Goal: Task Accomplishment & Management: Use online tool/utility

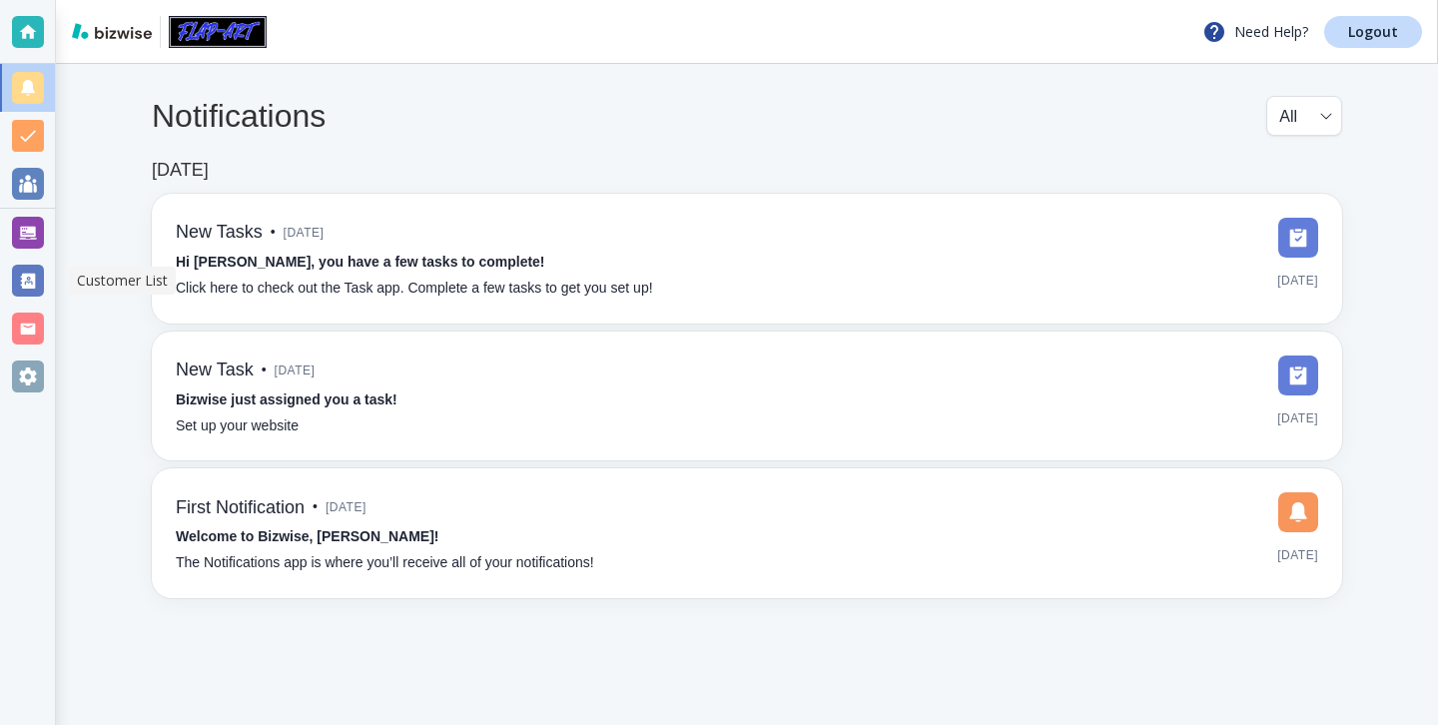
click at [33, 257] on div at bounding box center [27, 281] width 55 height 48
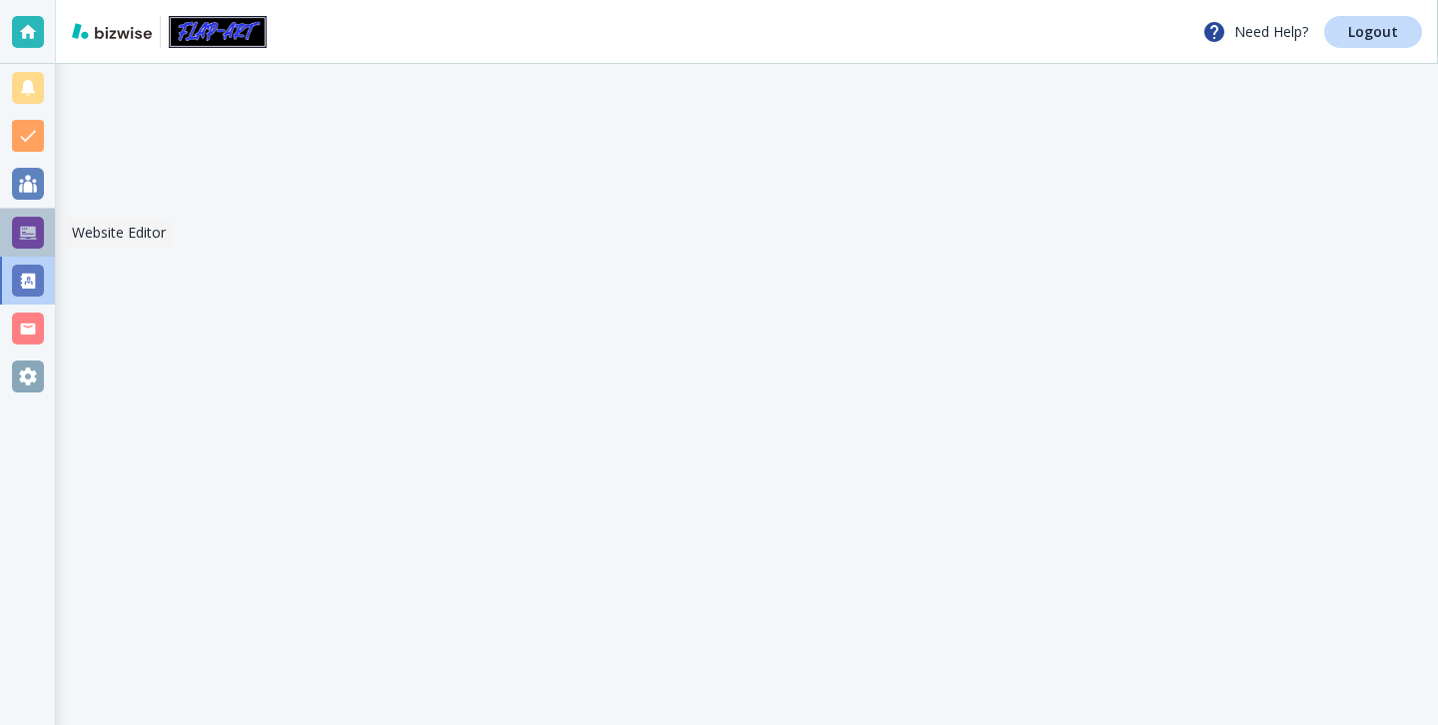
click at [37, 225] on div at bounding box center [28, 233] width 32 height 32
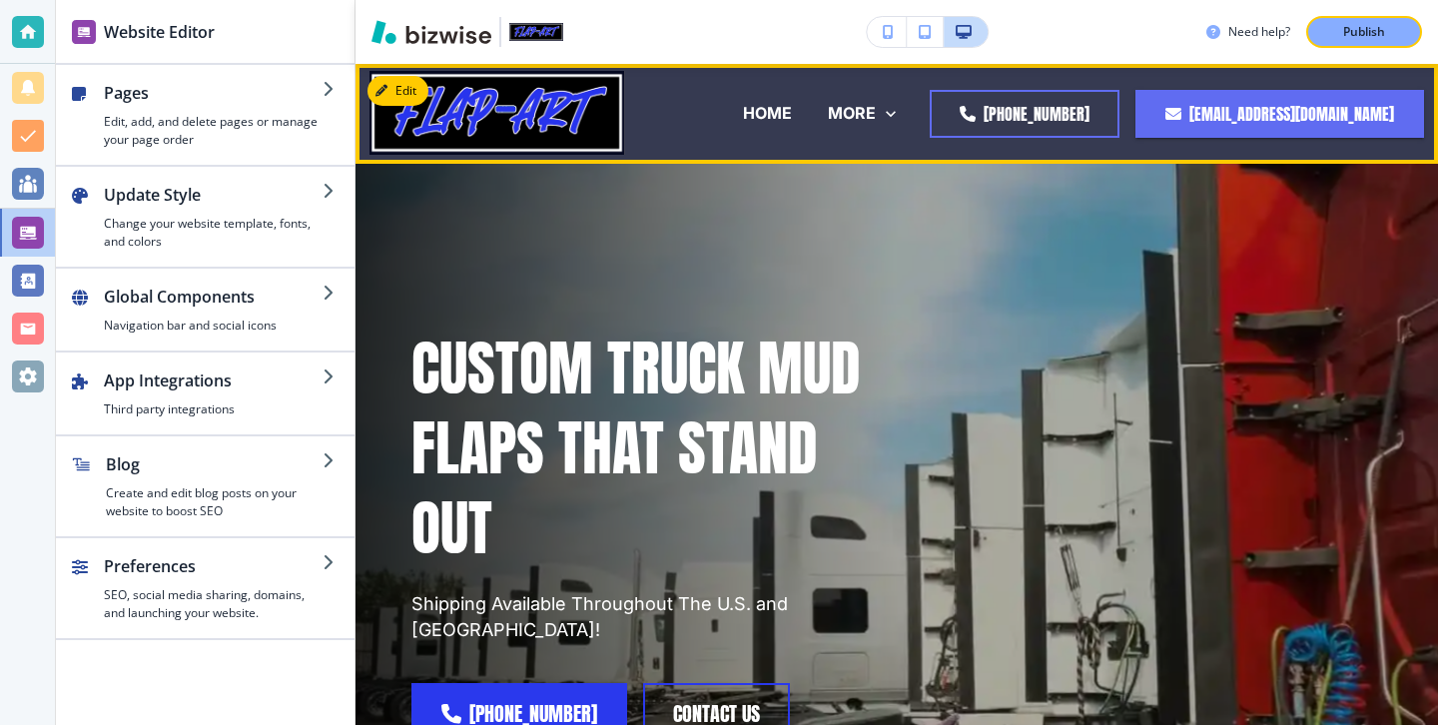
click at [738, 110] on div "HOME" at bounding box center [767, 113] width 85 height 23
click at [732, 111] on div "HOME" at bounding box center [767, 113] width 85 height 23
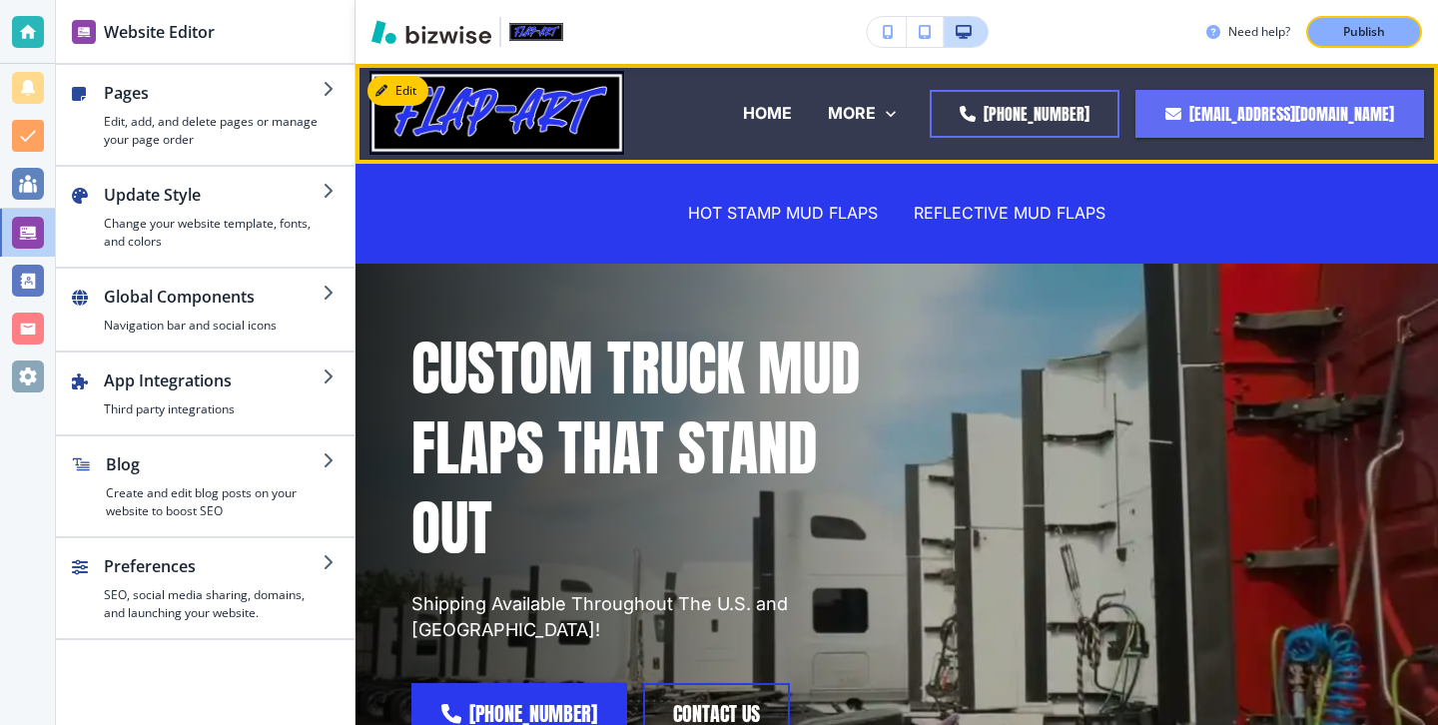
click at [756, 197] on div "HOT STAMP MUD FLAPS" at bounding box center [783, 214] width 226 height 80
click at [743, 110] on p "HOME" at bounding box center [767, 113] width 49 height 23
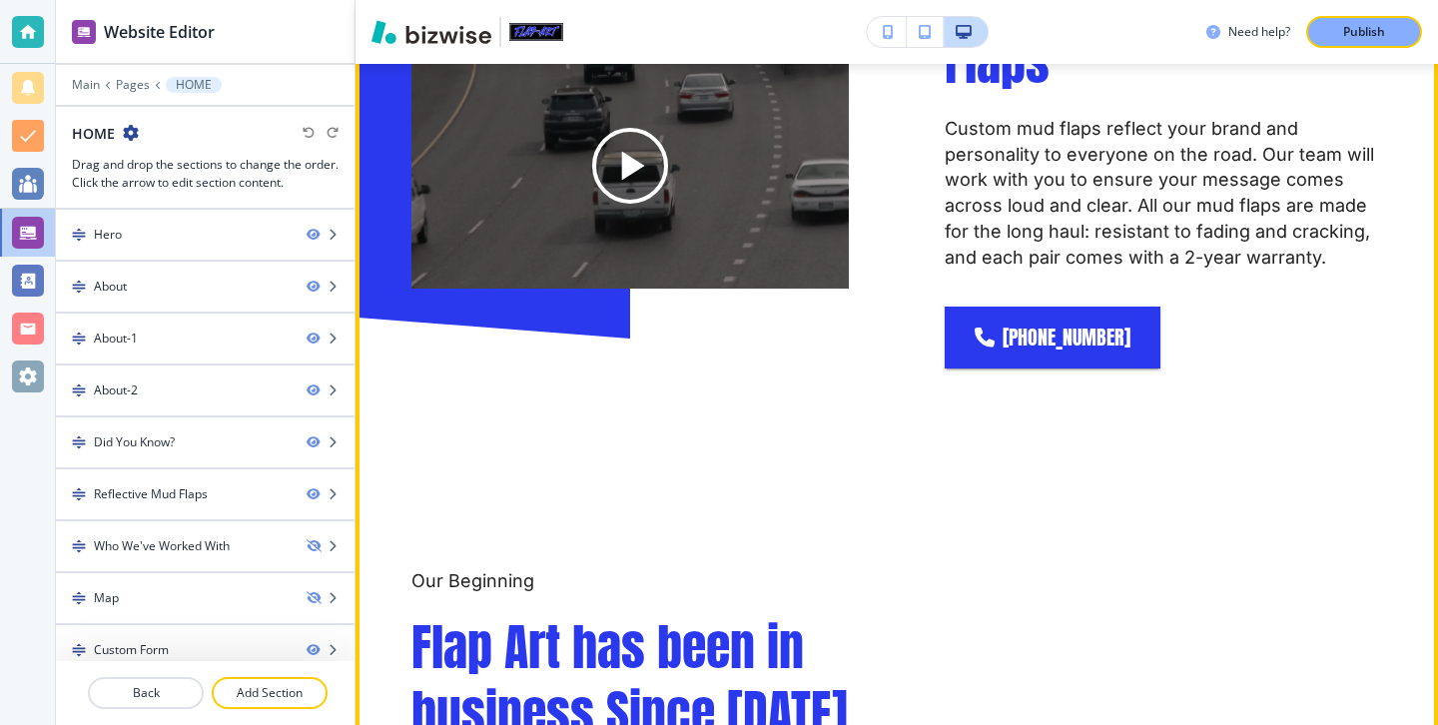
scroll to position [1004, 0]
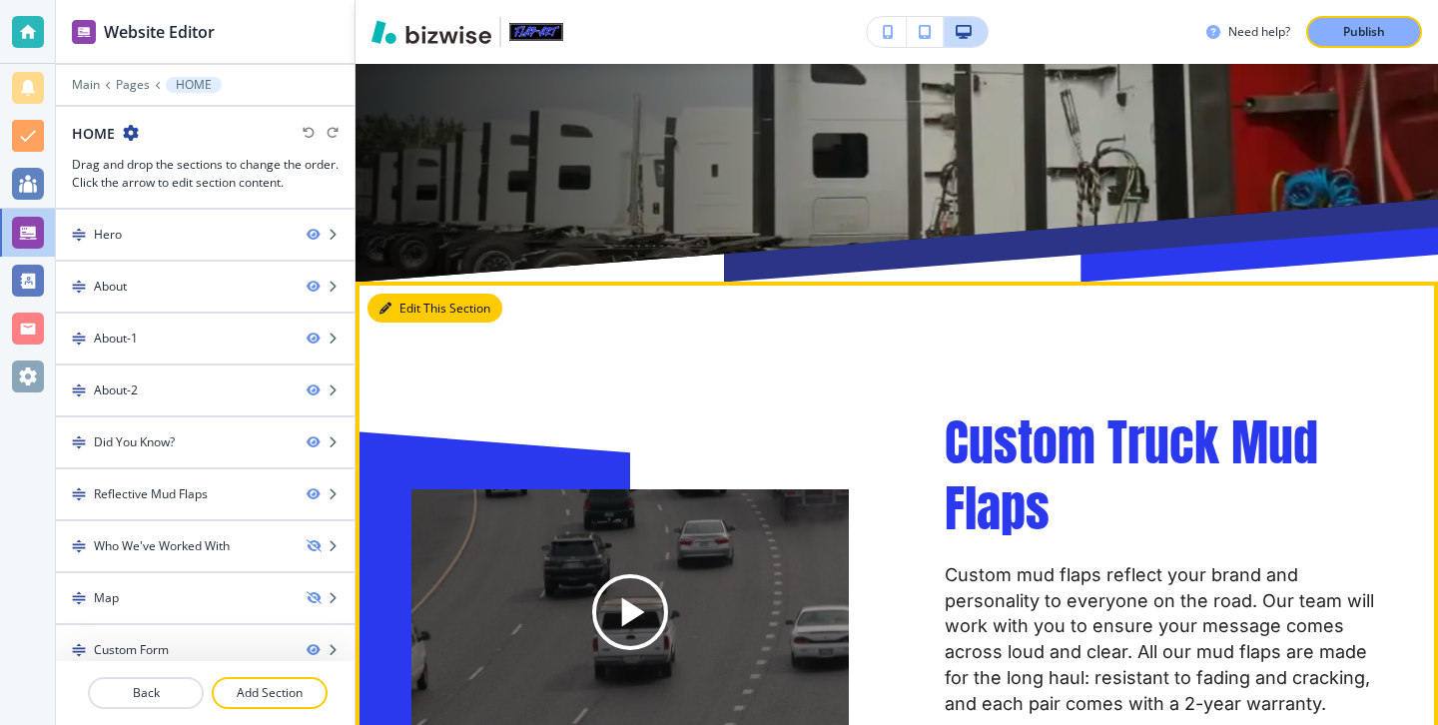
click at [415, 294] on button "Edit This Section" at bounding box center [434, 309] width 135 height 30
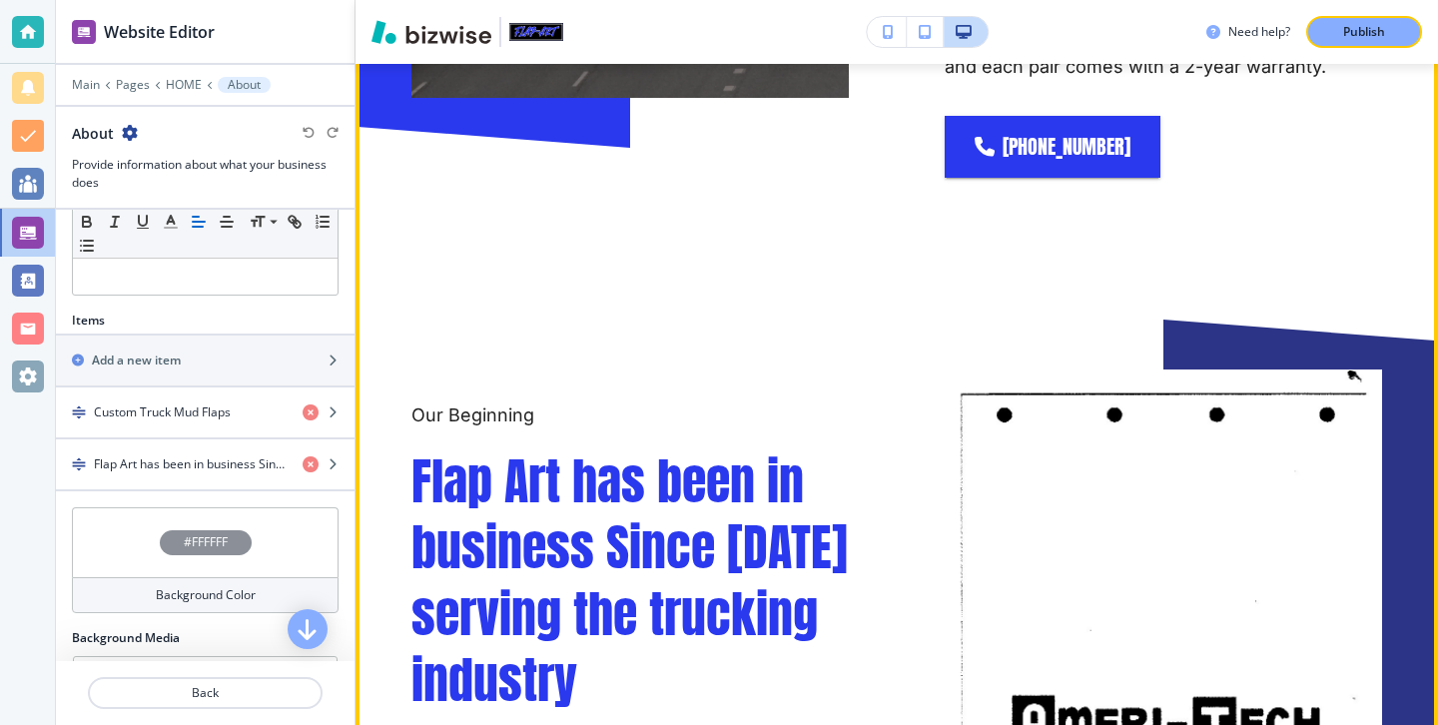
scroll to position [1356, 0]
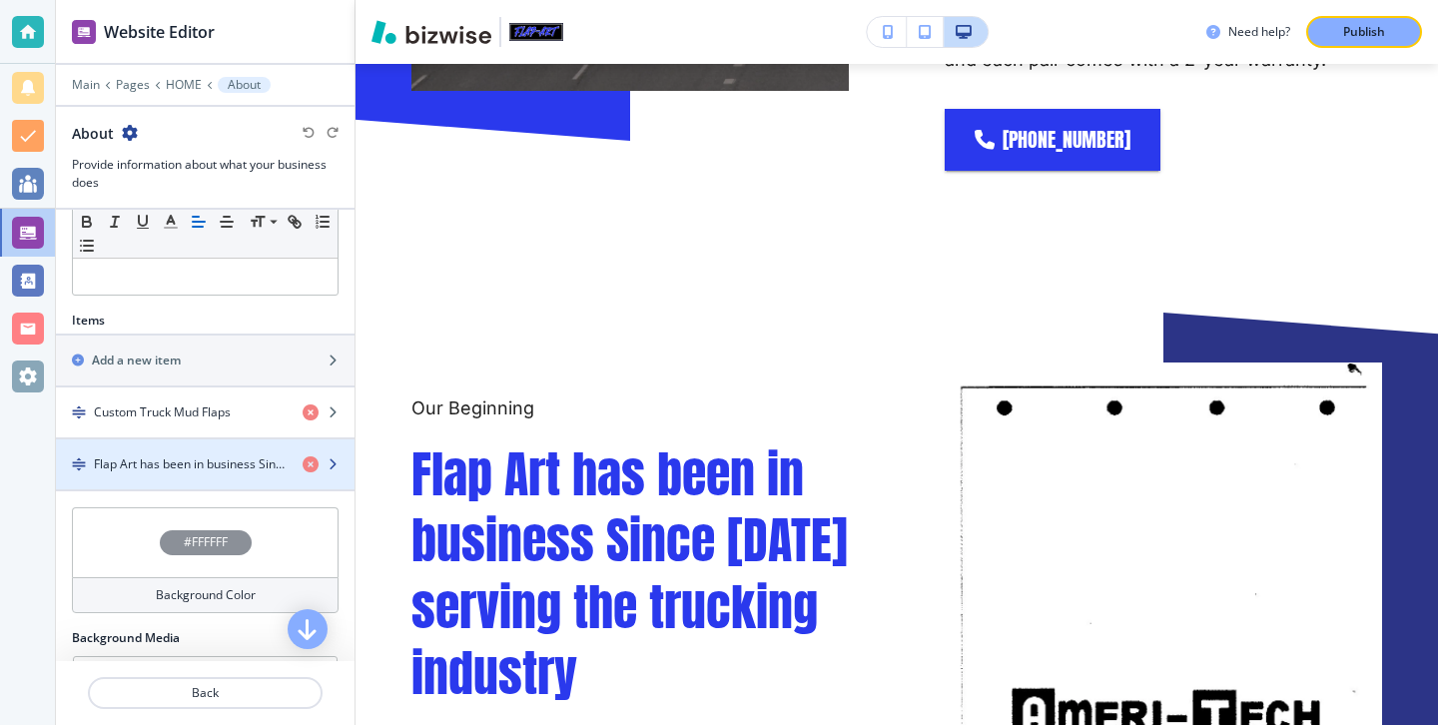
click at [210, 463] on h4 "Flap Art has been in business Since [DATE] serving the trucking industry" at bounding box center [190, 464] width 193 height 18
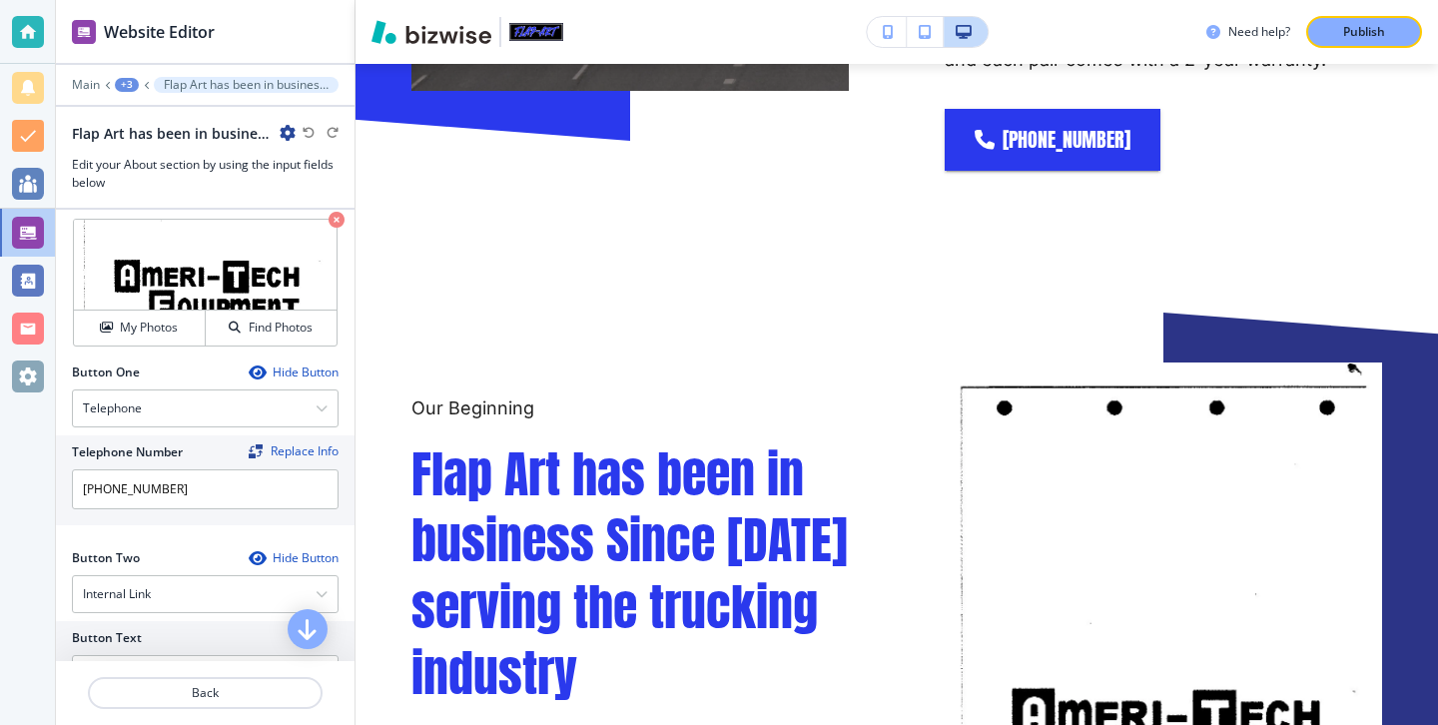
scroll to position [633, 0]
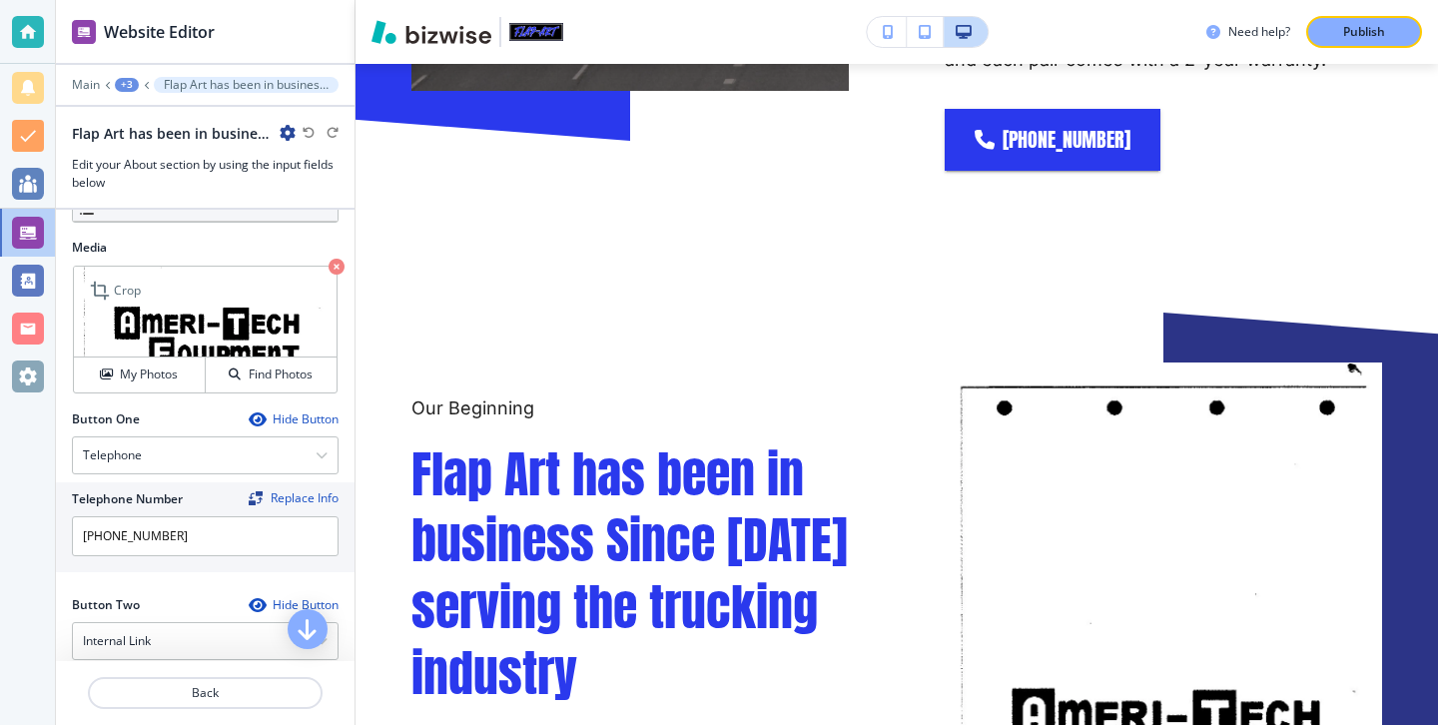
click at [332, 266] on icon "button" at bounding box center [337, 267] width 16 height 16
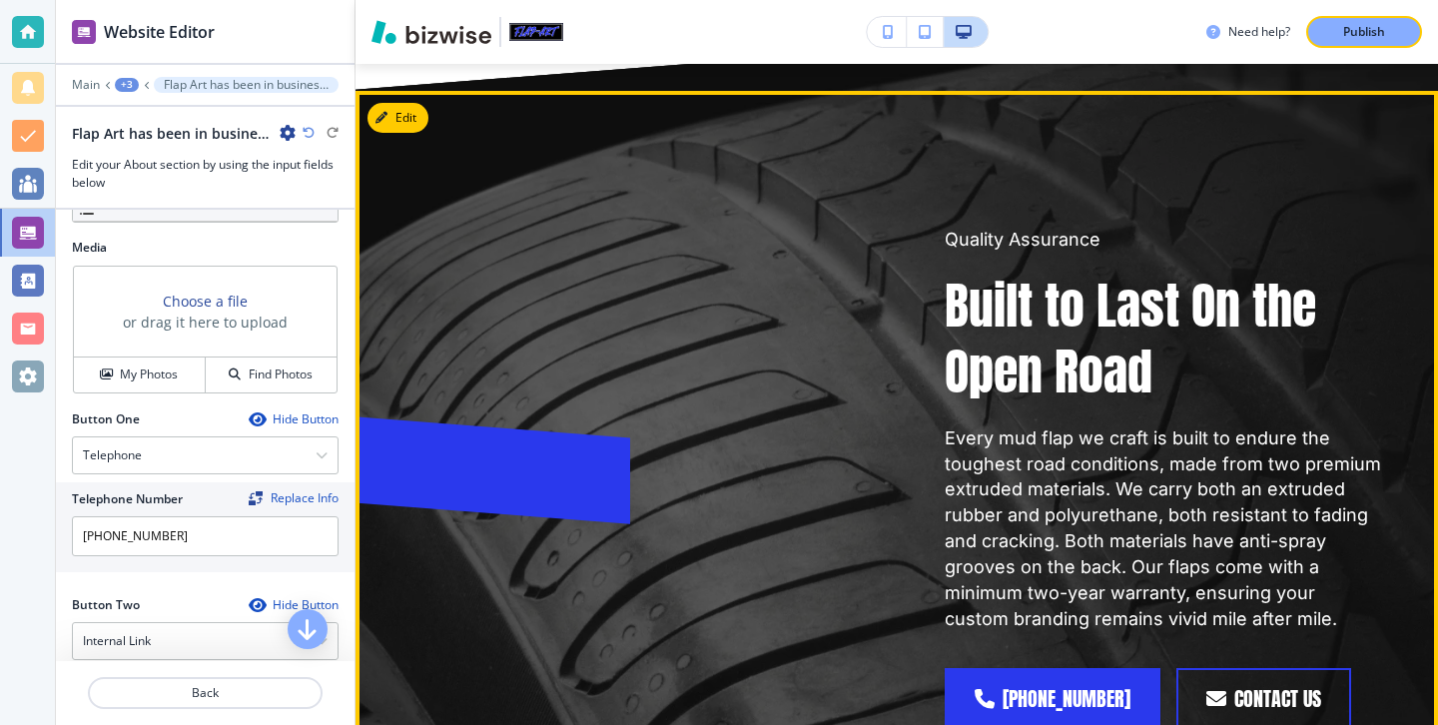
scroll to position [2386, 0]
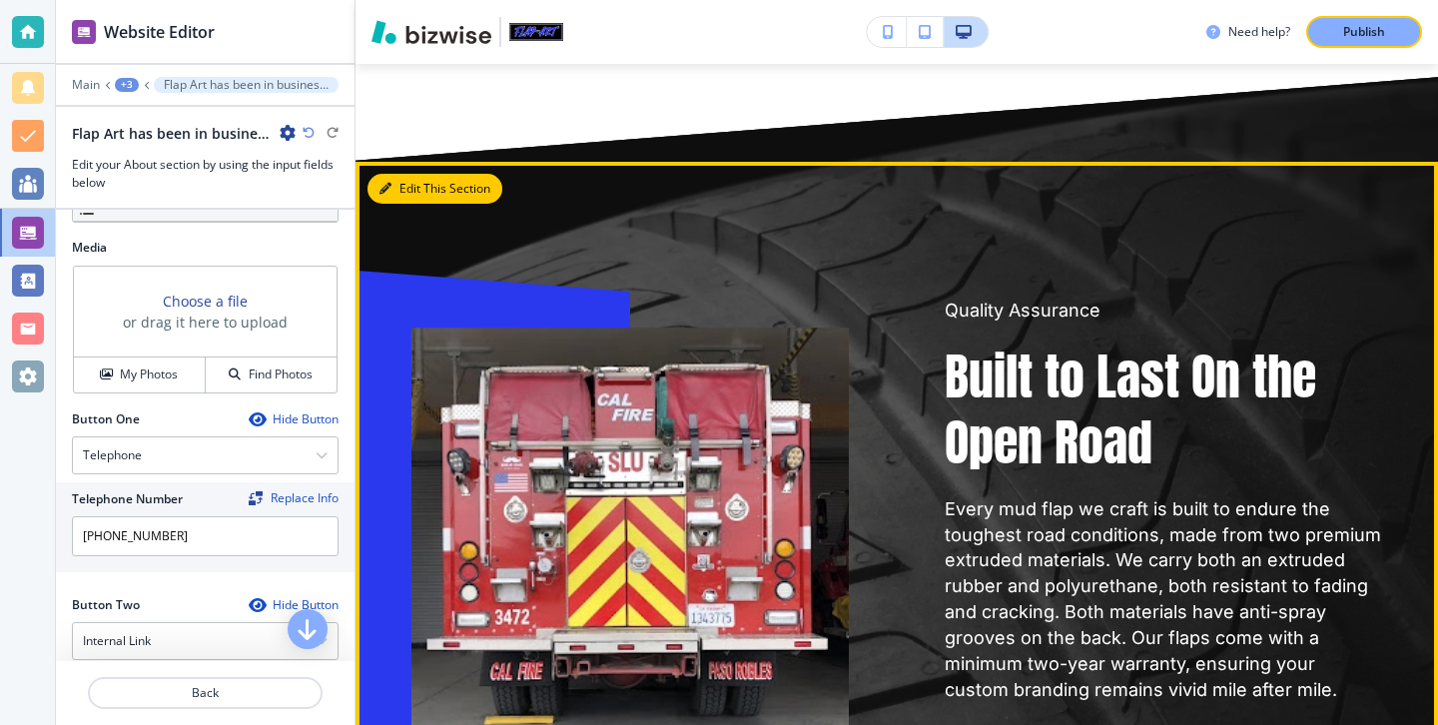
click at [414, 174] on button "Edit This Section" at bounding box center [434, 189] width 135 height 30
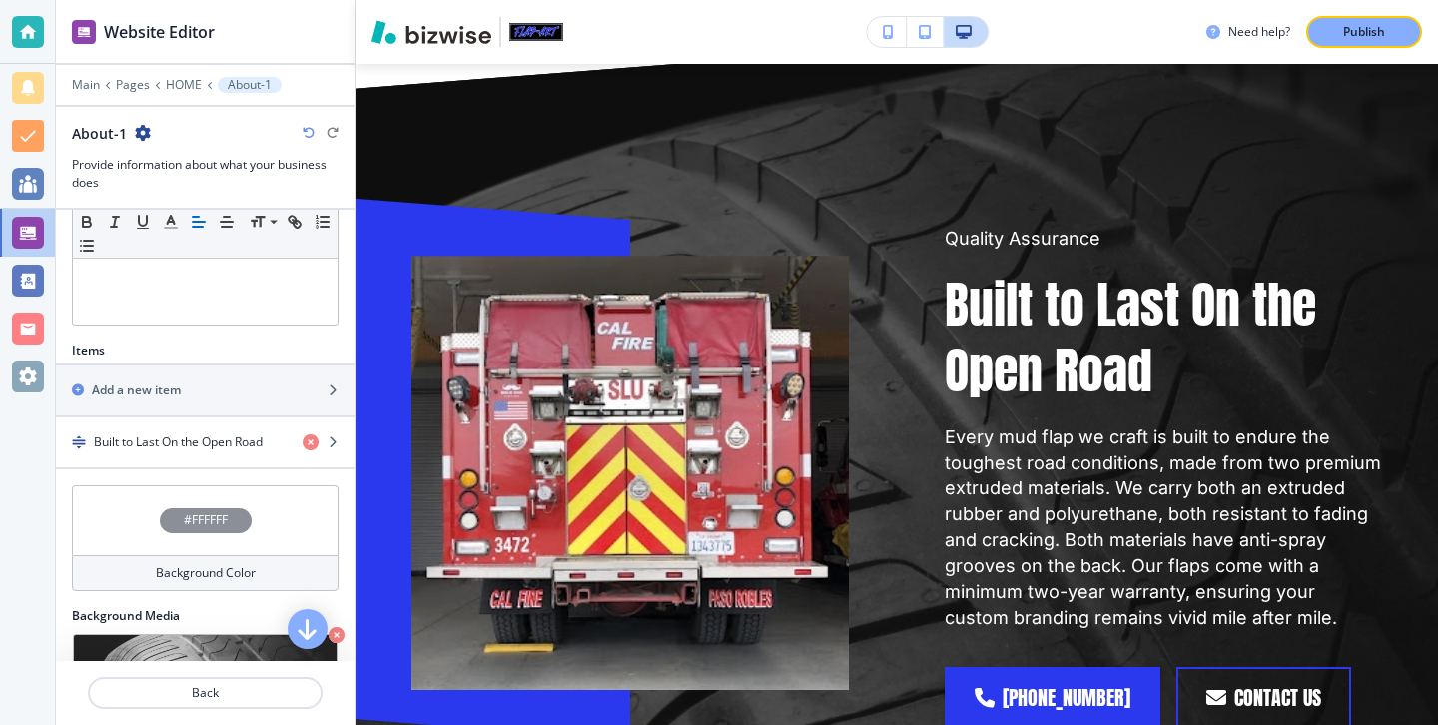
scroll to position [619, 0]
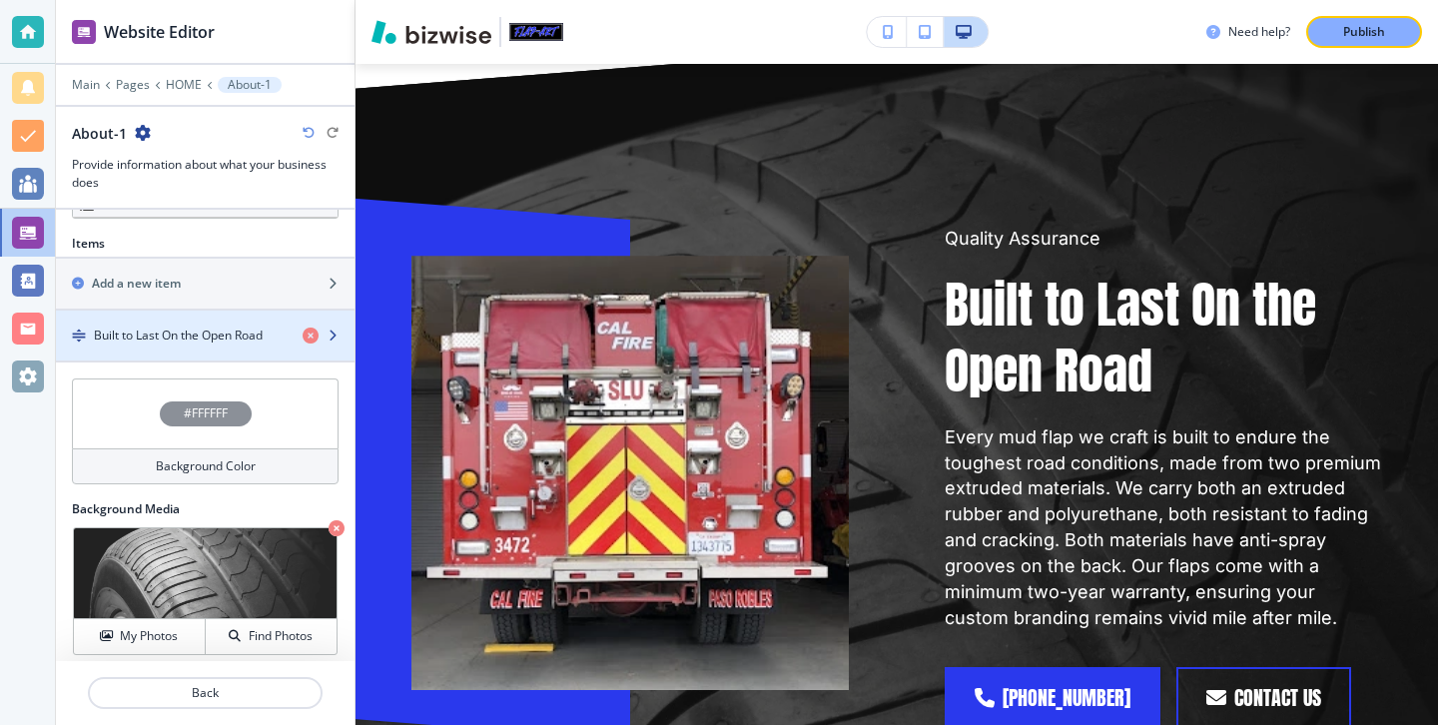
click at [232, 326] on div "button" at bounding box center [205, 319] width 299 height 16
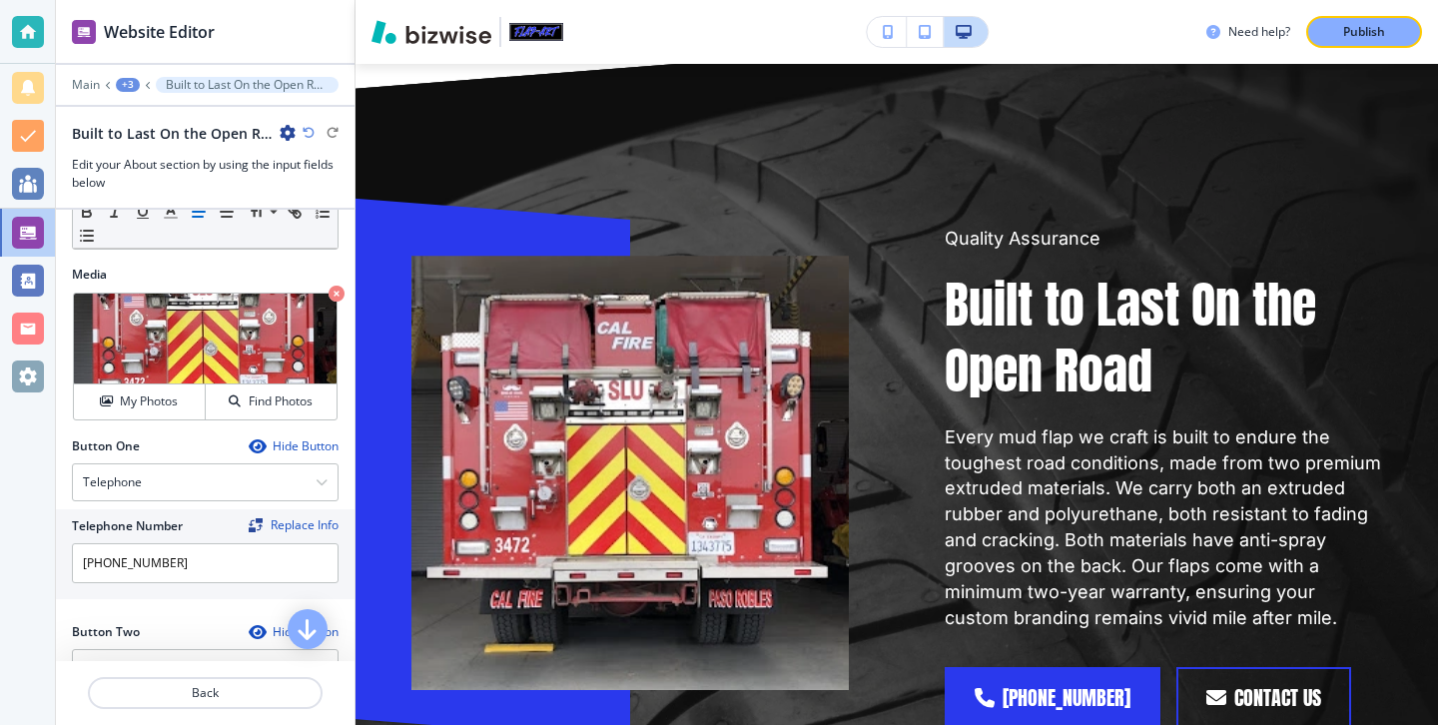
scroll to position [549, 0]
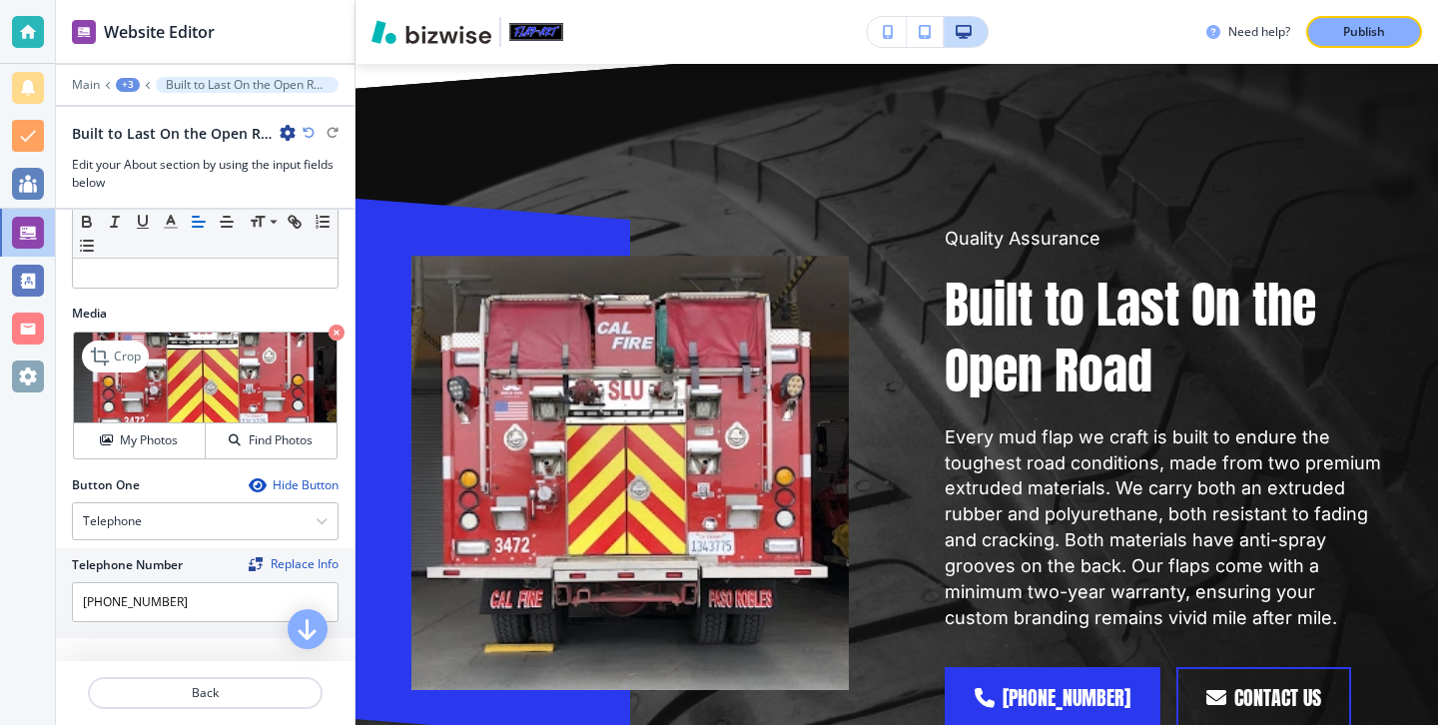
click at [331, 330] on icon "button" at bounding box center [337, 333] width 16 height 16
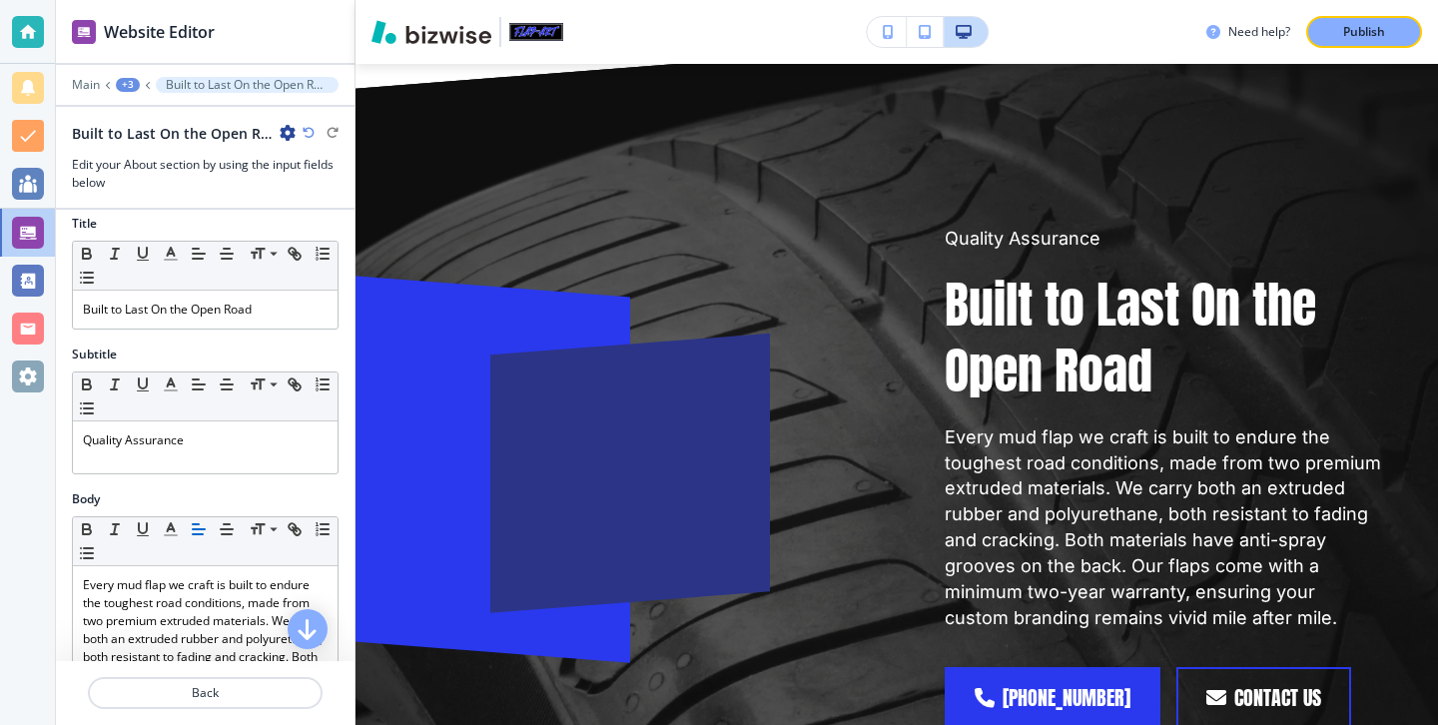
scroll to position [5, 0]
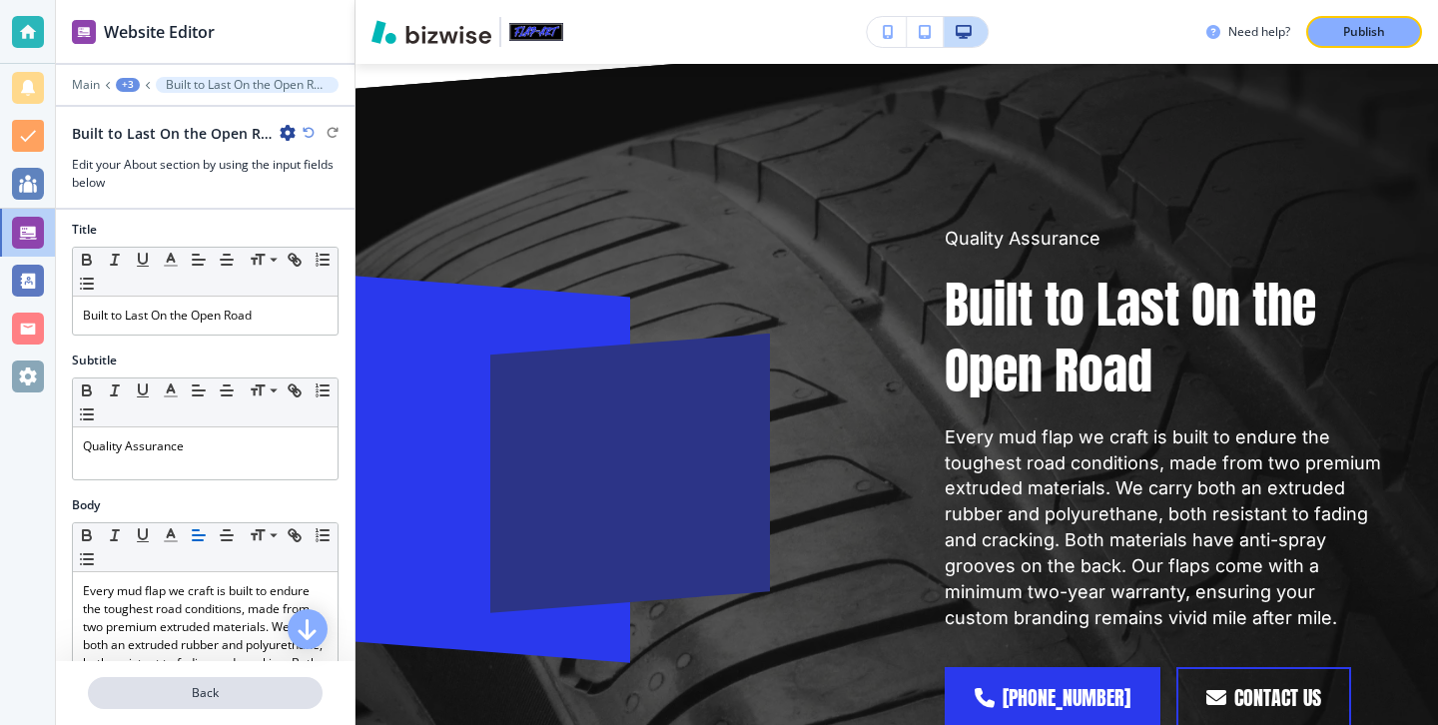
click at [242, 684] on p "Back" at bounding box center [205, 693] width 231 height 18
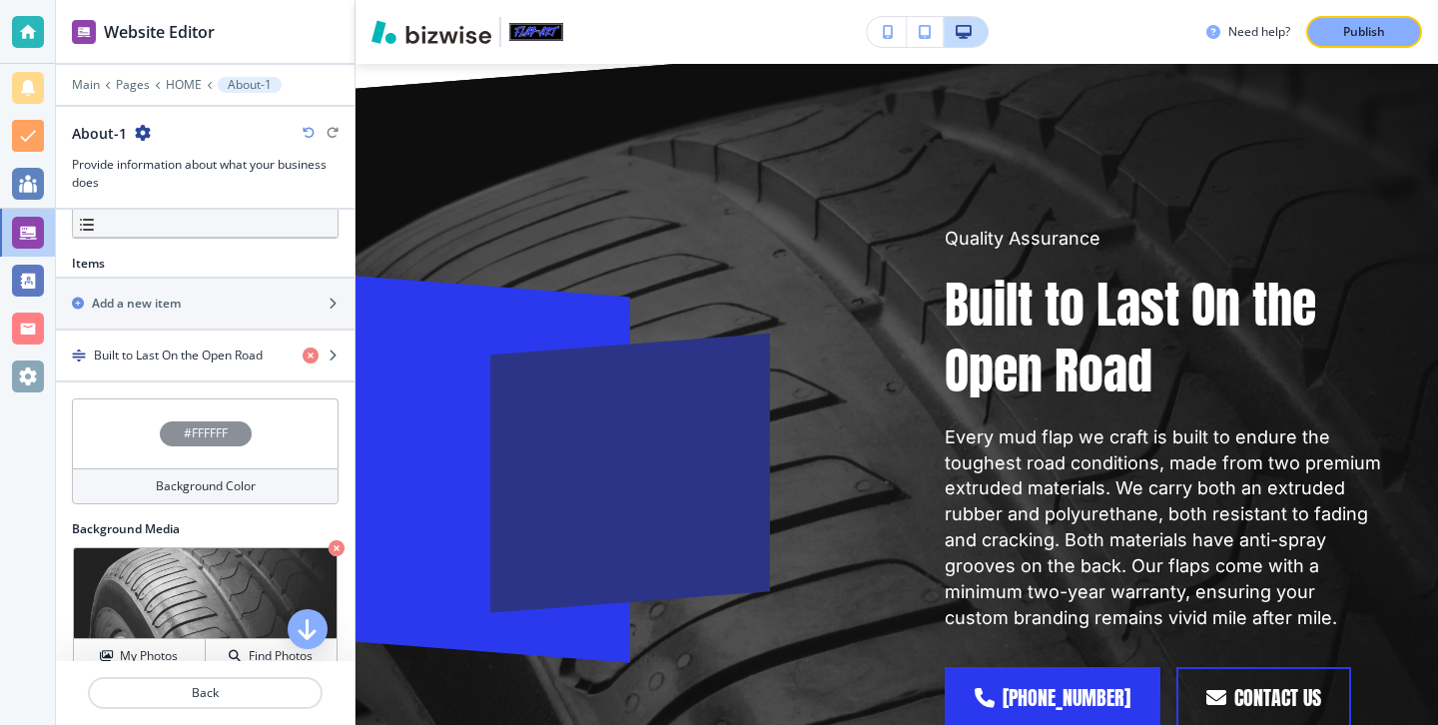
scroll to position [597, 0]
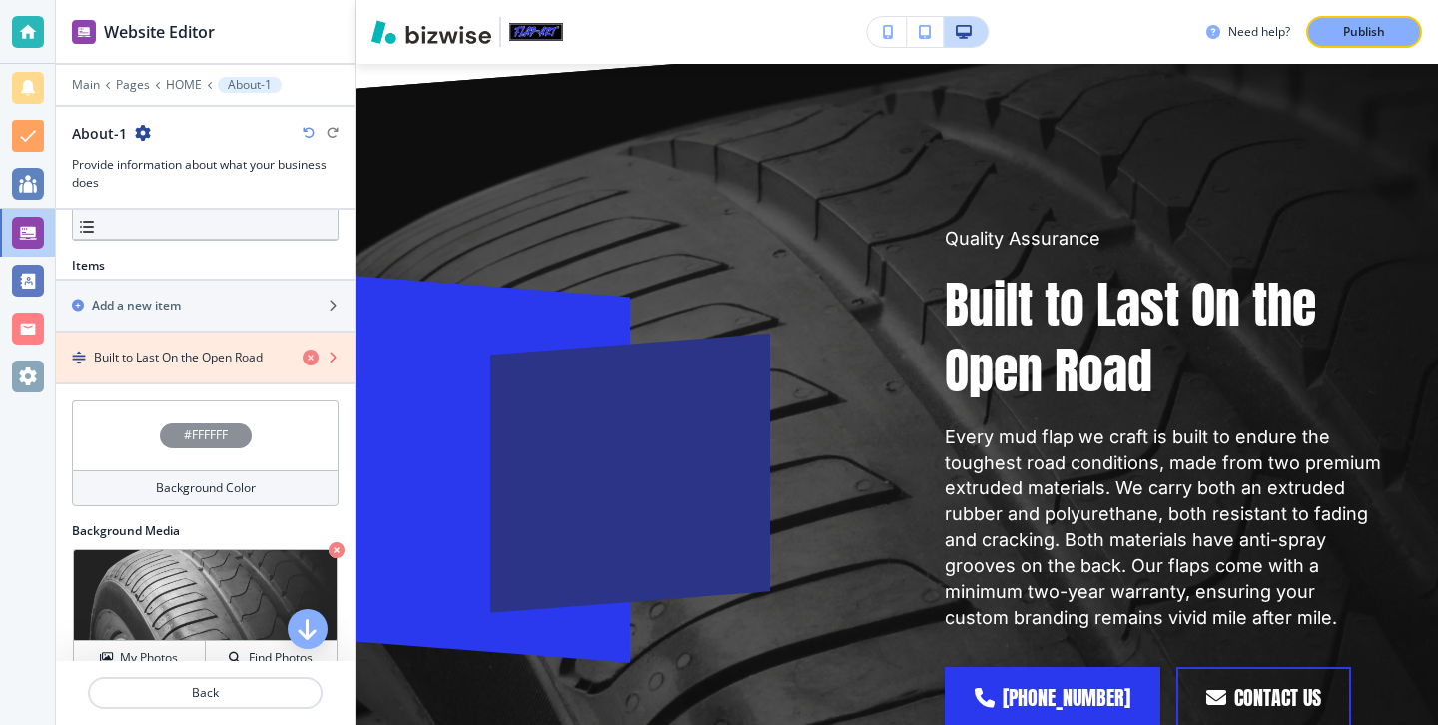
click at [310, 363] on icon "button" at bounding box center [311, 357] width 16 height 16
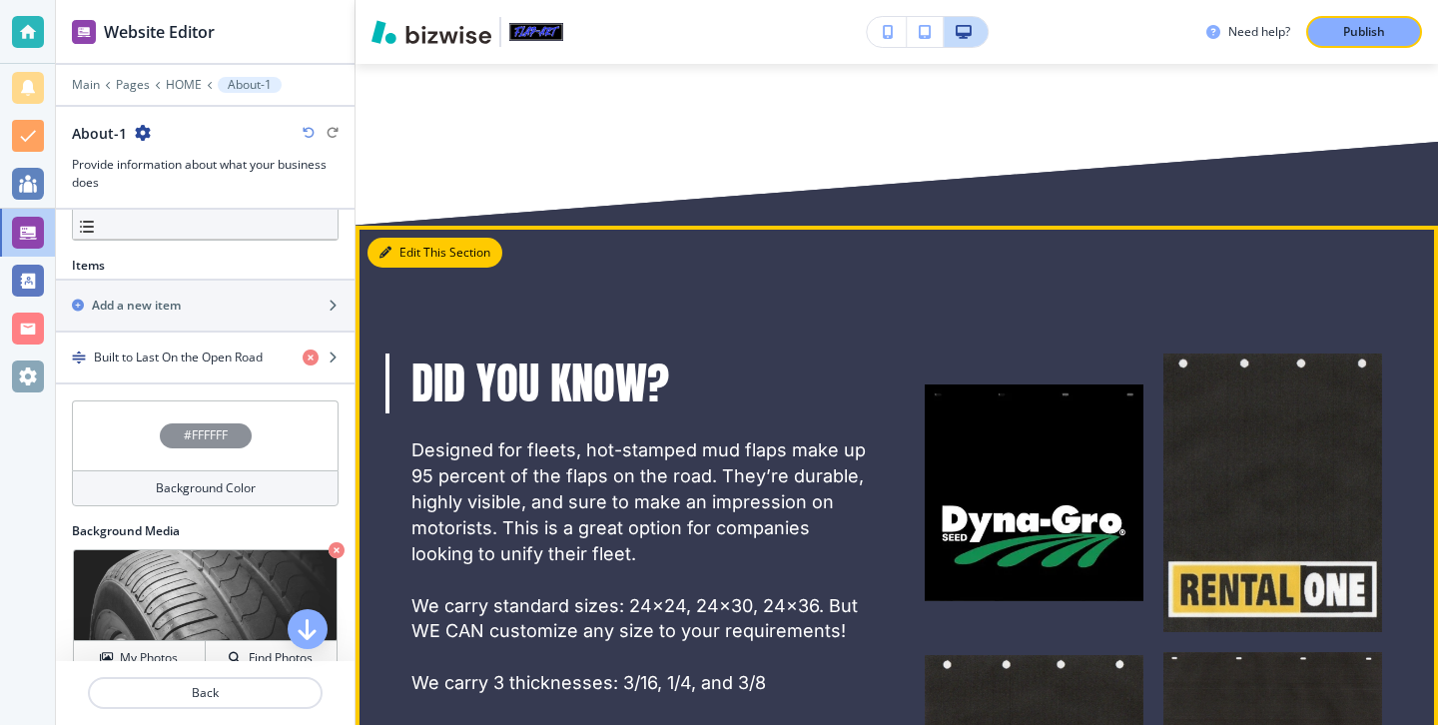
click at [412, 238] on button "Edit This Section" at bounding box center [434, 253] width 135 height 30
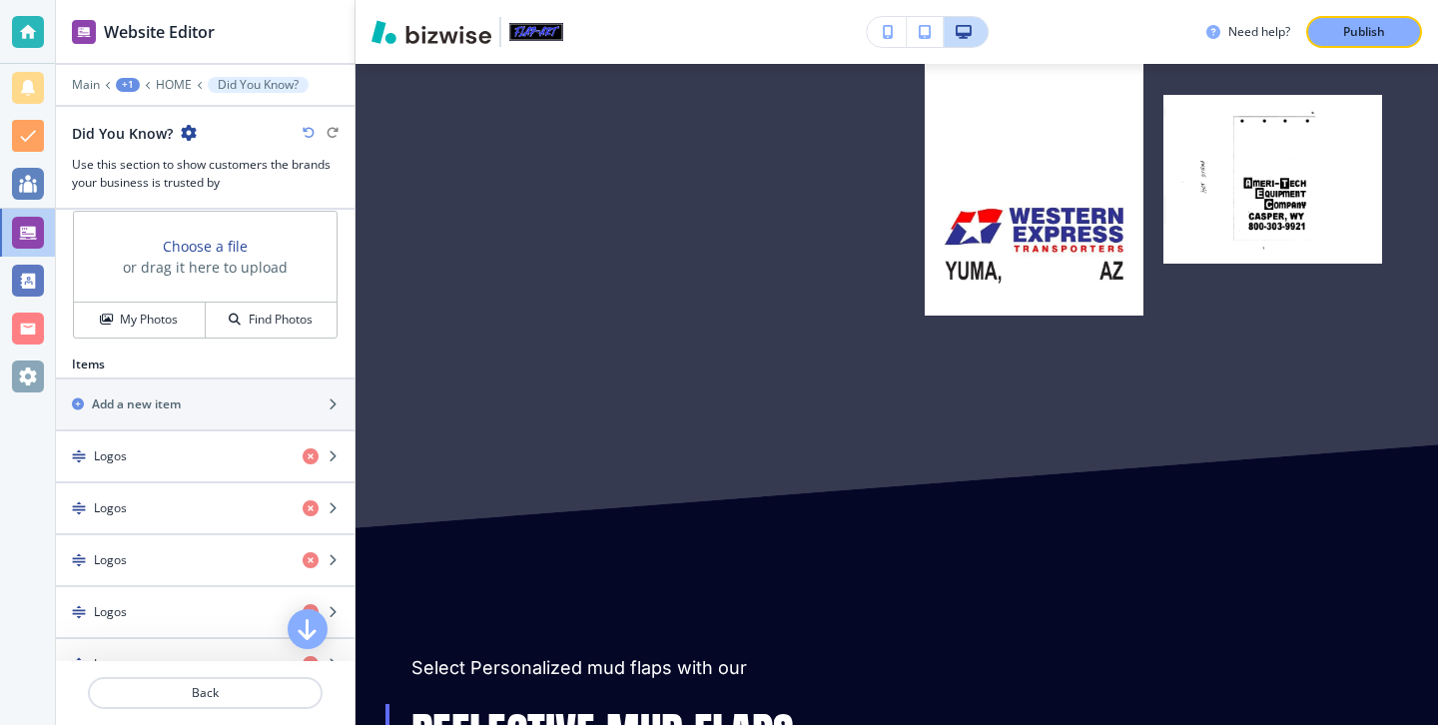
scroll to position [4575, 0]
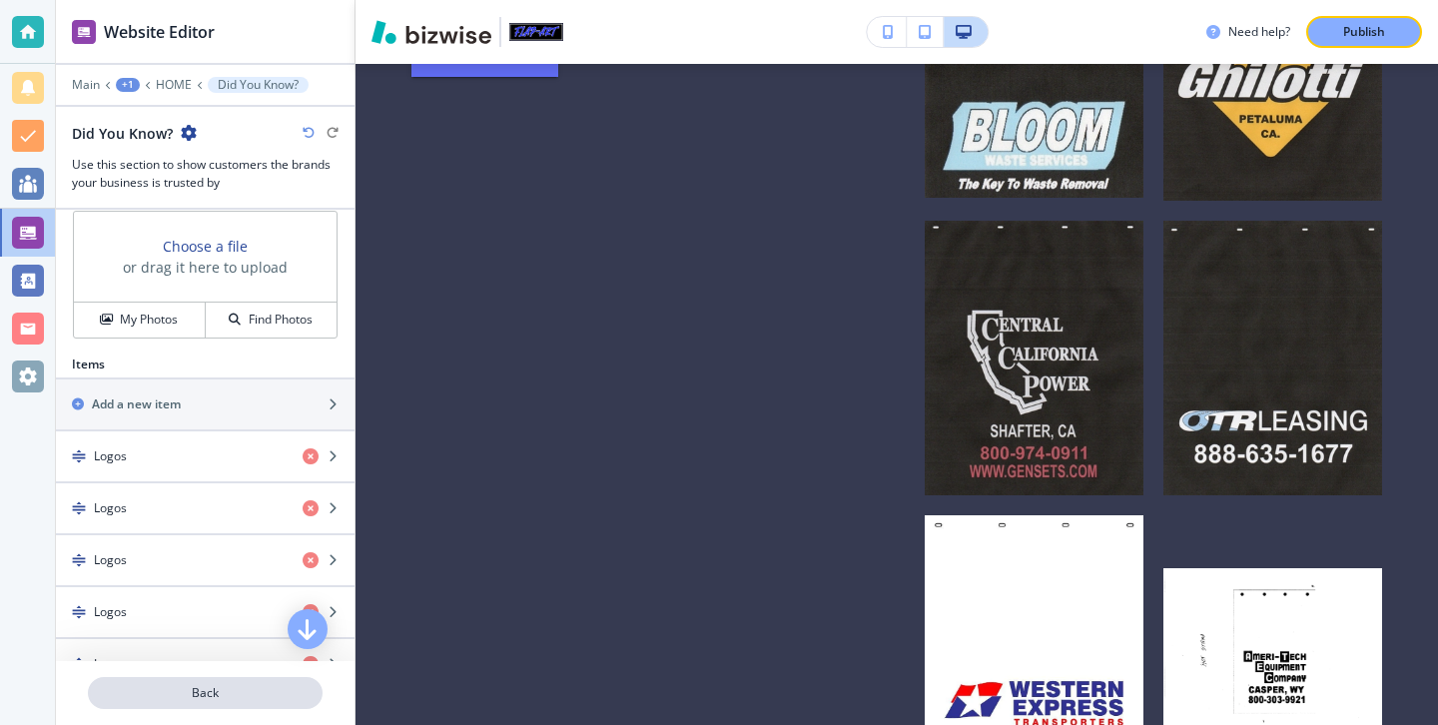
click at [291, 680] on button "Back" at bounding box center [205, 693] width 235 height 32
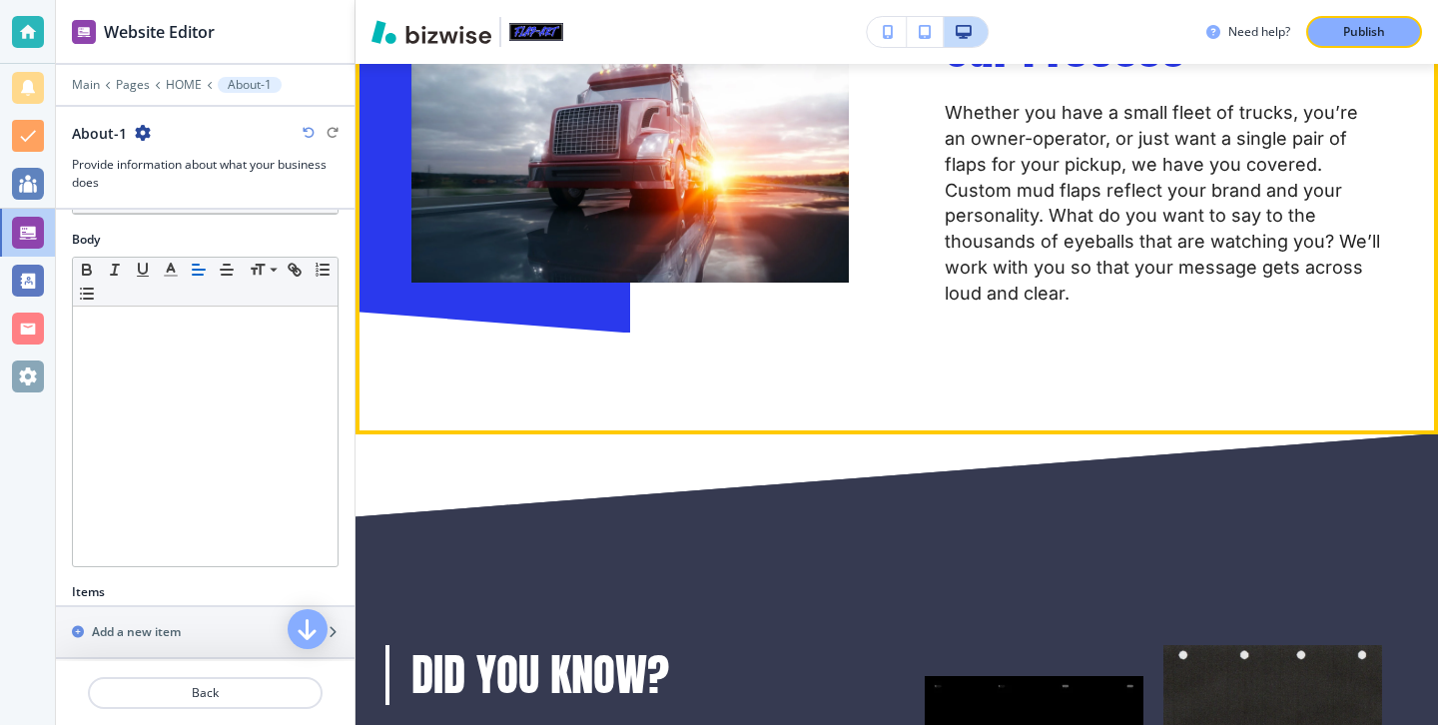
scroll to position [3729, 0]
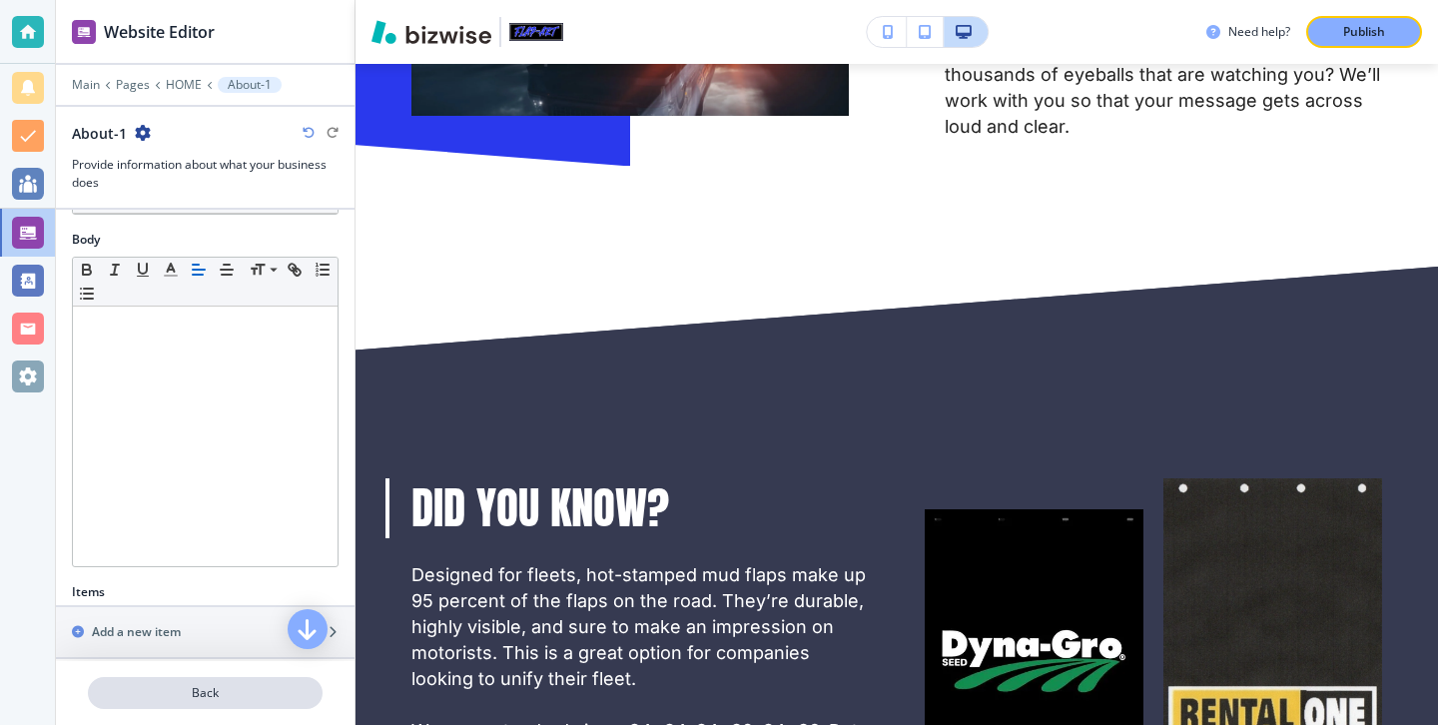
click at [146, 704] on button "Back" at bounding box center [205, 693] width 235 height 32
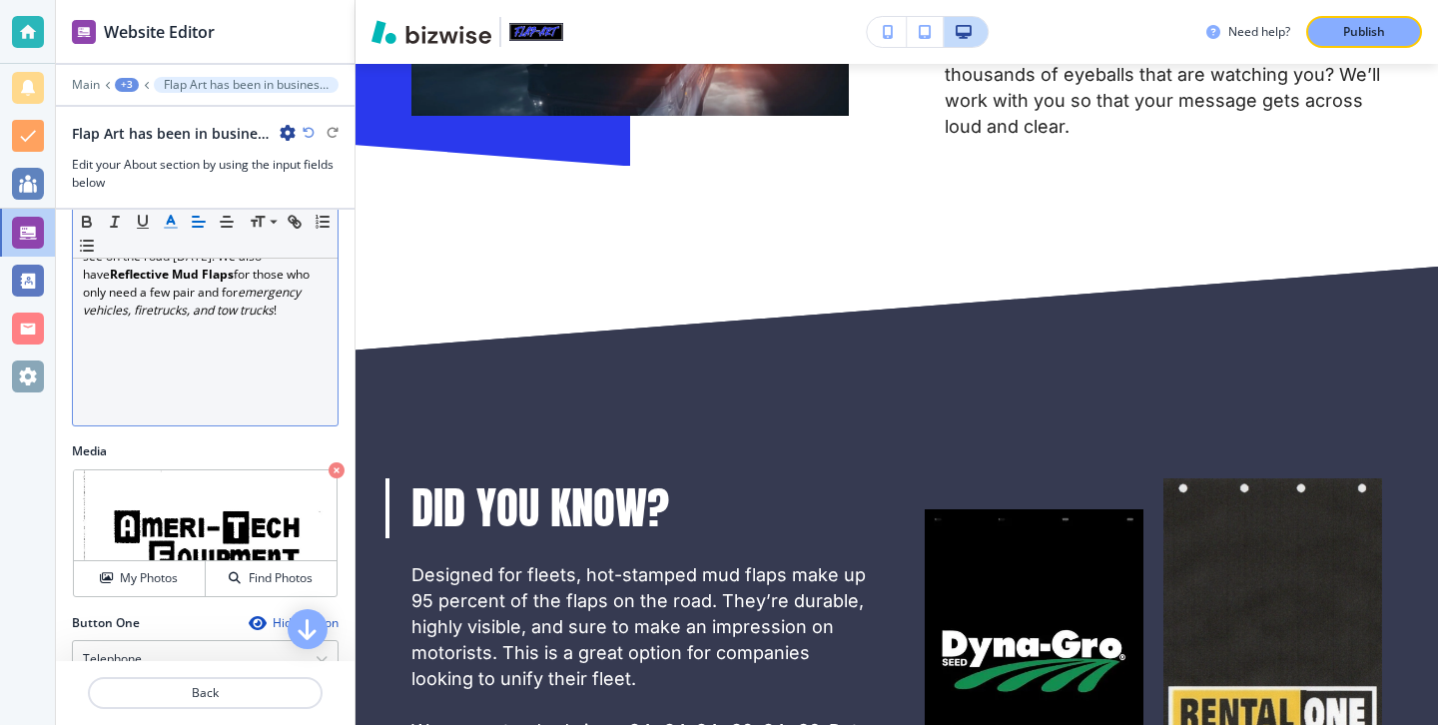
scroll to position [442, 0]
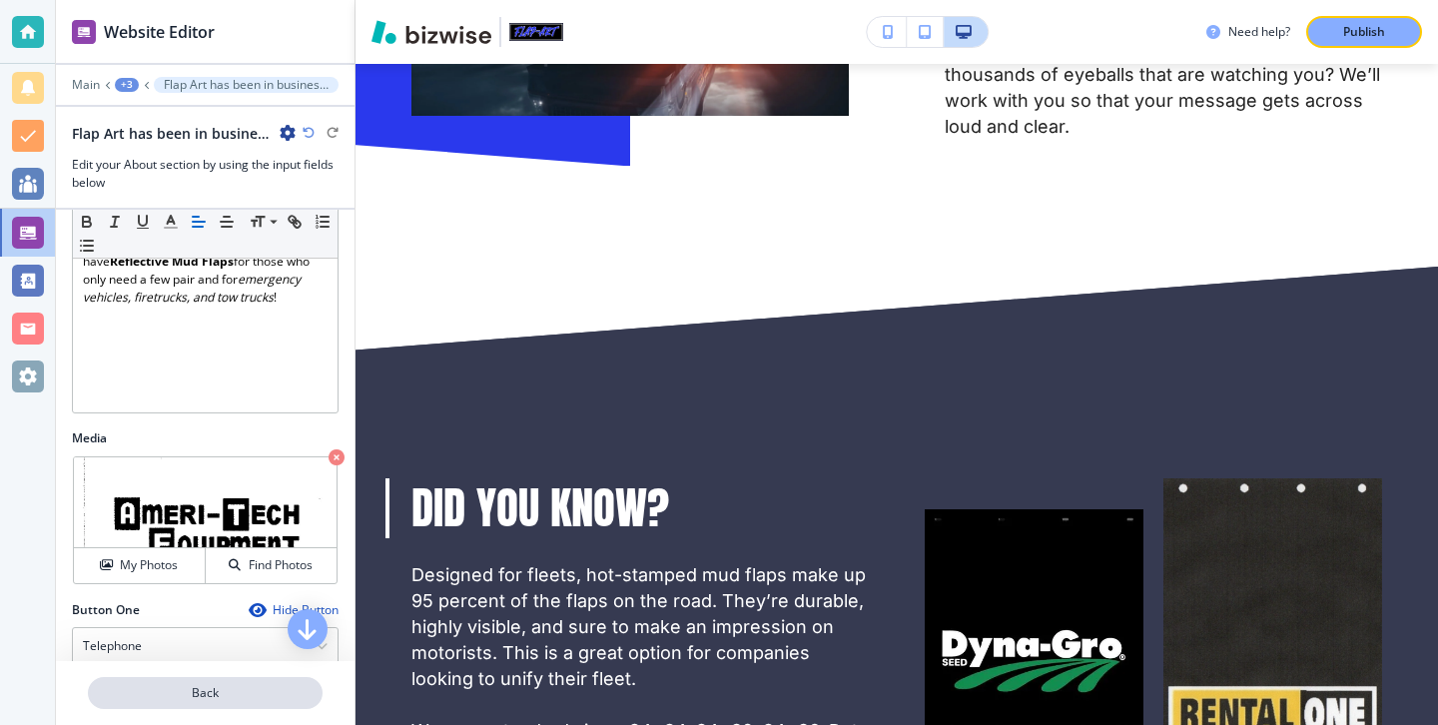
click at [205, 684] on p "Back" at bounding box center [205, 693] width 231 height 18
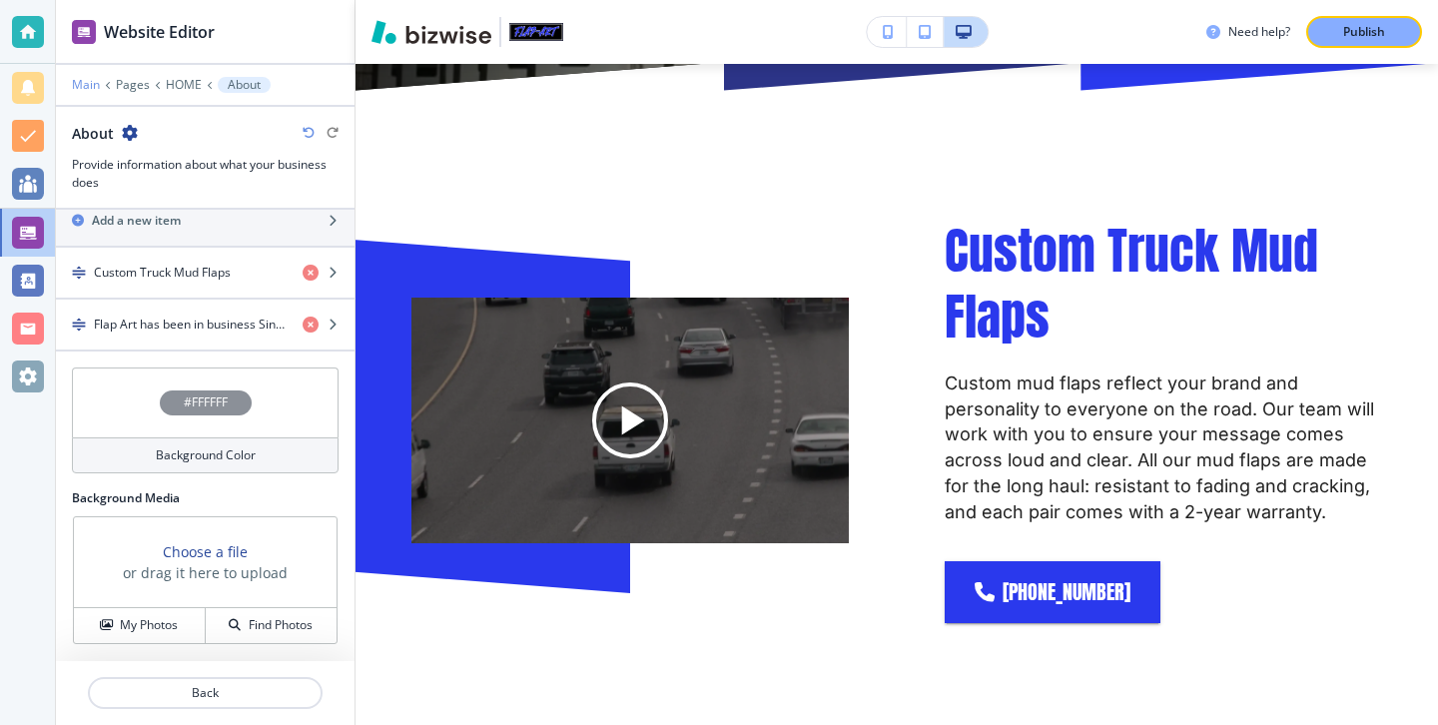
scroll to position [903, 0]
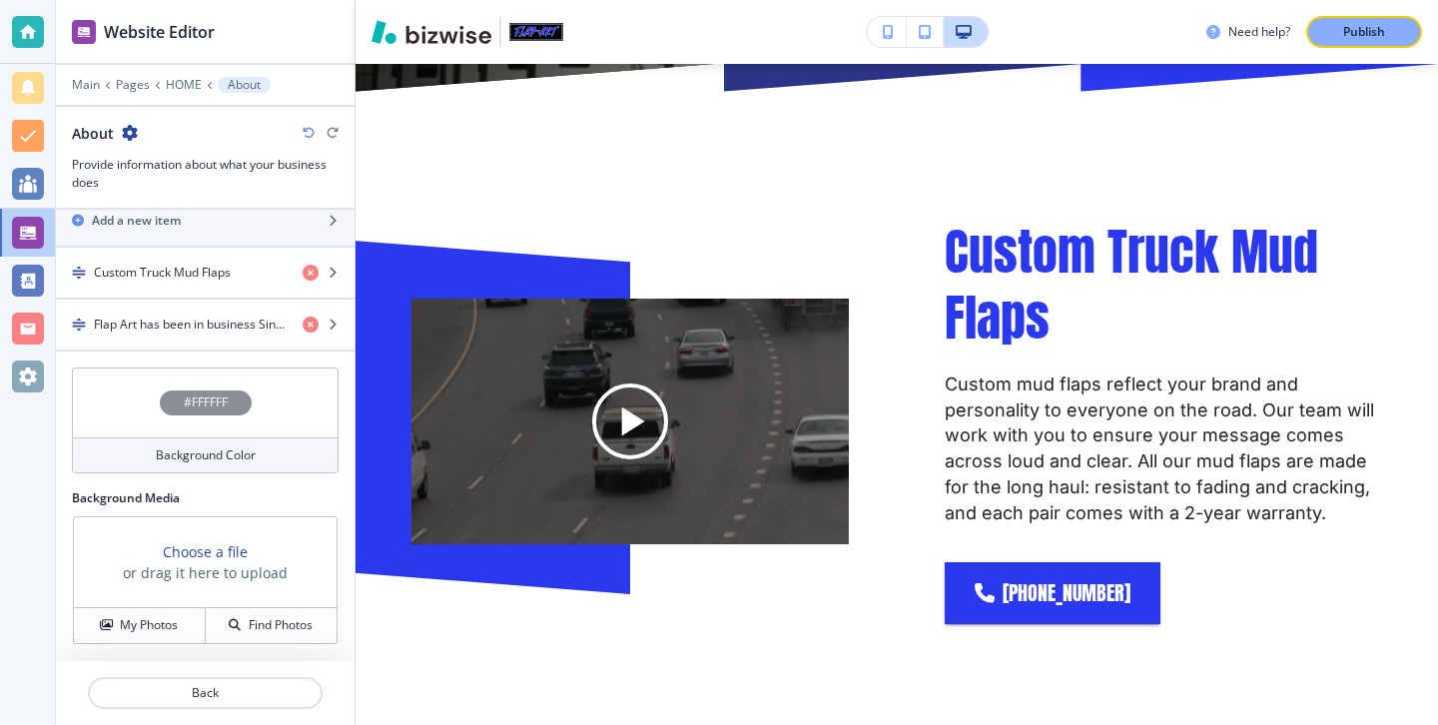
click at [87, 94] on div at bounding box center [205, 99] width 299 height 12
click at [83, 84] on p "Main" at bounding box center [86, 85] width 28 height 14
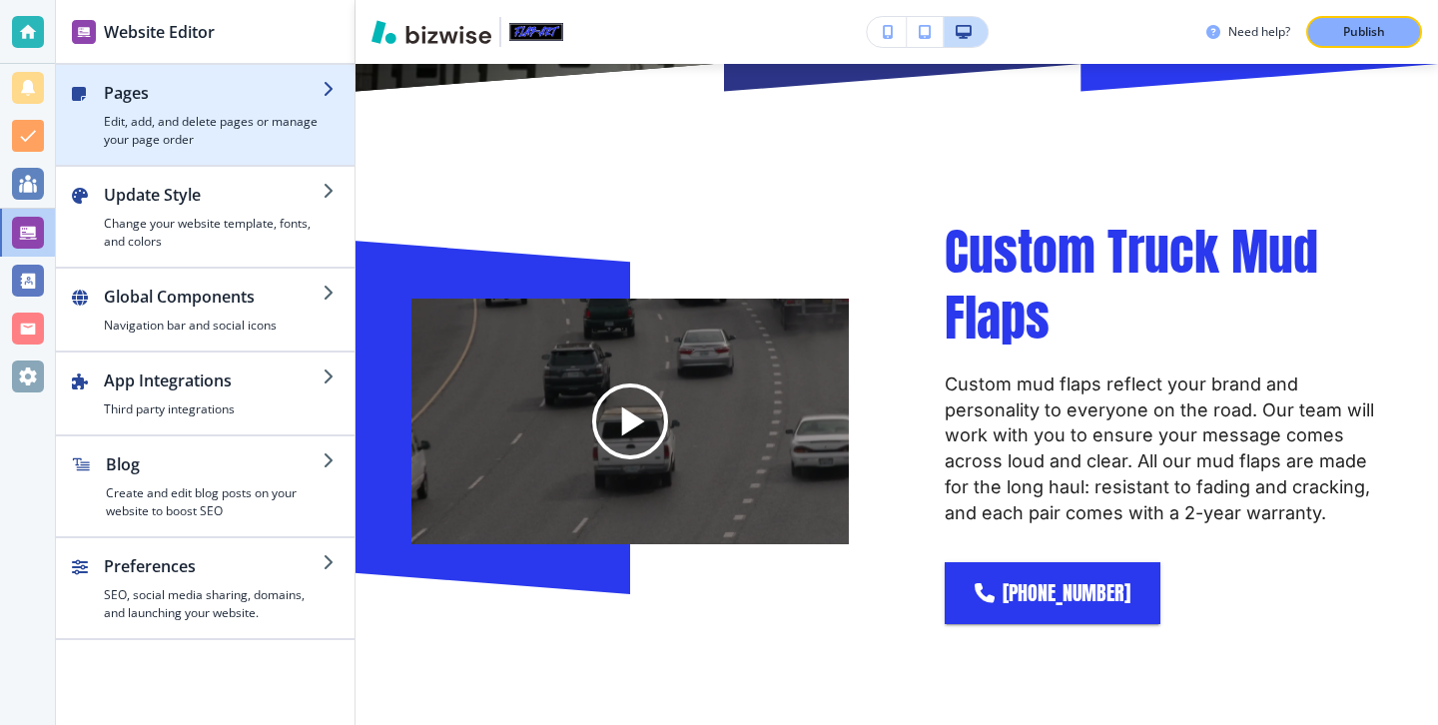
click at [150, 73] on div "button" at bounding box center [205, 73] width 299 height 16
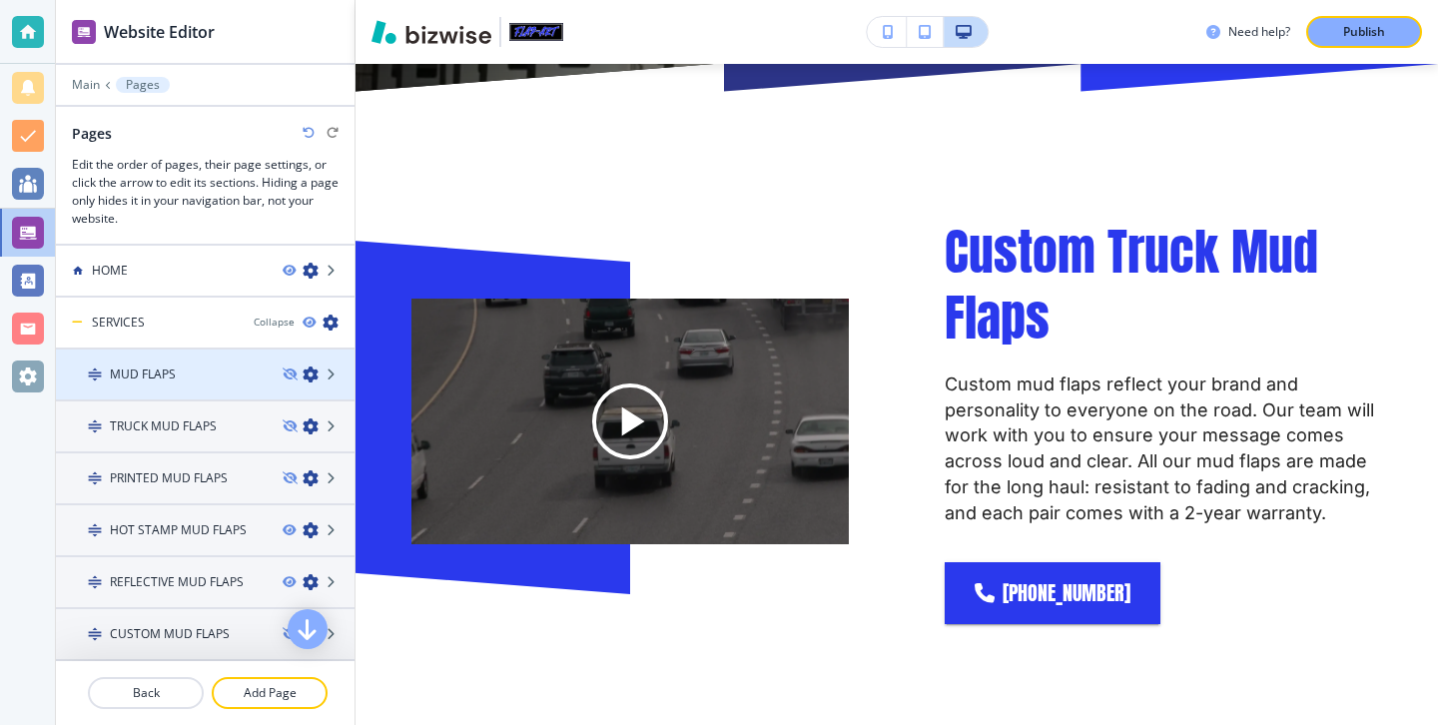
scroll to position [23, 0]
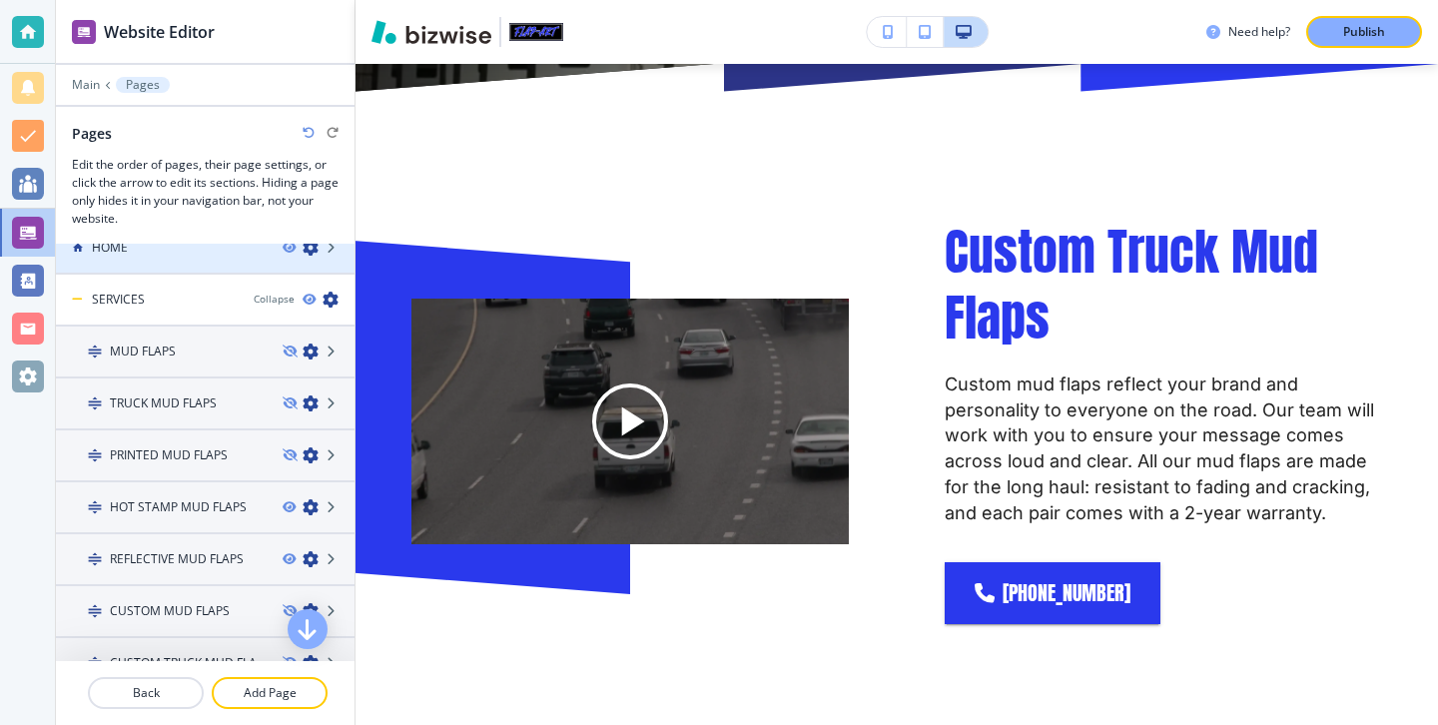
click at [177, 258] on div at bounding box center [205, 265] width 299 height 16
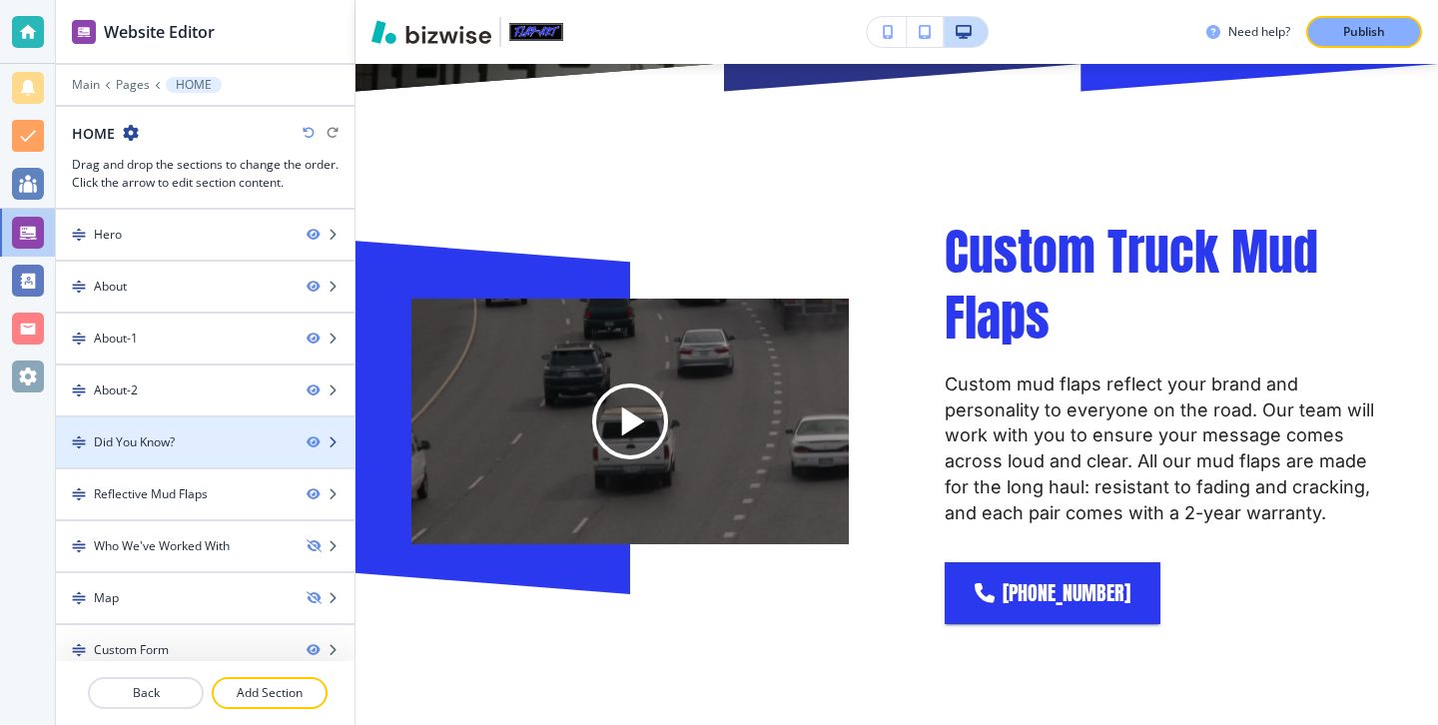
scroll to position [16, 0]
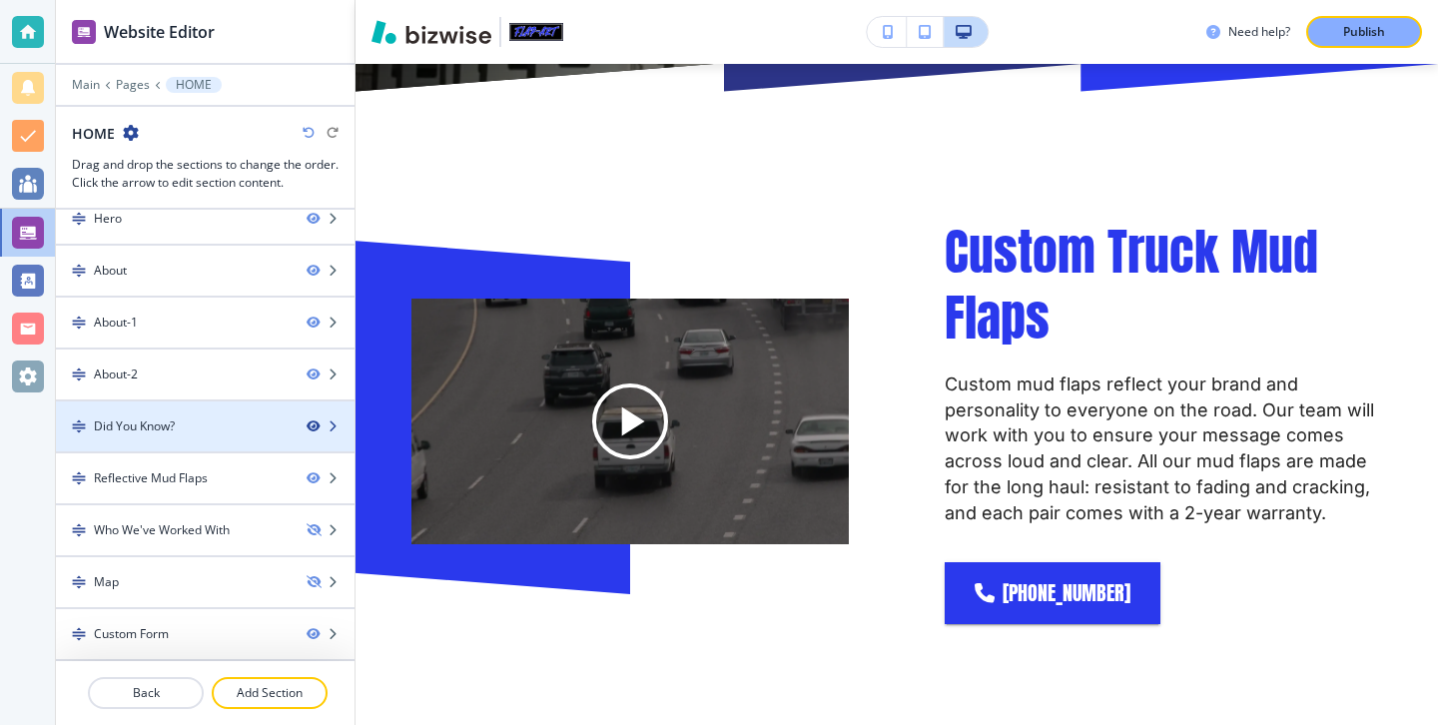
click at [313, 421] on icon "button" at bounding box center [313, 426] width 12 height 12
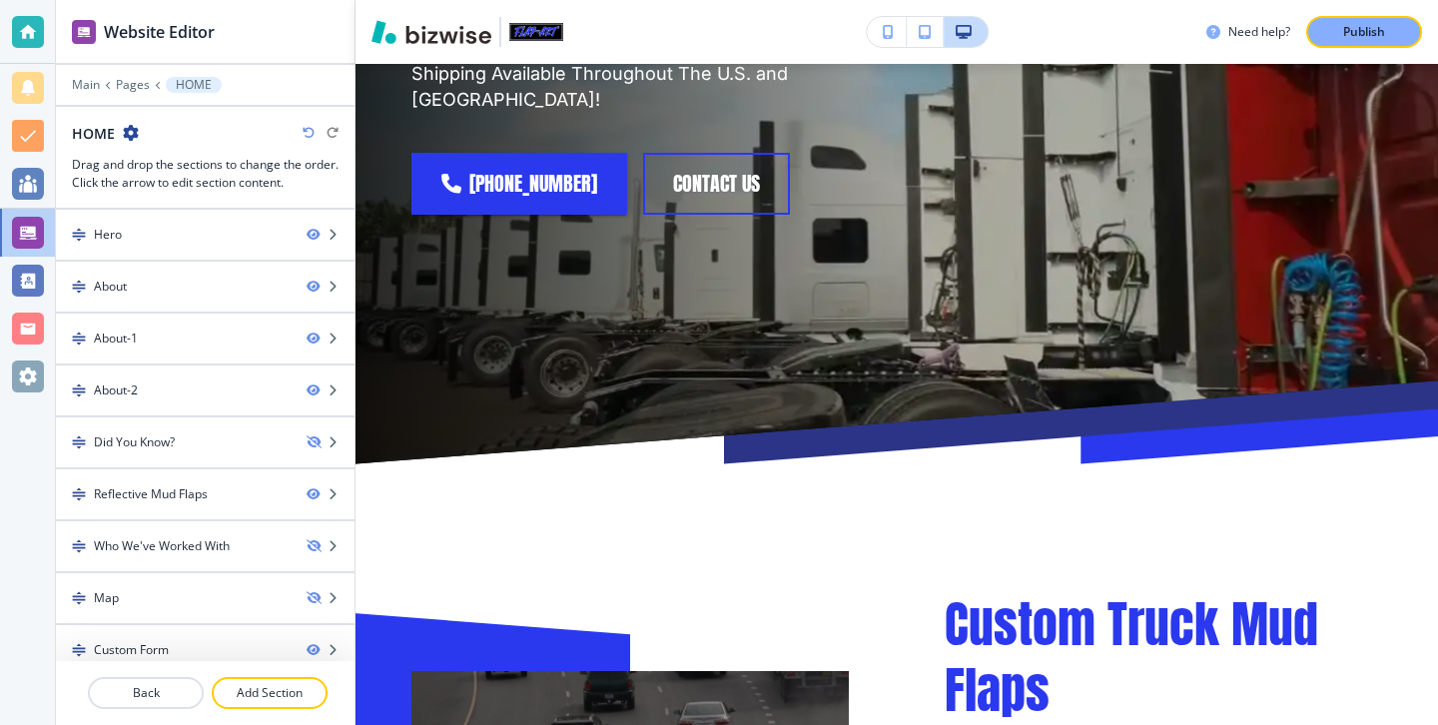
scroll to position [0, 0]
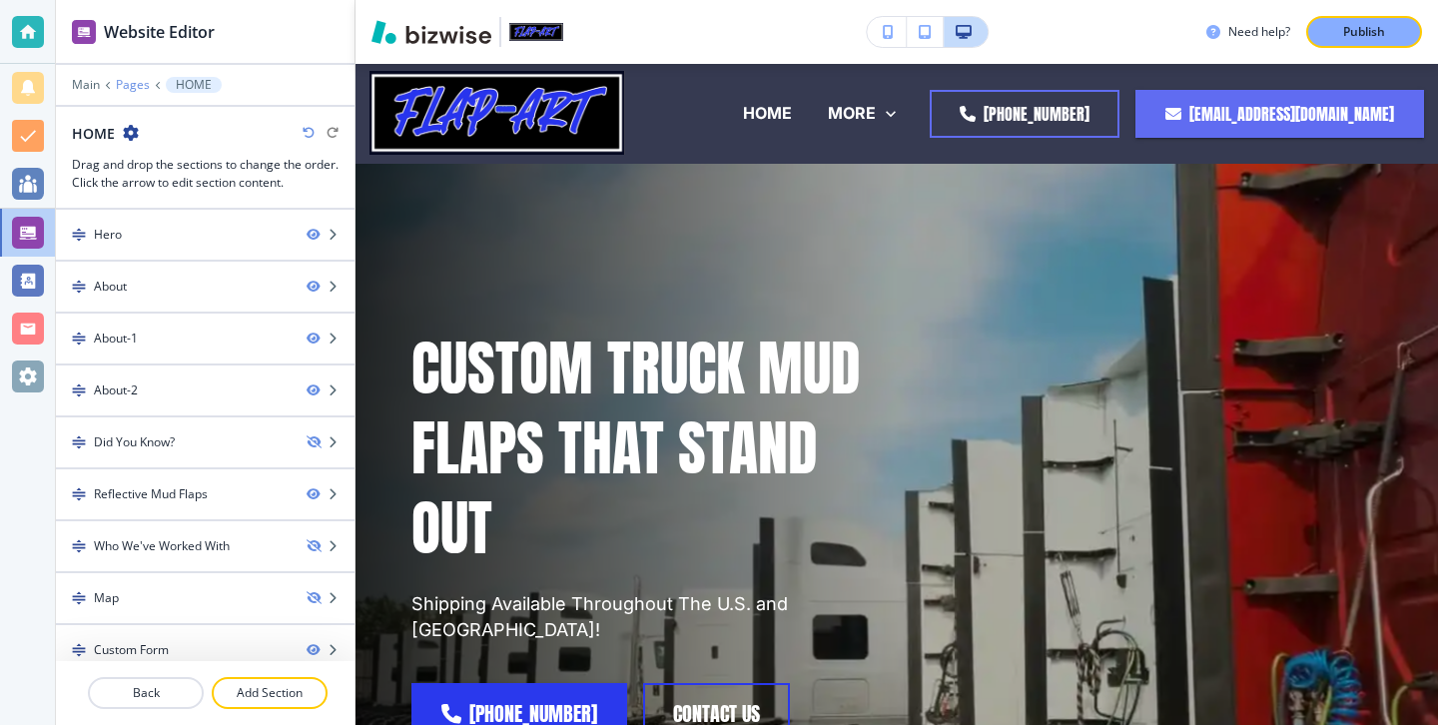
click at [134, 89] on p "Pages" at bounding box center [133, 85] width 34 height 14
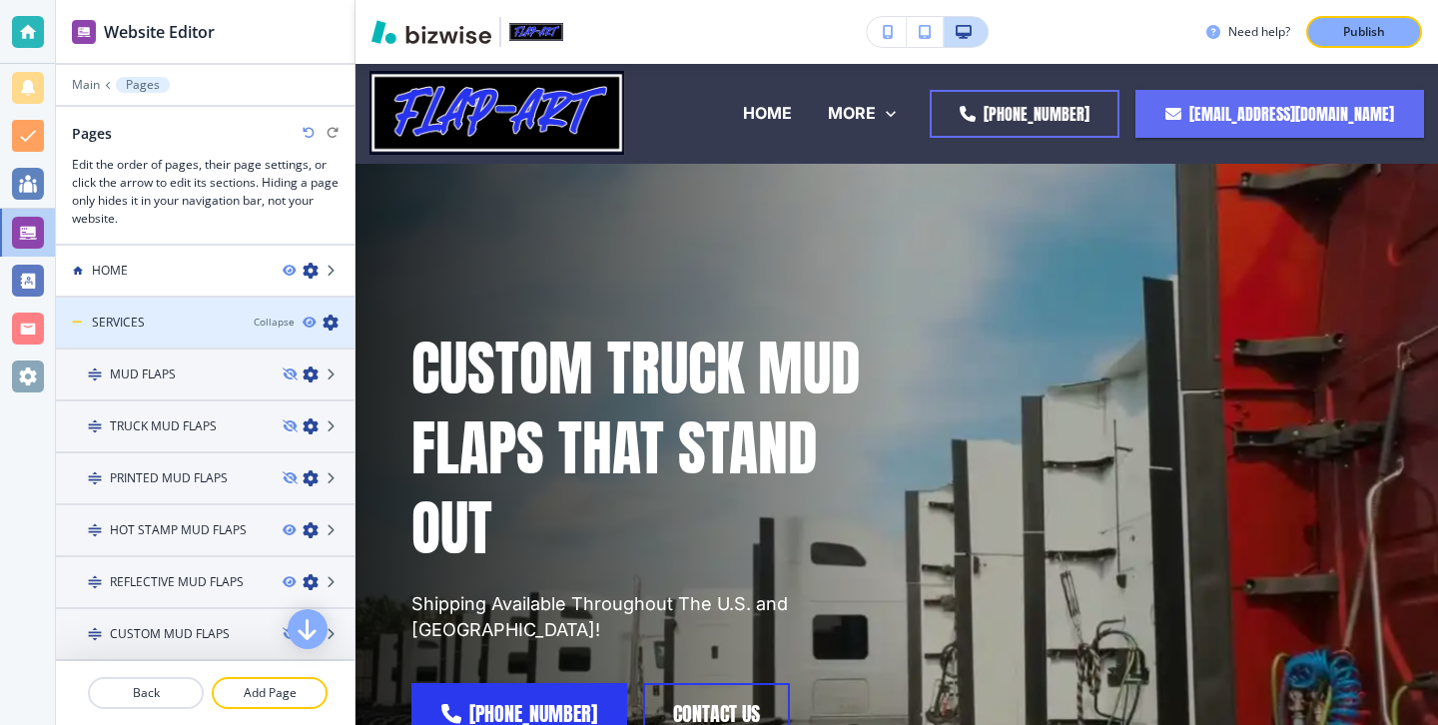
click at [304, 315] on div "Collapse" at bounding box center [304, 323] width 101 height 16
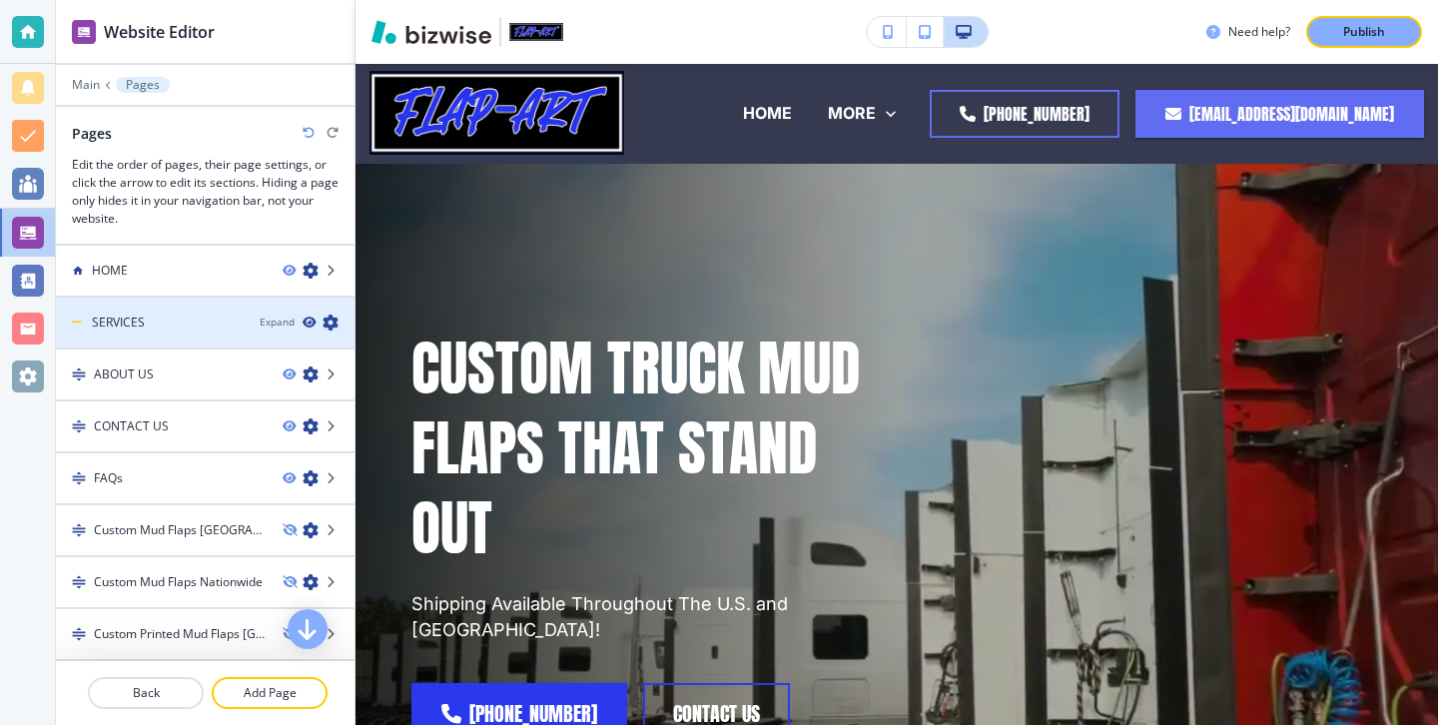
click at [314, 318] on icon "button" at bounding box center [309, 323] width 12 height 12
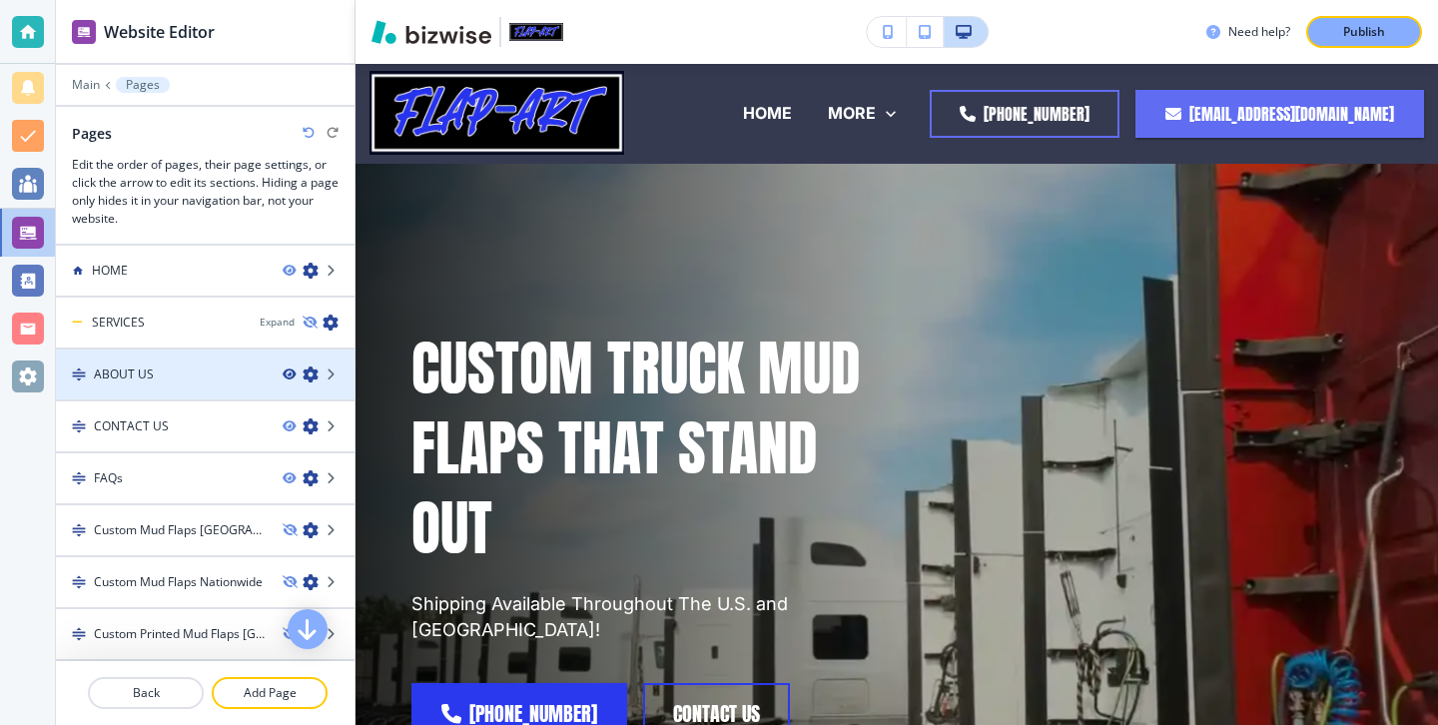
click at [290, 379] on icon "button" at bounding box center [289, 374] width 12 height 12
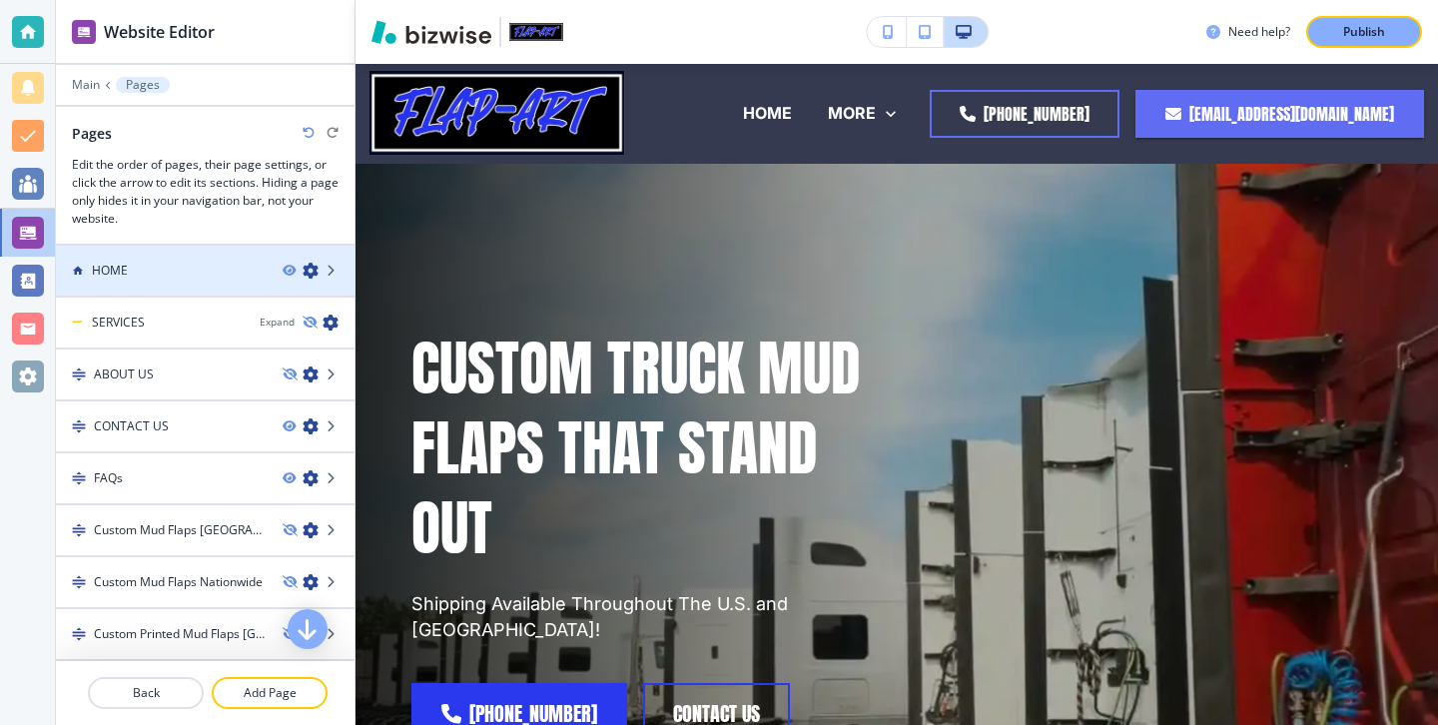
click at [207, 284] on div at bounding box center [205, 288] width 299 height 16
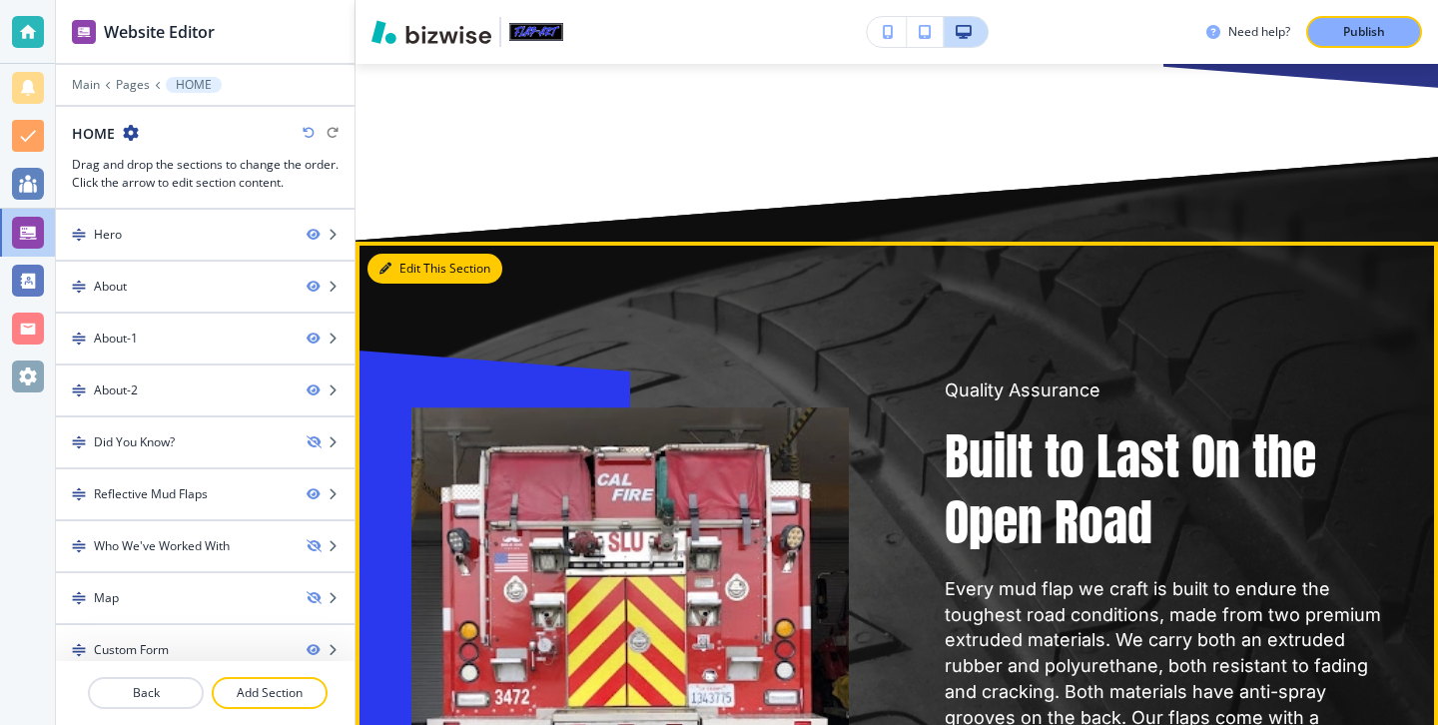
click at [401, 254] on button "Edit This Section" at bounding box center [434, 269] width 135 height 30
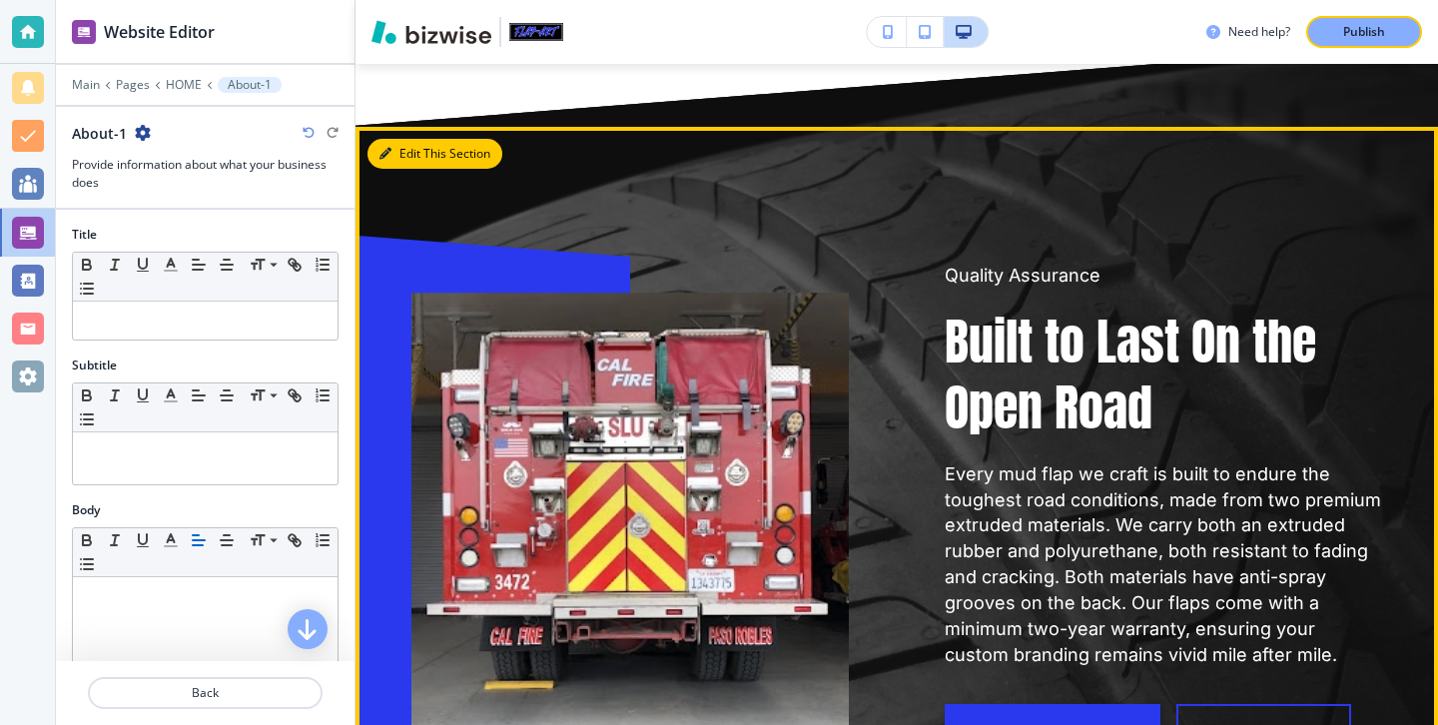
scroll to position [2508, 0]
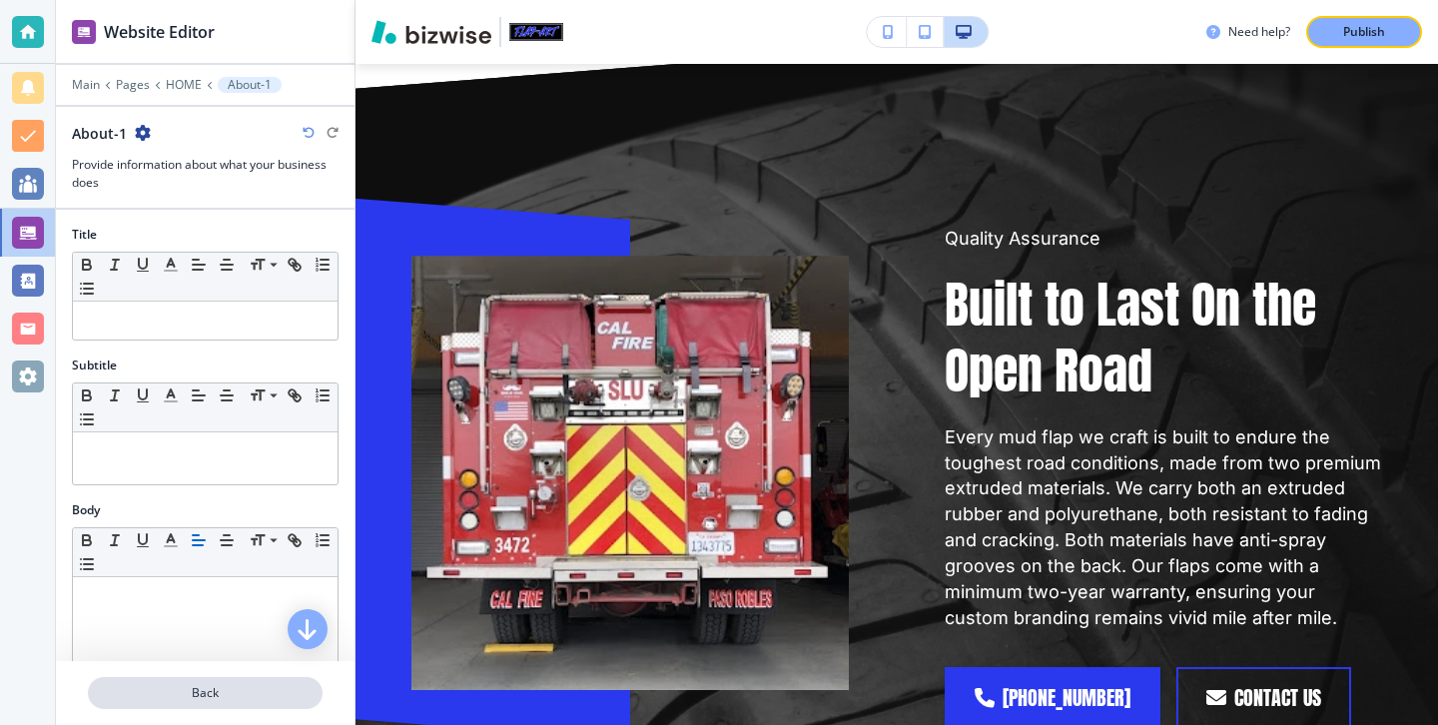
click at [196, 698] on p "Back" at bounding box center [205, 693] width 231 height 18
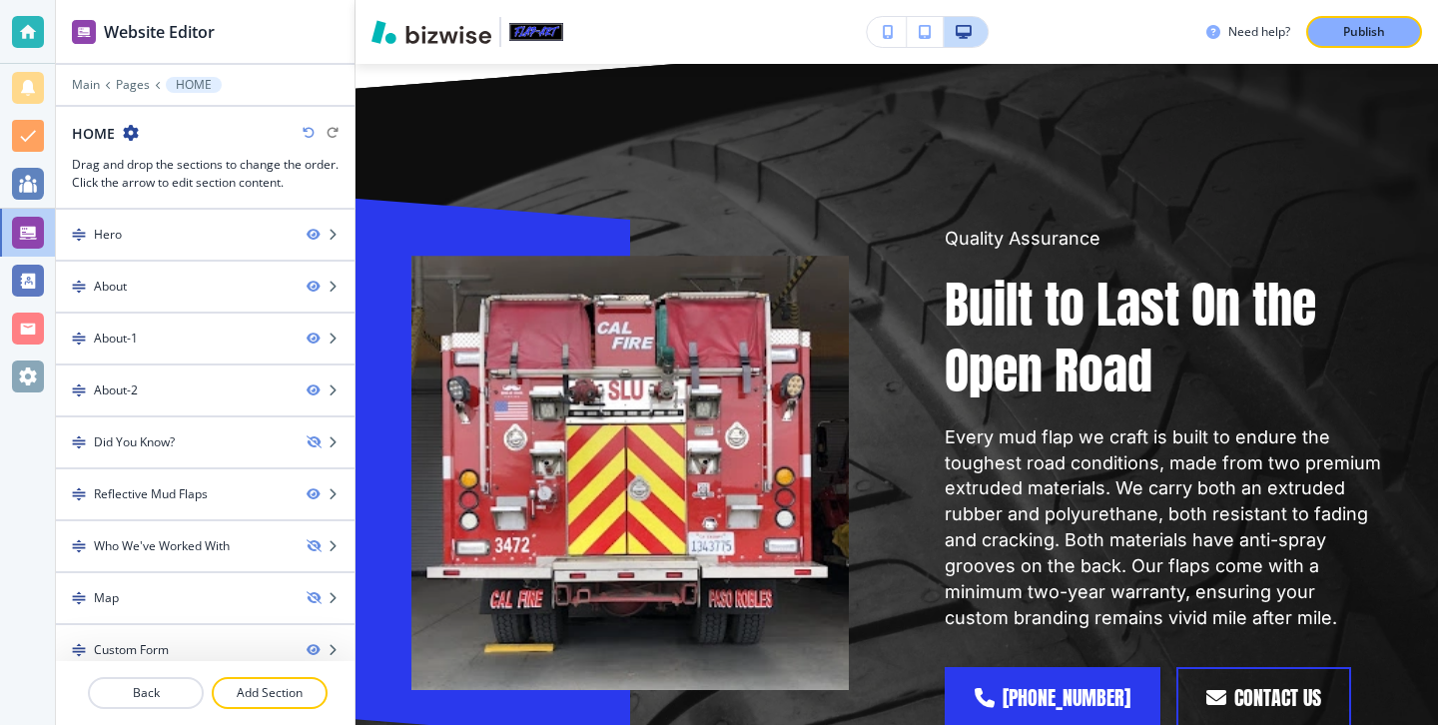
click at [196, 698] on p "Back" at bounding box center [146, 693] width 112 height 18
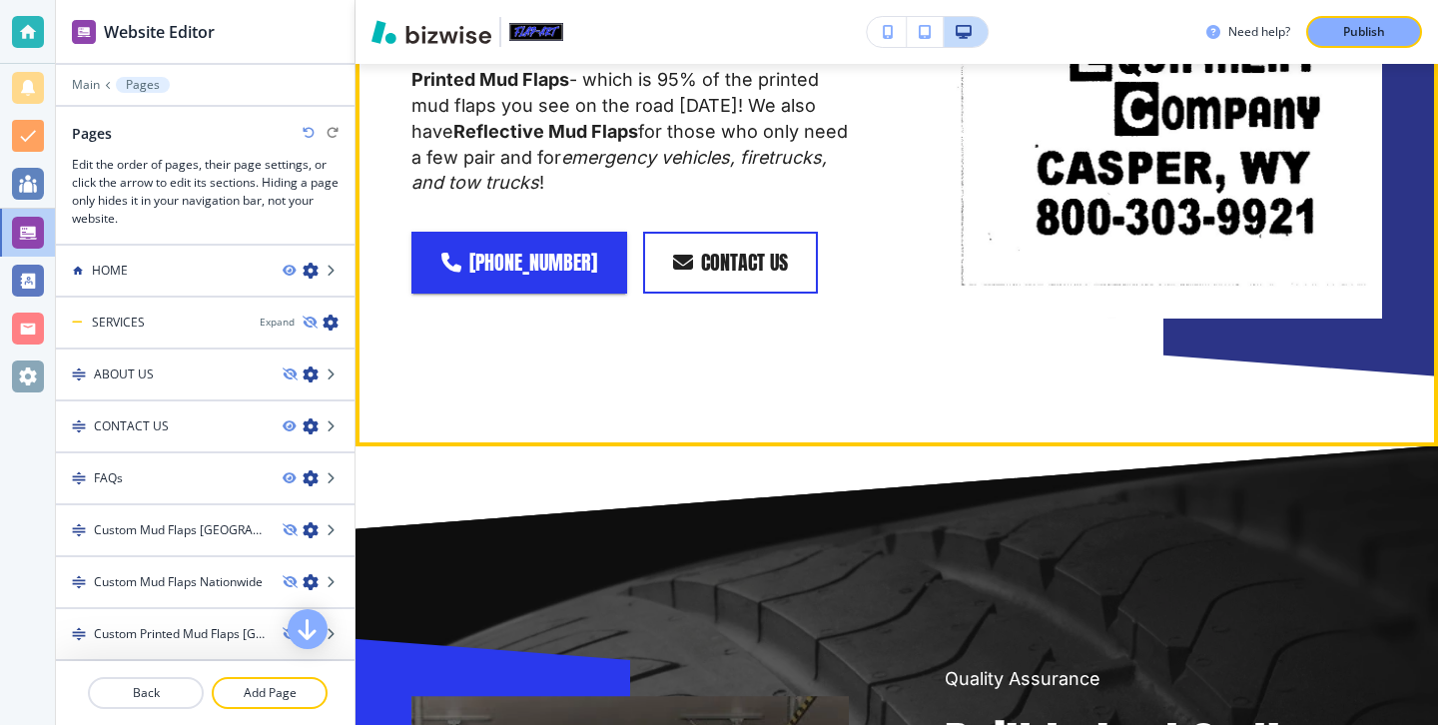
scroll to position [2076, 0]
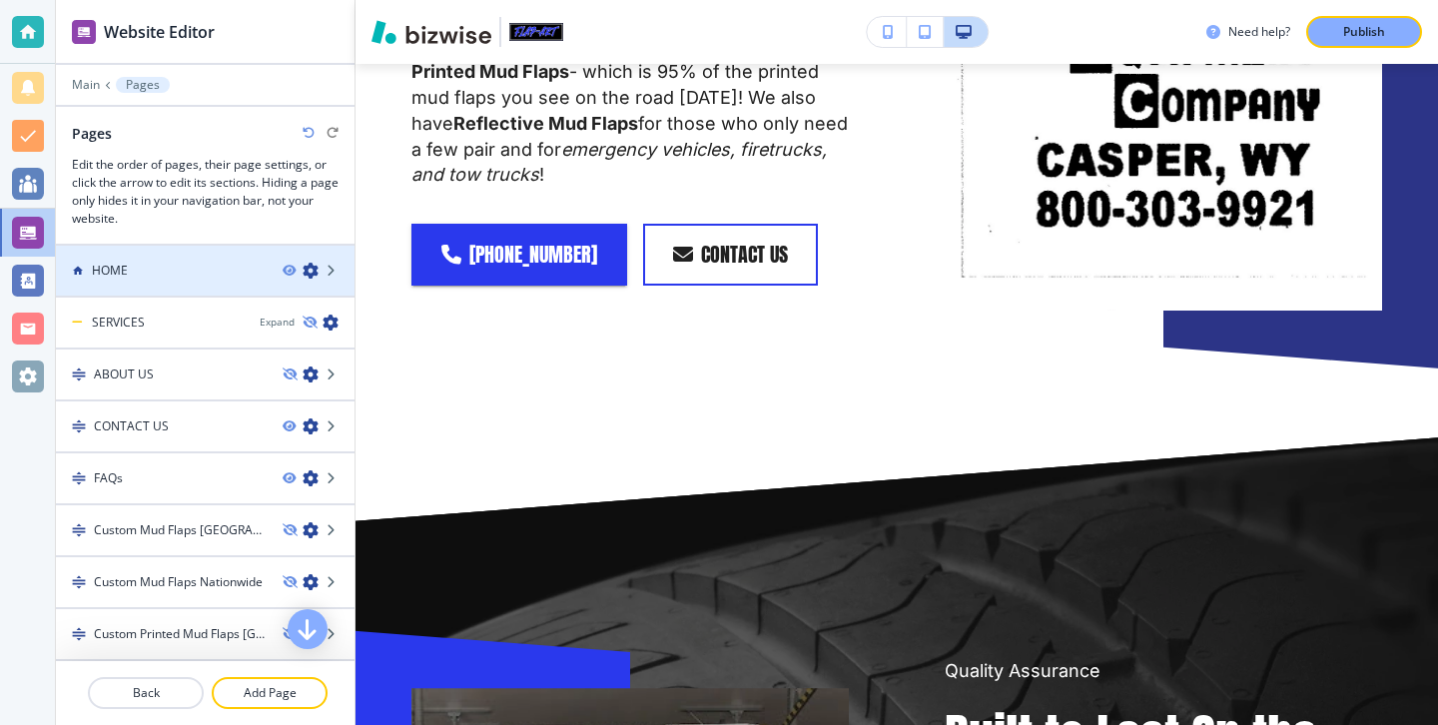
click at [164, 287] on div at bounding box center [205, 288] width 299 height 16
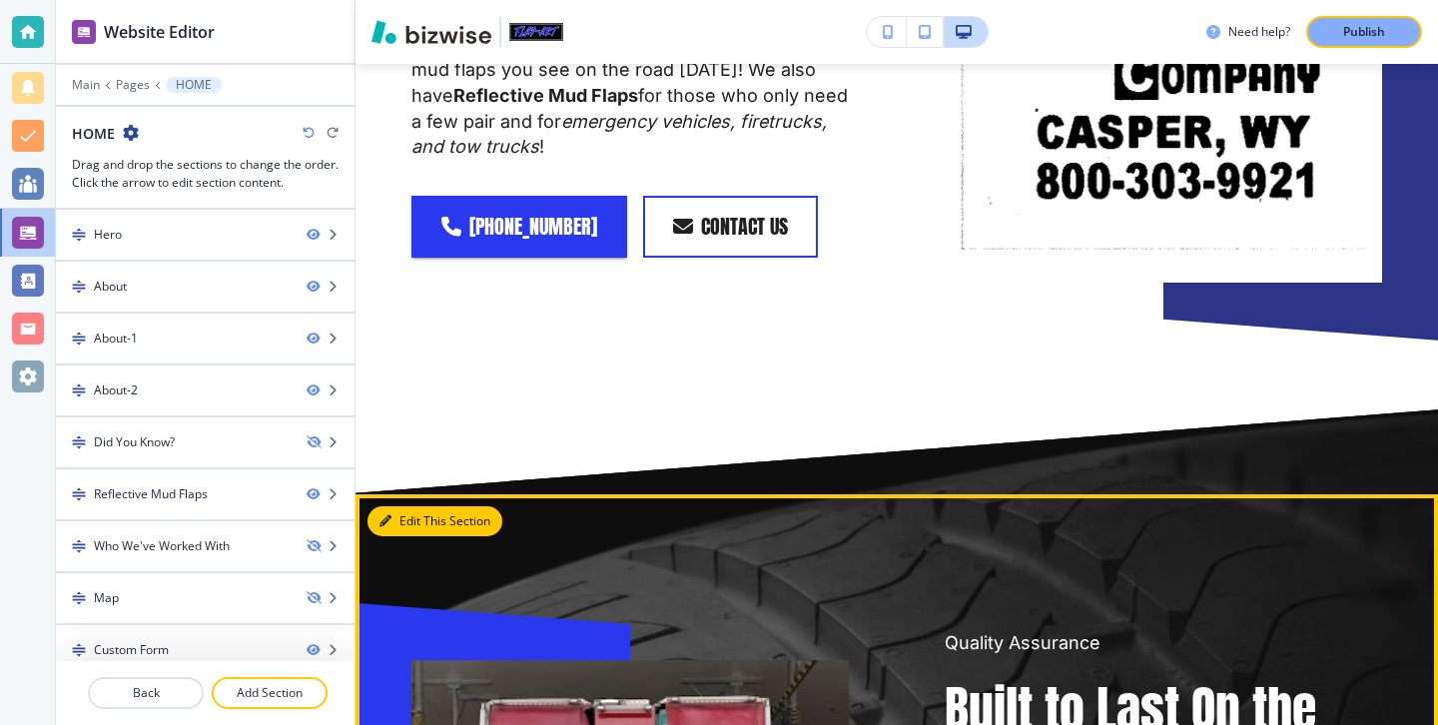
scroll to position [2140, 0]
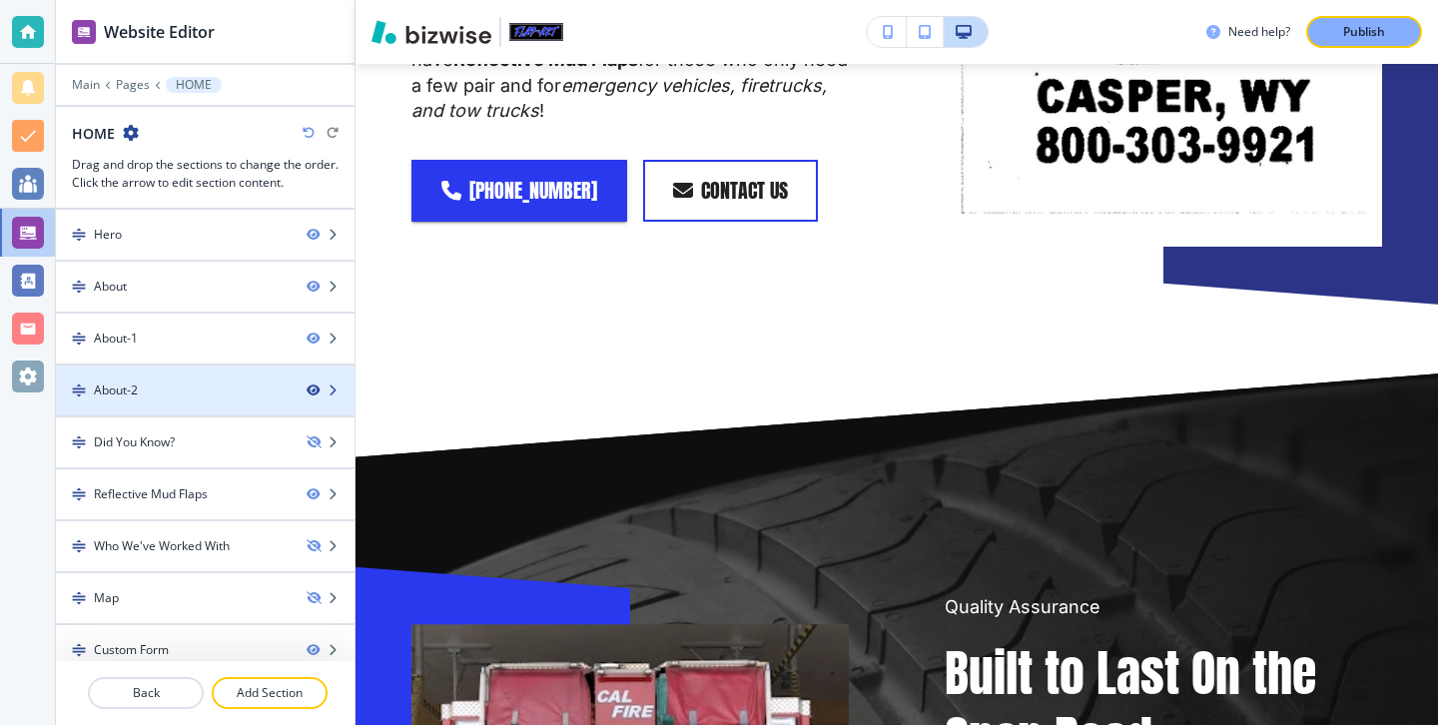
click at [314, 391] on icon "button" at bounding box center [313, 390] width 12 height 12
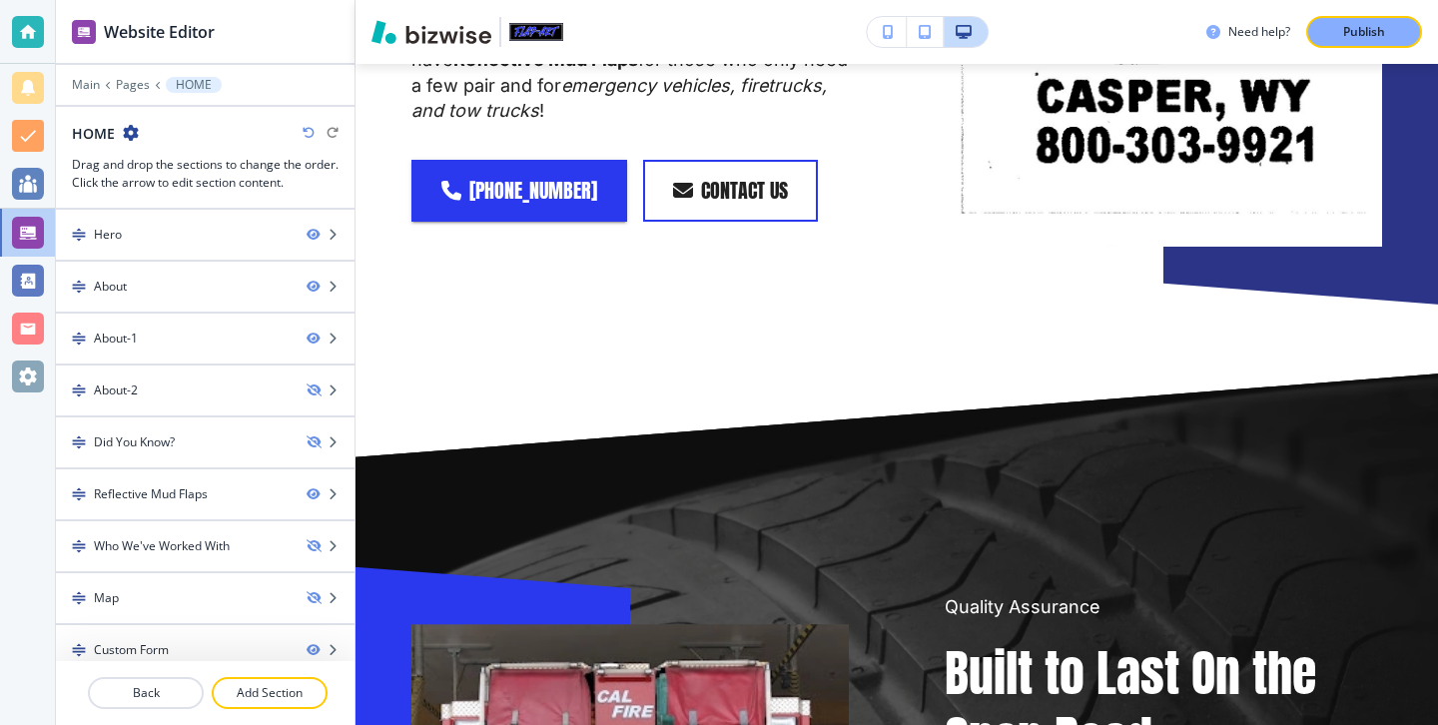
click at [317, 396] on div "About-2" at bounding box center [205, 390] width 299 height 18
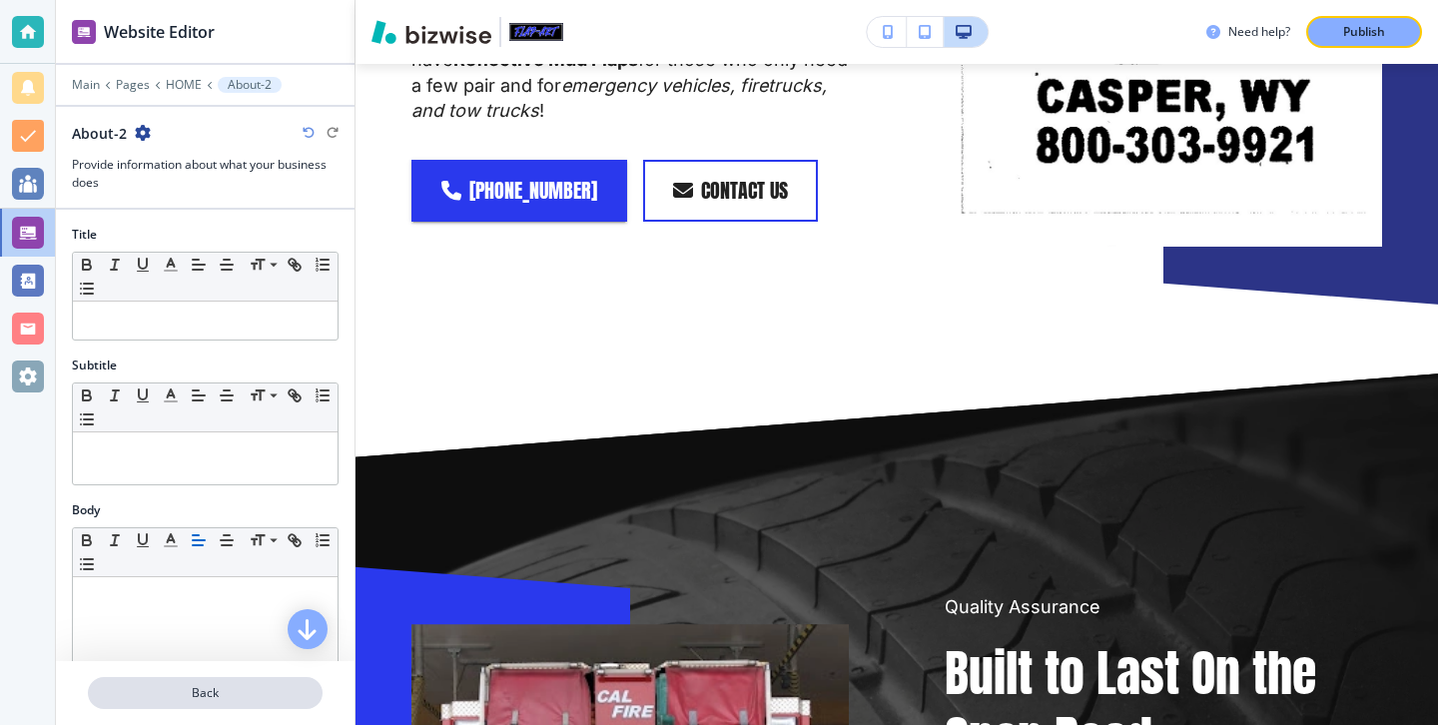
click at [260, 683] on button "Back" at bounding box center [205, 693] width 235 height 32
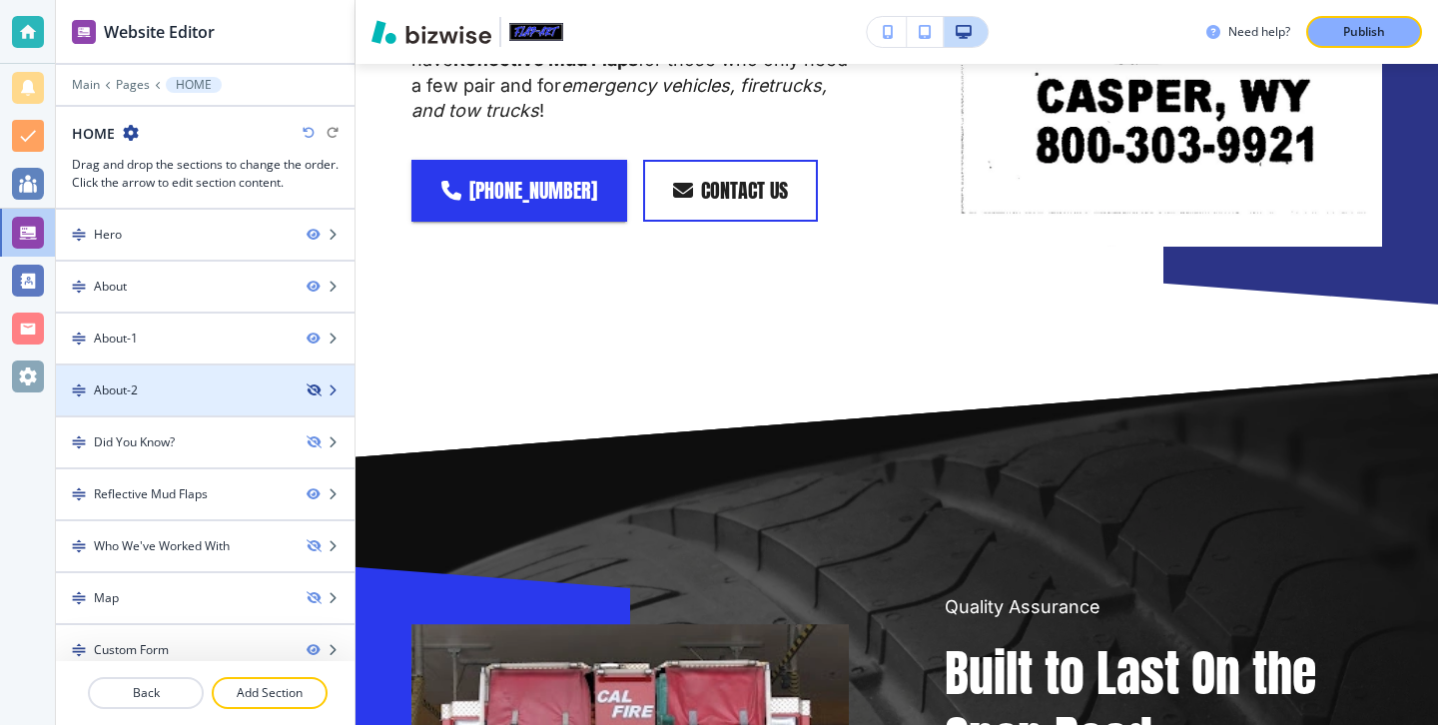
click at [311, 392] on icon "button" at bounding box center [313, 390] width 12 height 12
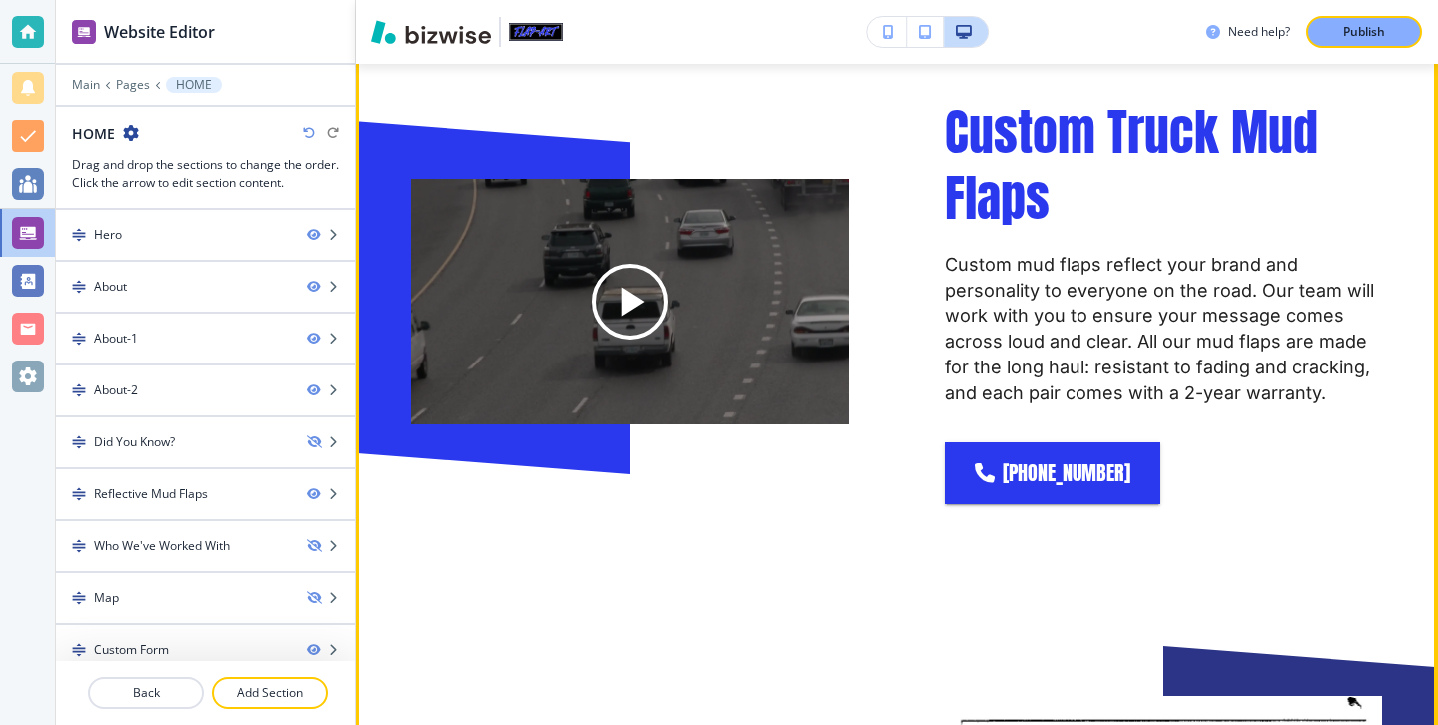
scroll to position [696, 0]
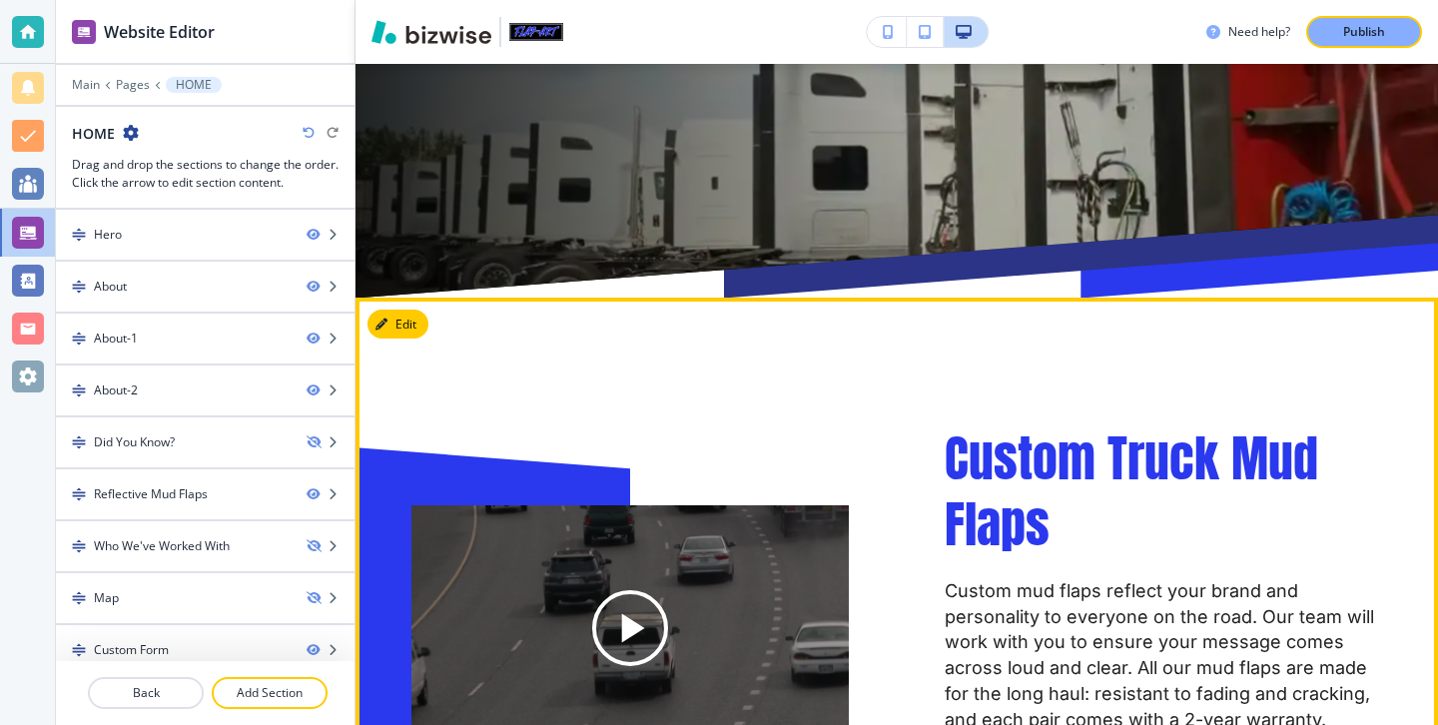
click at [417, 310] on button "Edit" at bounding box center [397, 325] width 61 height 30
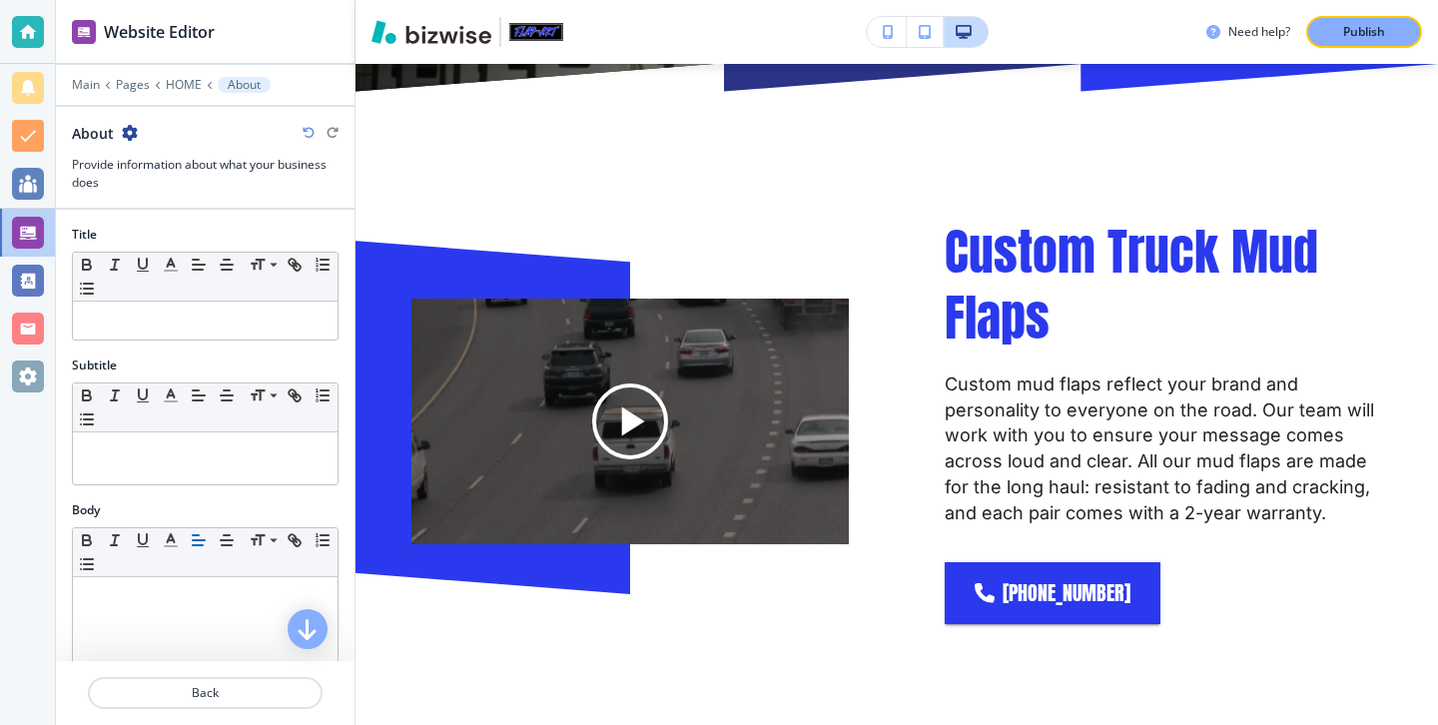
scroll to position [682, 0]
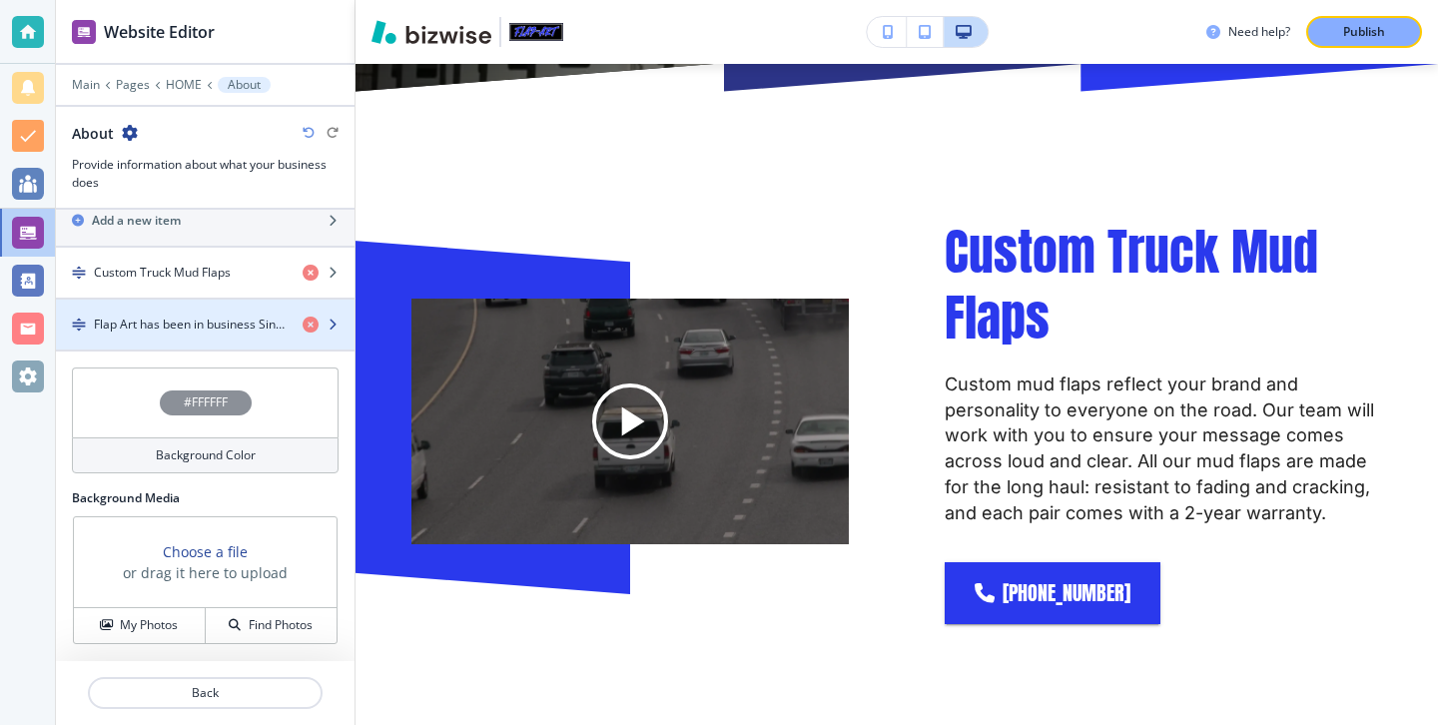
click at [198, 342] on div "button" at bounding box center [205, 341] width 299 height 16
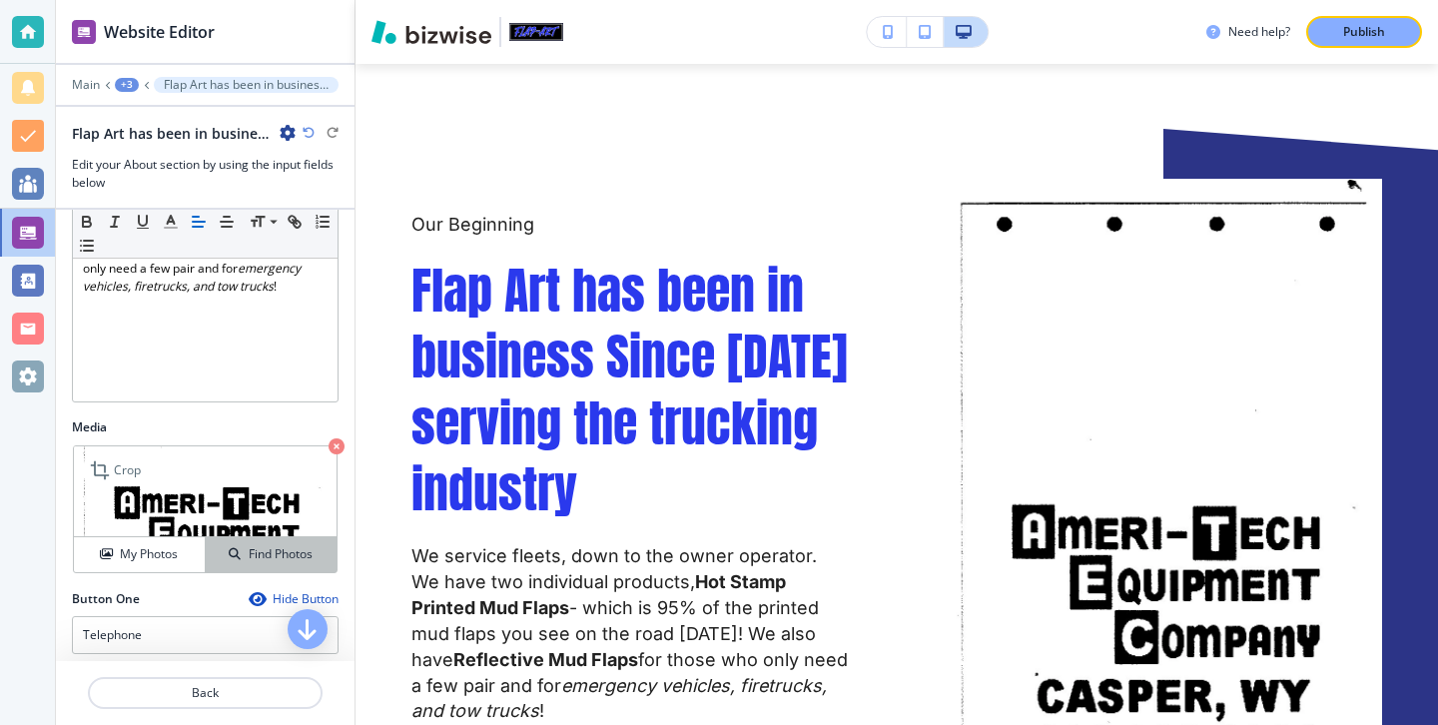
scroll to position [475, 0]
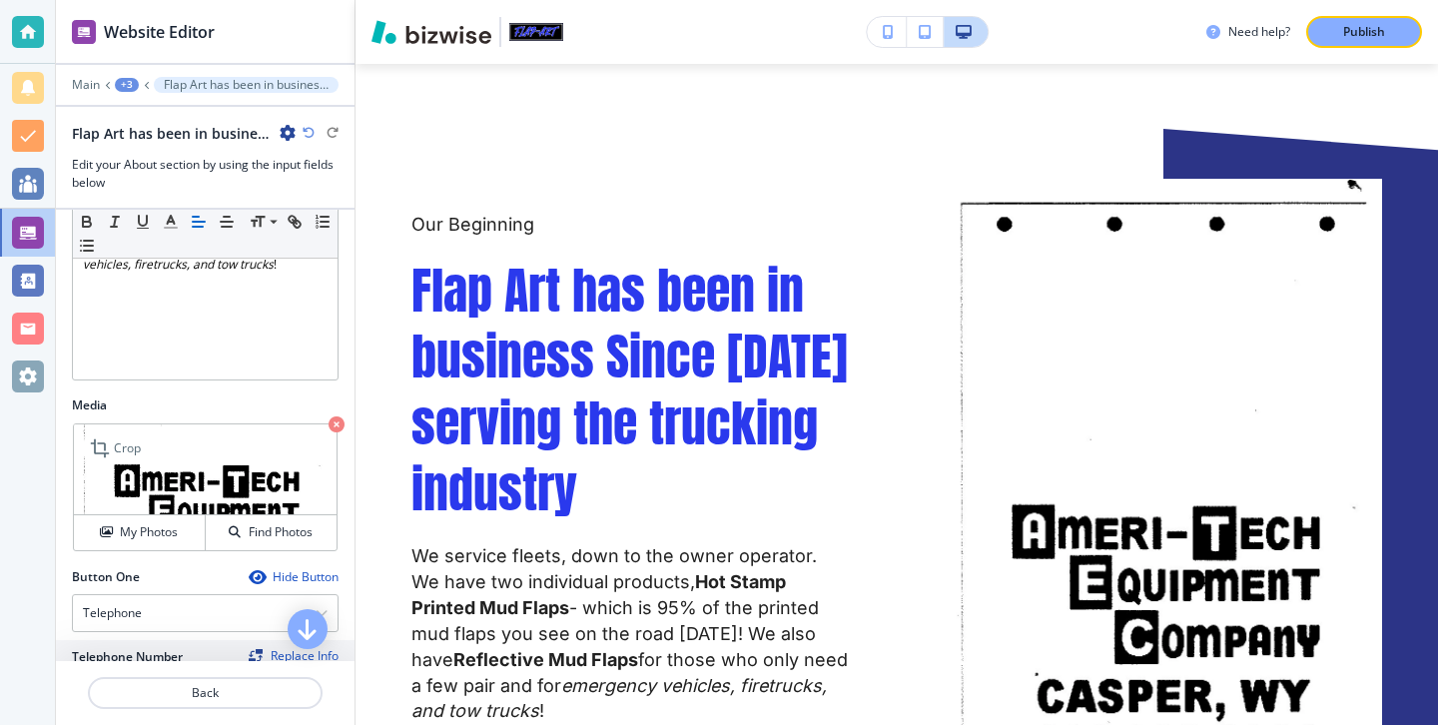
click at [332, 431] on icon "button" at bounding box center [337, 424] width 16 height 16
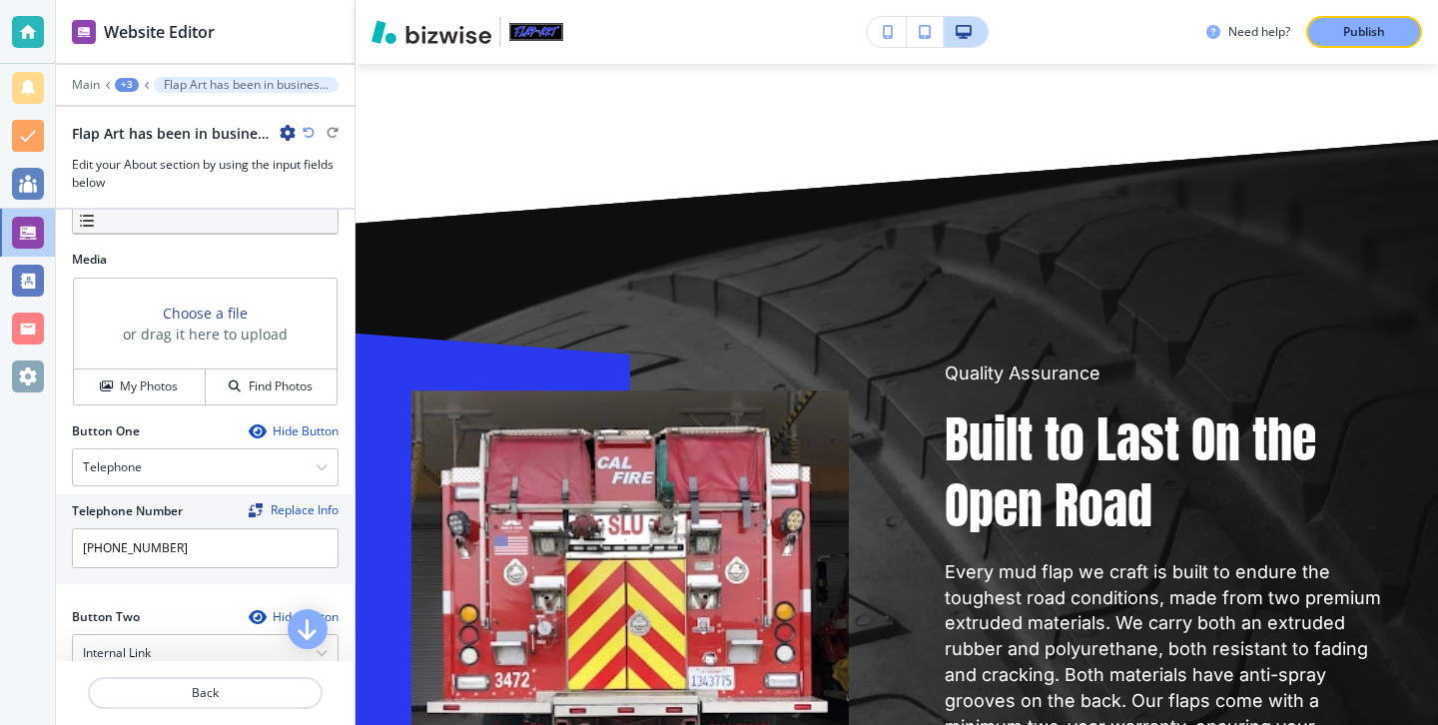
scroll to position [450, 0]
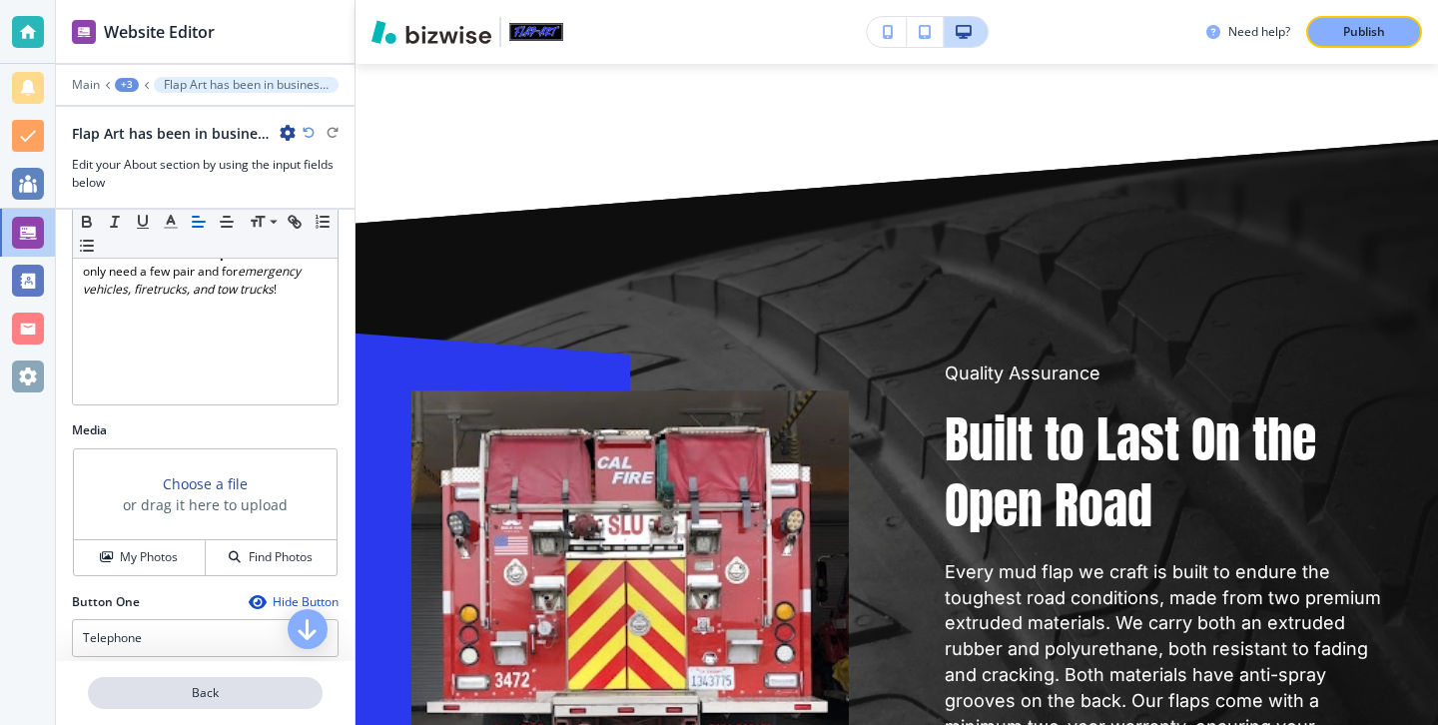
click at [261, 690] on p "Back" at bounding box center [205, 693] width 231 height 18
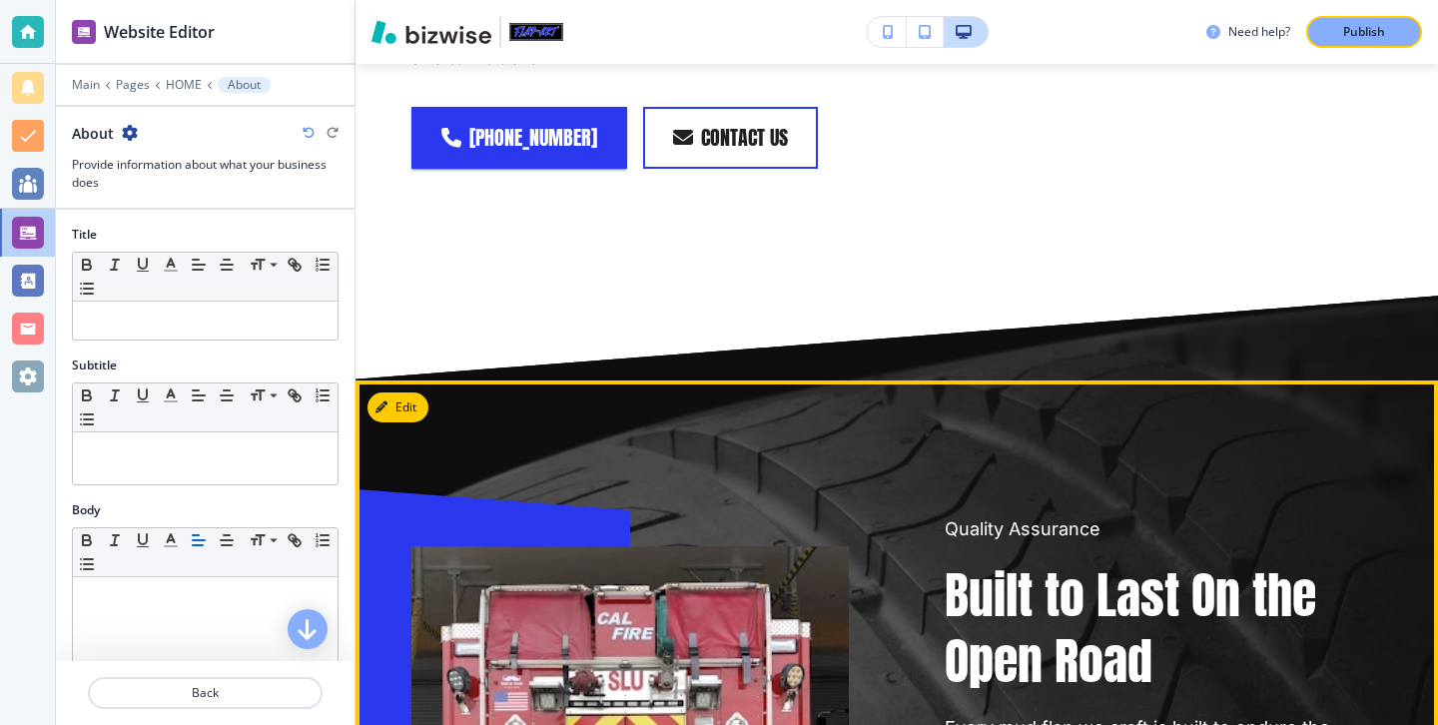
scroll to position [2180, 0]
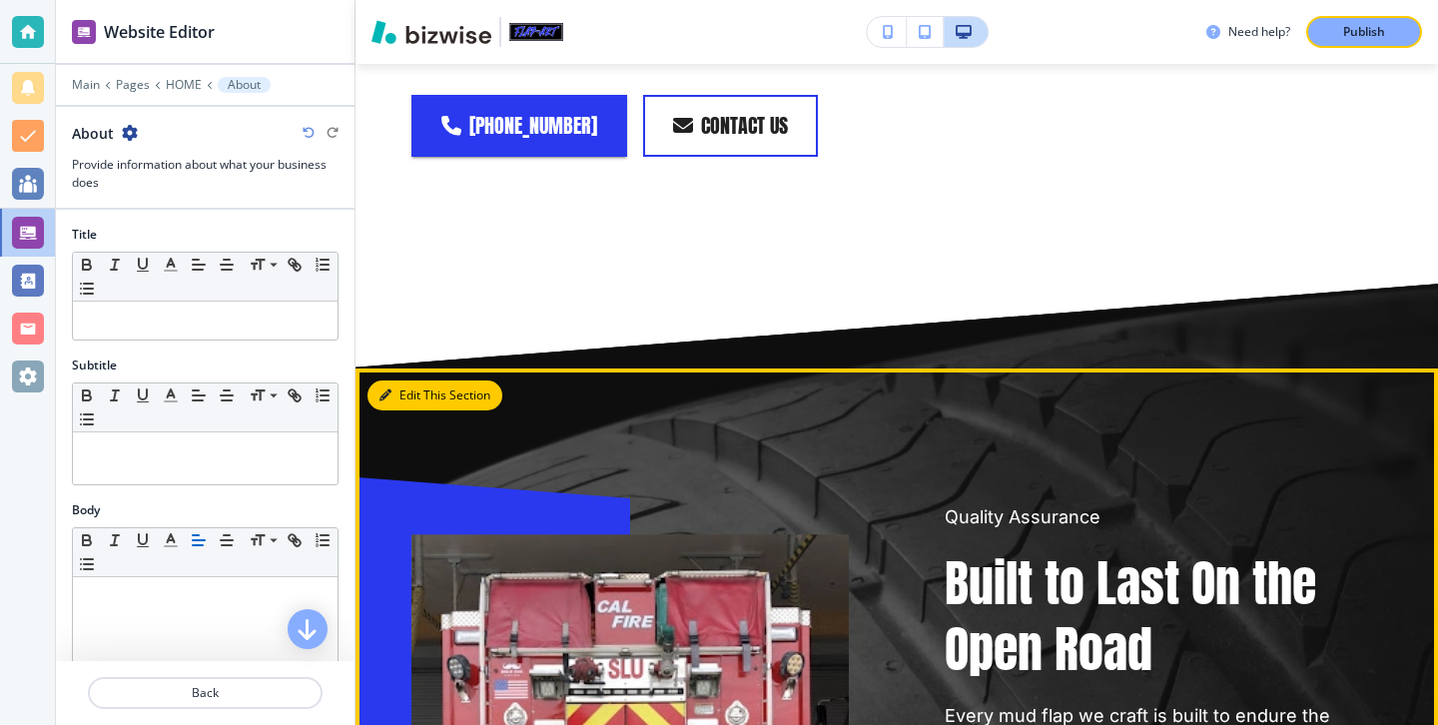
click at [422, 380] on button "Edit This Section" at bounding box center [434, 395] width 135 height 30
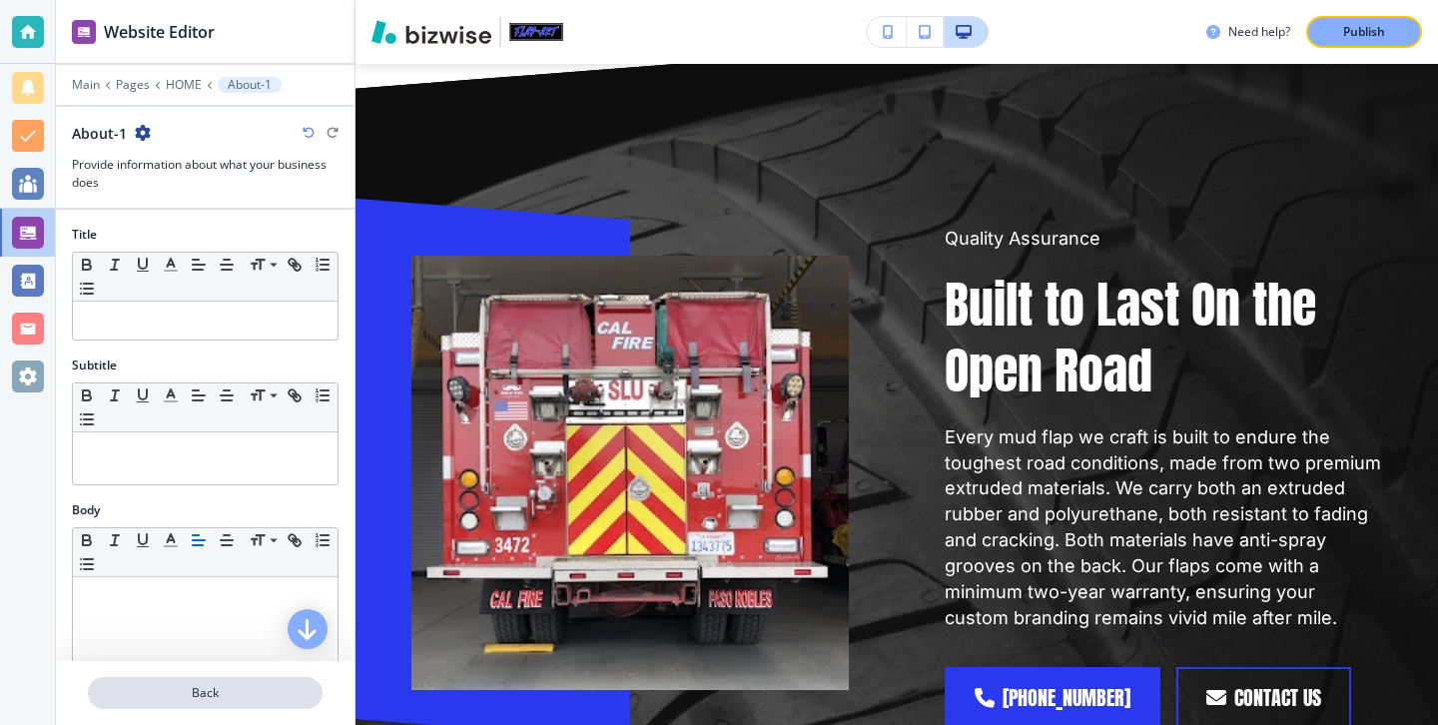
click at [251, 704] on button "Back" at bounding box center [205, 693] width 235 height 32
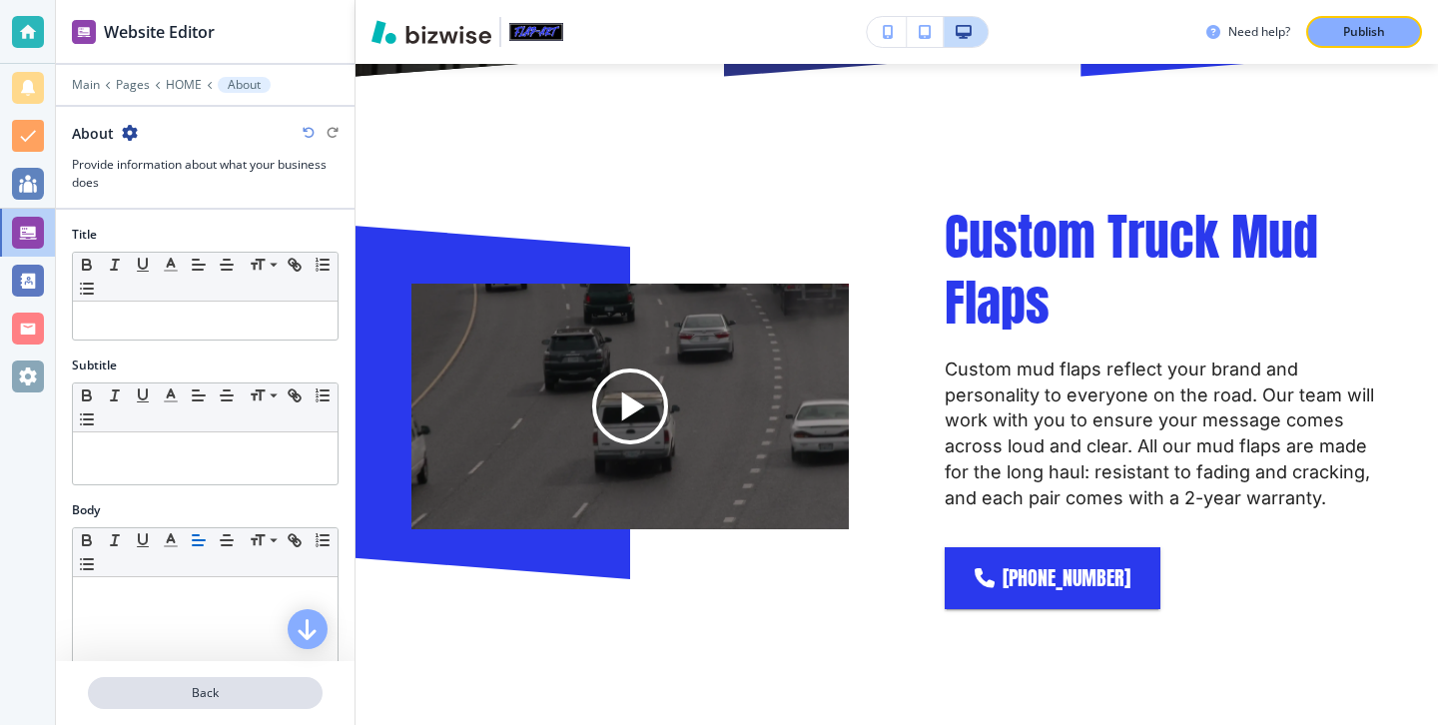
scroll to position [903, 0]
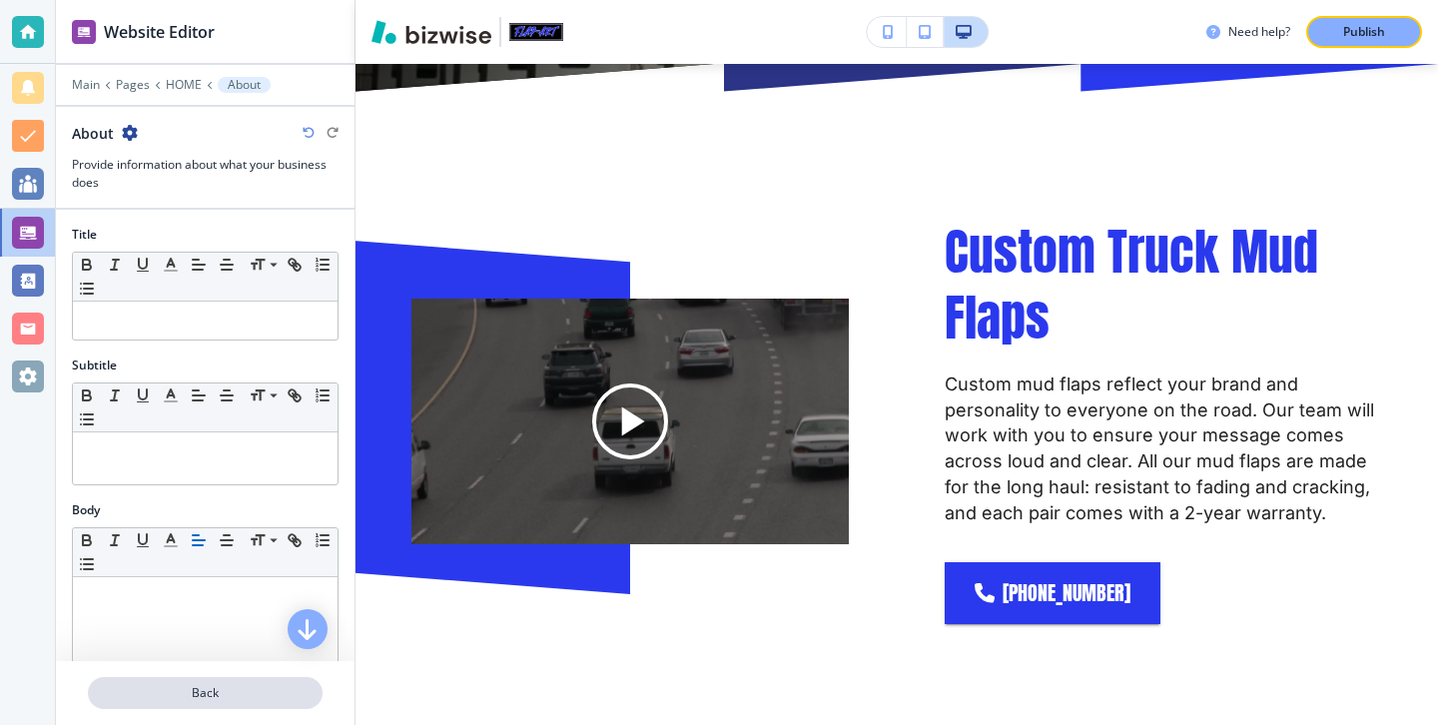
click at [255, 690] on p "Back" at bounding box center [205, 693] width 231 height 18
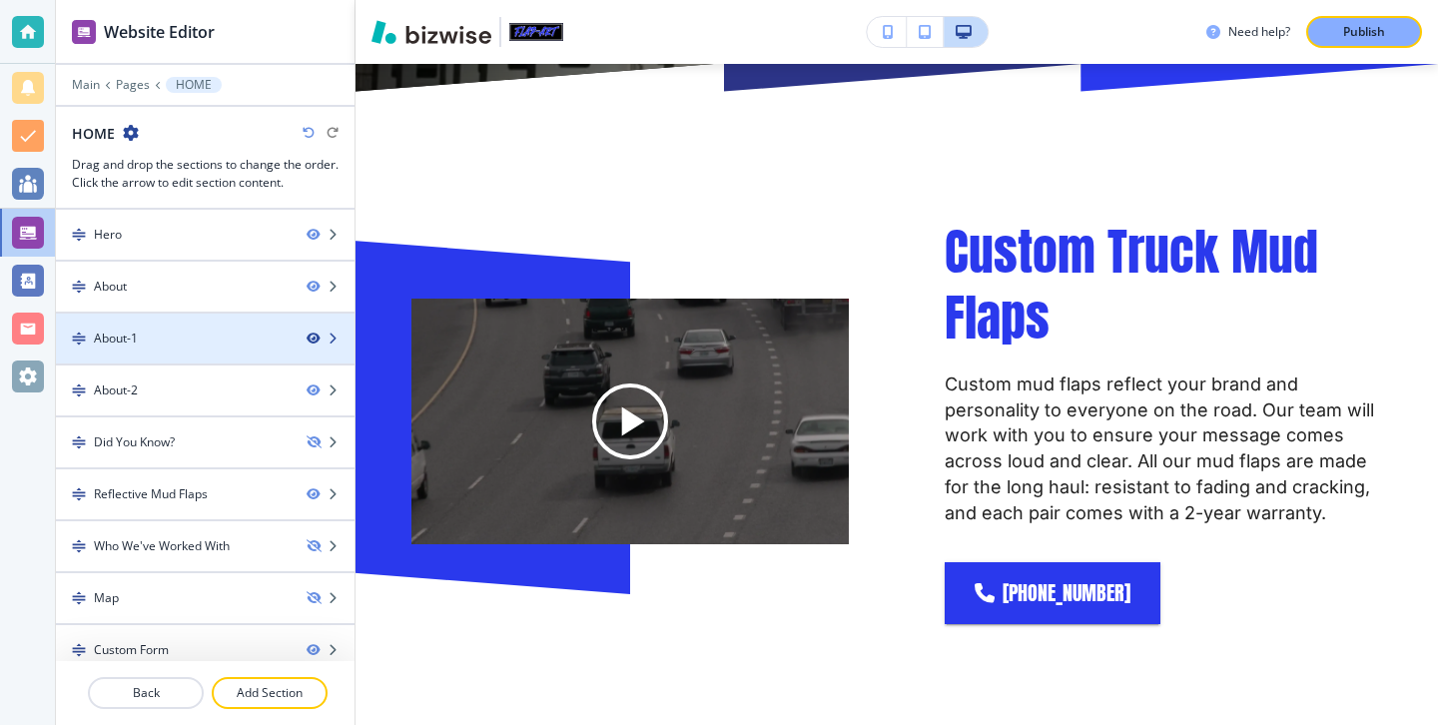
click at [313, 337] on icon "button" at bounding box center [313, 338] width 12 height 12
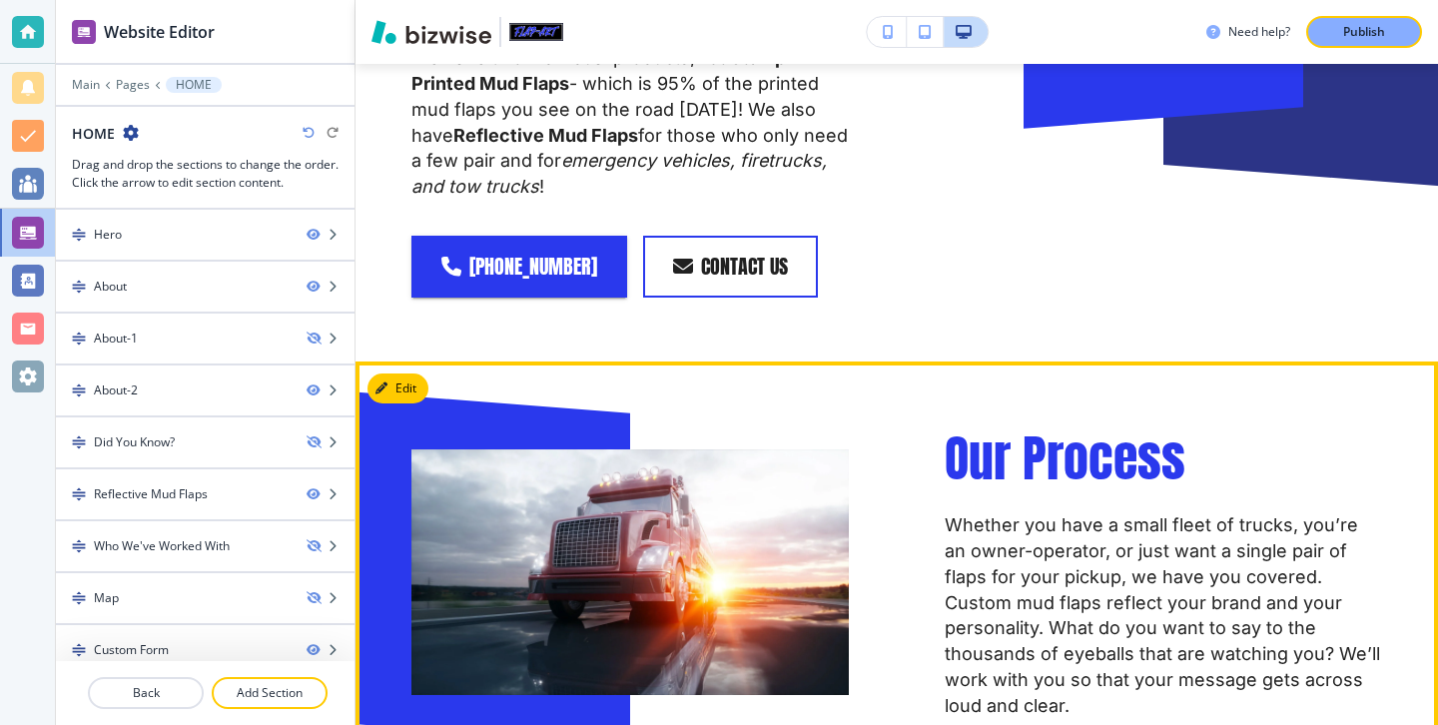
scroll to position [2287, 0]
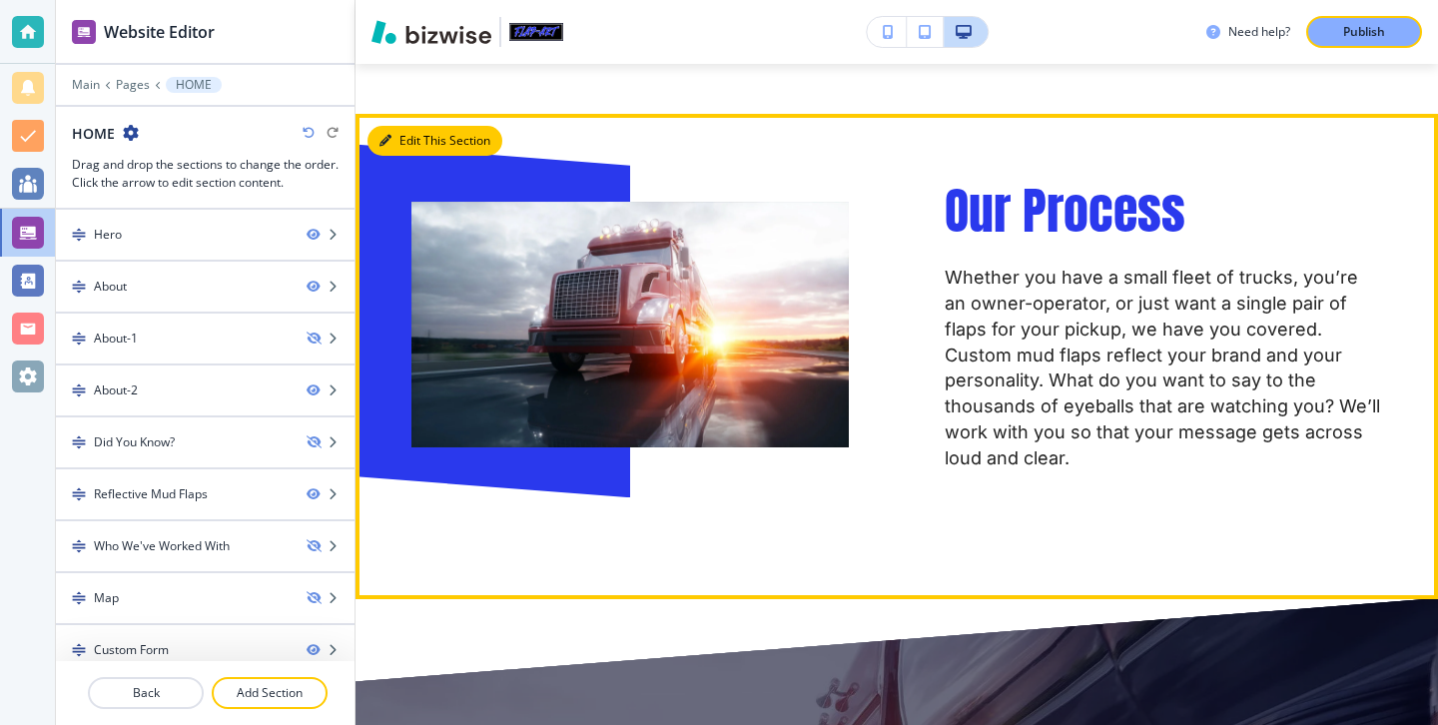
click at [415, 126] on button "Edit This Section" at bounding box center [434, 141] width 135 height 30
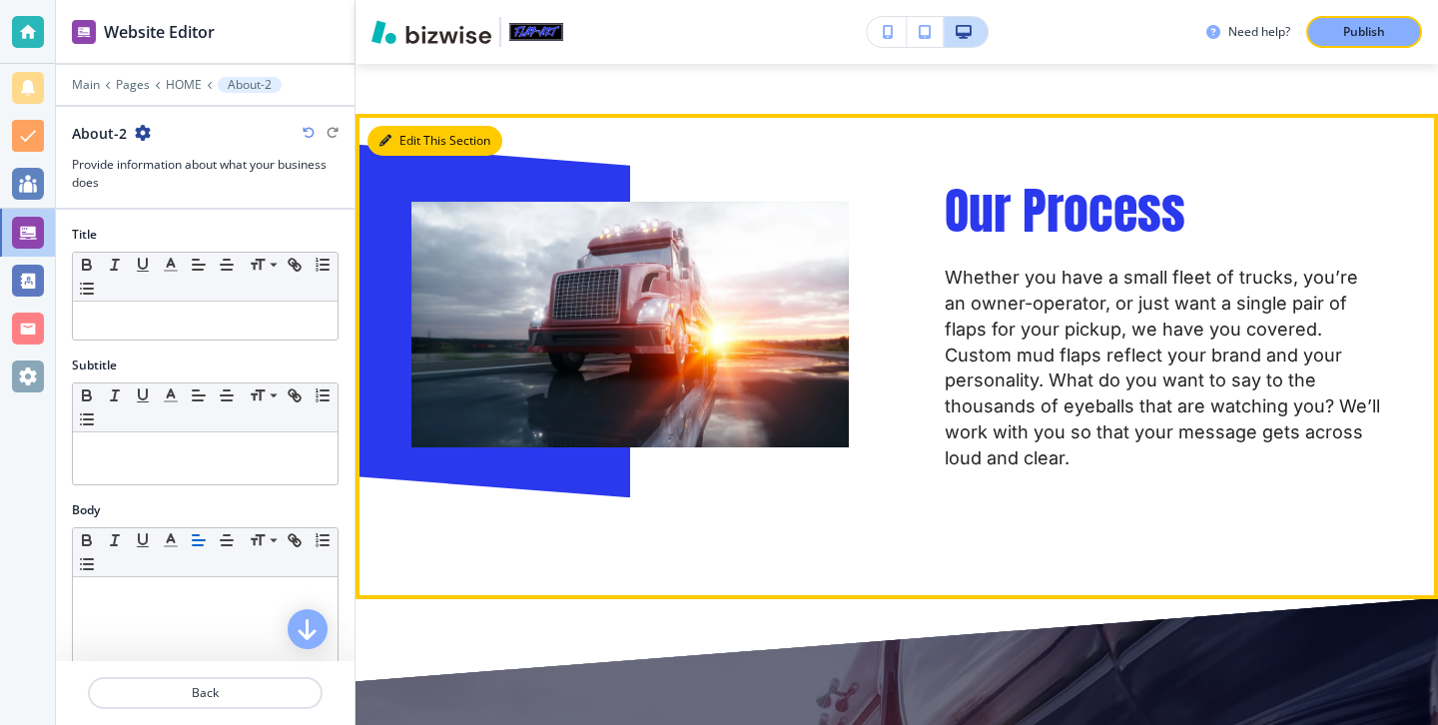
scroll to position [2311, 0]
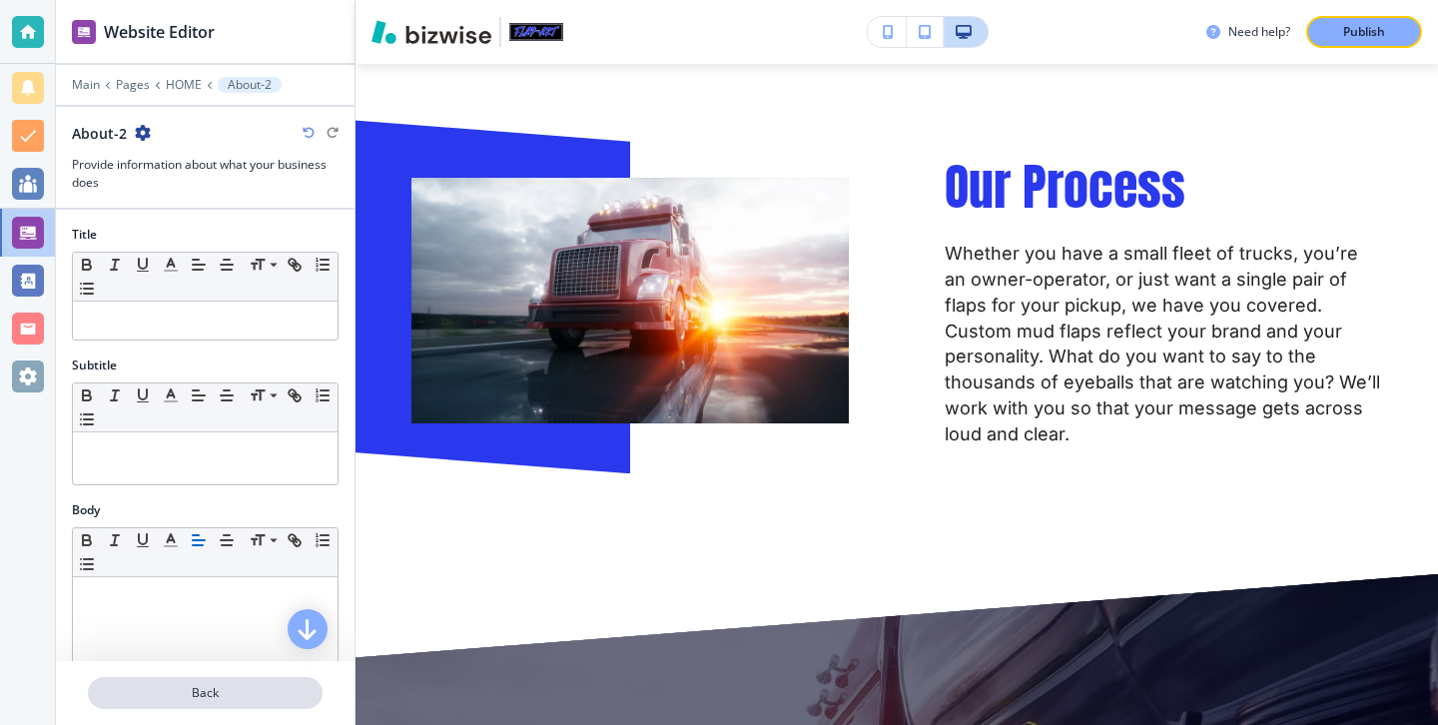
click at [292, 684] on p "Back" at bounding box center [205, 693] width 231 height 18
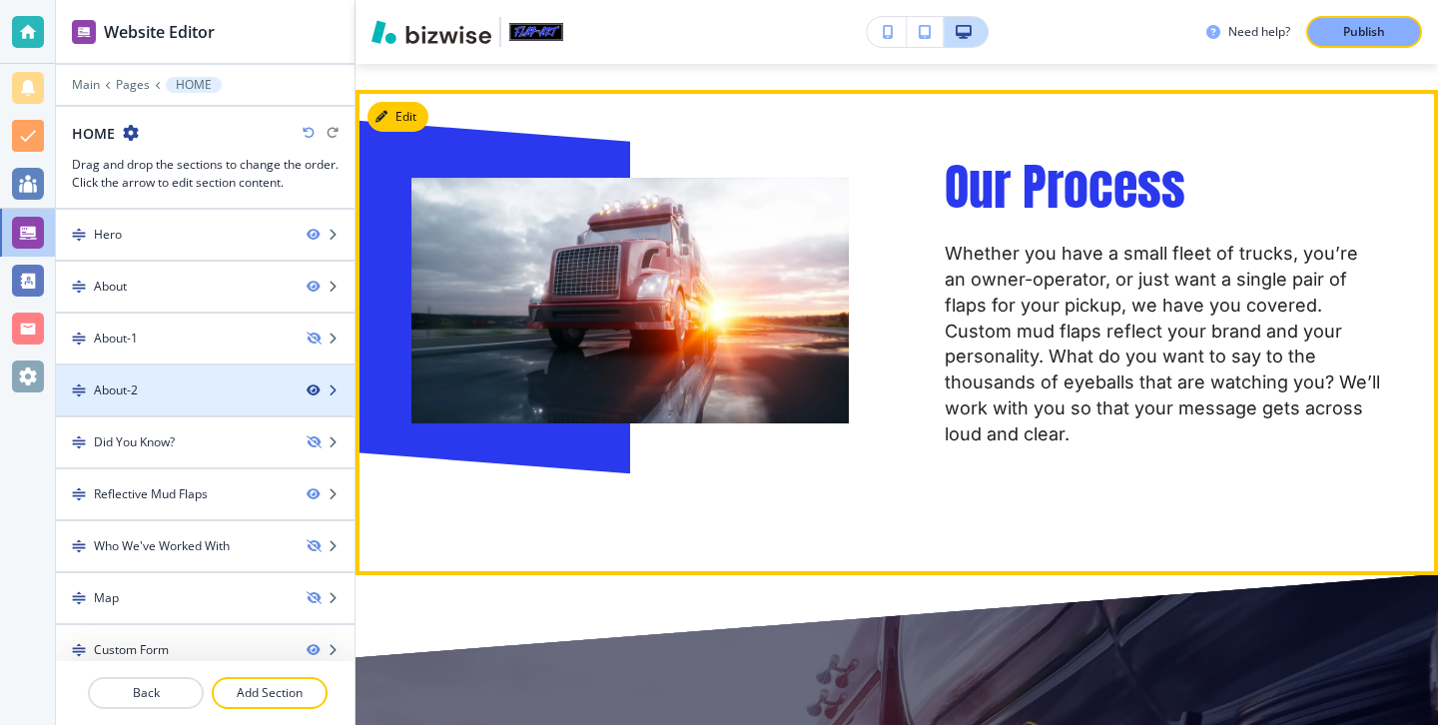
click at [317, 391] on icon "button" at bounding box center [313, 390] width 12 height 12
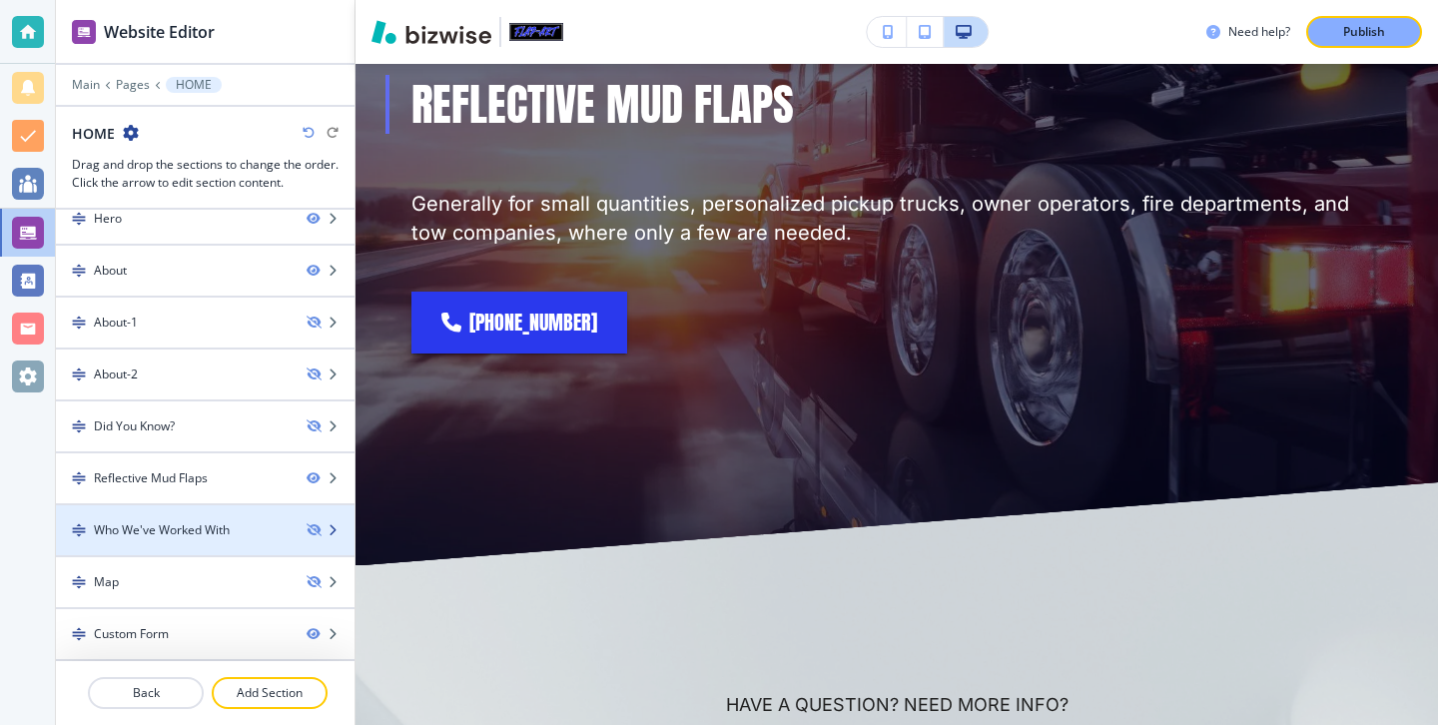
scroll to position [0, 0]
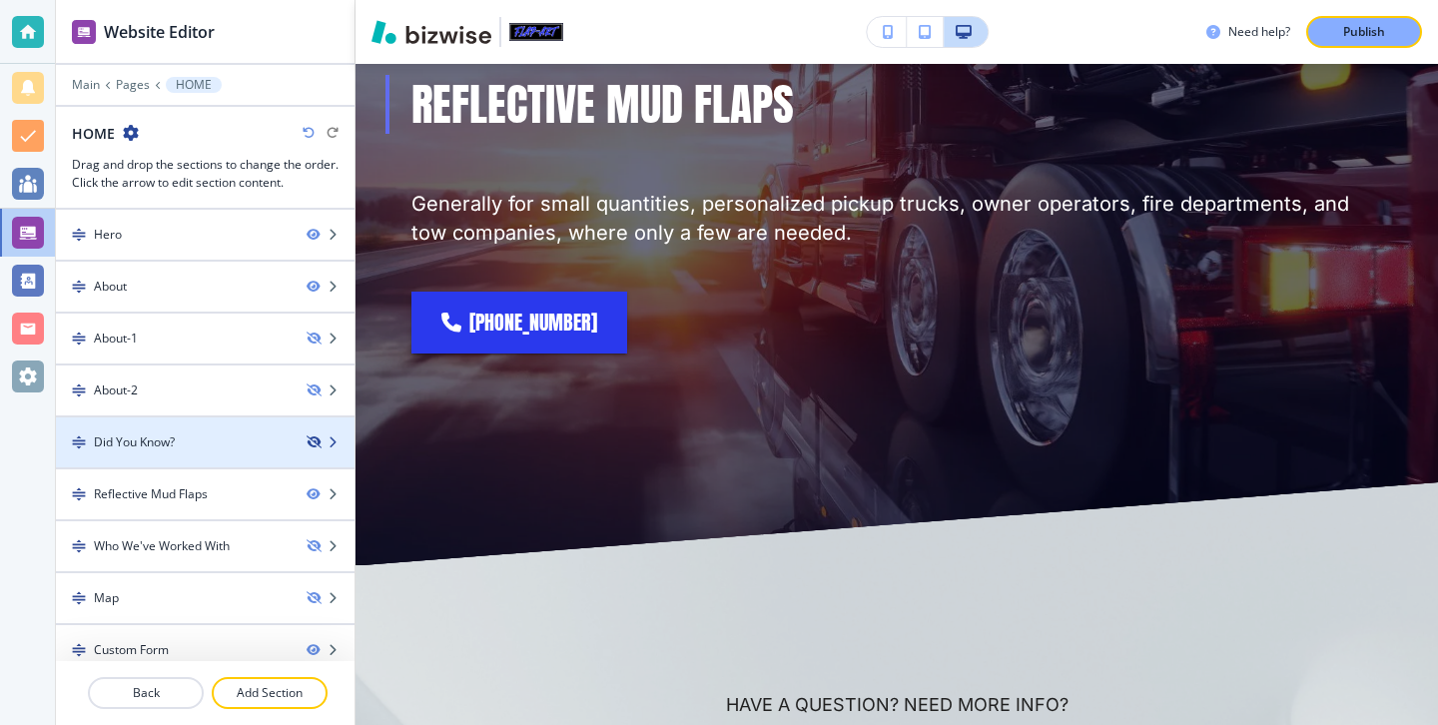
click at [307, 440] on icon "button" at bounding box center [313, 442] width 12 height 12
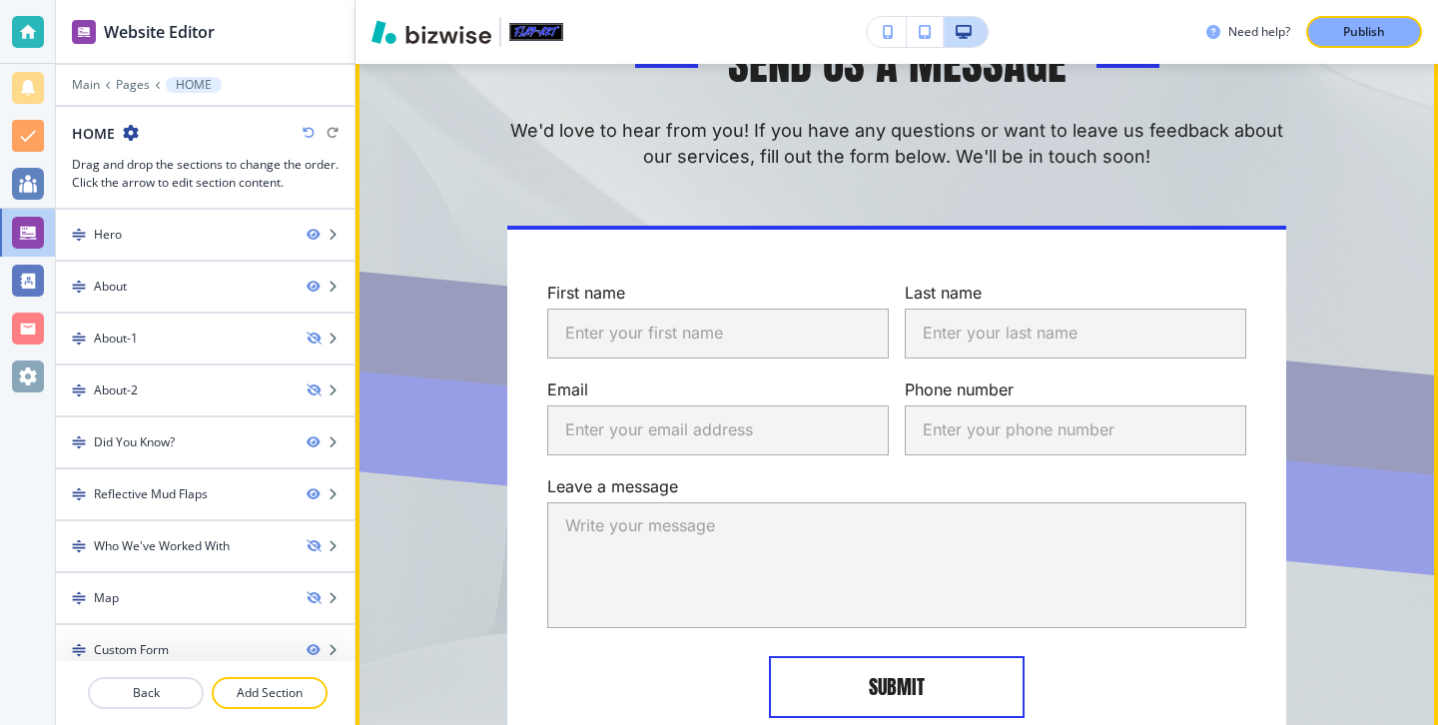
scroll to position [4832, 0]
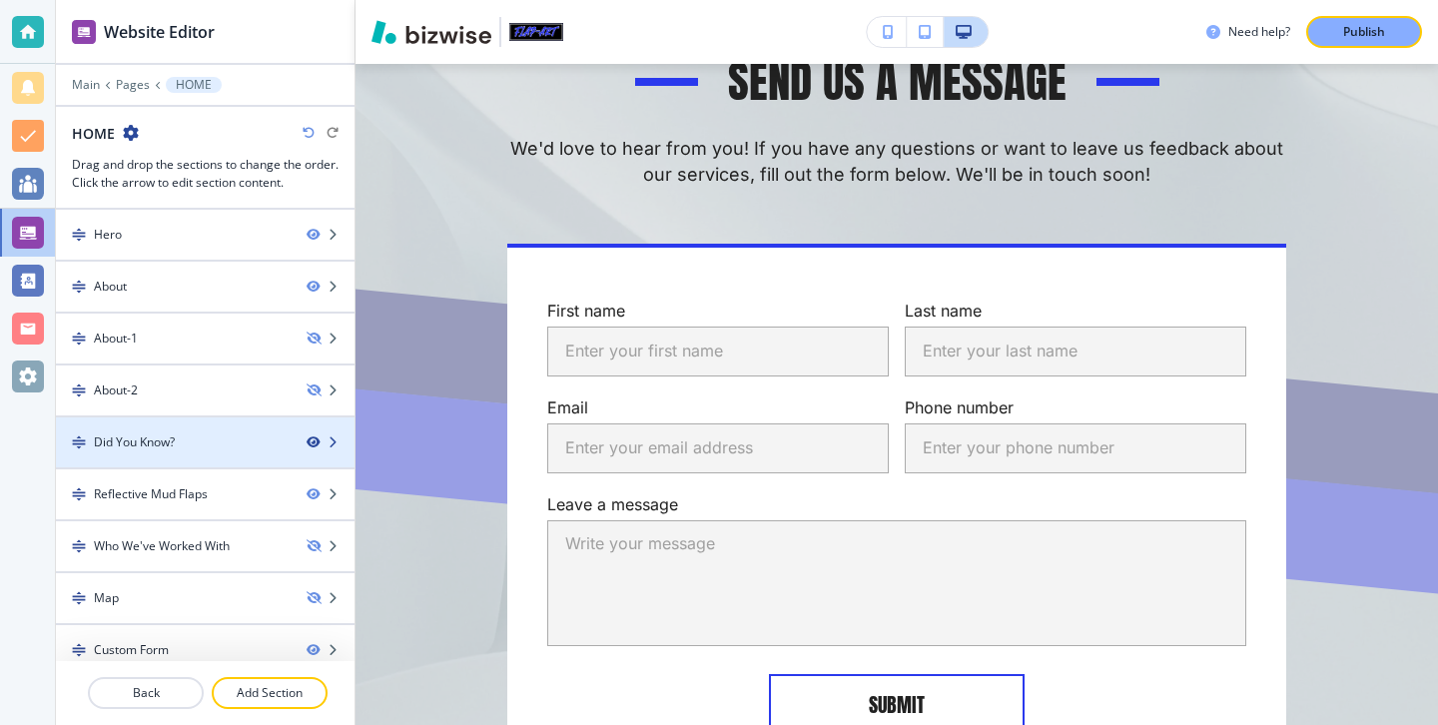
click at [318, 442] on icon "button" at bounding box center [313, 442] width 12 height 12
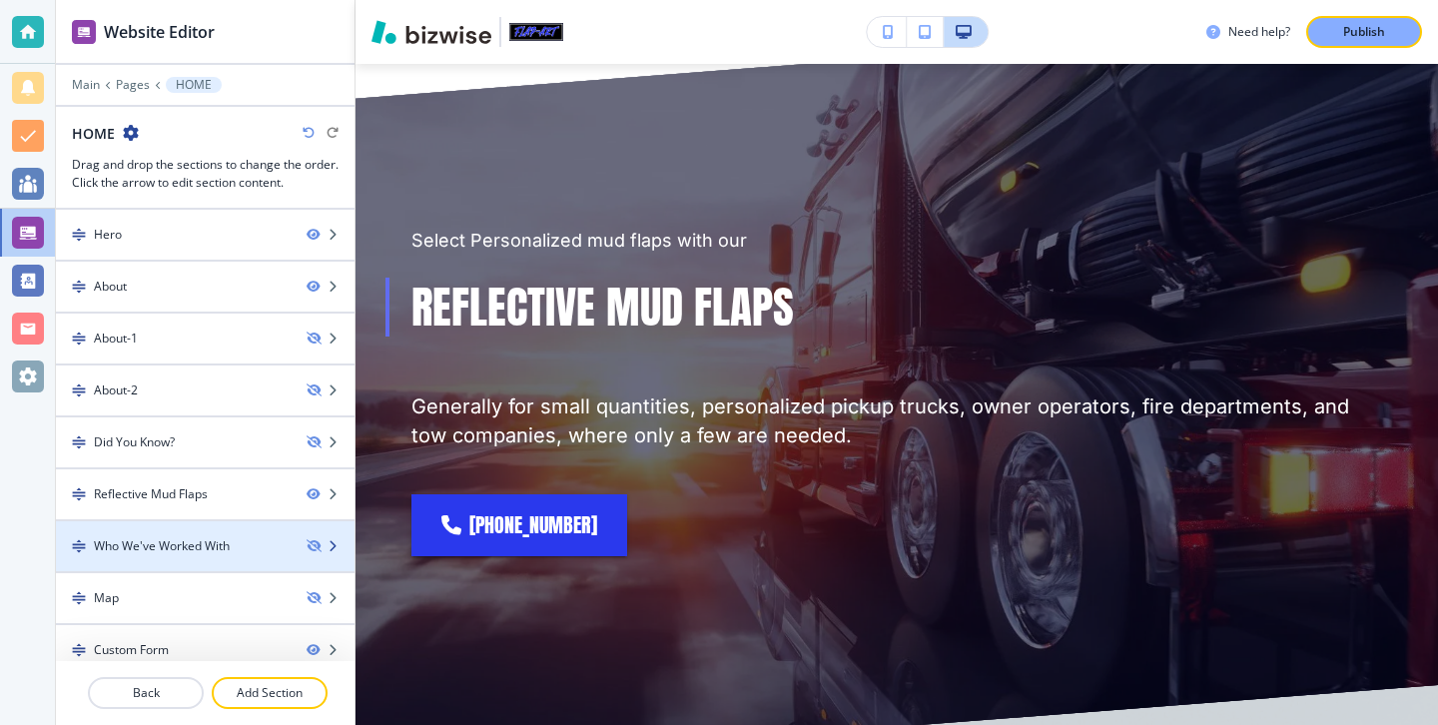
scroll to position [16, 0]
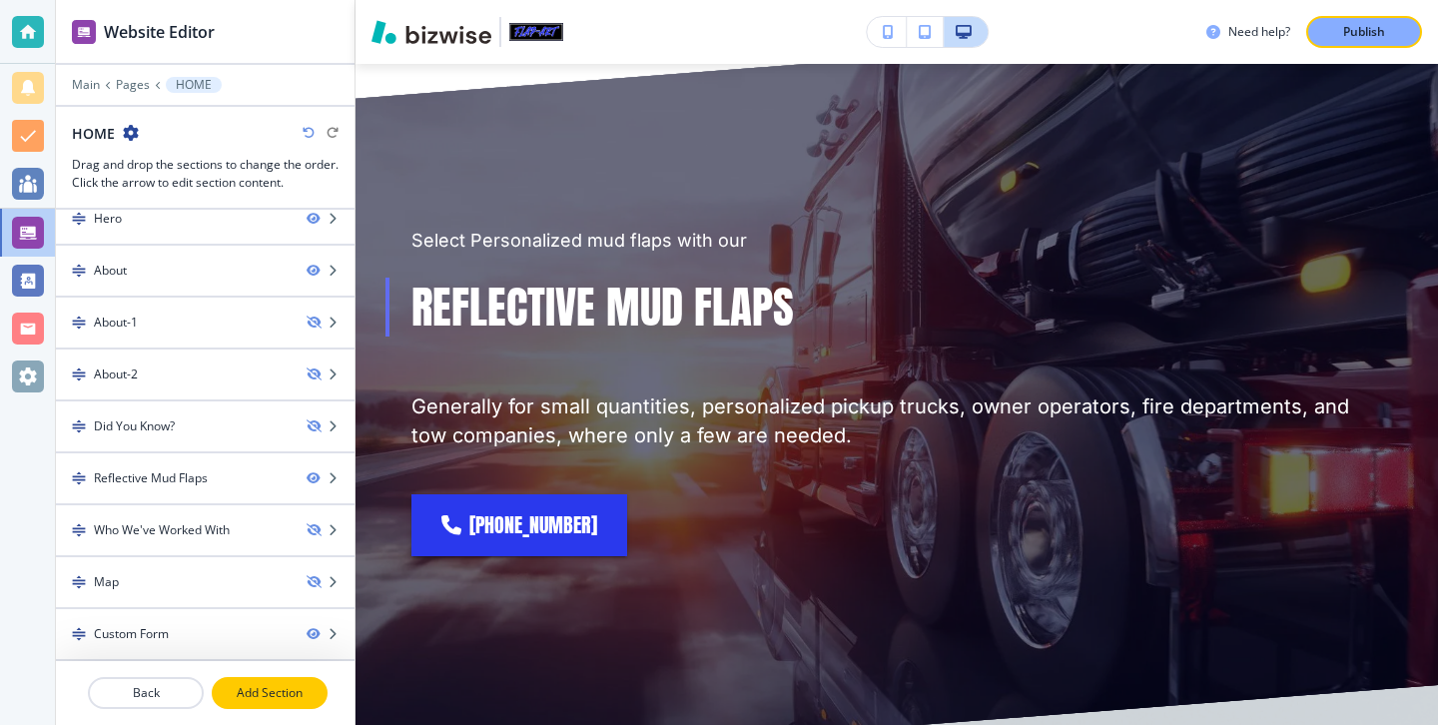
click at [295, 705] on button "Add Section" at bounding box center [270, 693] width 116 height 32
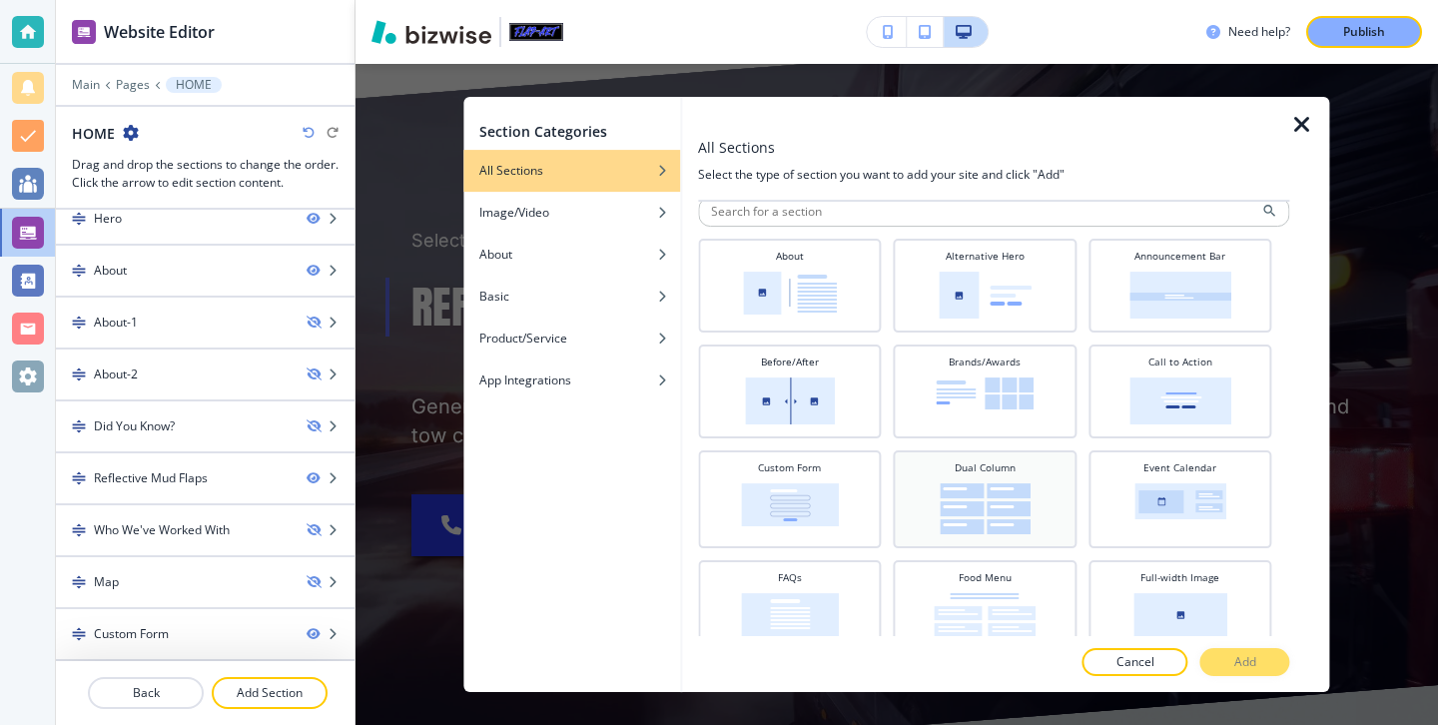
scroll to position [0, 0]
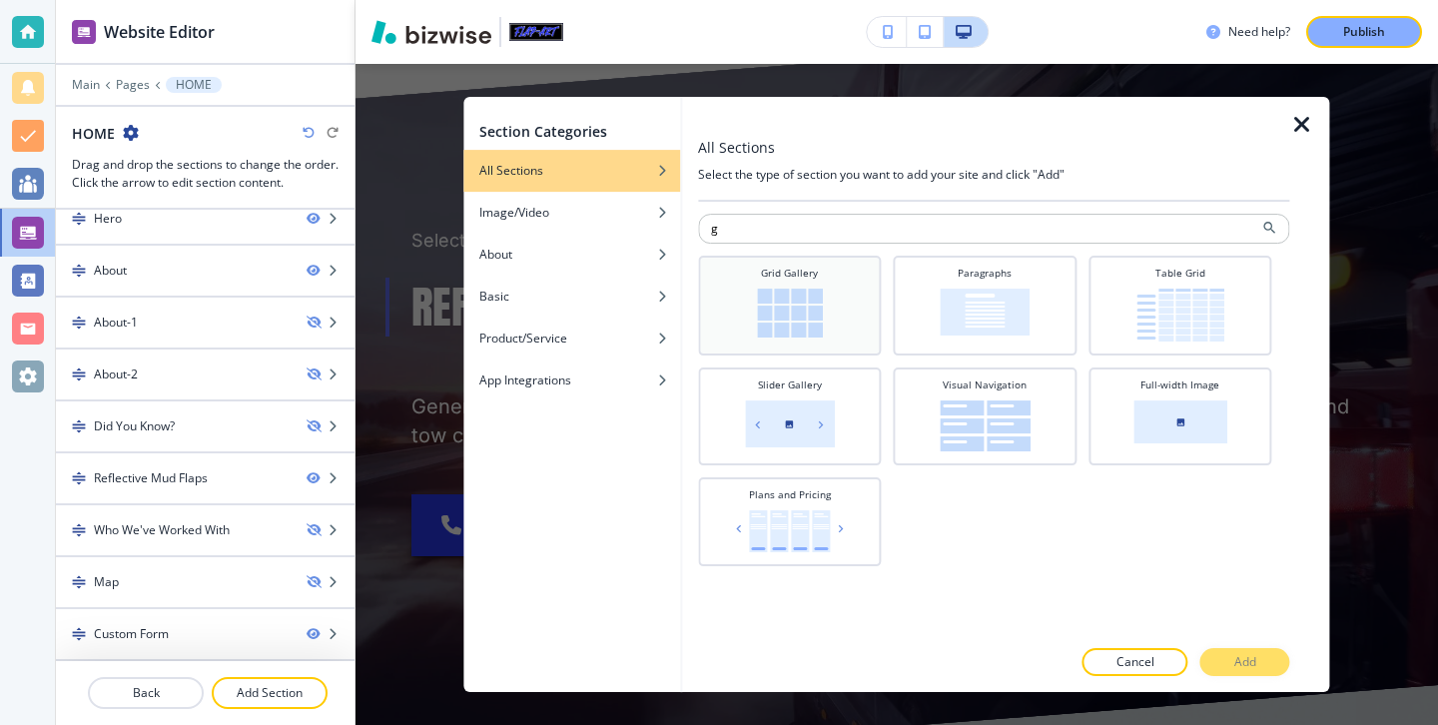
type input "g"
click at [842, 304] on div "Grid Gallery" at bounding box center [789, 304] width 163 height 76
click at [1264, 656] on button "Add" at bounding box center [1245, 662] width 90 height 28
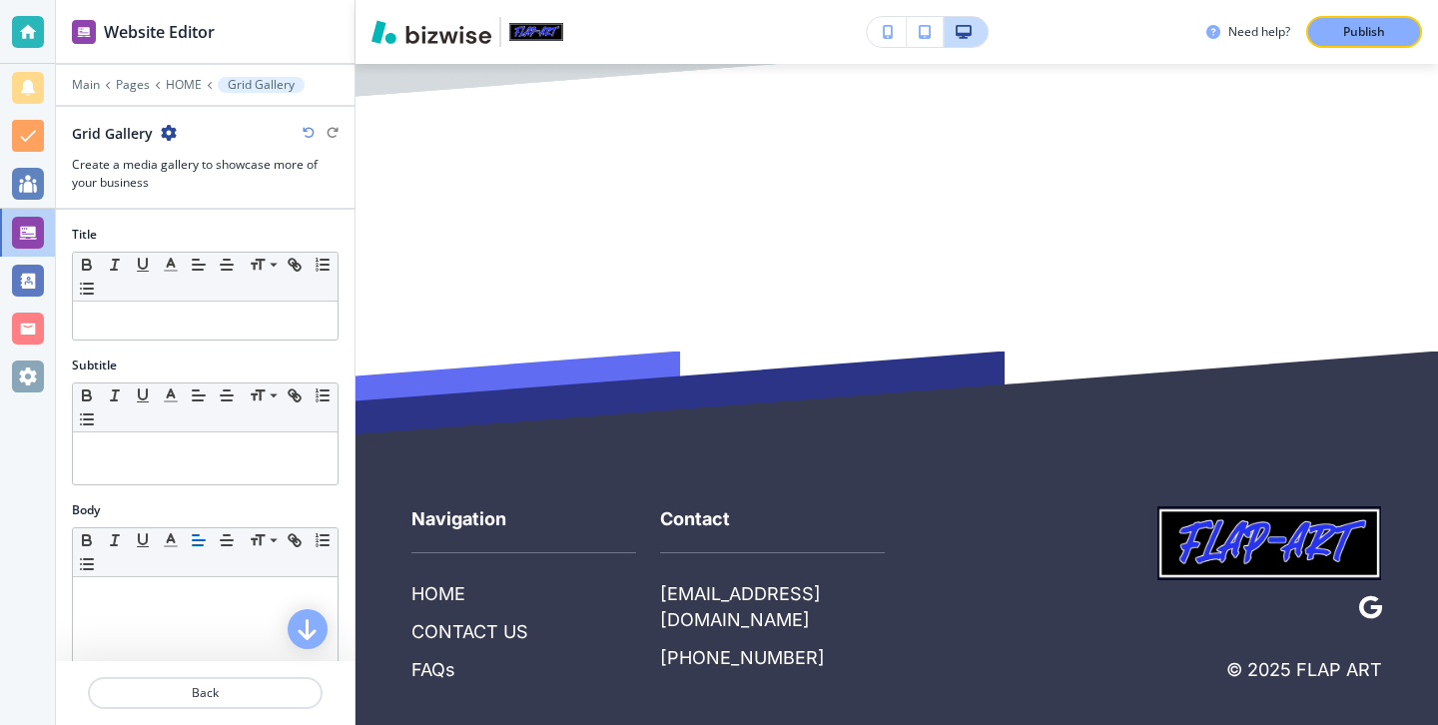
scroll to position [4233, 0]
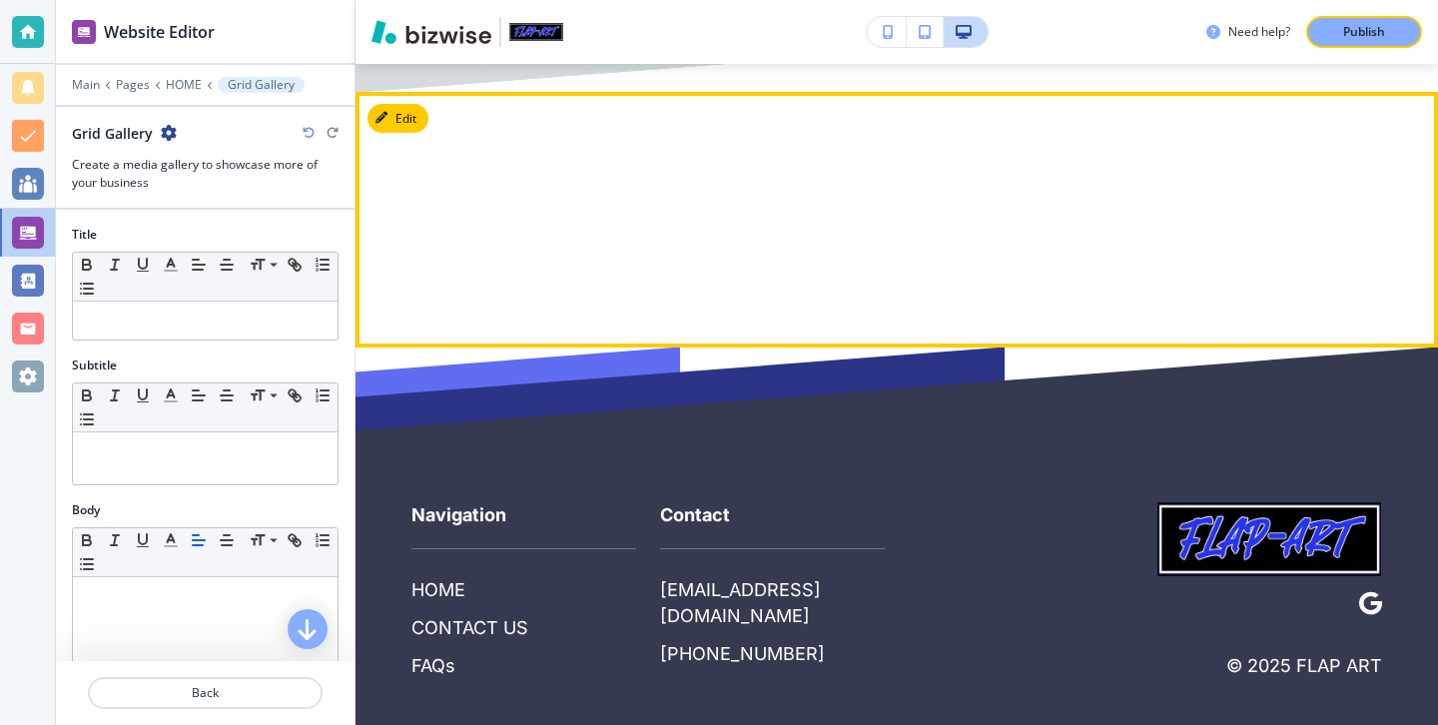
click at [428, 102] on div at bounding box center [896, 220] width 1082 height 256
click at [401, 104] on button "Edit This Section" at bounding box center [434, 119] width 135 height 30
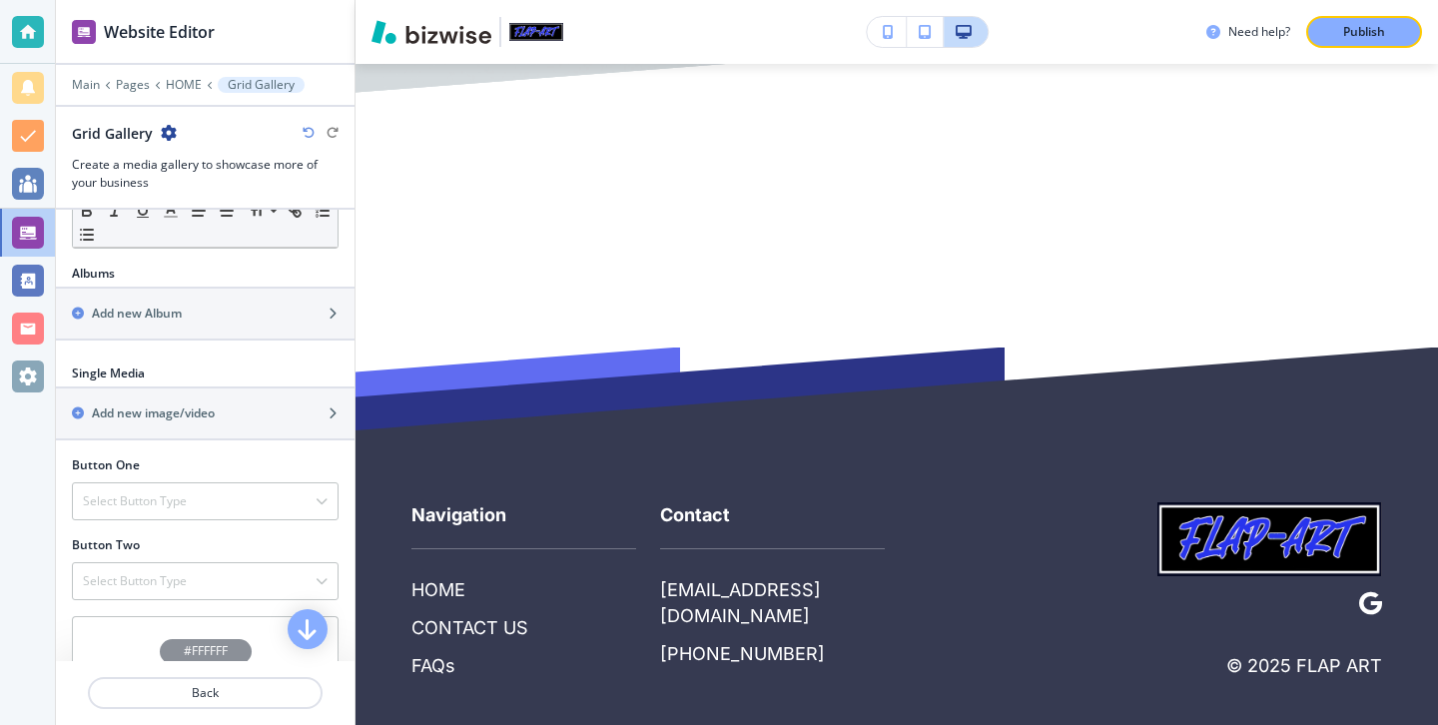
scroll to position [838, 0]
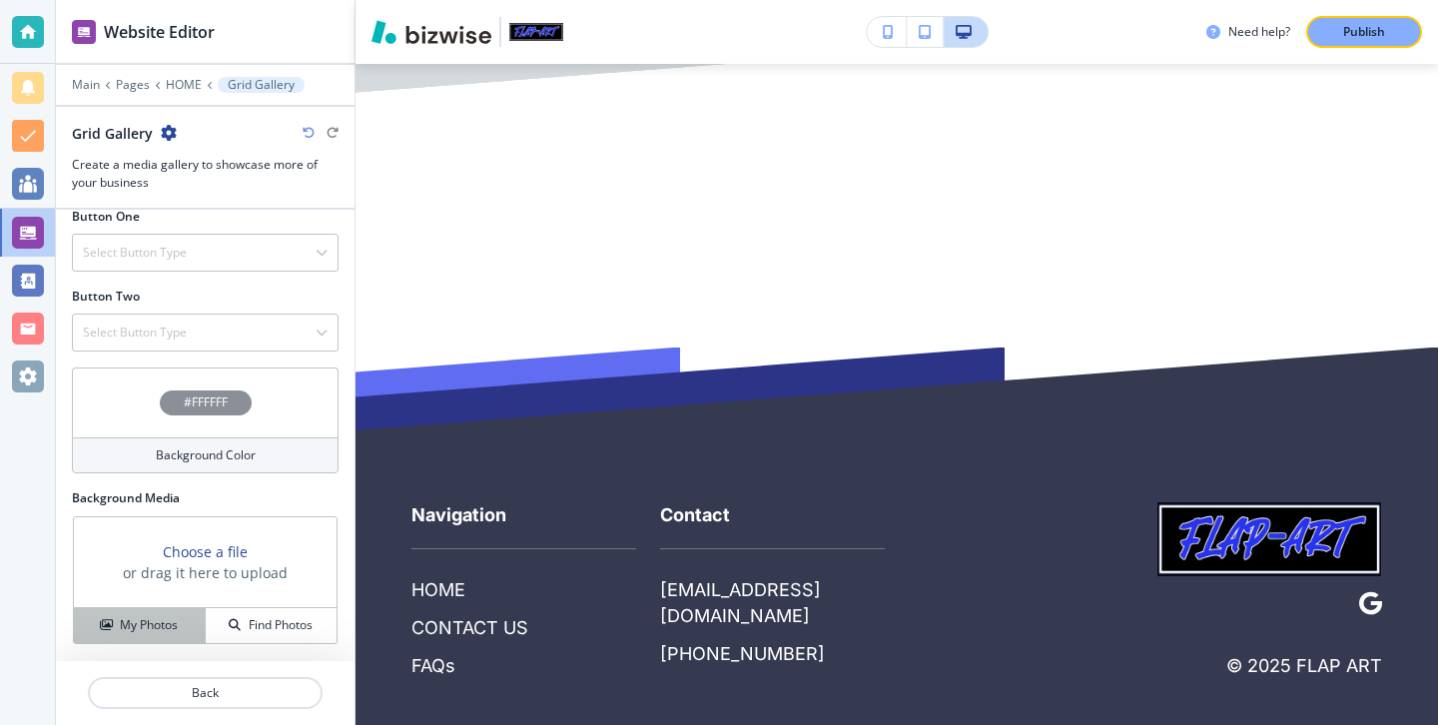
click at [181, 634] on button "My Photos" at bounding box center [140, 625] width 132 height 35
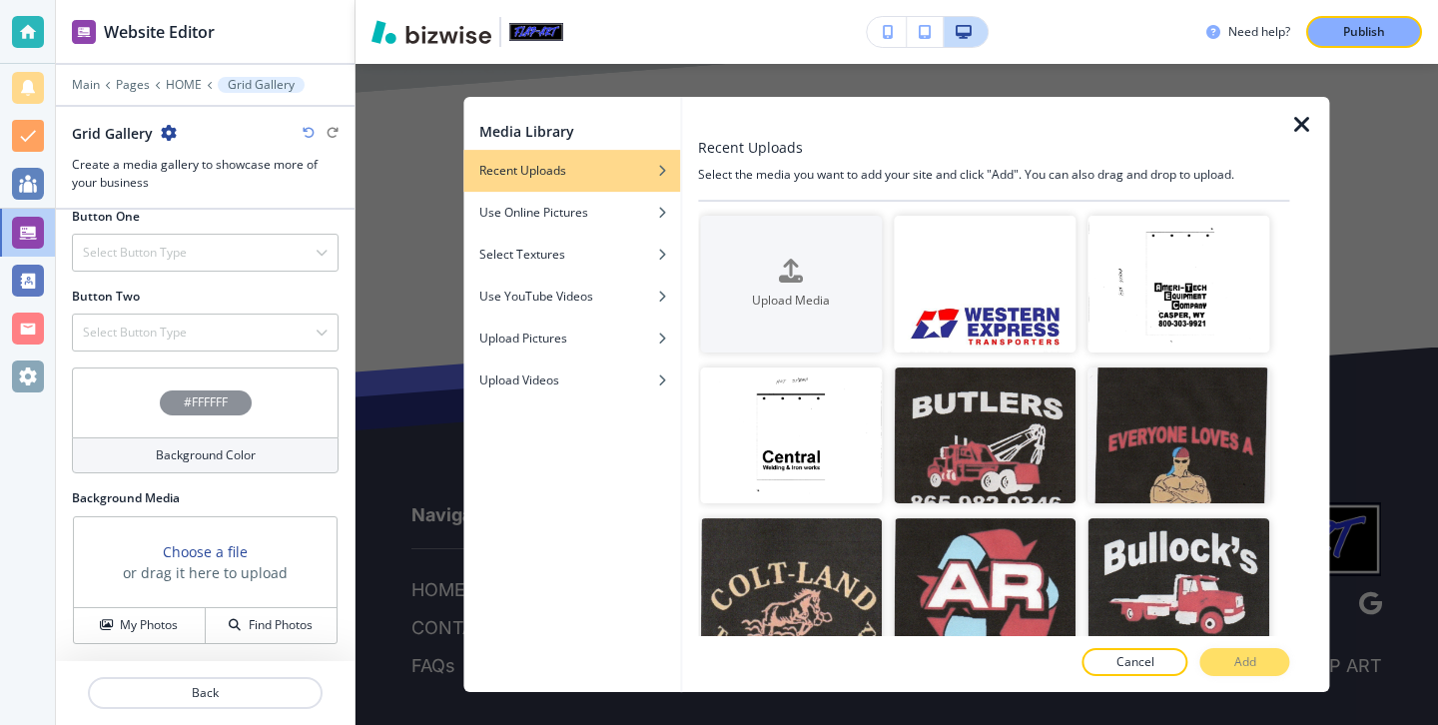
click at [1296, 136] on icon "button" at bounding box center [1302, 125] width 24 height 24
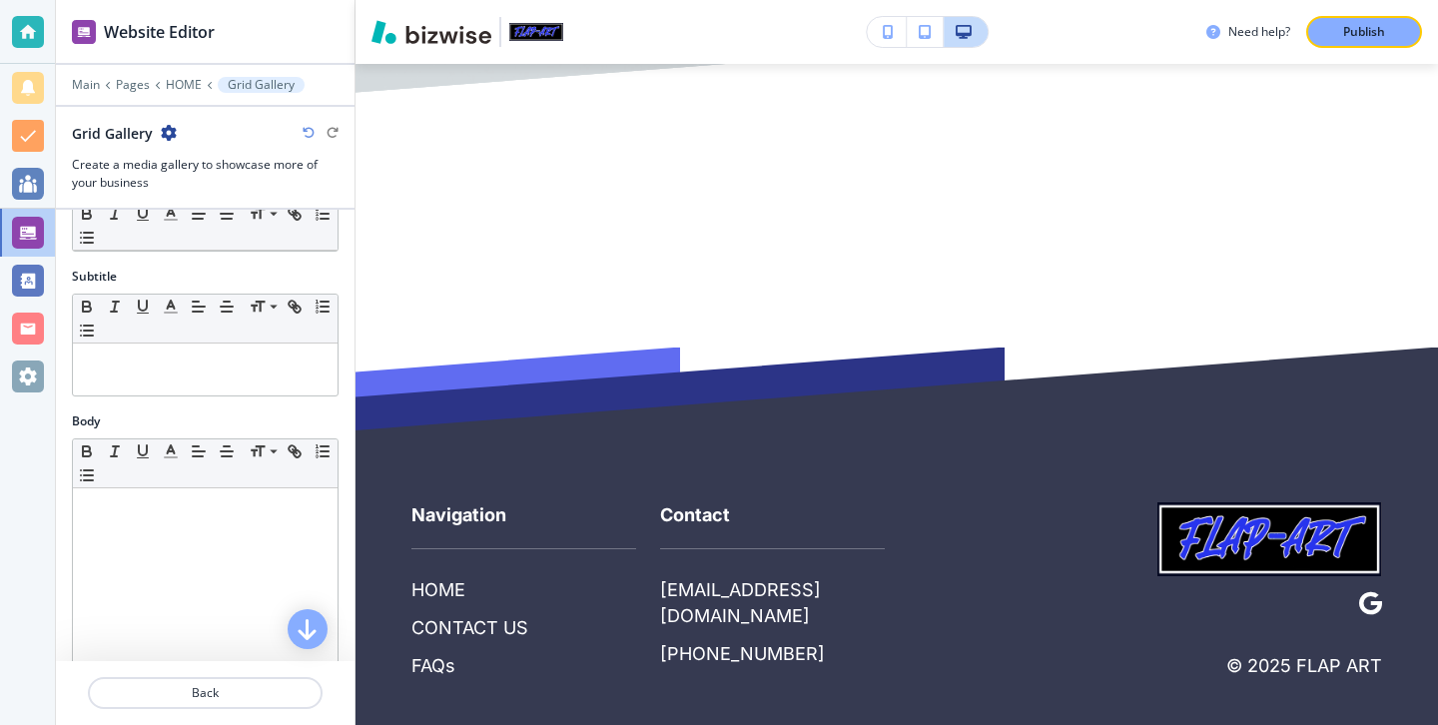
scroll to position [0, 0]
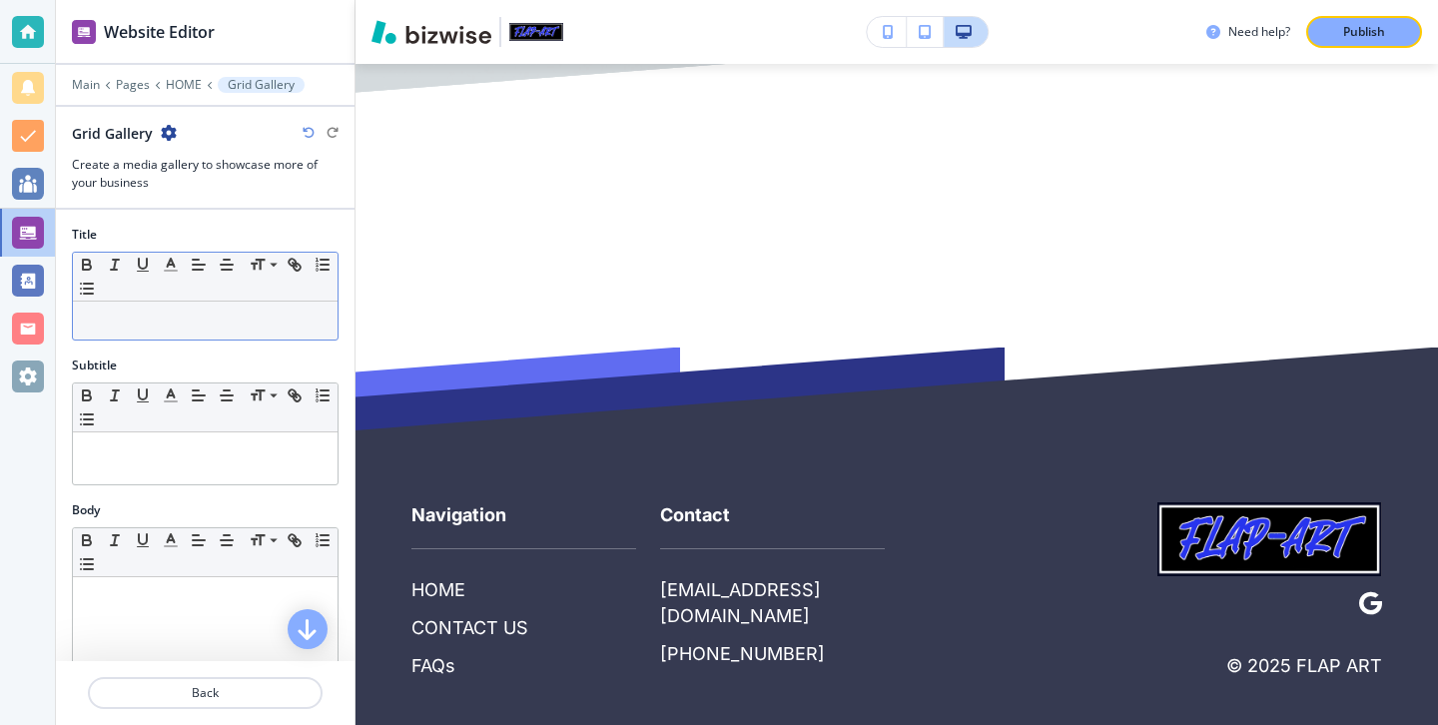
click at [289, 332] on div at bounding box center [205, 321] width 265 height 38
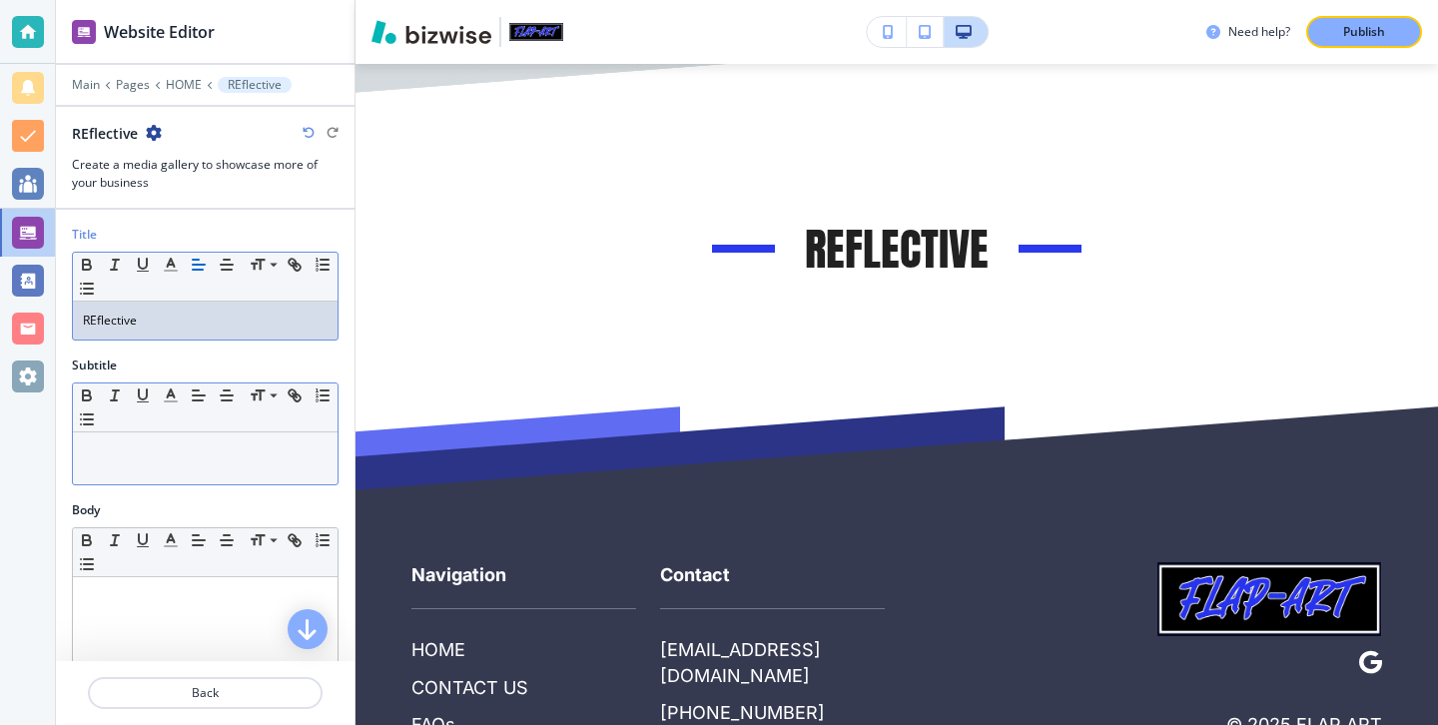
scroll to position [838, 0]
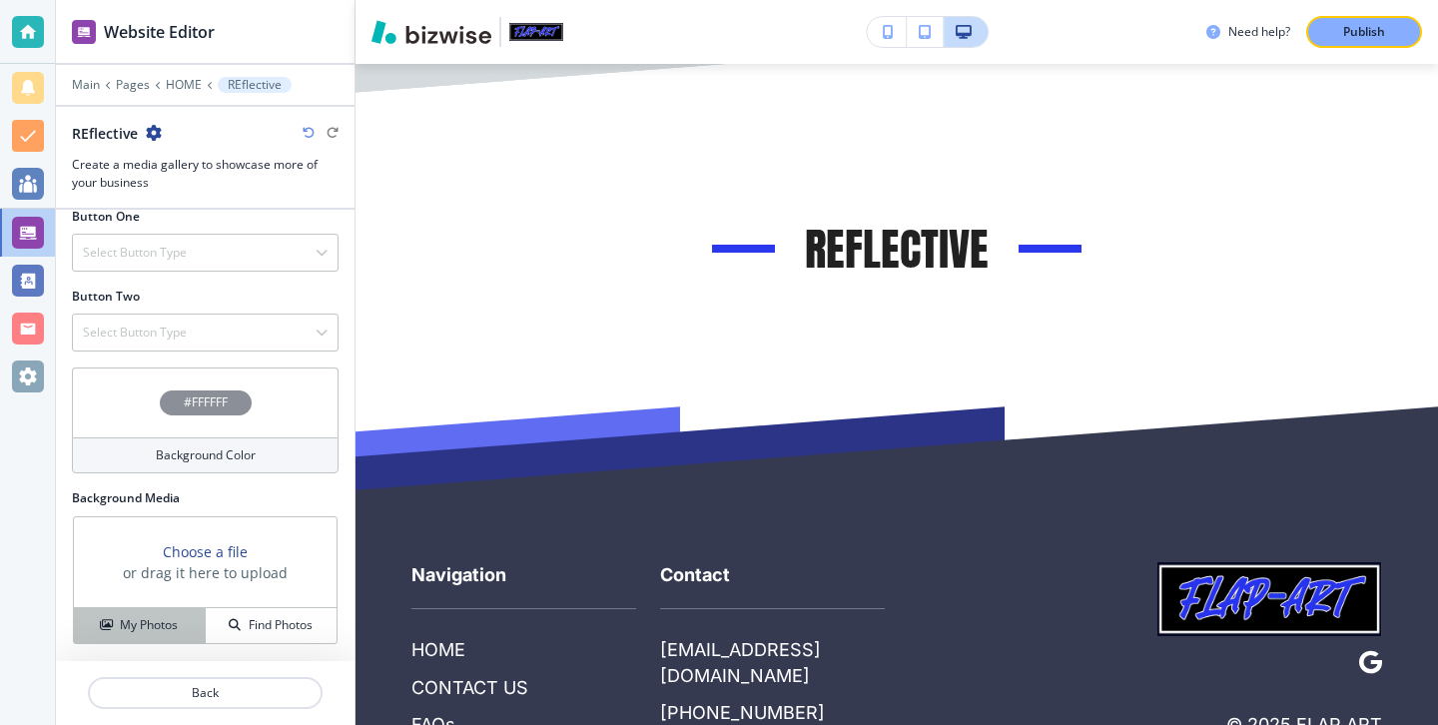
click at [146, 610] on button "My Photos" at bounding box center [140, 625] width 132 height 35
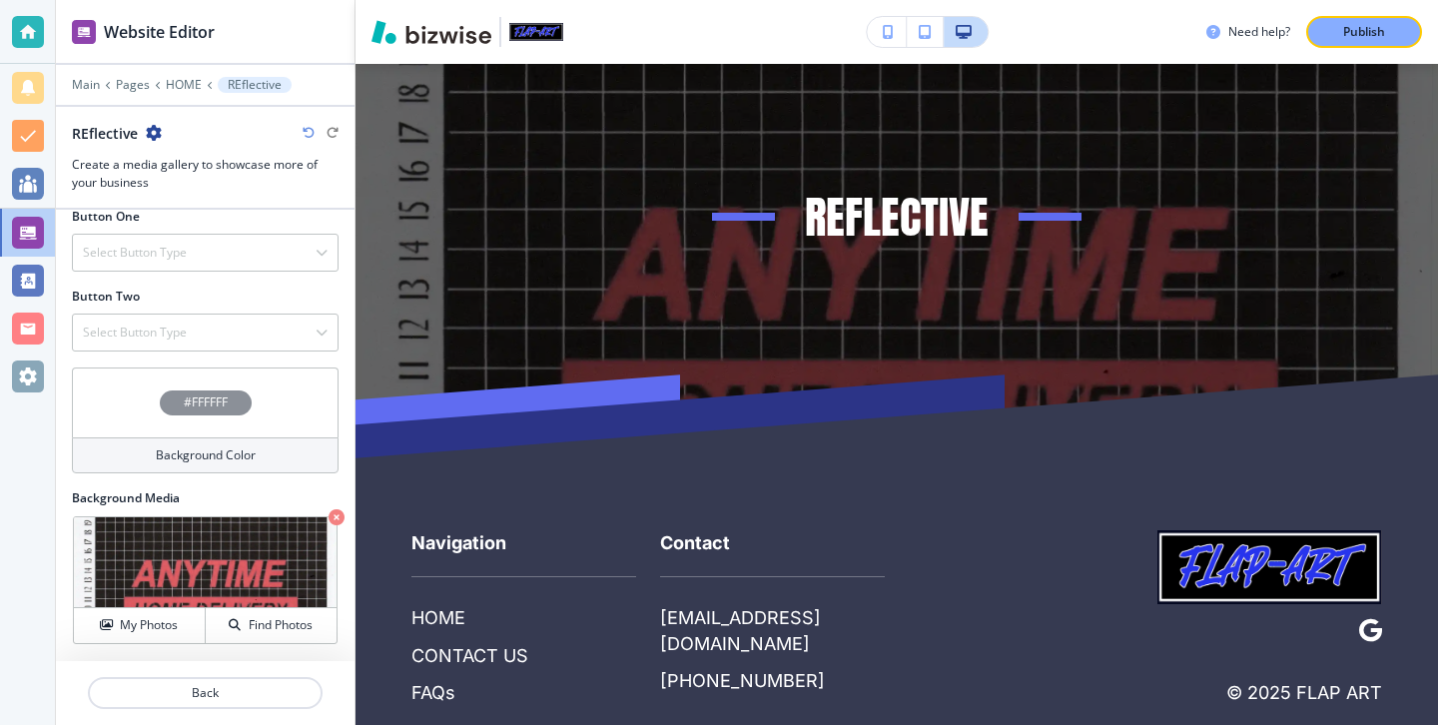
scroll to position [4273, 0]
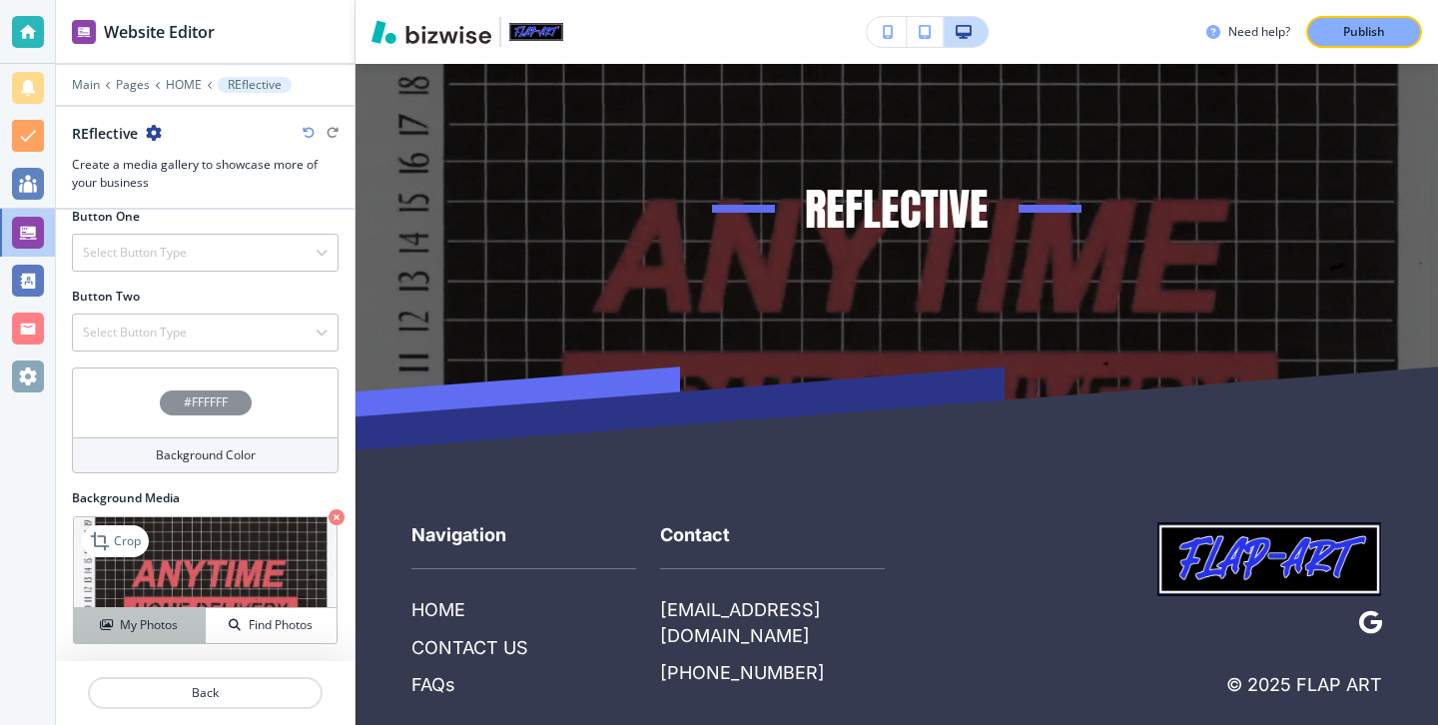
click at [199, 616] on div "My Photos" at bounding box center [139, 625] width 131 height 18
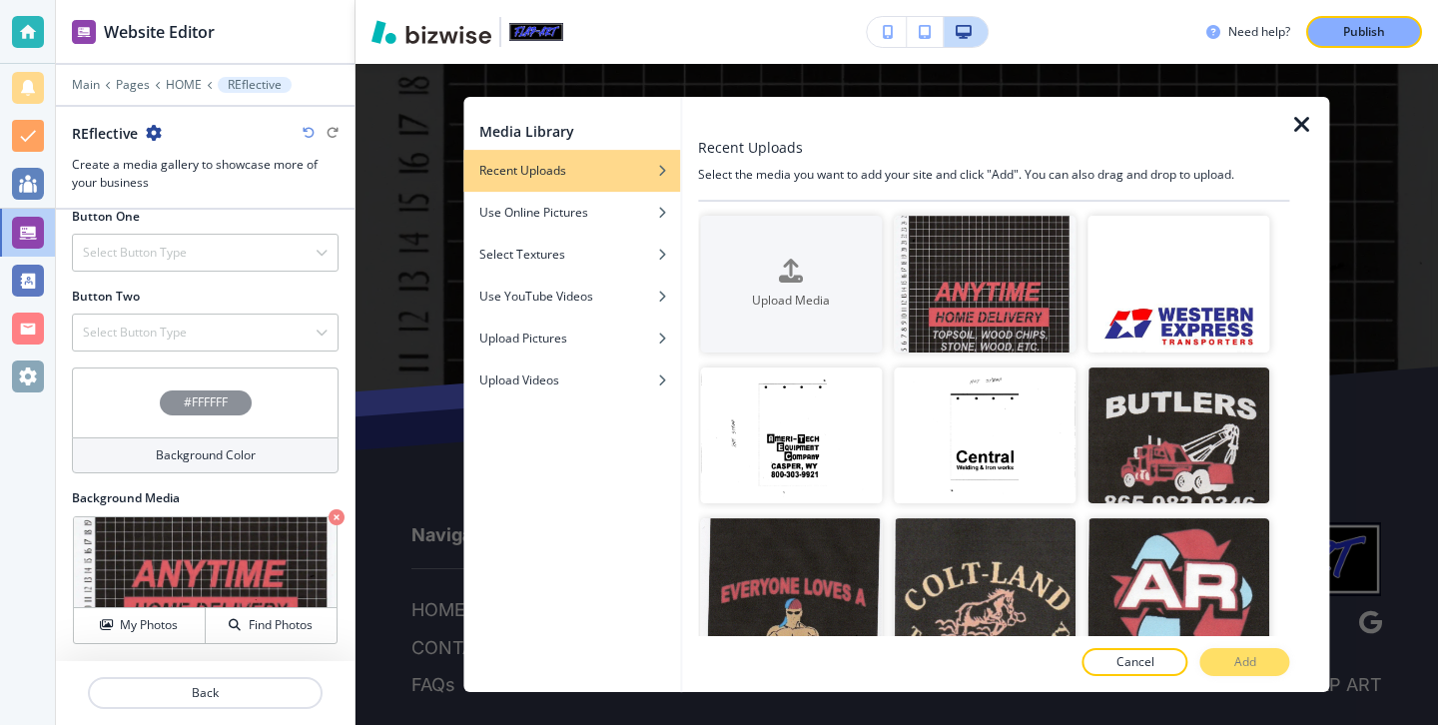
click at [350, 511] on div "Background Media Crop My Photos Find Photos" at bounding box center [205, 575] width 299 height 172
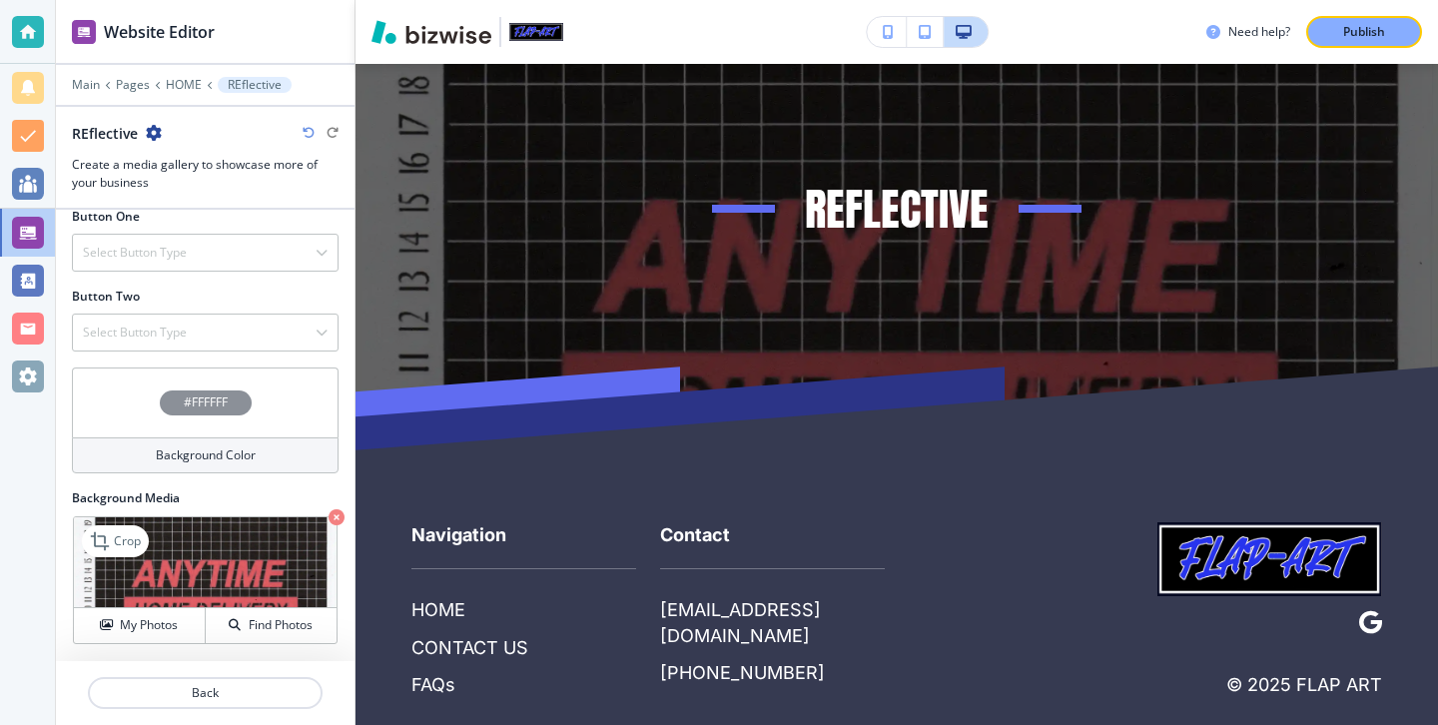
click at [337, 511] on icon "button" at bounding box center [337, 517] width 16 height 16
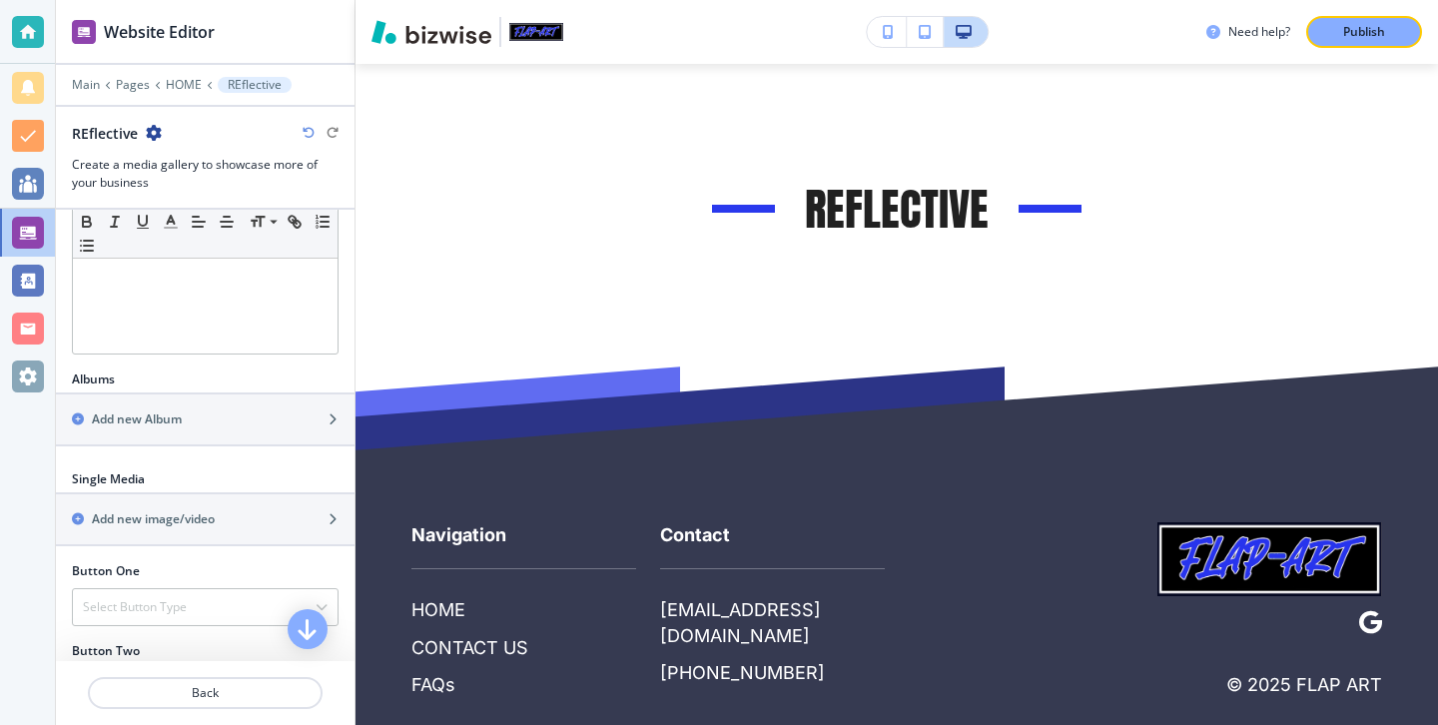
scroll to position [468, 0]
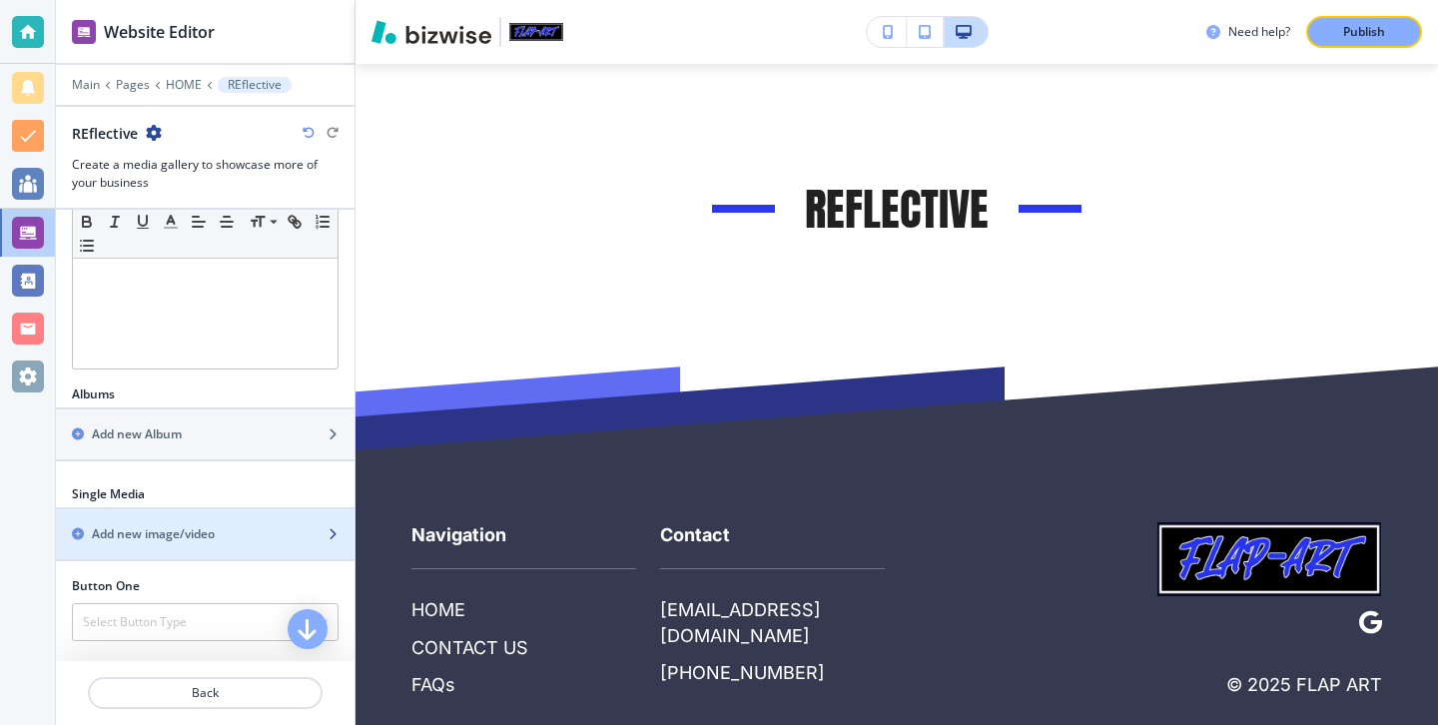
click at [248, 510] on div "button" at bounding box center [205, 517] width 299 height 16
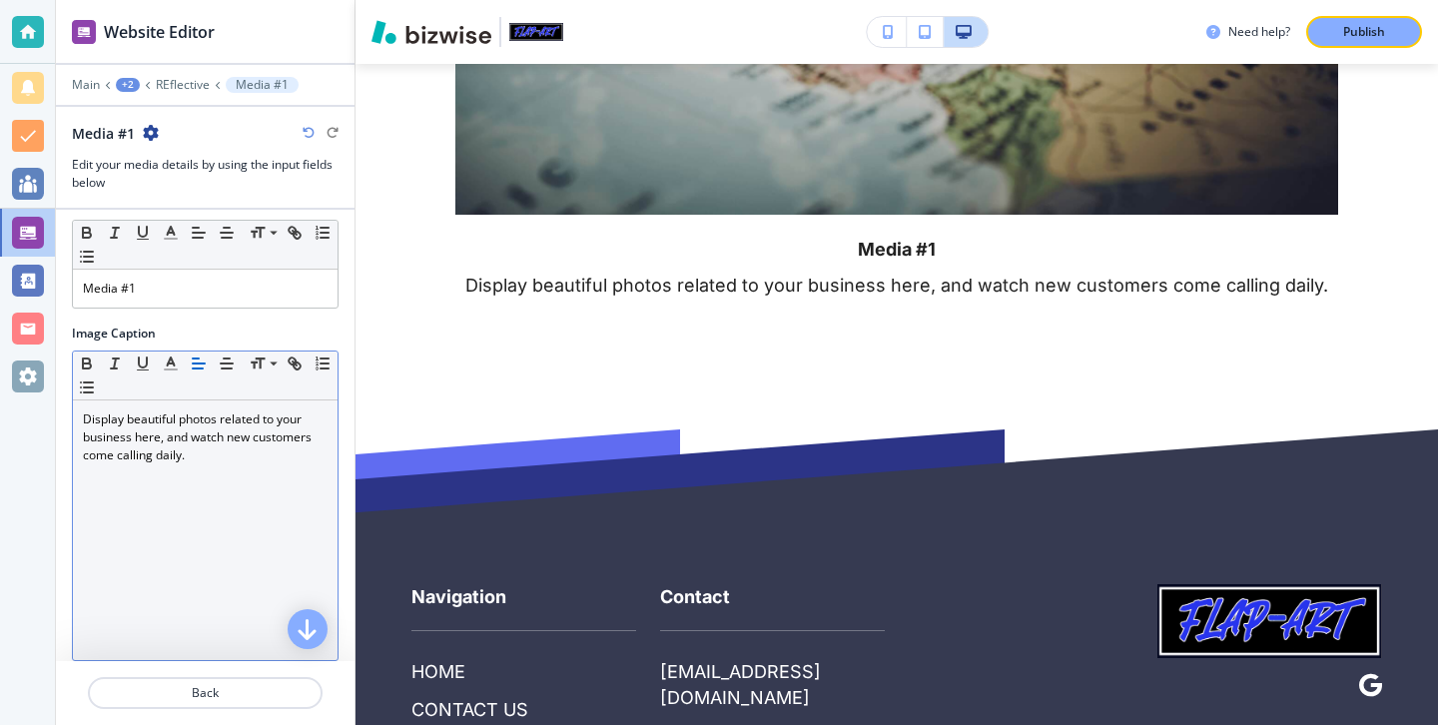
scroll to position [30, 0]
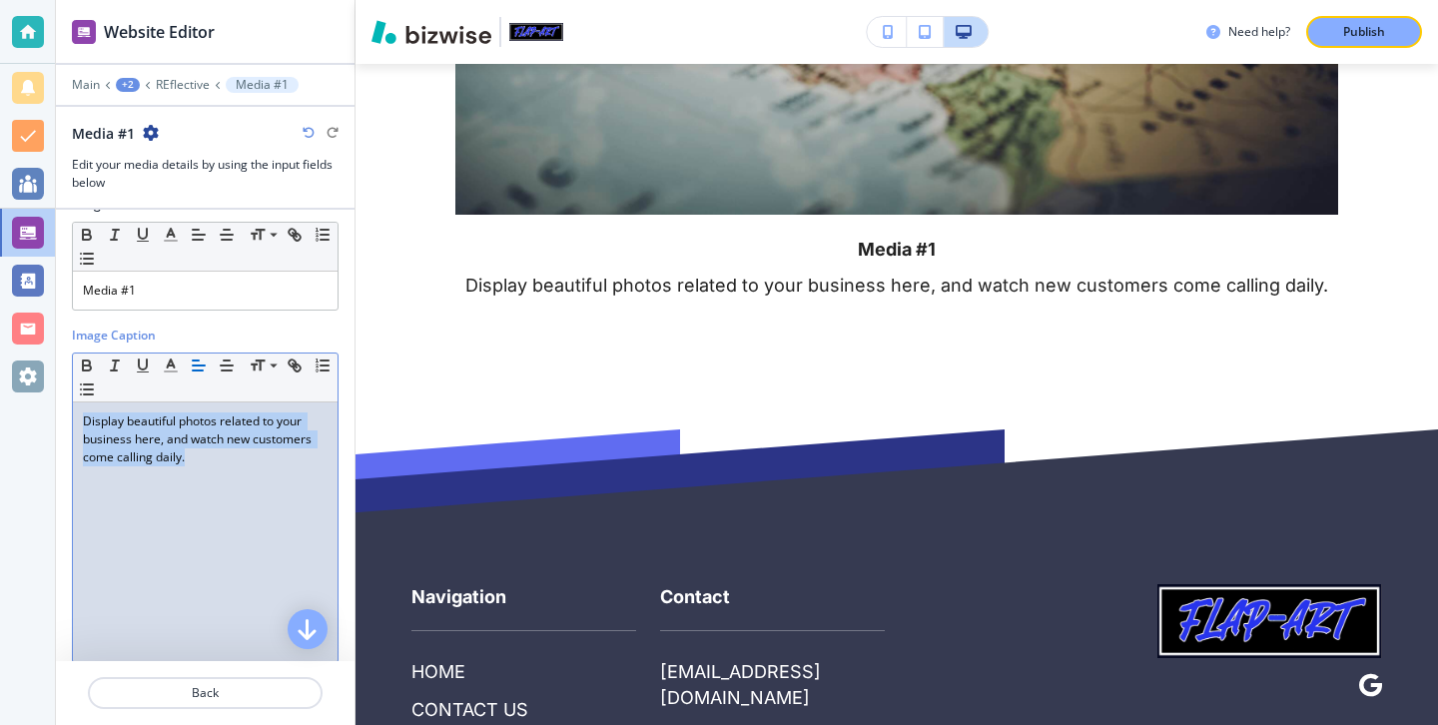
drag, startPoint x: 219, startPoint y: 459, endPoint x: 3, endPoint y: 401, distance: 223.3
click at [3, 401] on div "Website Editor Main +2 REflective Media #1 Media #1 Edit your media details by …" at bounding box center [719, 362] width 1438 height 725
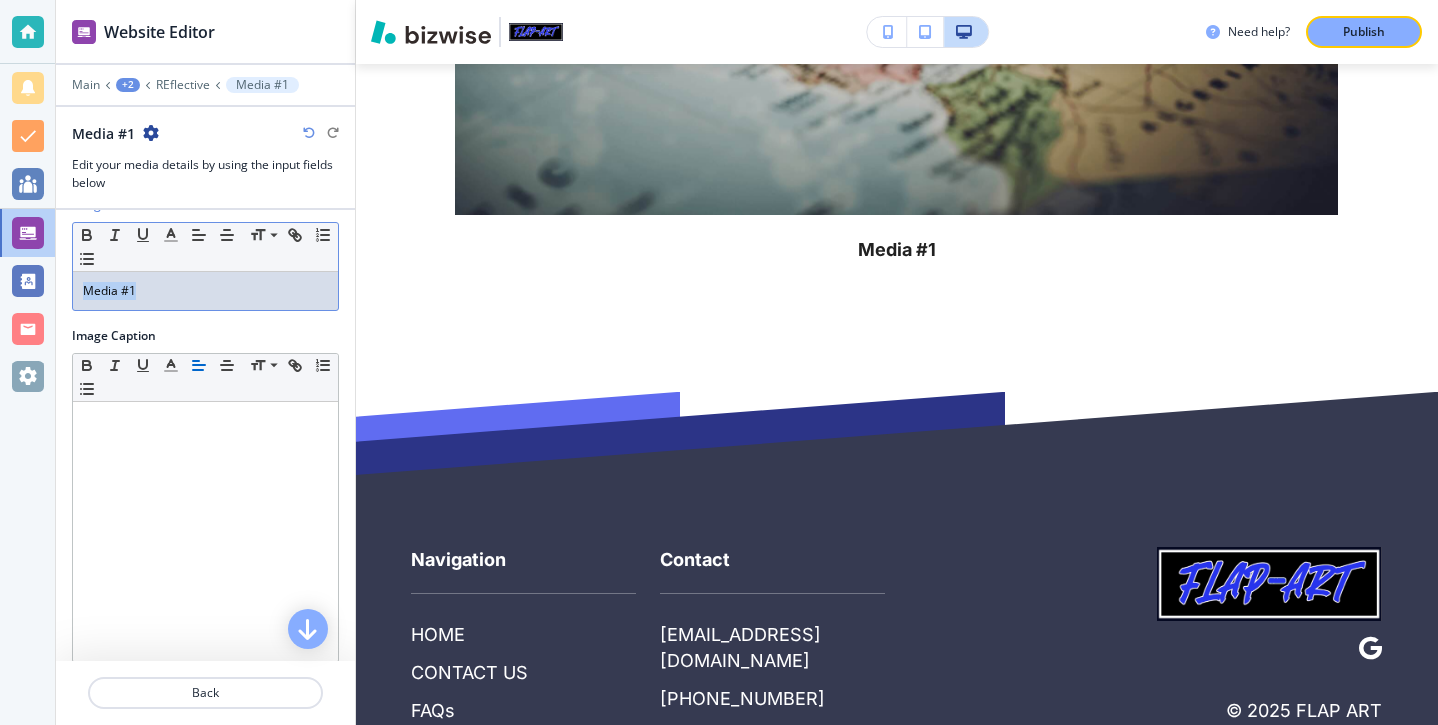
drag, startPoint x: 191, startPoint y: 298, endPoint x: 9, endPoint y: 281, distance: 182.5
click at [10, 281] on div "Website Editor Main +2 REflective Media #1 Media #1 Edit your media details by …" at bounding box center [719, 362] width 1438 height 725
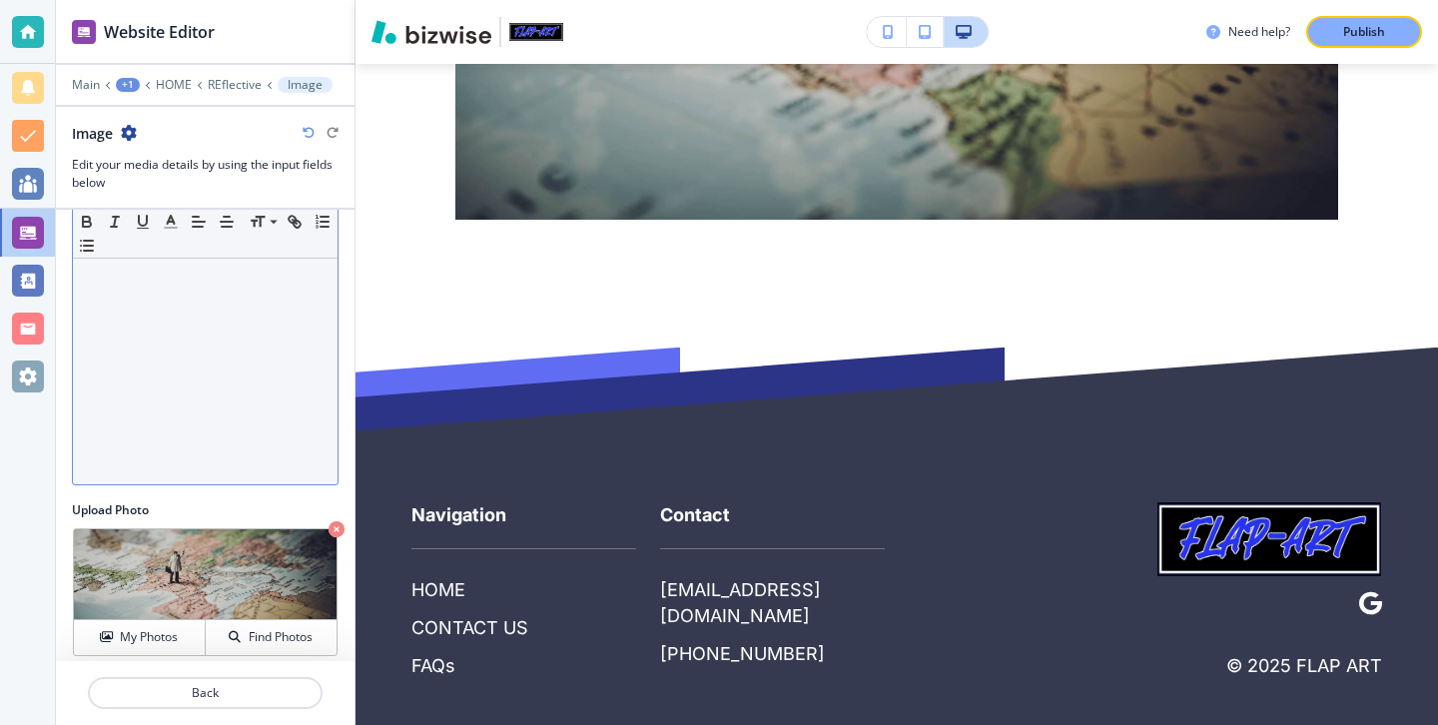
scroll to position [220, 0]
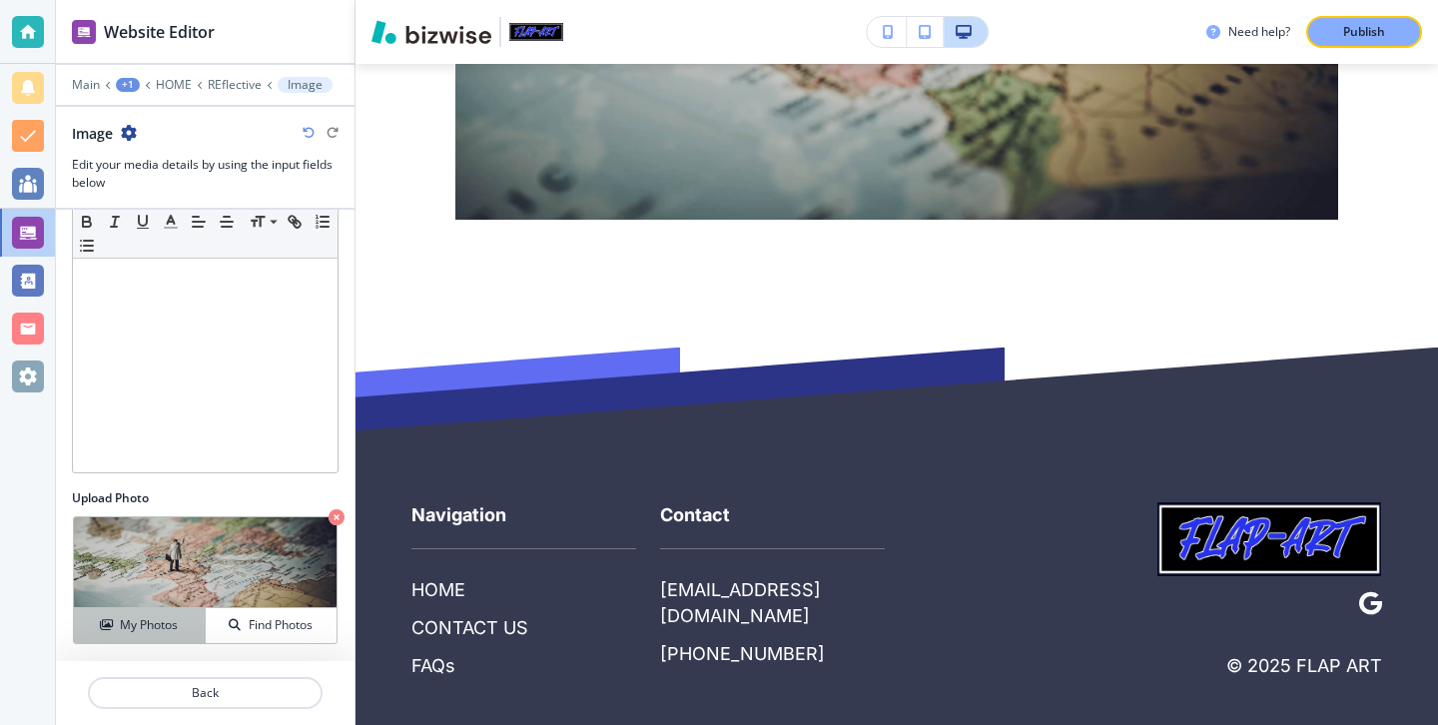
click at [147, 620] on h4 "My Photos" at bounding box center [149, 625] width 58 height 18
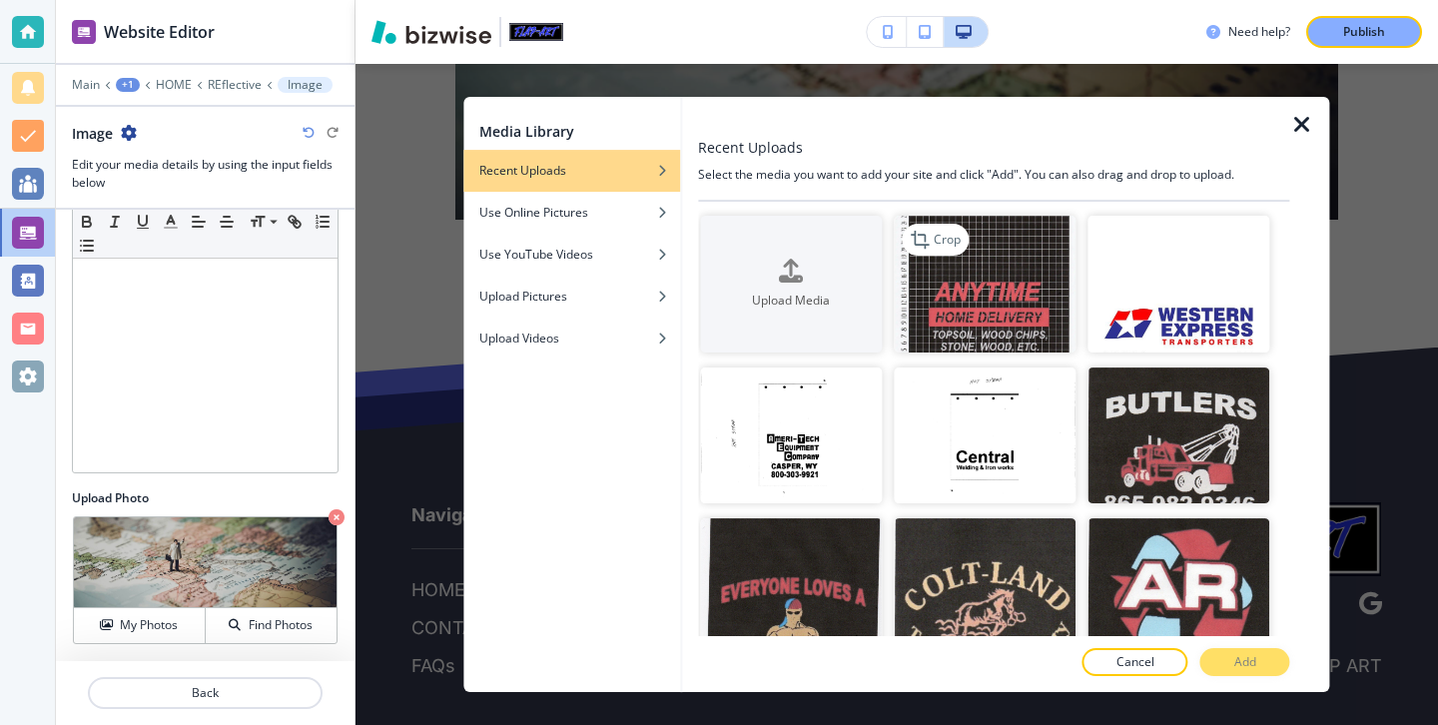
click at [923, 313] on img "button" at bounding box center [985, 284] width 182 height 137
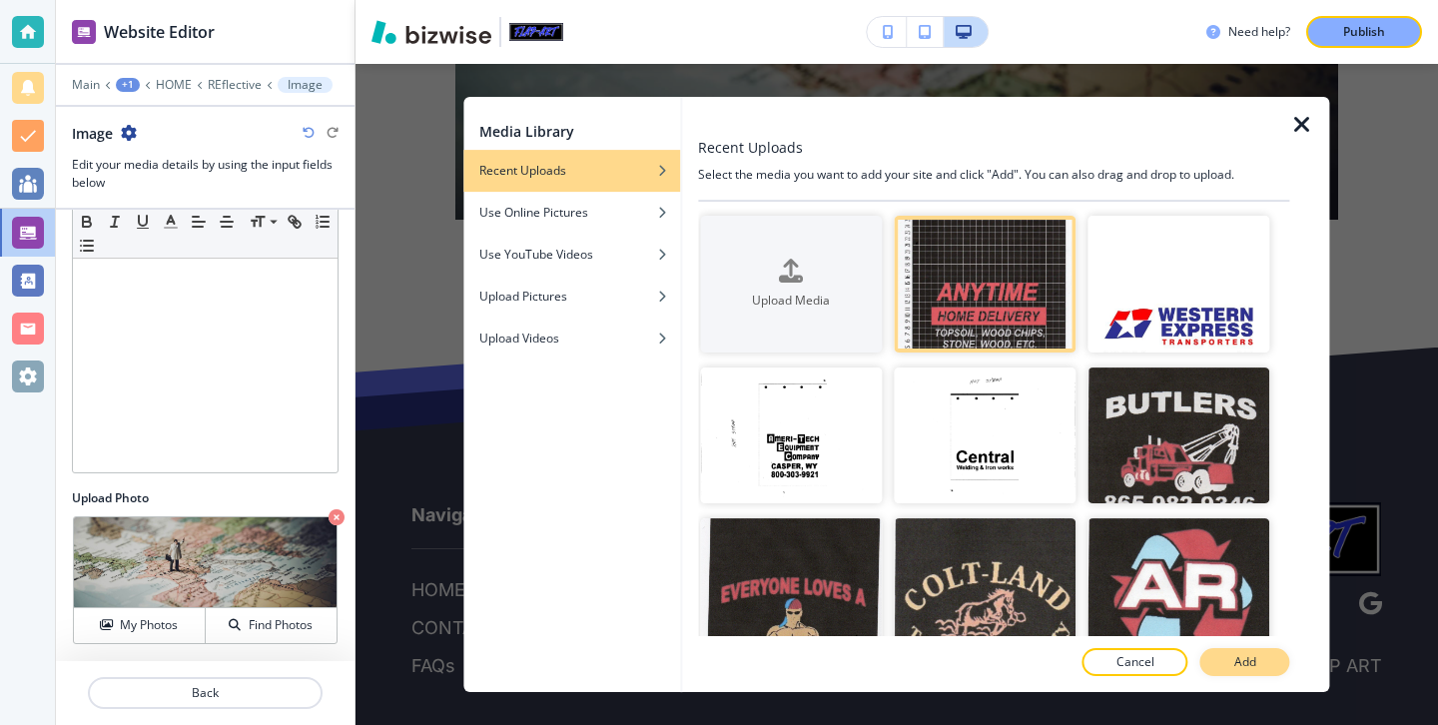
click at [1245, 662] on p "Add" at bounding box center [1245, 662] width 22 height 18
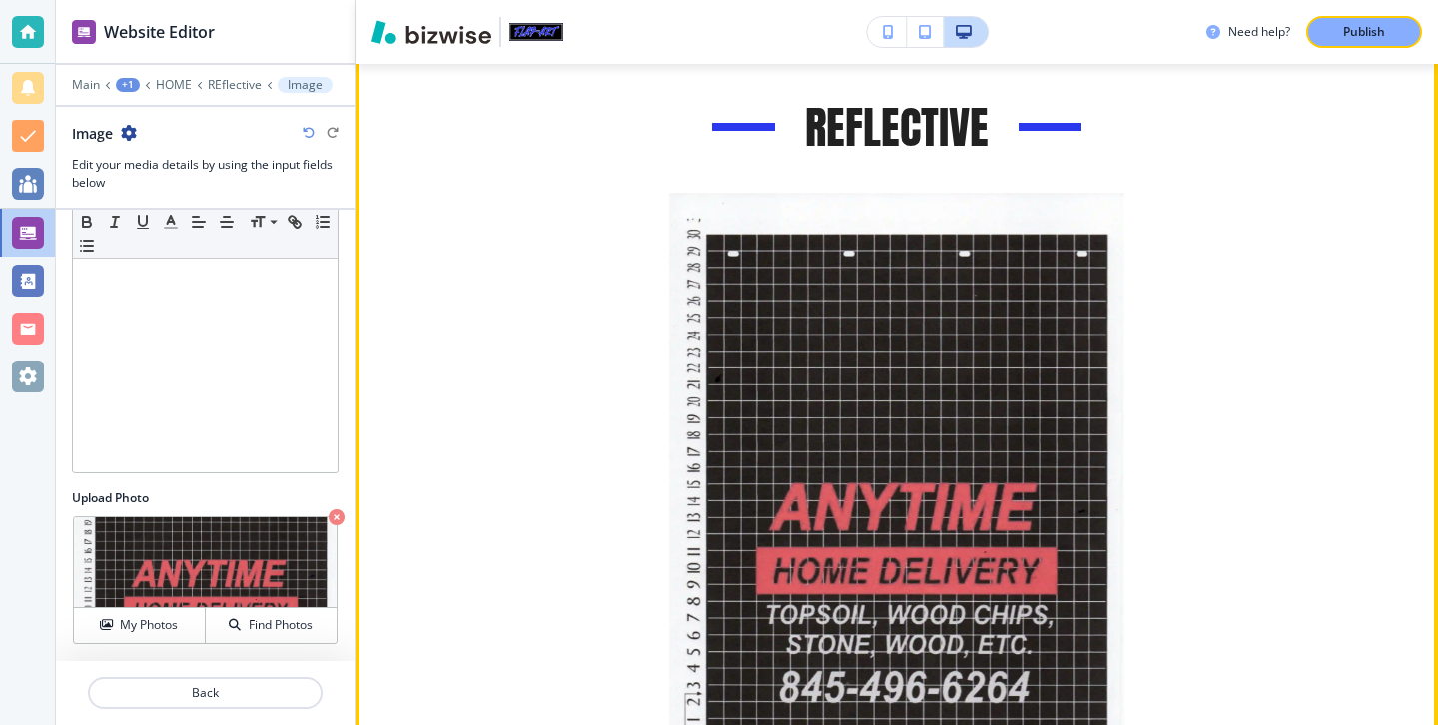
scroll to position [4429, 0]
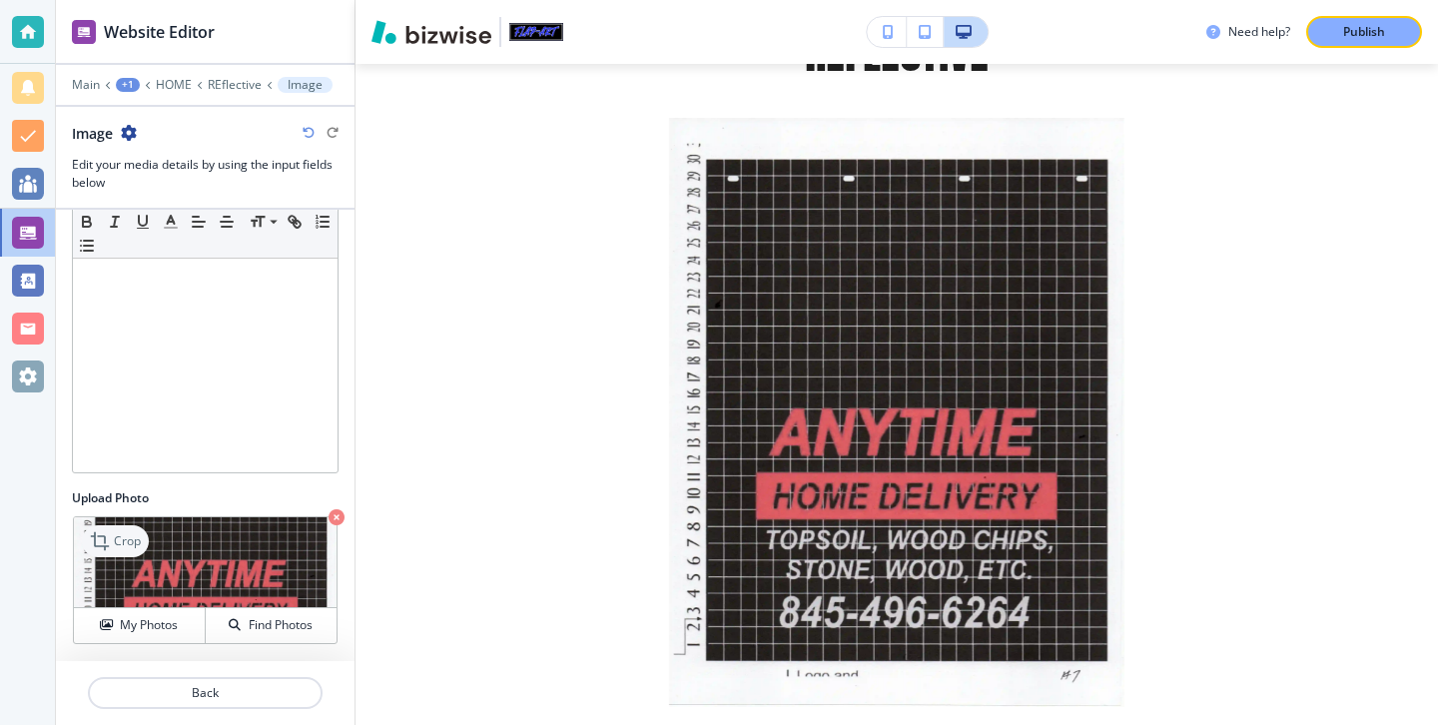
click at [125, 545] on p "Crop" at bounding box center [127, 541] width 27 height 18
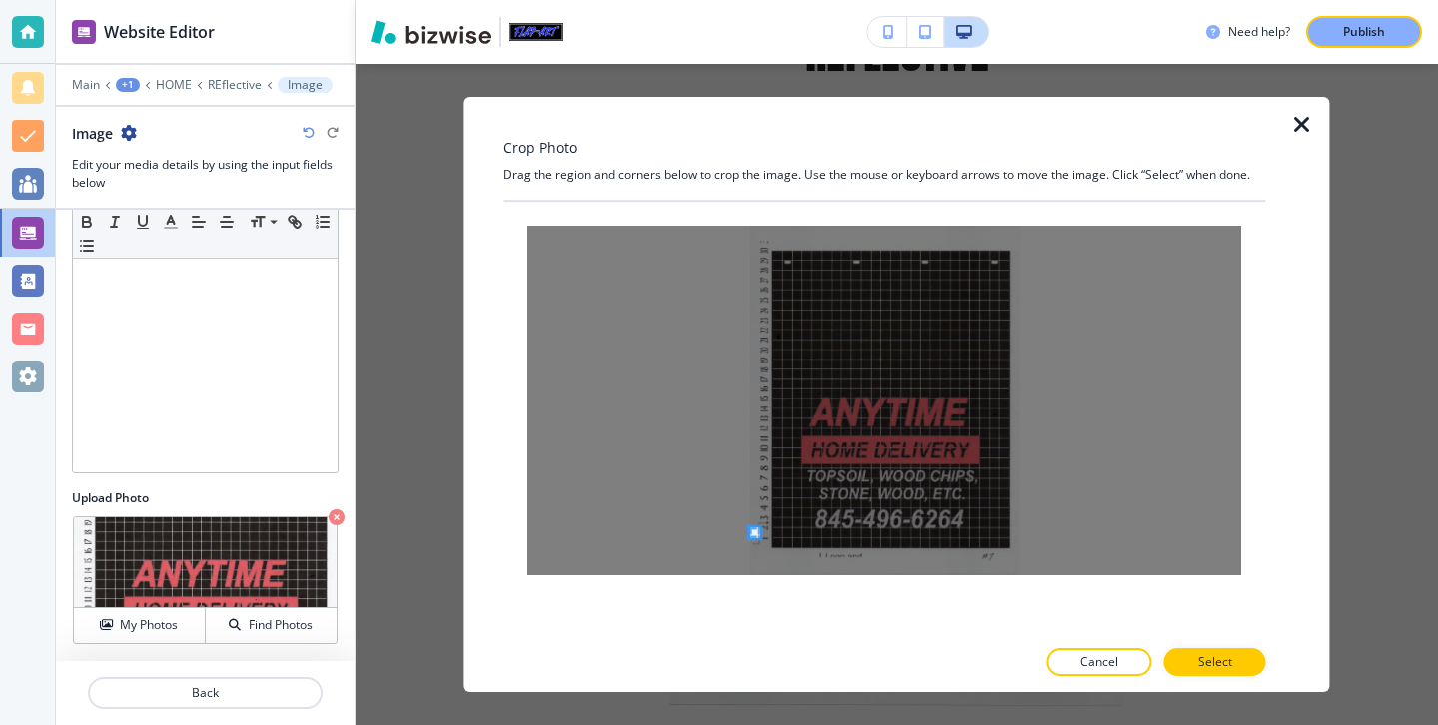
click at [682, 526] on div at bounding box center [884, 400] width 714 height 349
click at [651, 526] on div at bounding box center [884, 400] width 714 height 349
click at [679, 536] on div at bounding box center [884, 400] width 714 height 349
click at [1157, 540] on div at bounding box center [884, 400] width 714 height 349
click at [1192, 646] on div at bounding box center [884, 642] width 762 height 12
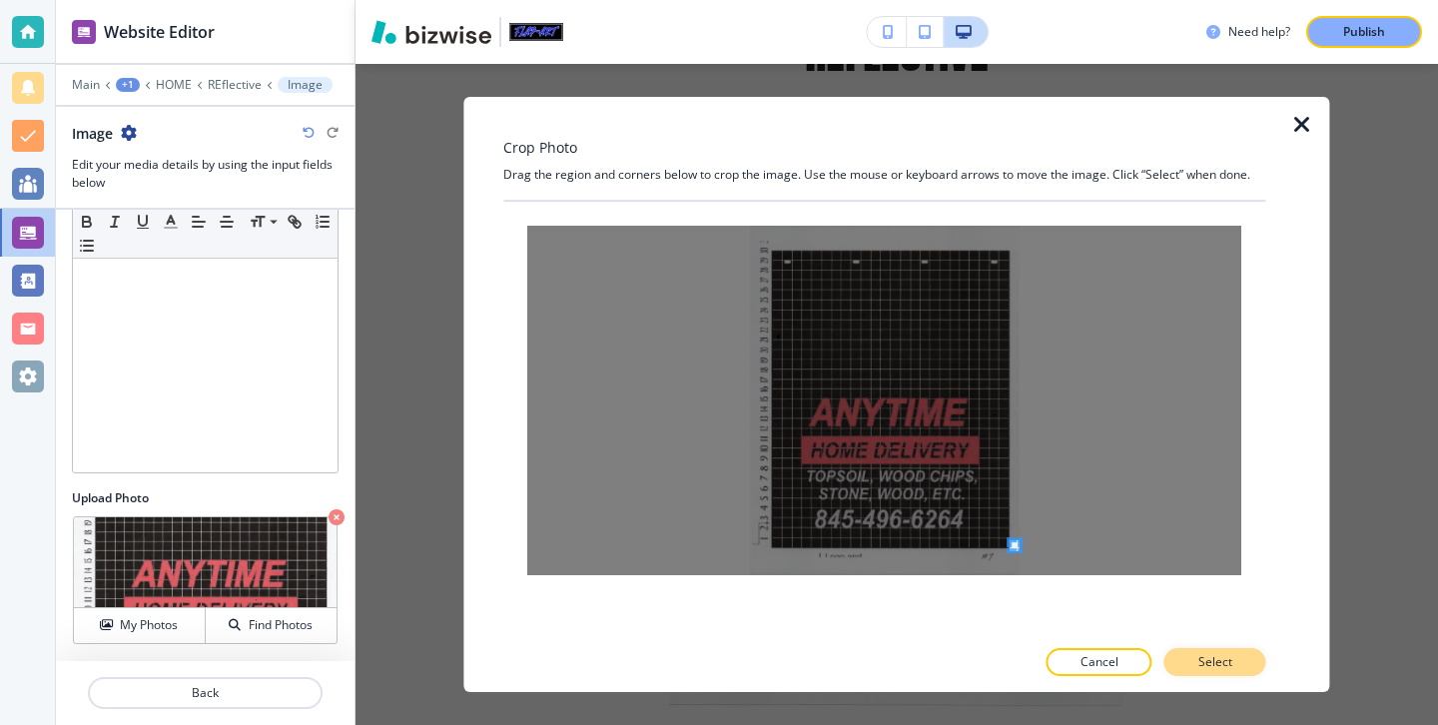
click at [1195, 652] on button "Select" at bounding box center [1215, 662] width 102 height 28
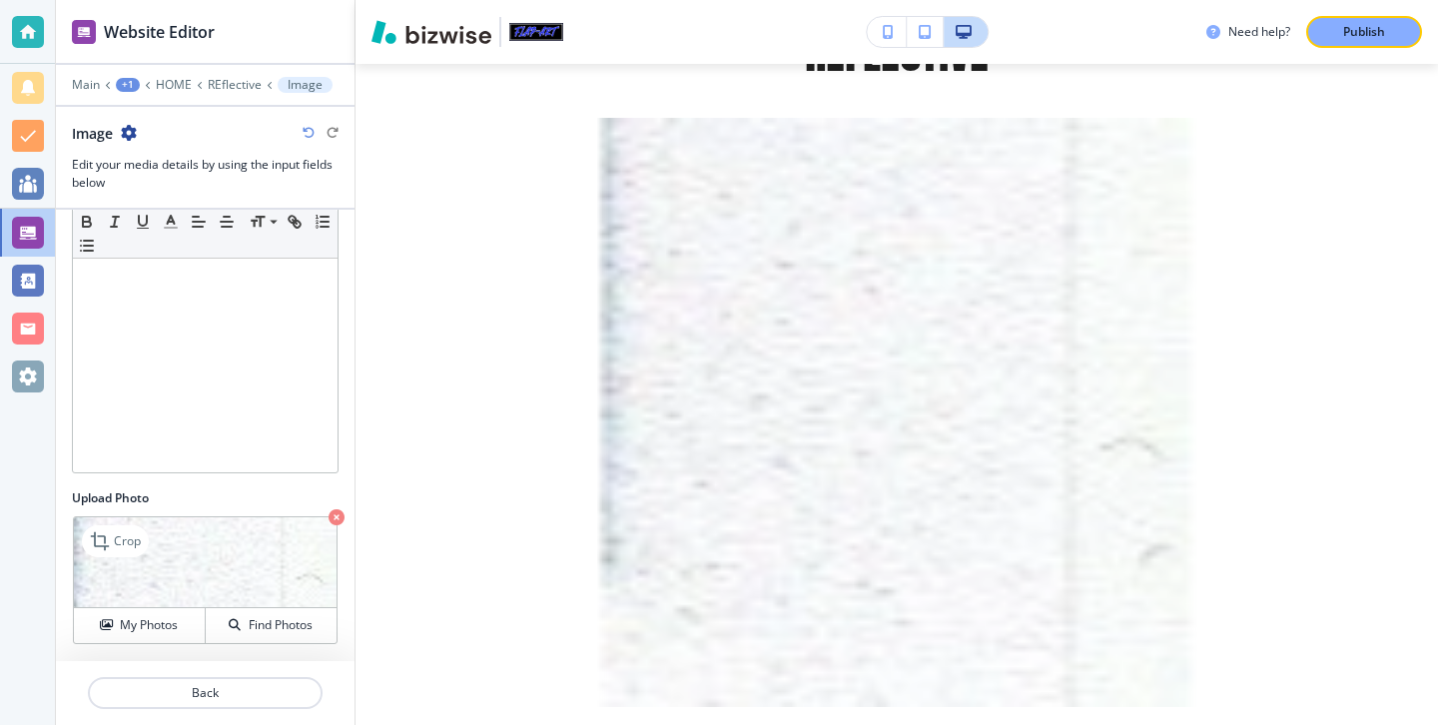
click at [181, 607] on div "My Photos Find Photos" at bounding box center [205, 625] width 263 height 36
click at [181, 629] on div "My Photos" at bounding box center [139, 625] width 131 height 18
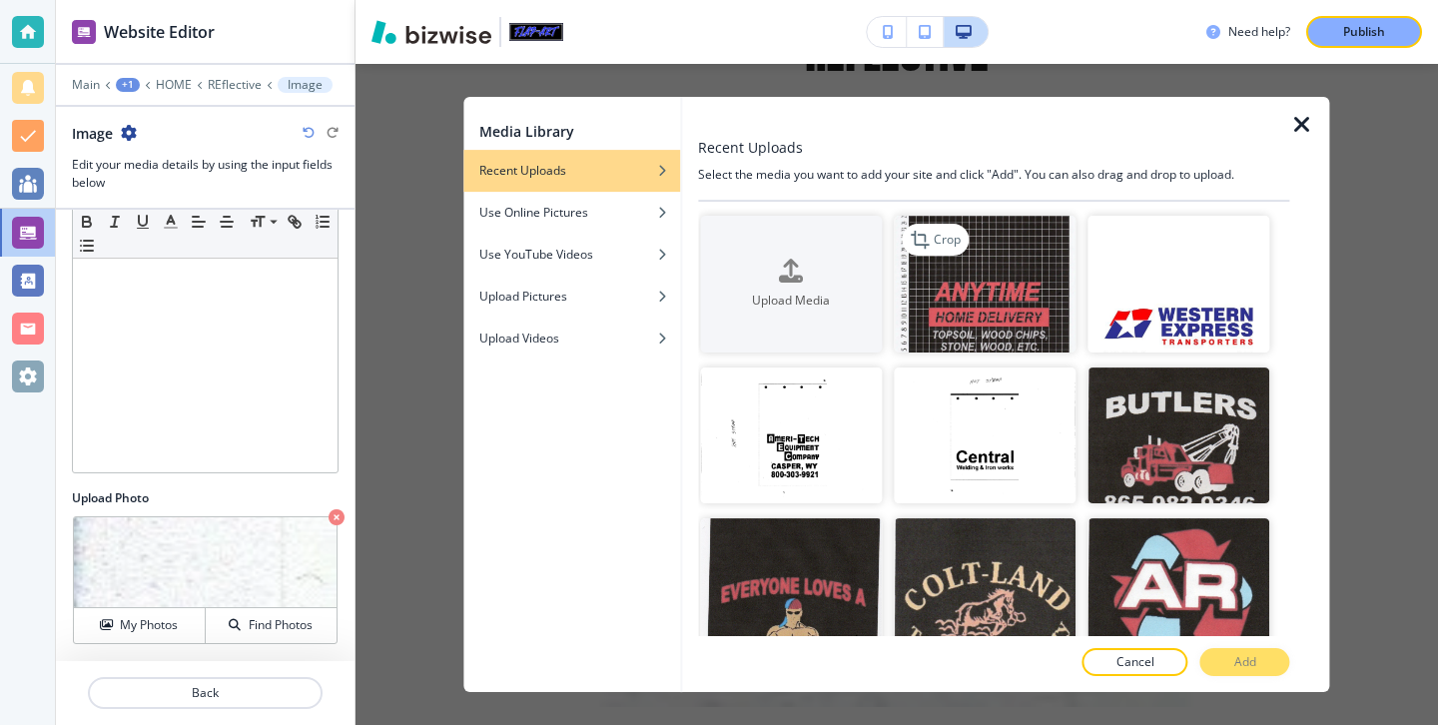
click at [1016, 316] on img "button" at bounding box center [985, 284] width 182 height 137
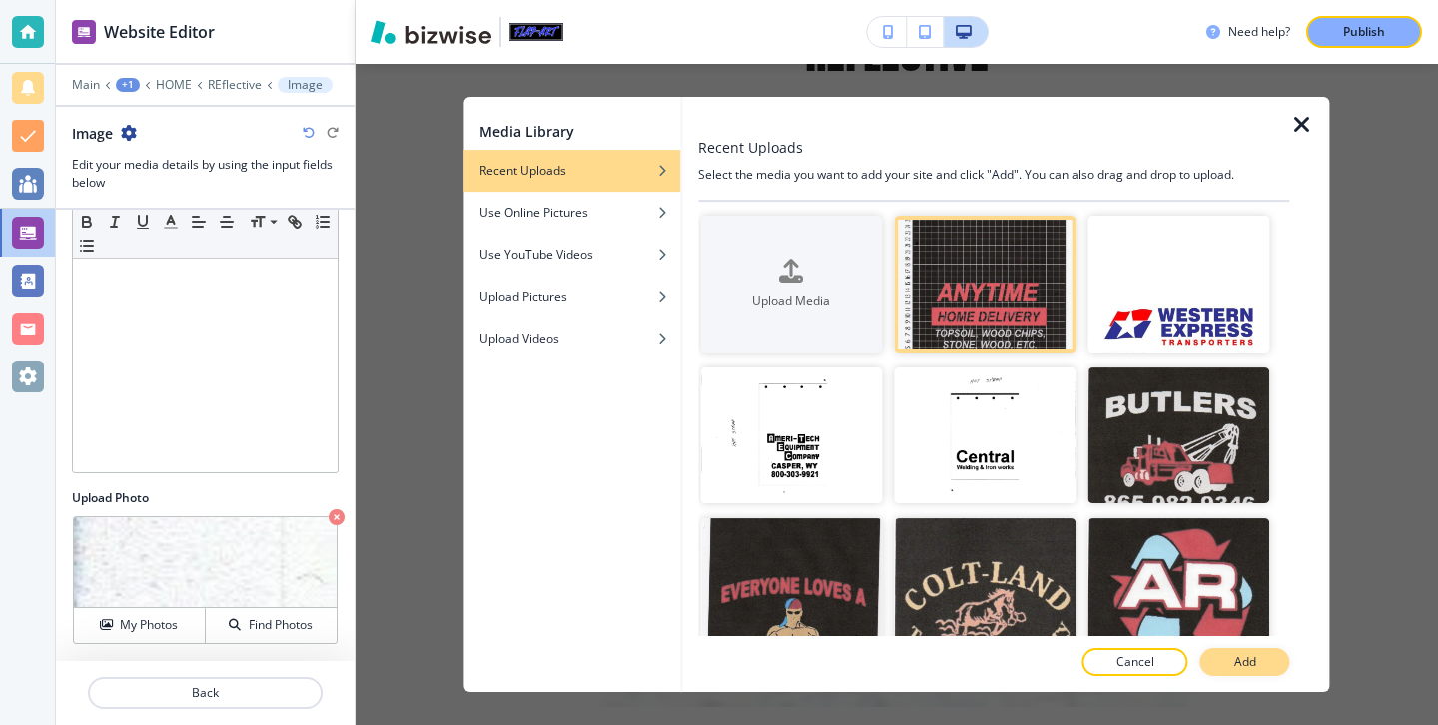
click at [1249, 658] on p "Add" at bounding box center [1245, 662] width 22 height 18
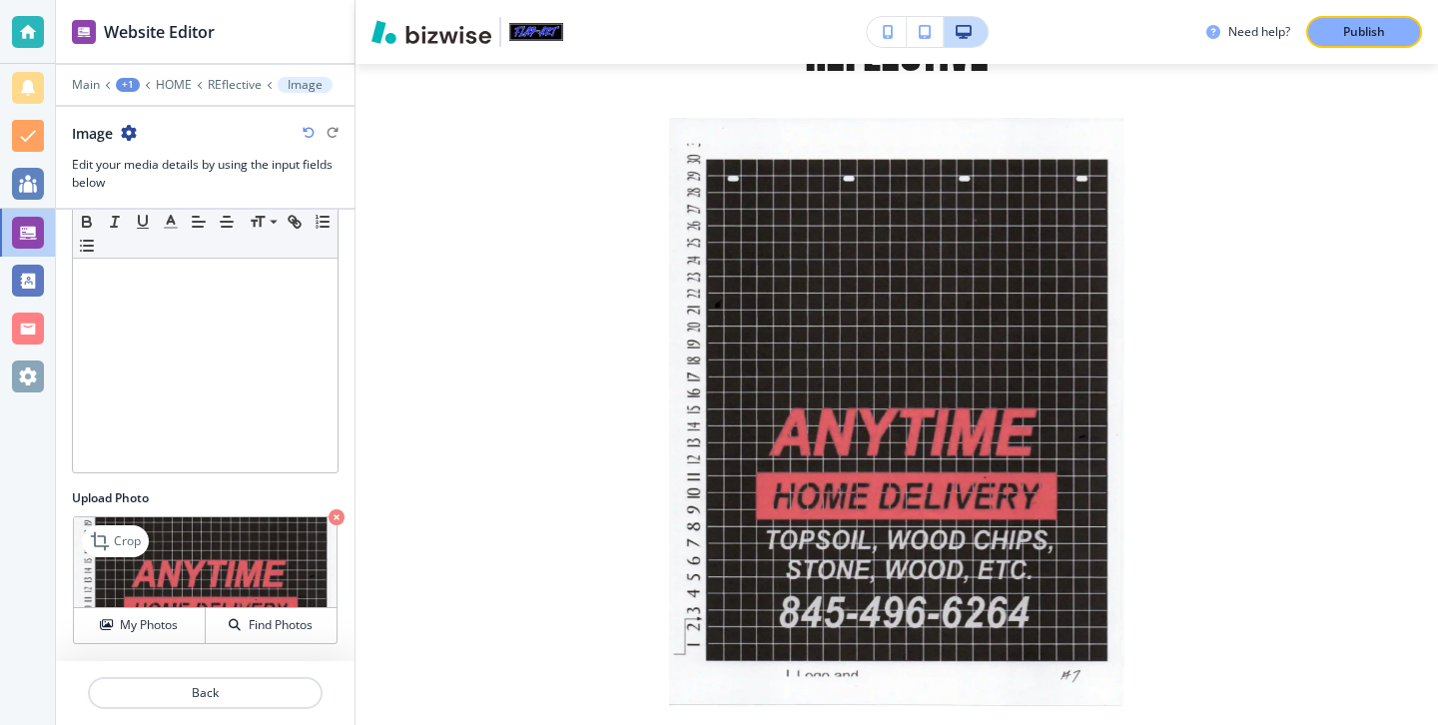
click at [148, 547] on div "Crop" at bounding box center [115, 541] width 67 height 32
click at [133, 547] on p "Crop" at bounding box center [127, 541] width 27 height 18
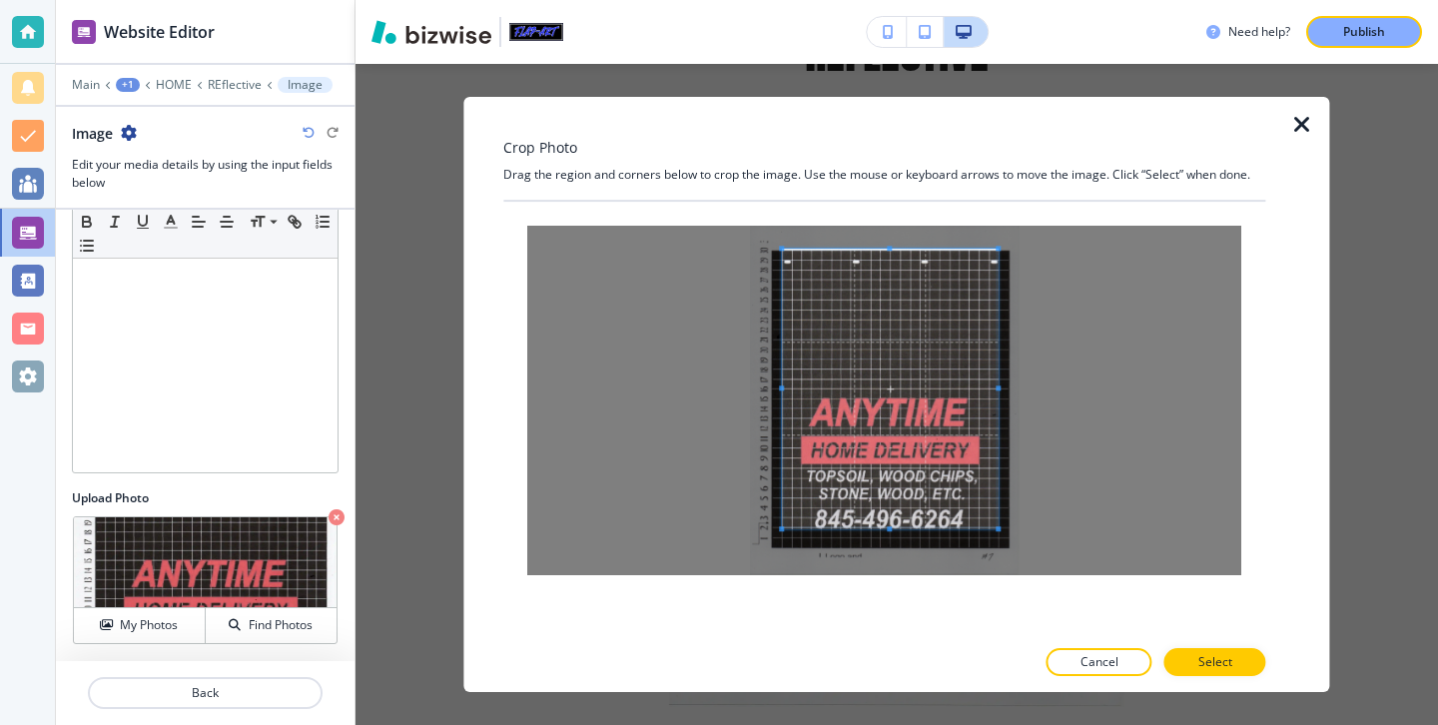
click at [885, 374] on span at bounding box center [890, 389] width 216 height 280
click at [1229, 657] on p "Select" at bounding box center [1215, 662] width 34 height 18
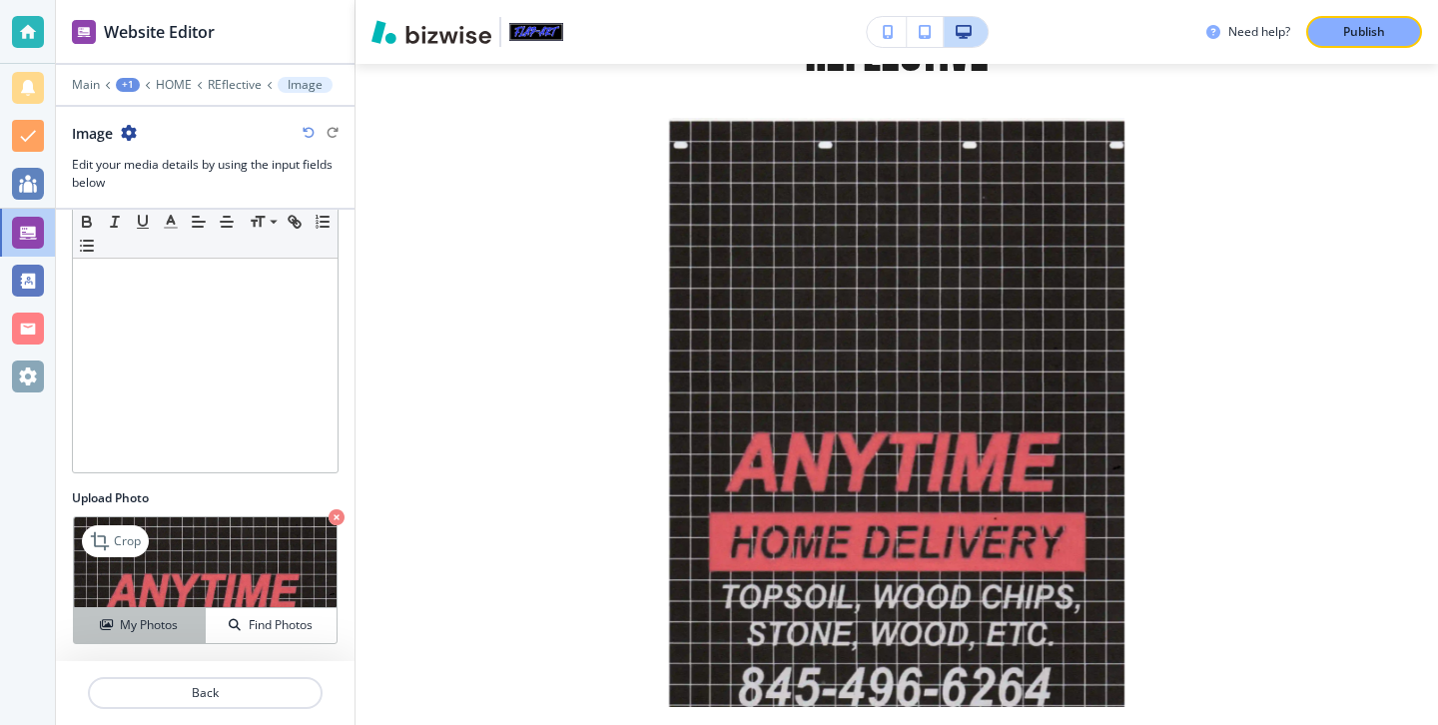
click at [186, 611] on button "My Photos" at bounding box center [140, 625] width 132 height 35
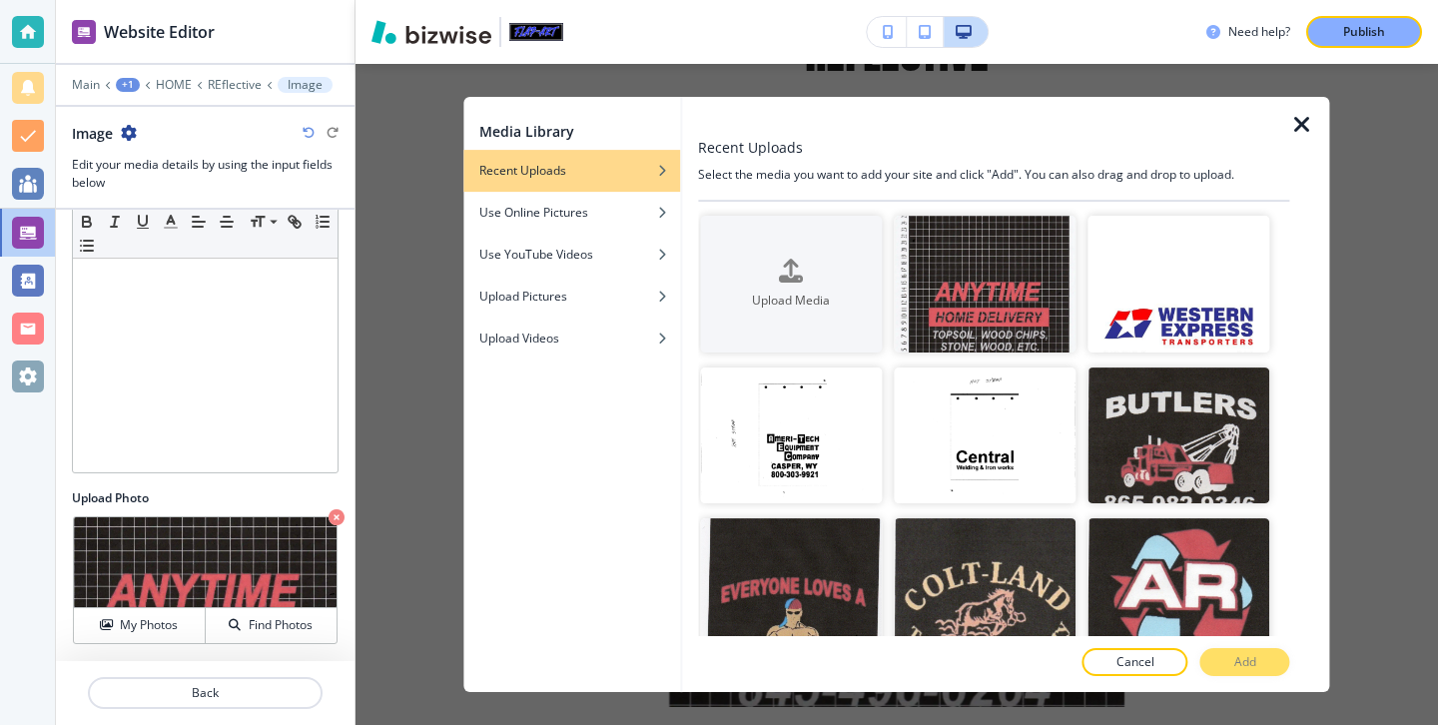
click at [371, 541] on div "Media Library Recent Uploads Use Online Pictures Use YouTube Videos Upload Pict…" at bounding box center [896, 394] width 1082 height 661
click at [1300, 143] on div at bounding box center [1310, 394] width 40 height 595
click at [1300, 124] on icon "button" at bounding box center [1302, 125] width 24 height 24
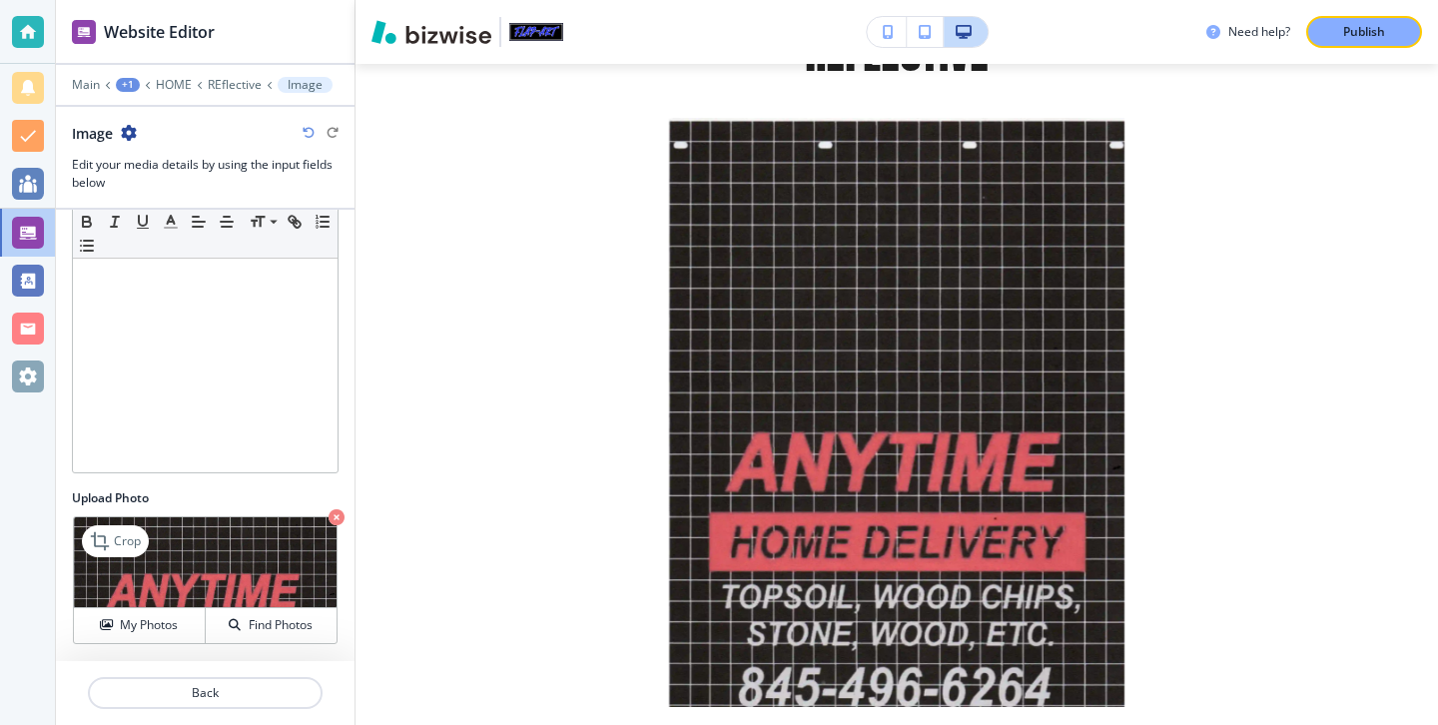
click at [80, 530] on img at bounding box center [205, 562] width 263 height 91
click at [114, 537] on p "Crop" at bounding box center [127, 541] width 27 height 18
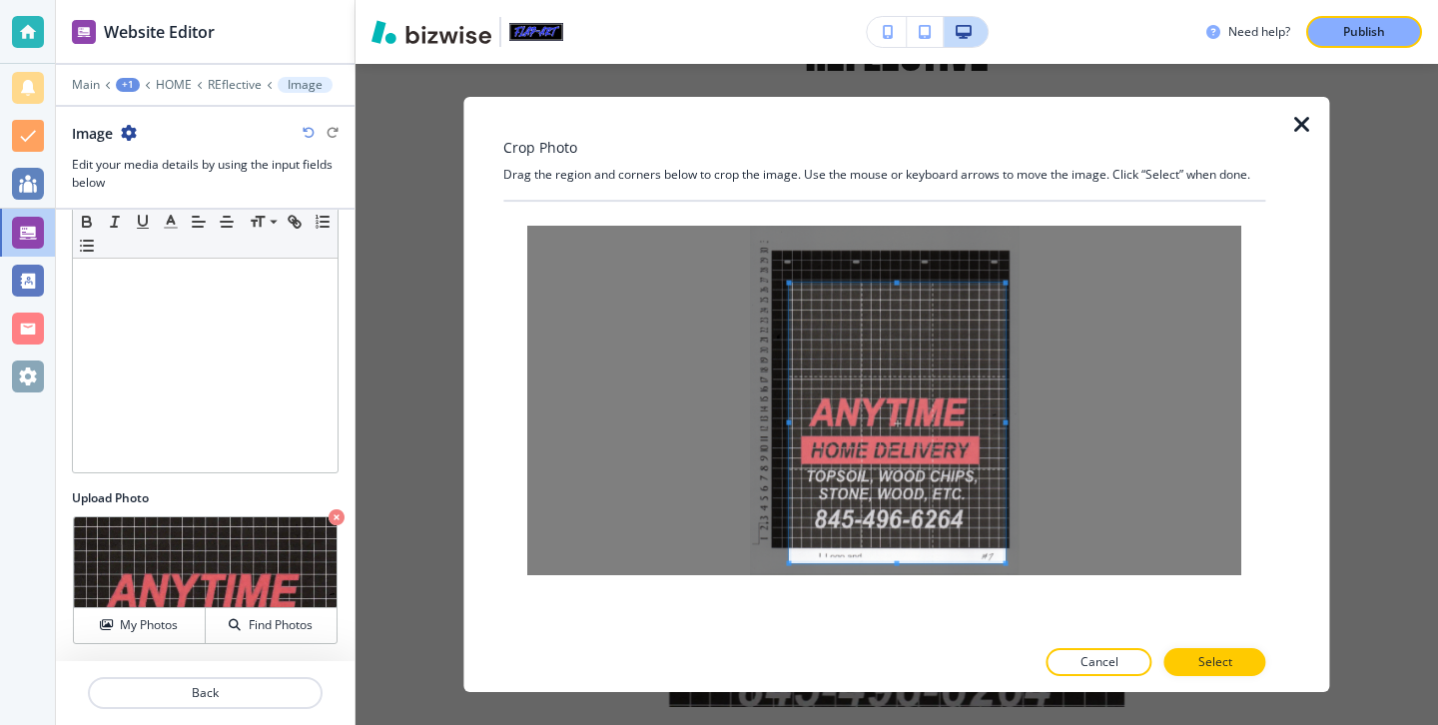
click at [872, 446] on span at bounding box center [897, 424] width 216 height 280
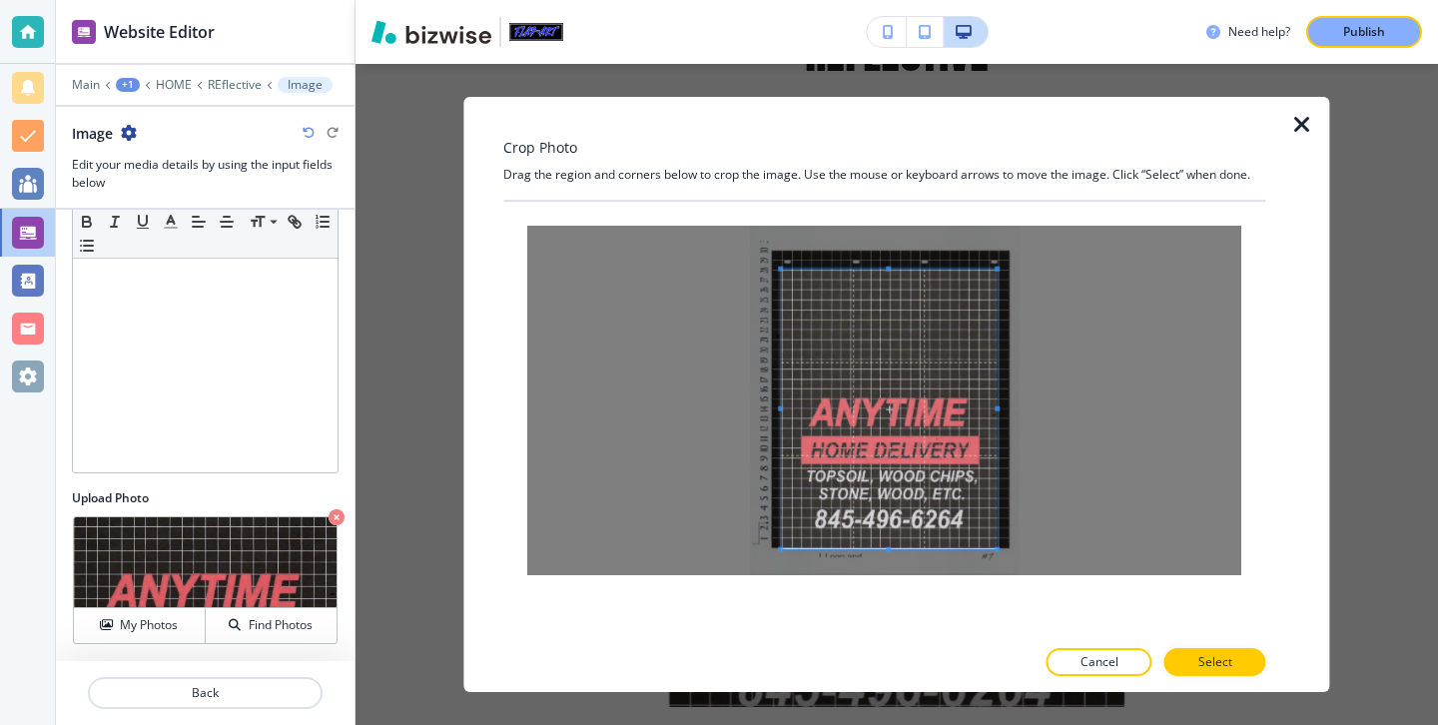
click at [825, 383] on span at bounding box center [889, 410] width 216 height 280
click at [1229, 655] on p "Select" at bounding box center [1215, 662] width 34 height 18
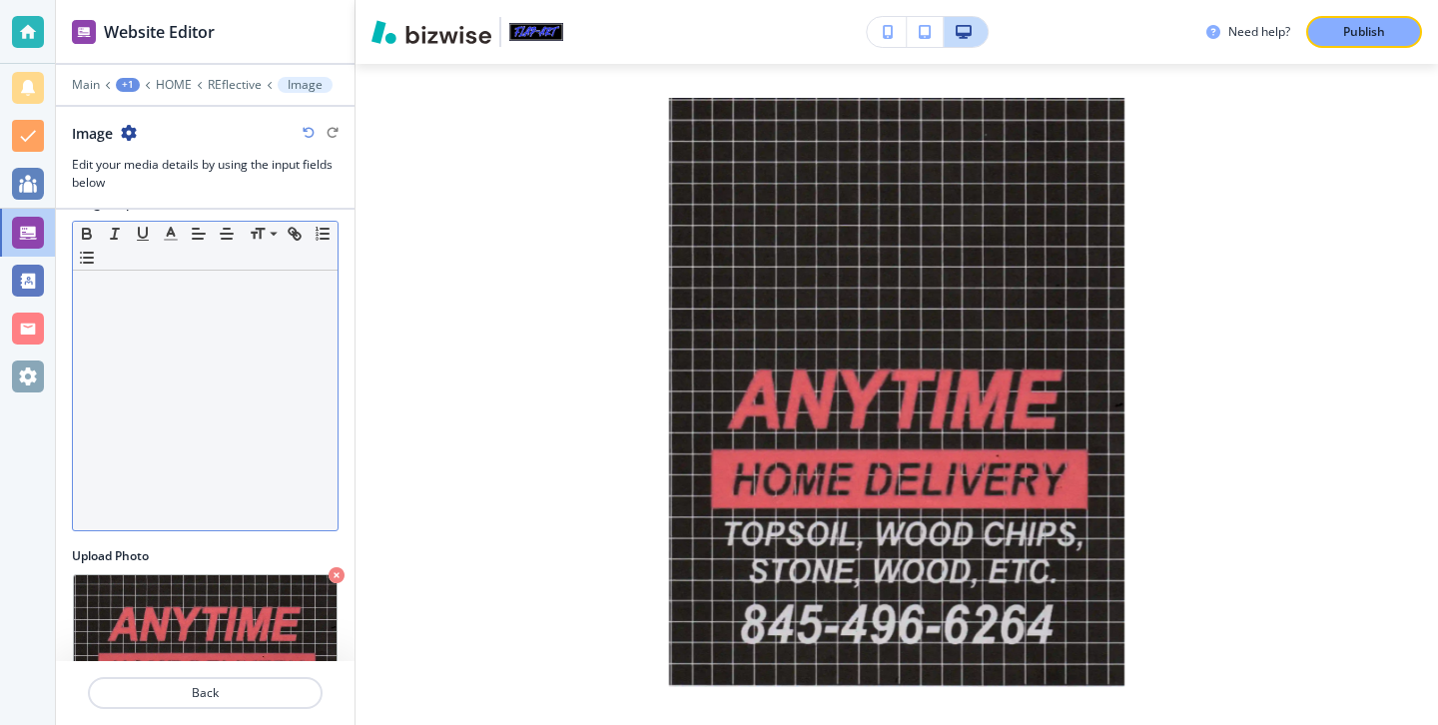
scroll to position [220, 0]
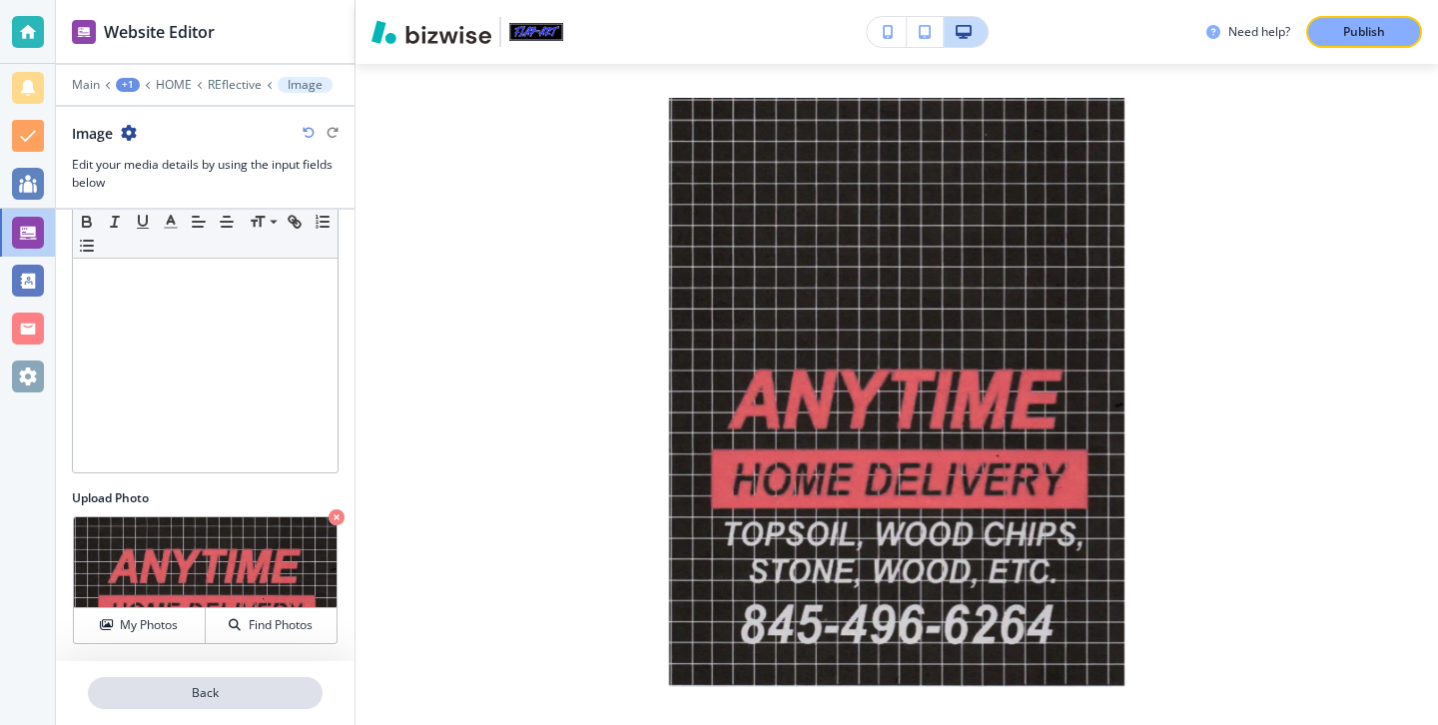
click at [205, 682] on button "Back" at bounding box center [205, 693] width 235 height 32
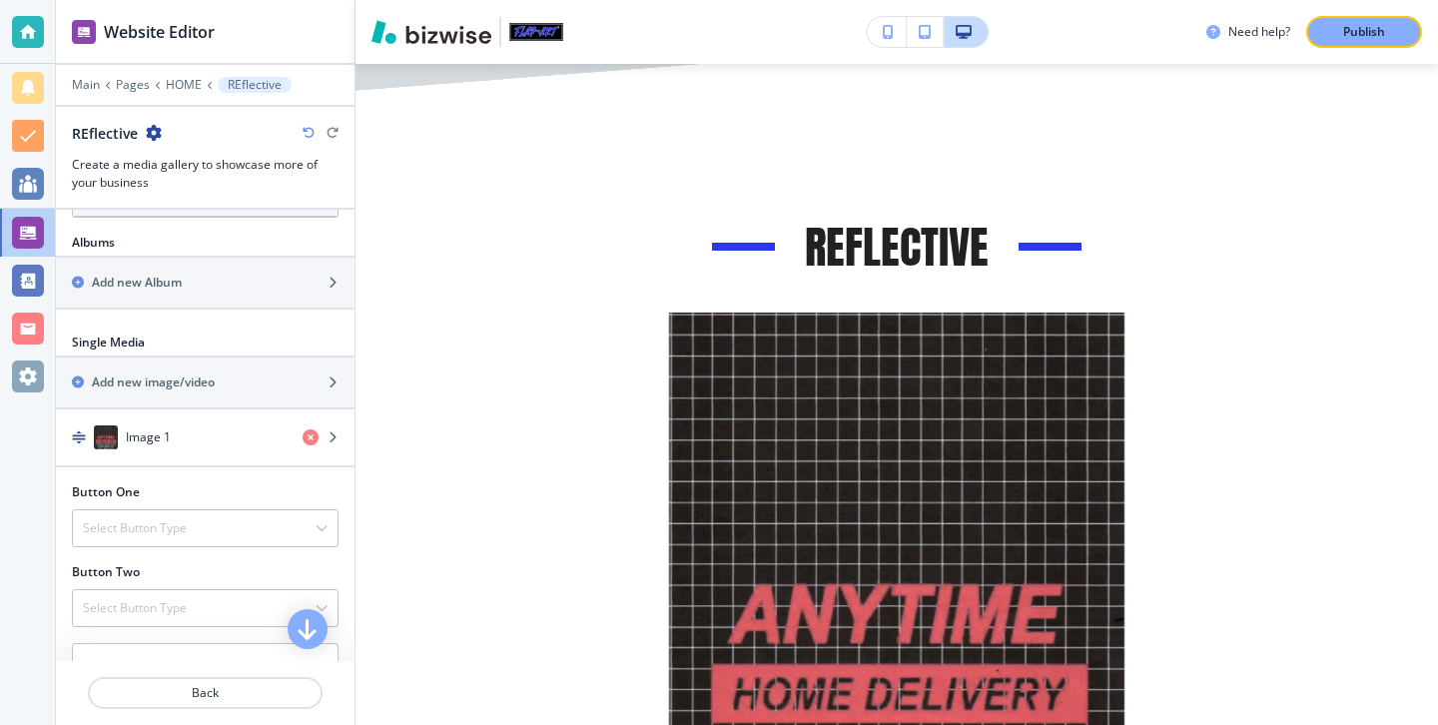
scroll to position [611, 0]
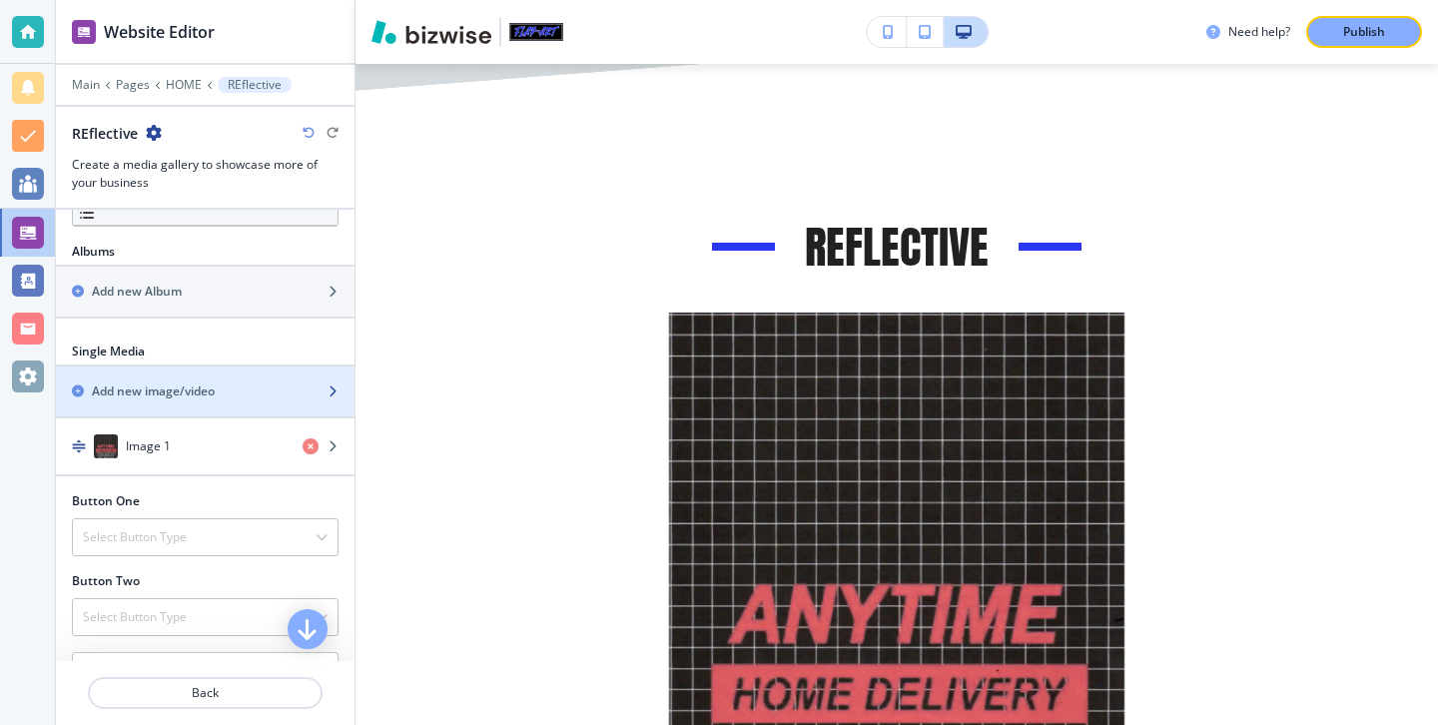
click at [191, 385] on h2 "Add new image/video" at bounding box center [153, 391] width 123 height 18
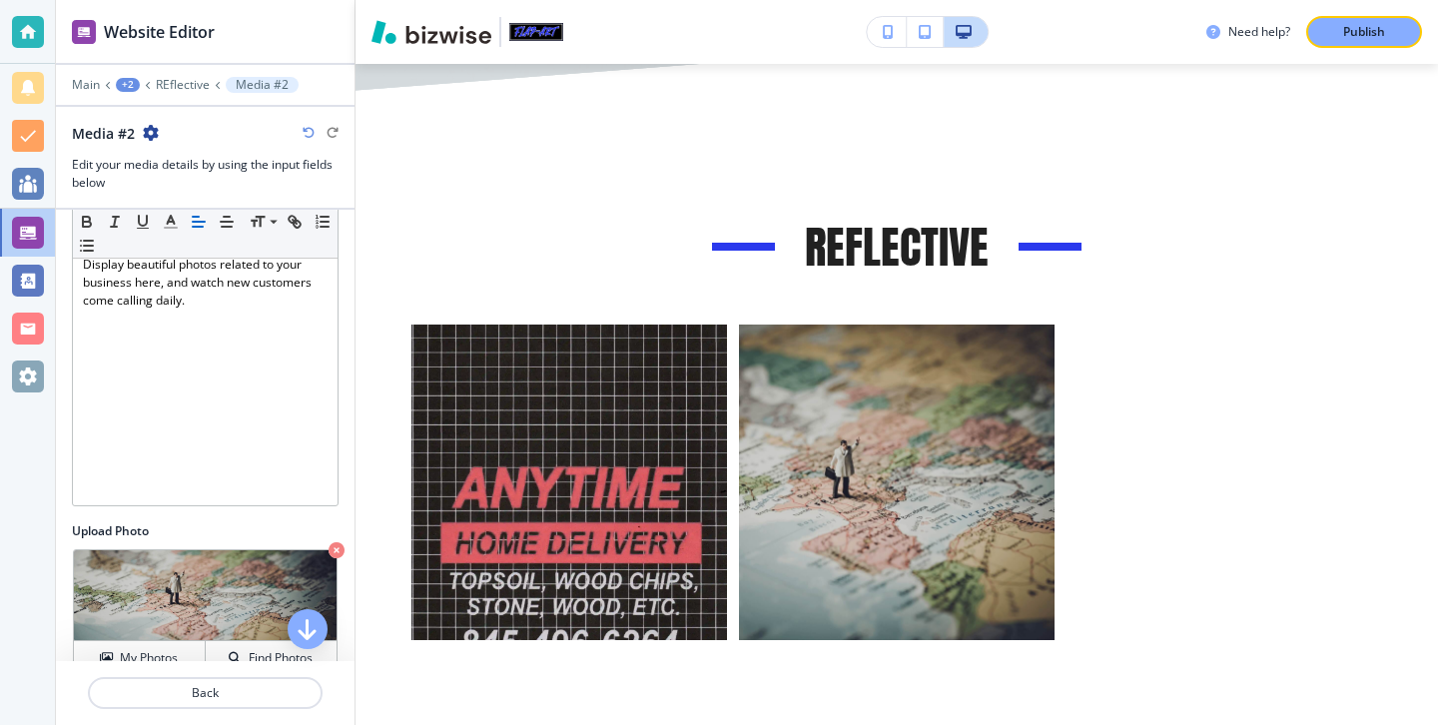
scroll to position [173, 0]
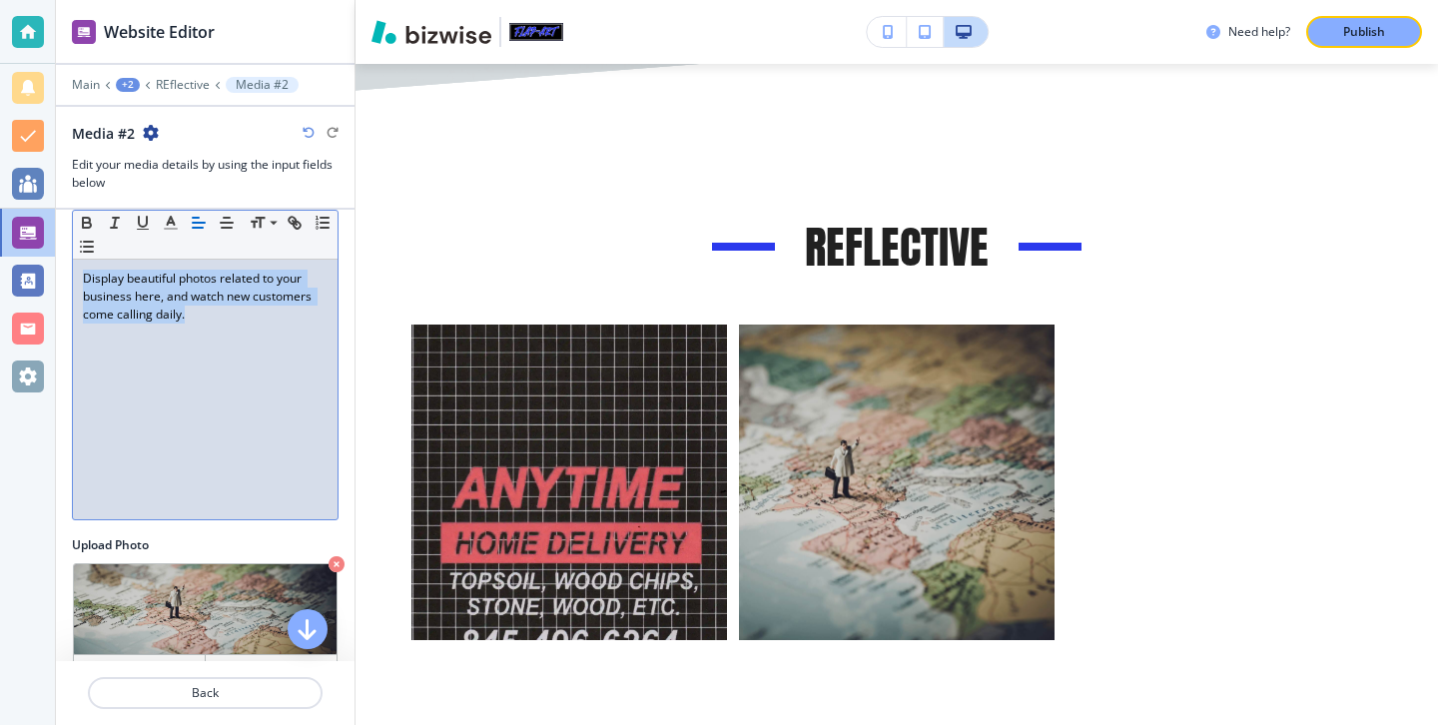
drag, startPoint x: 247, startPoint y: 345, endPoint x: 51, endPoint y: 258, distance: 214.5
click at [48, 258] on div "Website Editor Main +2 REflective Media #2 Media #2 Edit your media details by …" at bounding box center [719, 362] width 1438 height 725
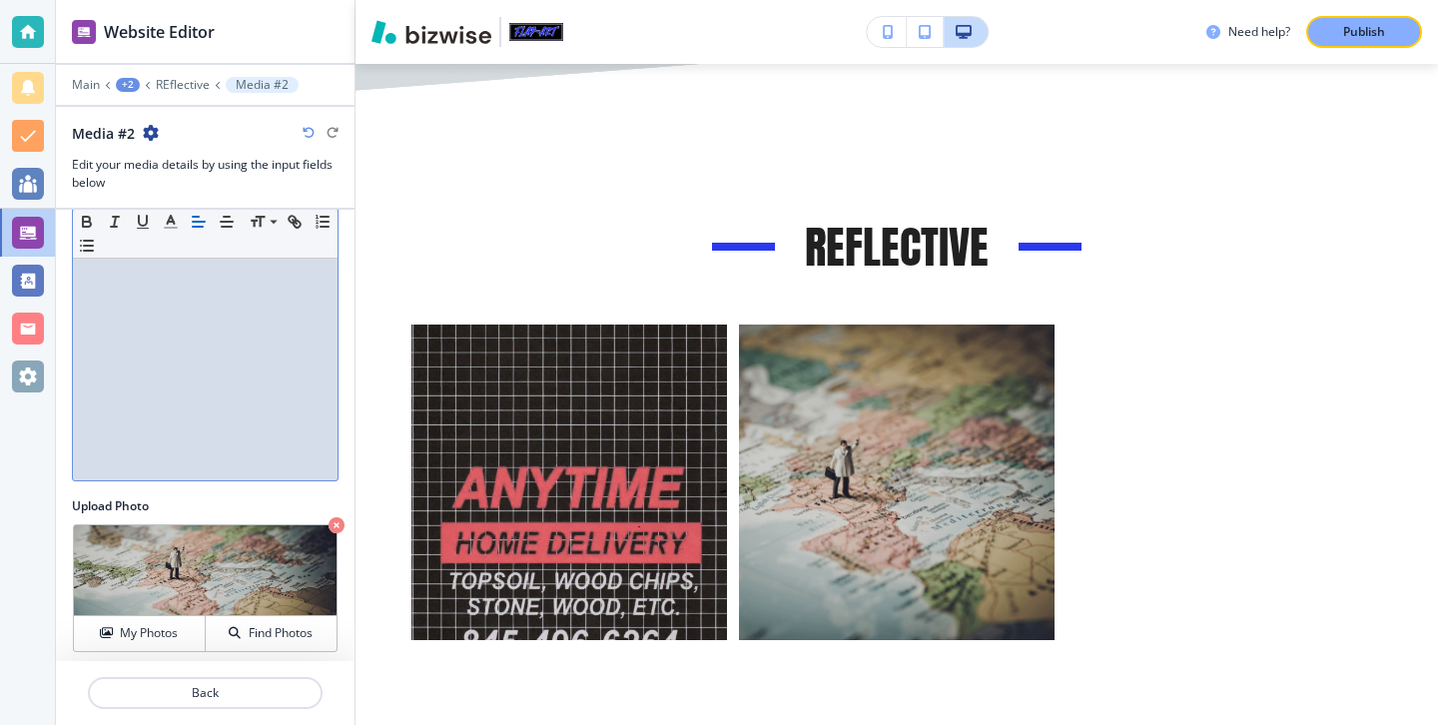
scroll to position [220, 0]
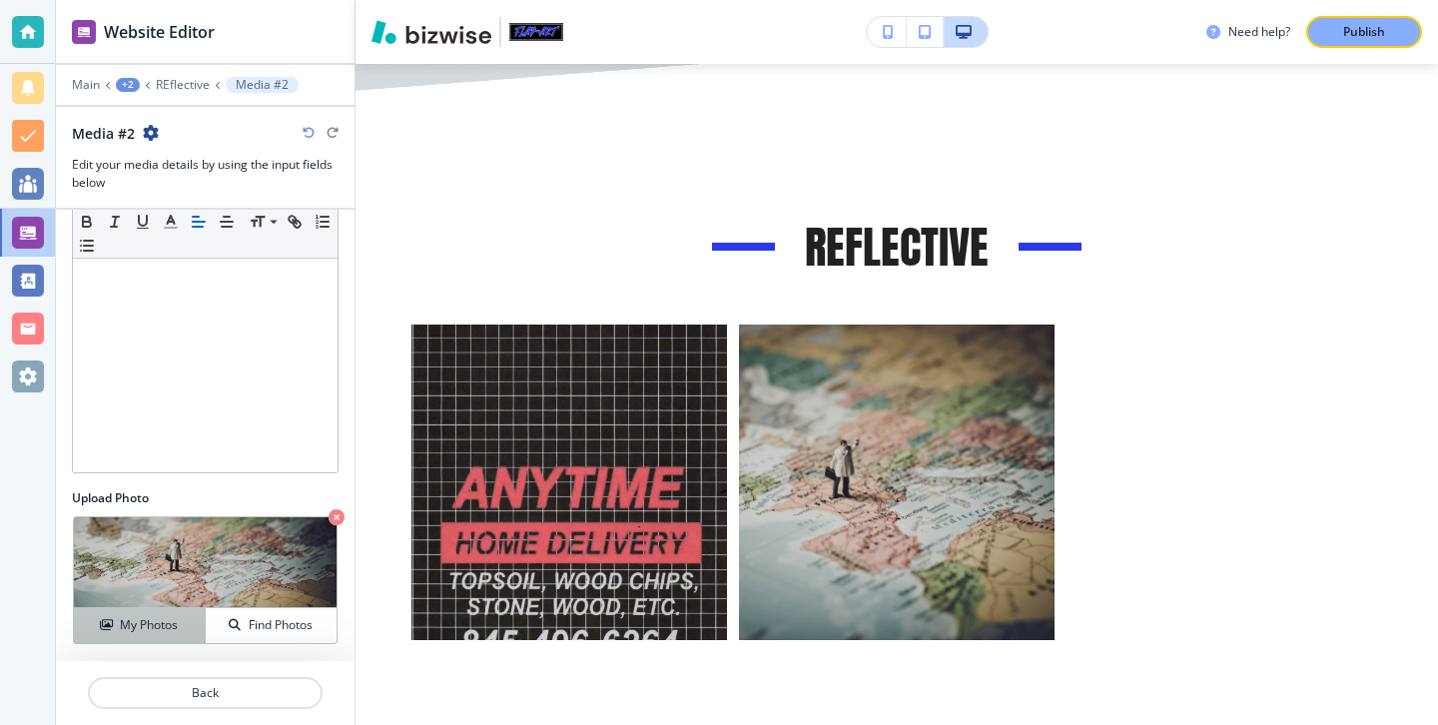
click at [133, 638] on button "My Photos" at bounding box center [140, 625] width 132 height 35
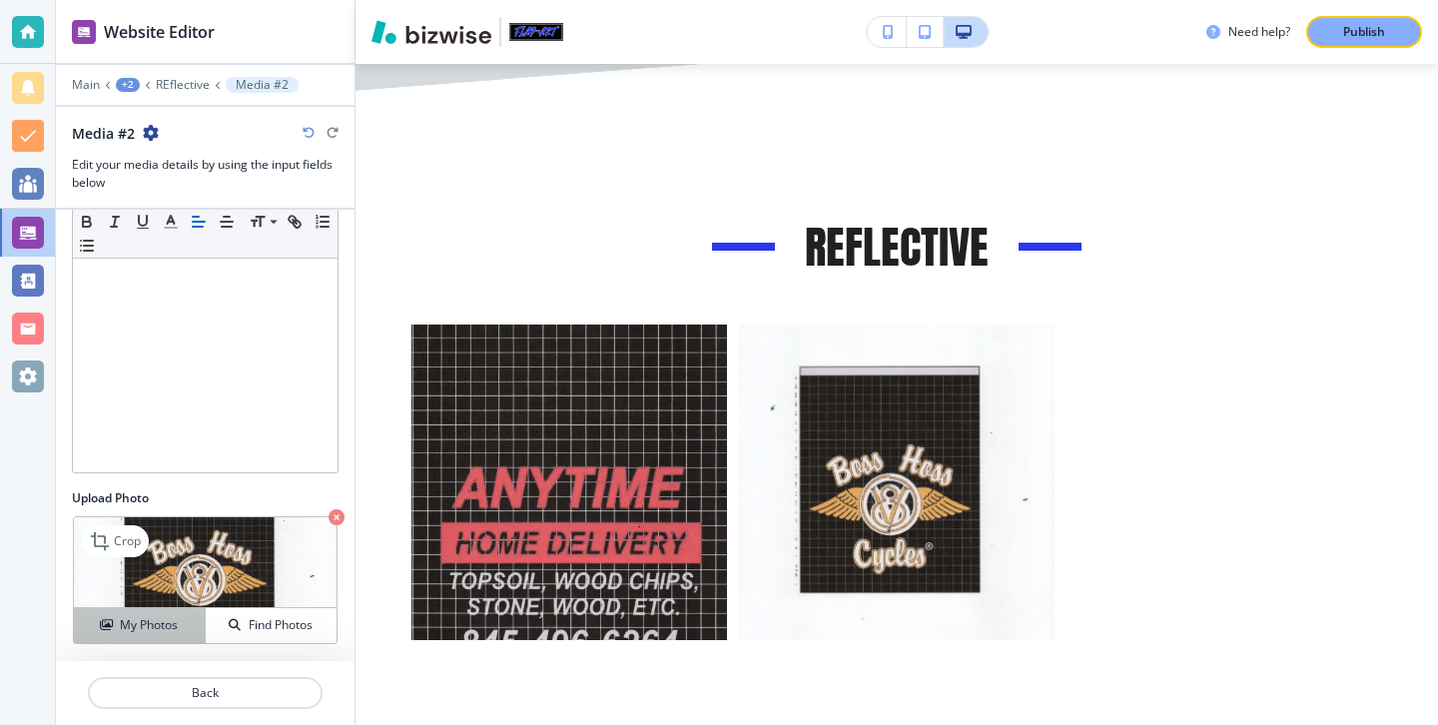
click at [173, 614] on button "My Photos" at bounding box center [140, 625] width 132 height 35
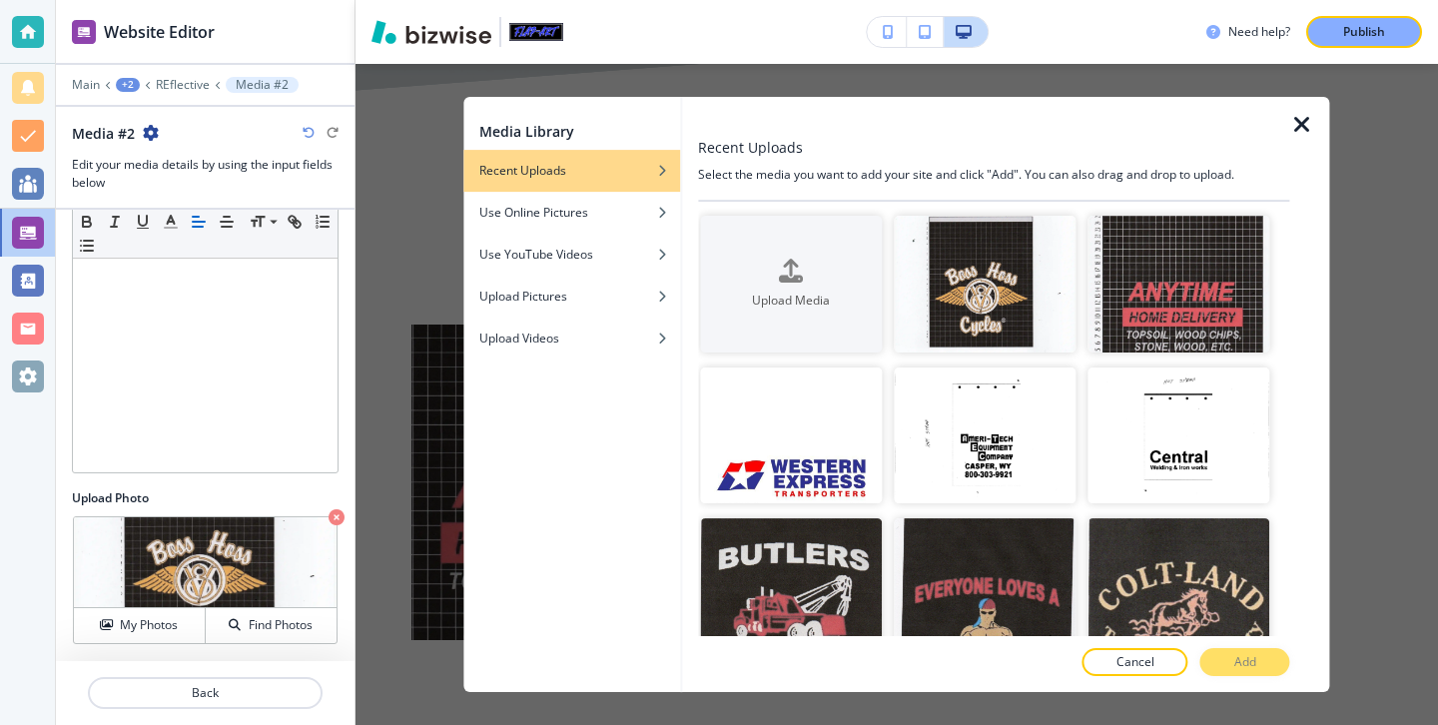
click at [1309, 117] on icon "button" at bounding box center [1302, 125] width 24 height 24
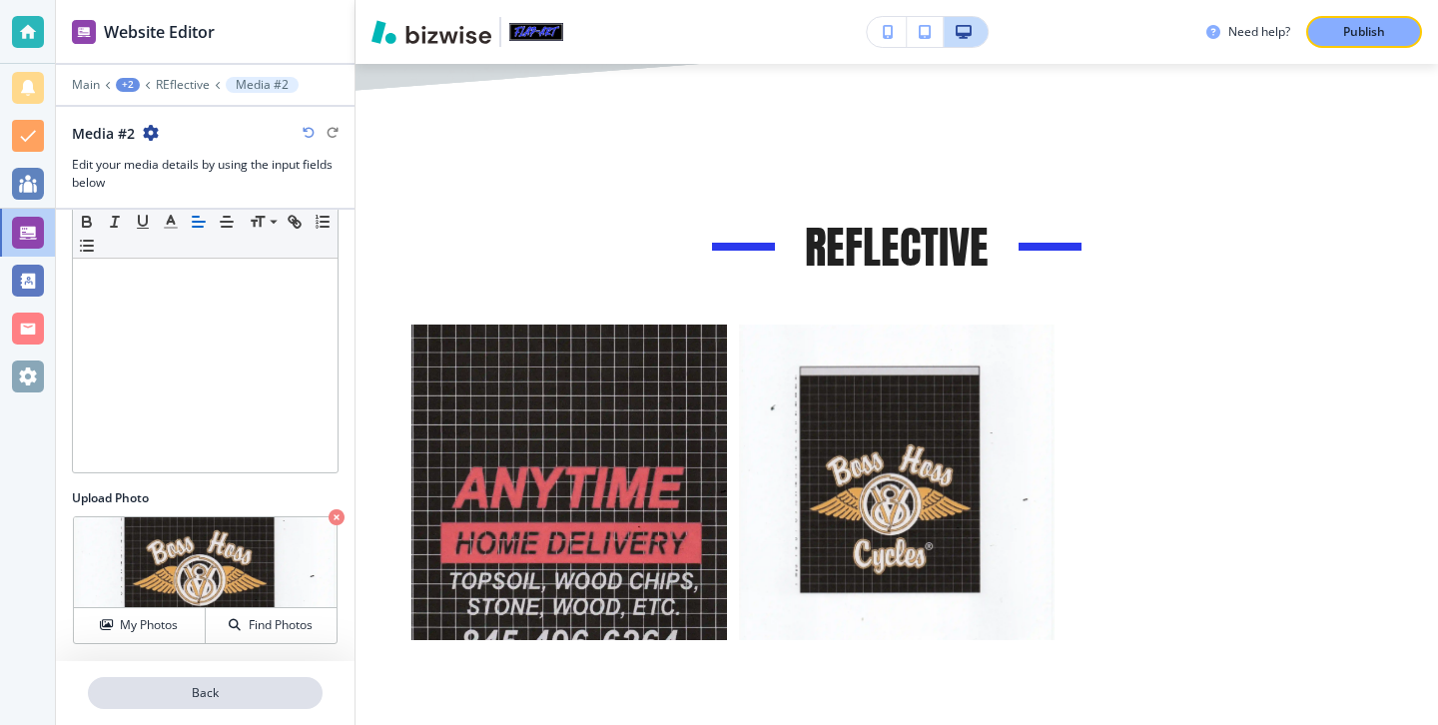
click at [213, 694] on p "Back" at bounding box center [205, 693] width 231 height 18
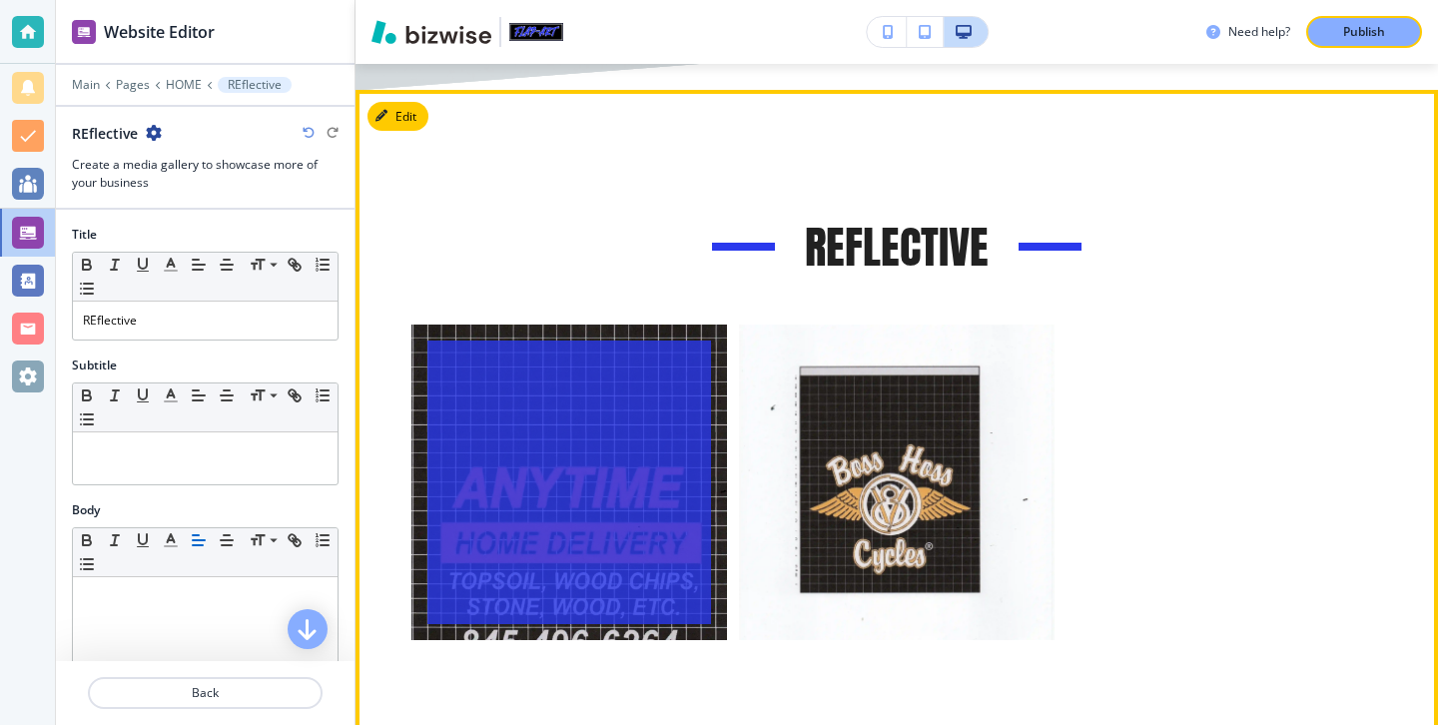
click at [465, 325] on button "button" at bounding box center [569, 483] width 316 height 316
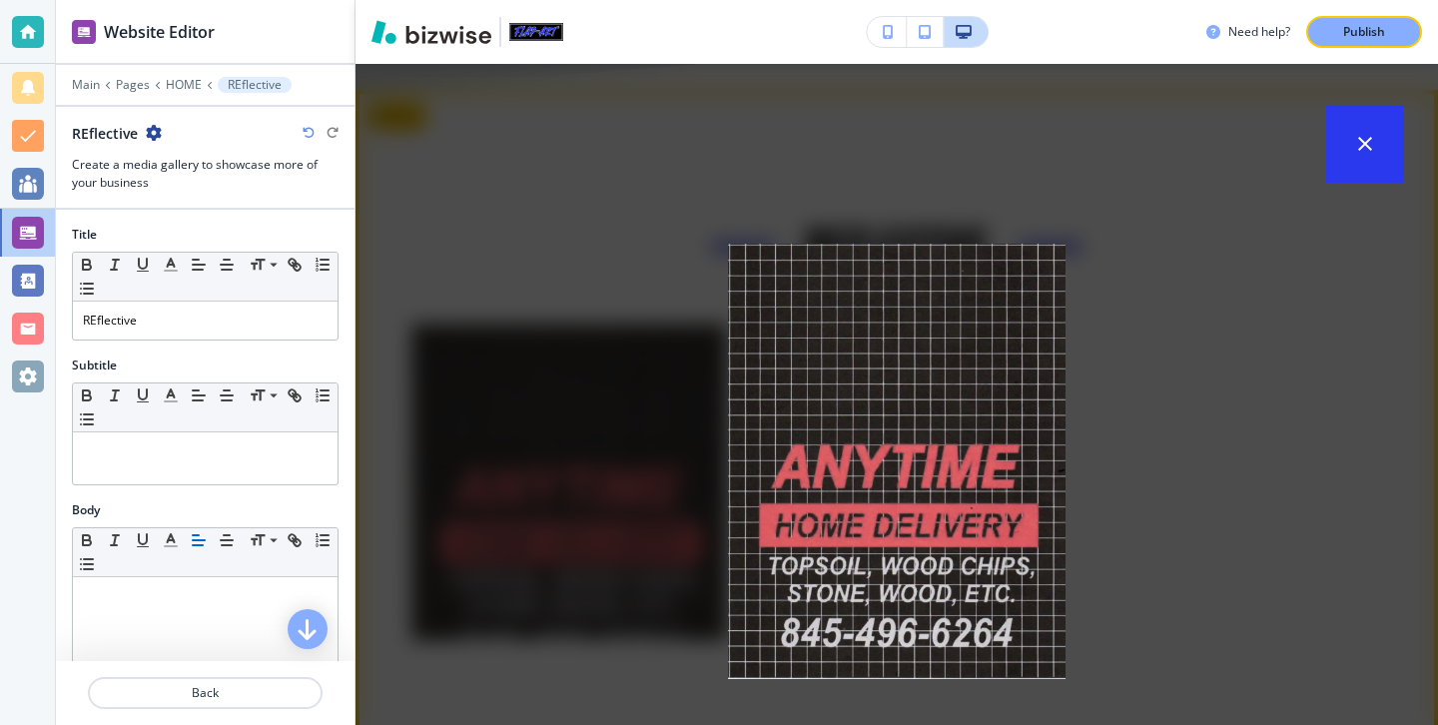
click at [616, 238] on div "placeholder" at bounding box center [896, 394] width 1082 height 661
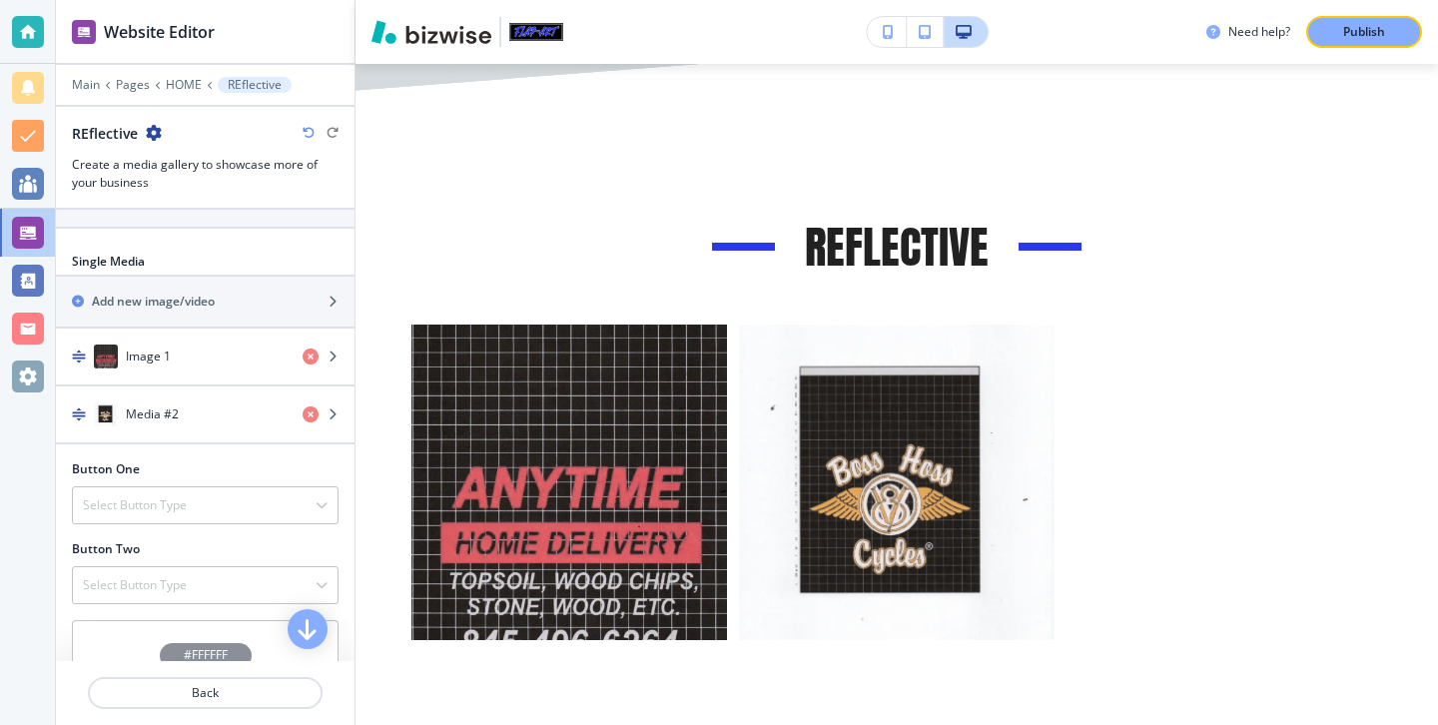
scroll to position [693, 0]
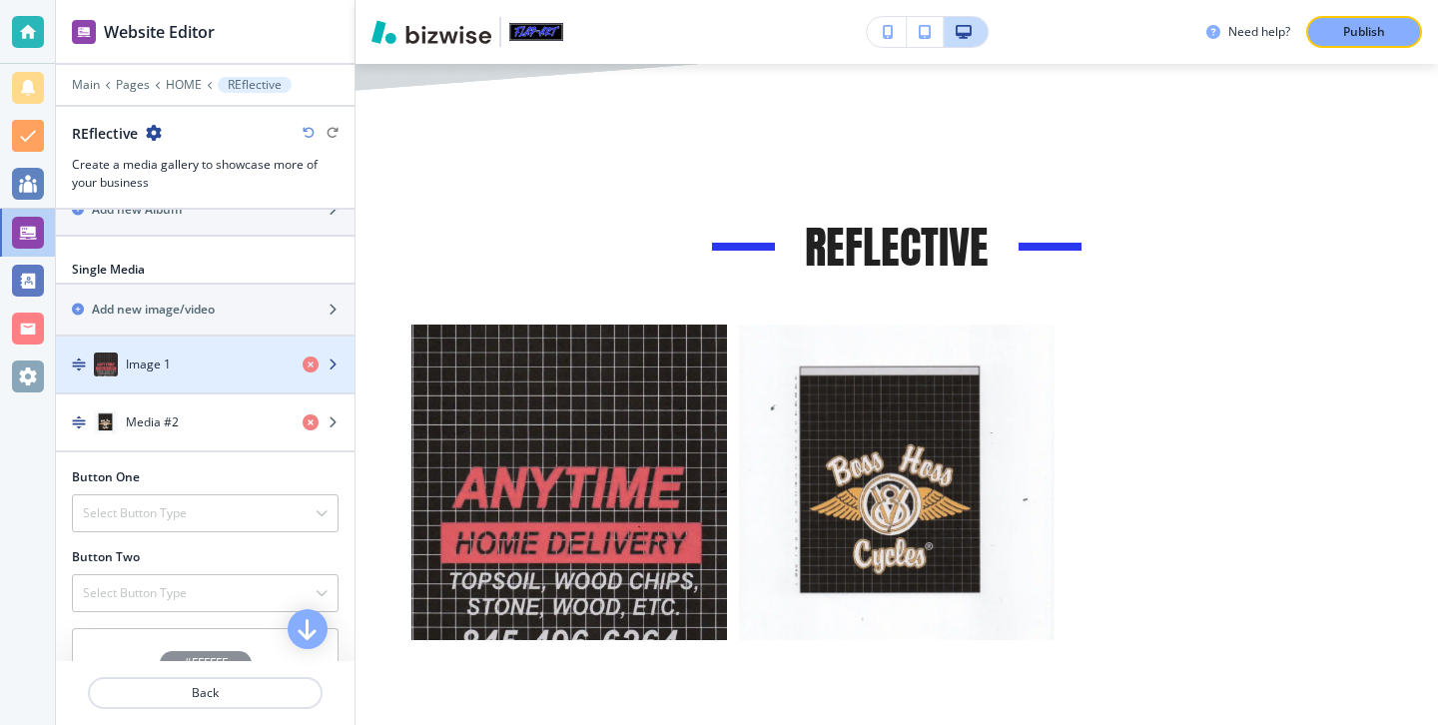
click at [213, 372] on div "Image 1" at bounding box center [171, 364] width 231 height 24
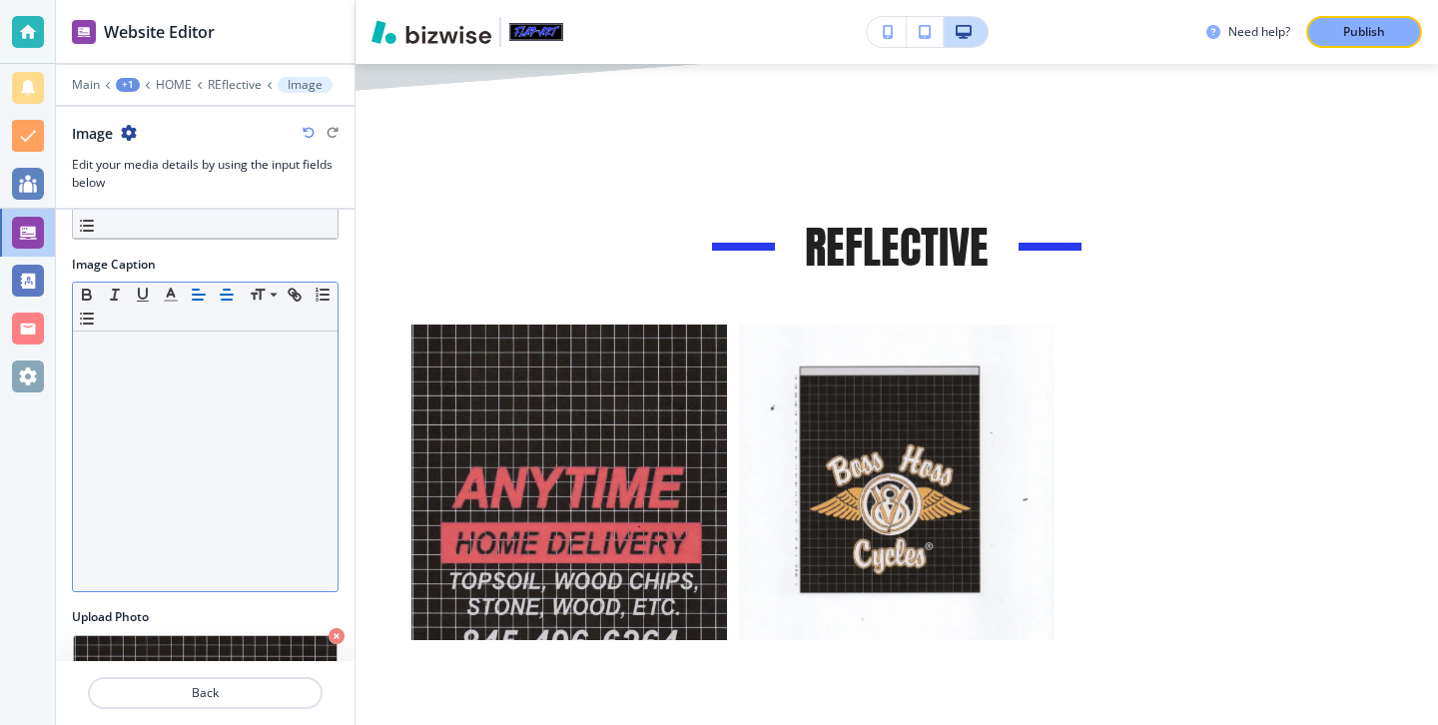
scroll to position [220, 0]
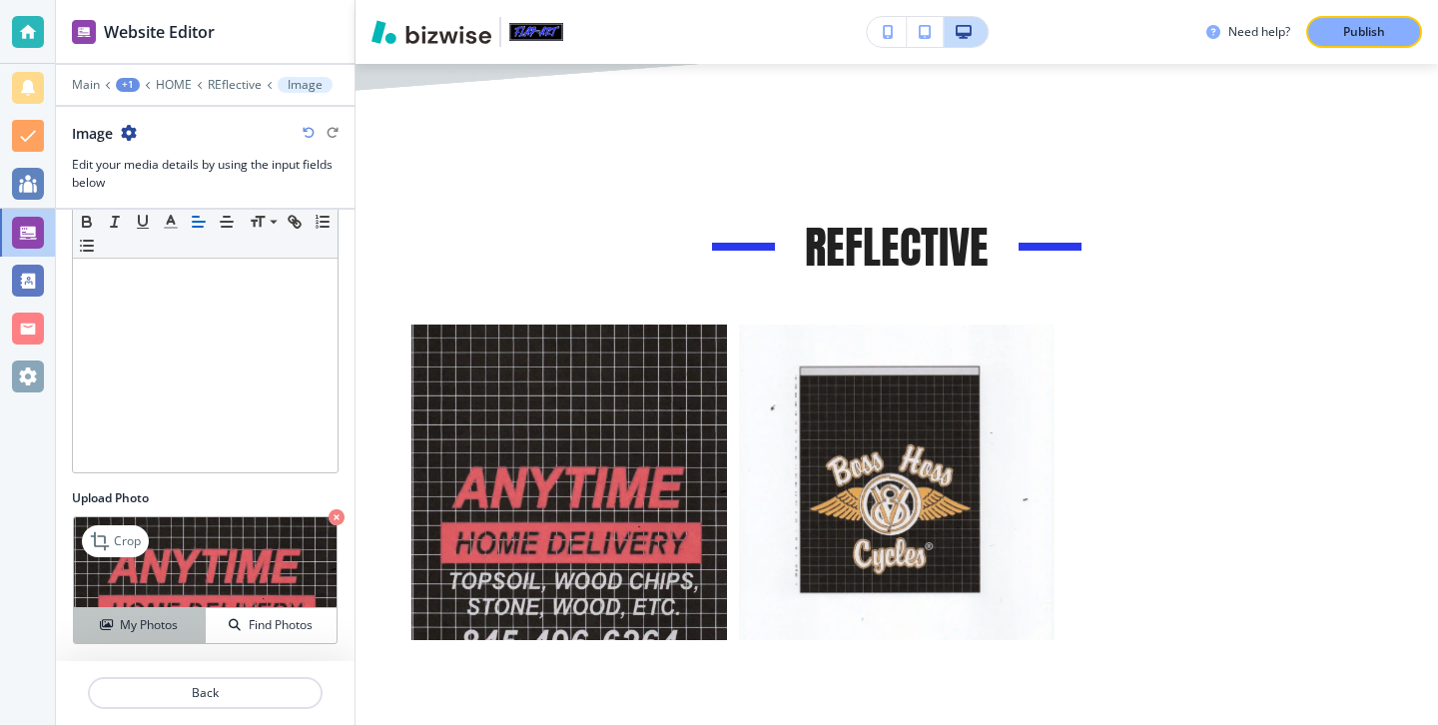
click at [164, 610] on button "My Photos" at bounding box center [140, 625] width 132 height 35
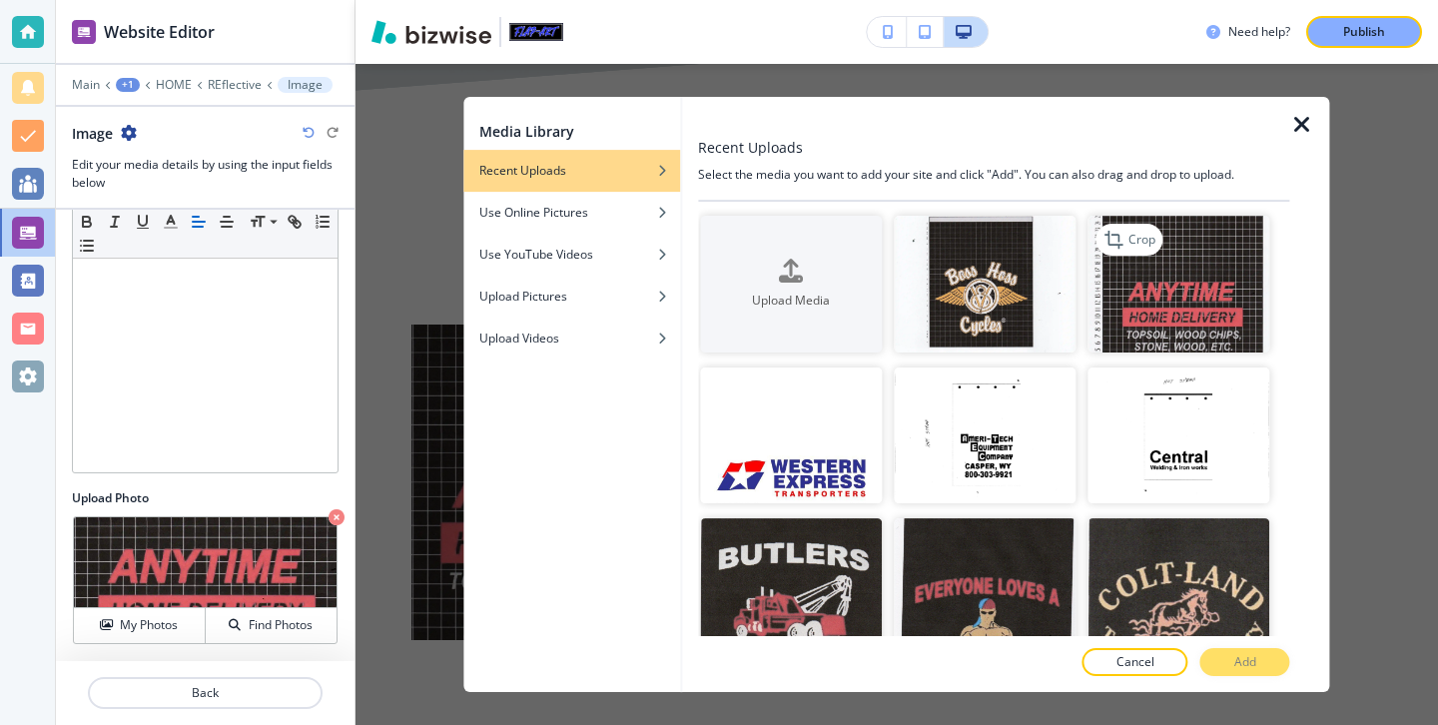
click at [1154, 272] on img "button" at bounding box center [1179, 284] width 182 height 137
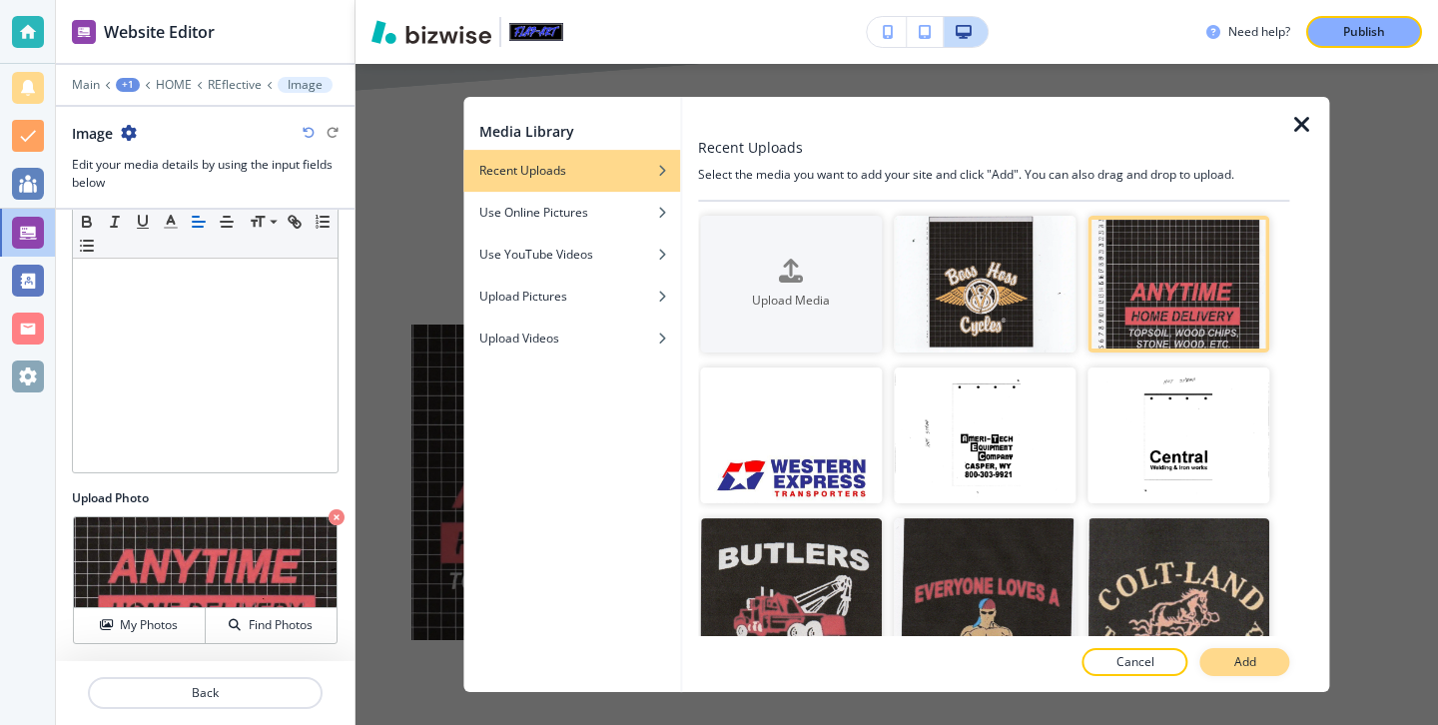
click at [1268, 657] on button "Add" at bounding box center [1245, 662] width 90 height 28
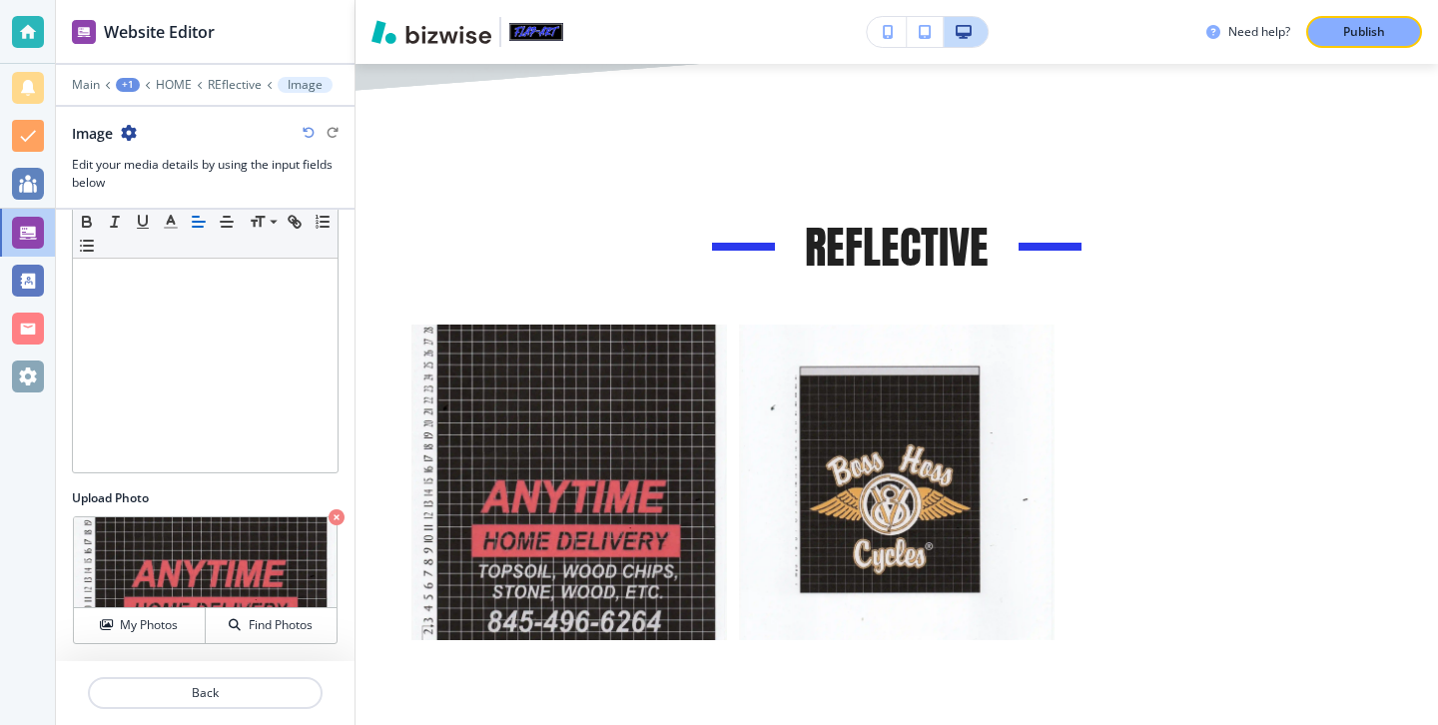
click at [1238, 422] on div "Media #2" at bounding box center [890, 477] width 983 height 328
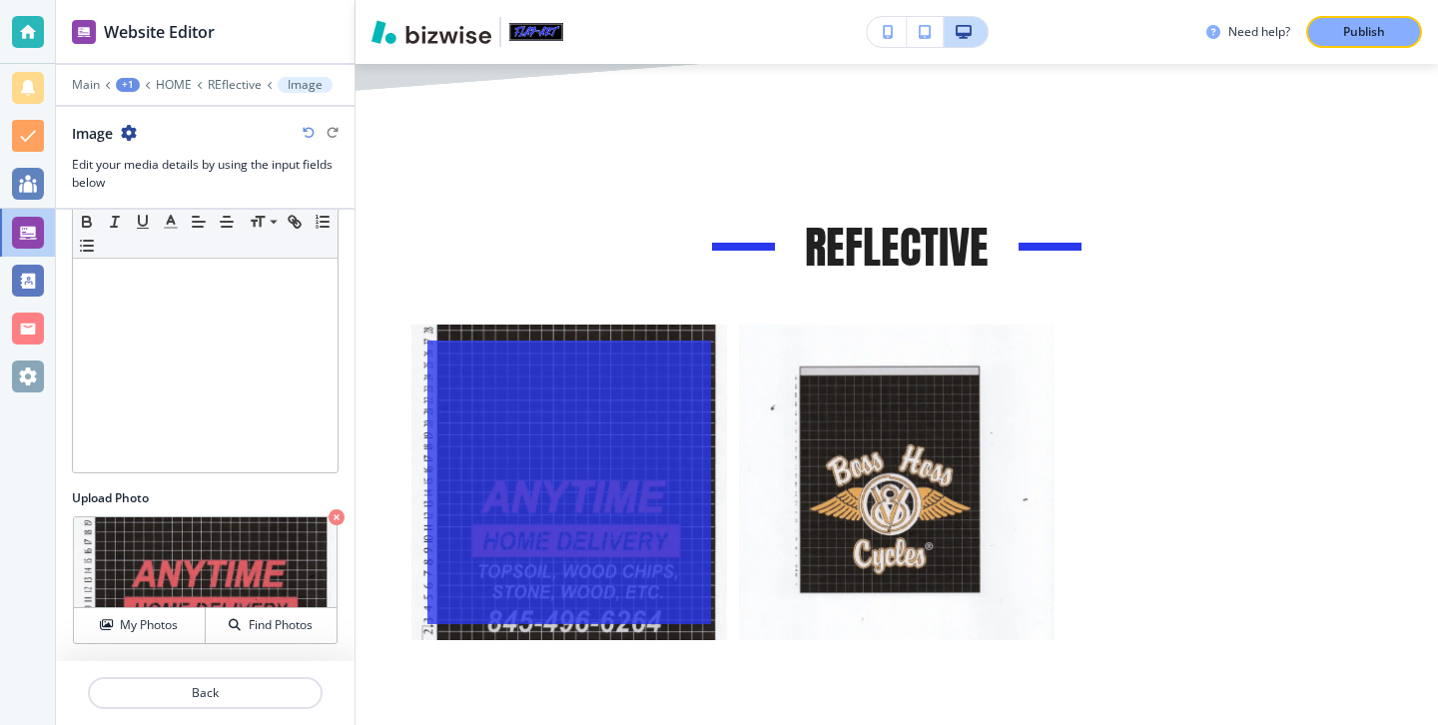
click at [544, 501] on div "button" at bounding box center [569, 482] width 284 height 284
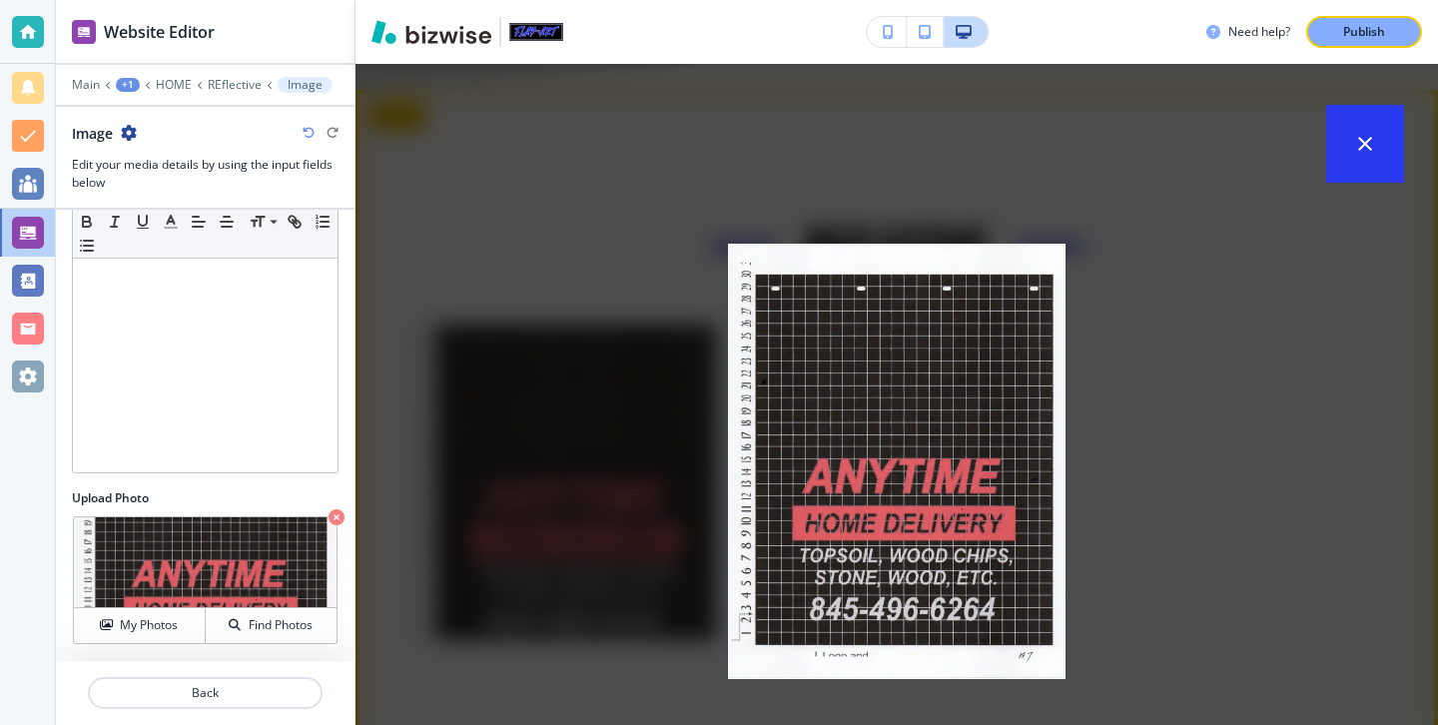
click at [1167, 479] on div "placeholder" at bounding box center [896, 394] width 1082 height 661
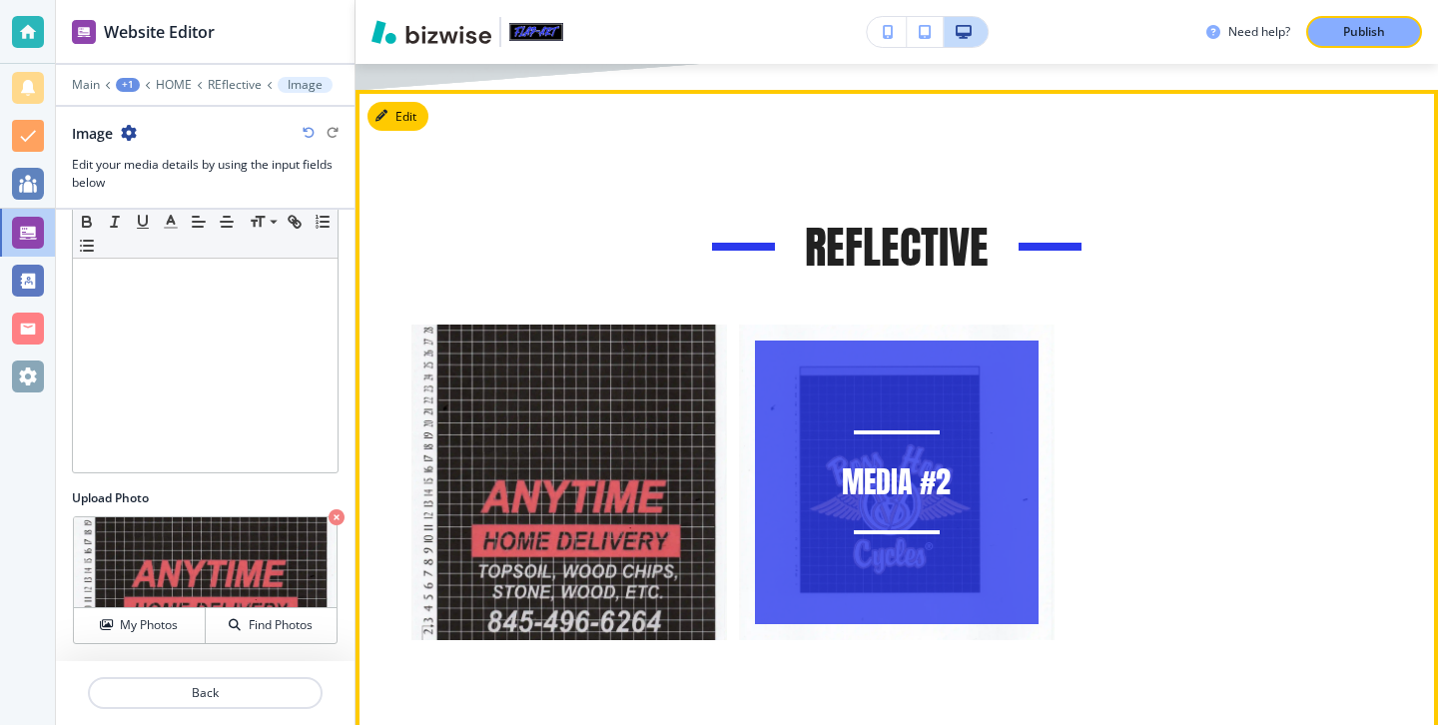
click at [973, 325] on button "Media #2" at bounding box center [897, 483] width 316 height 316
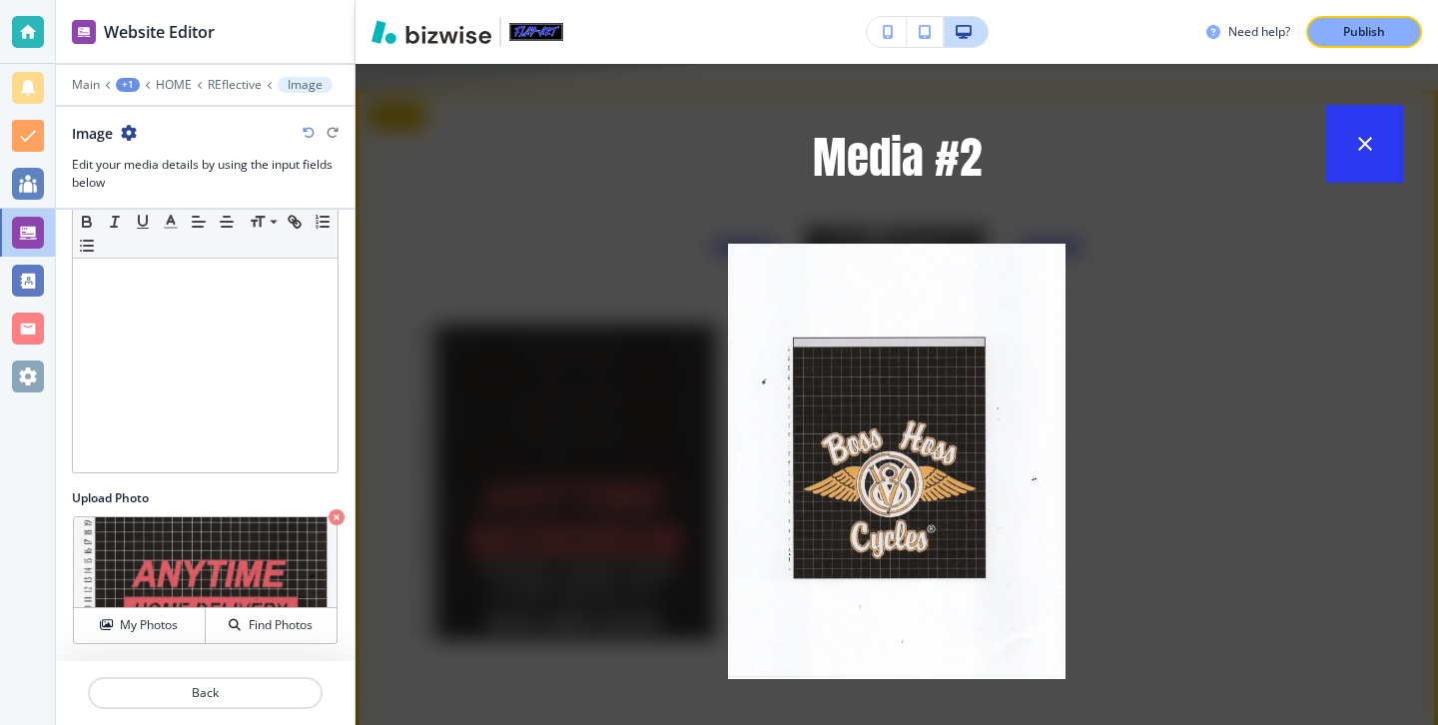
click at [1210, 330] on div "Media #2" at bounding box center [896, 394] width 1082 height 661
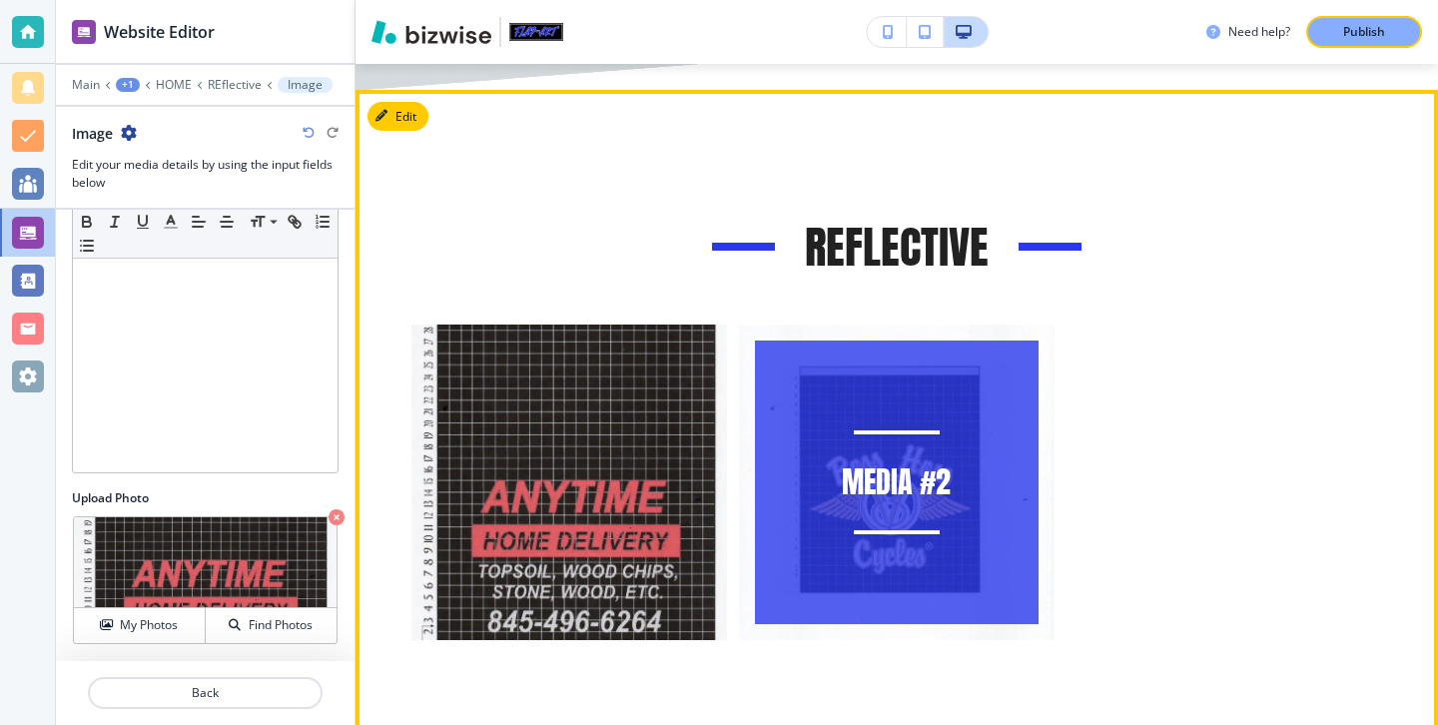
click at [976, 369] on div "Media #2" at bounding box center [897, 482] width 284 height 284
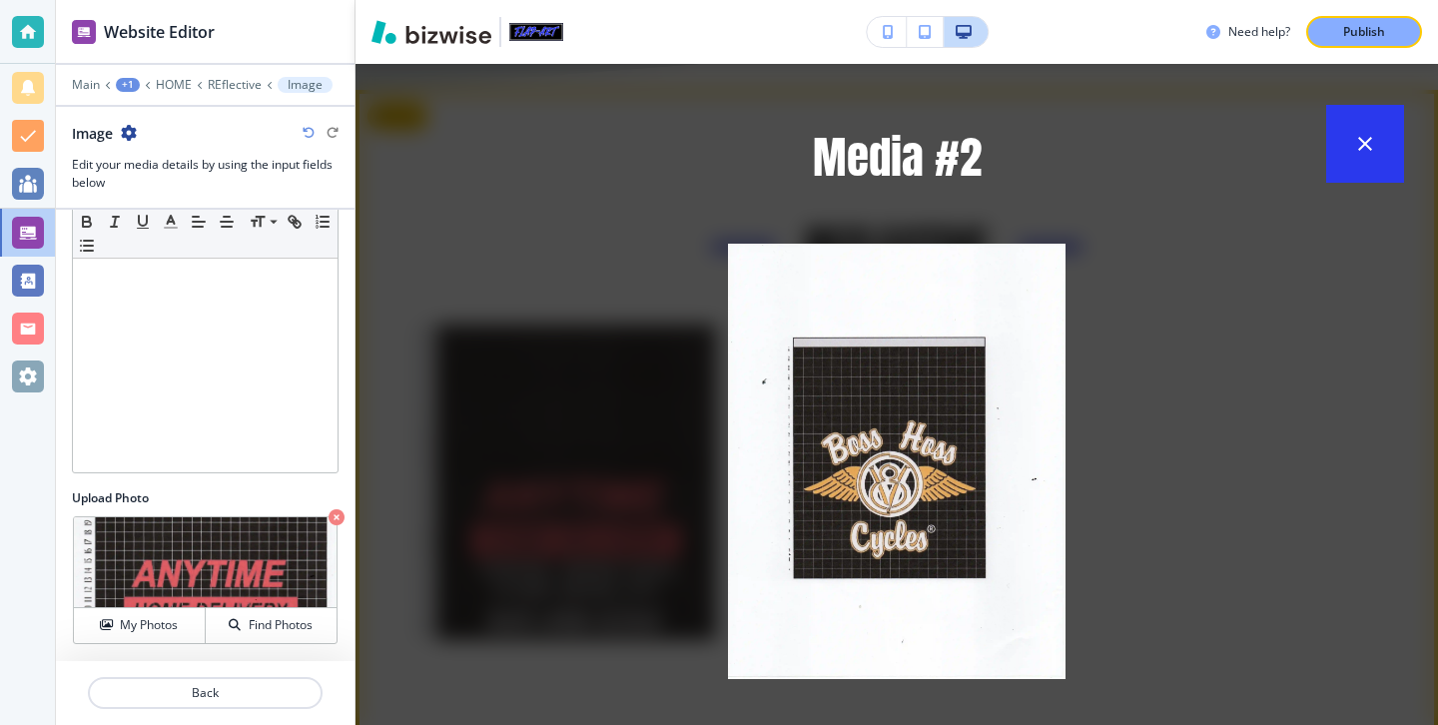
click at [1201, 377] on div "Media #2" at bounding box center [896, 394] width 1082 height 661
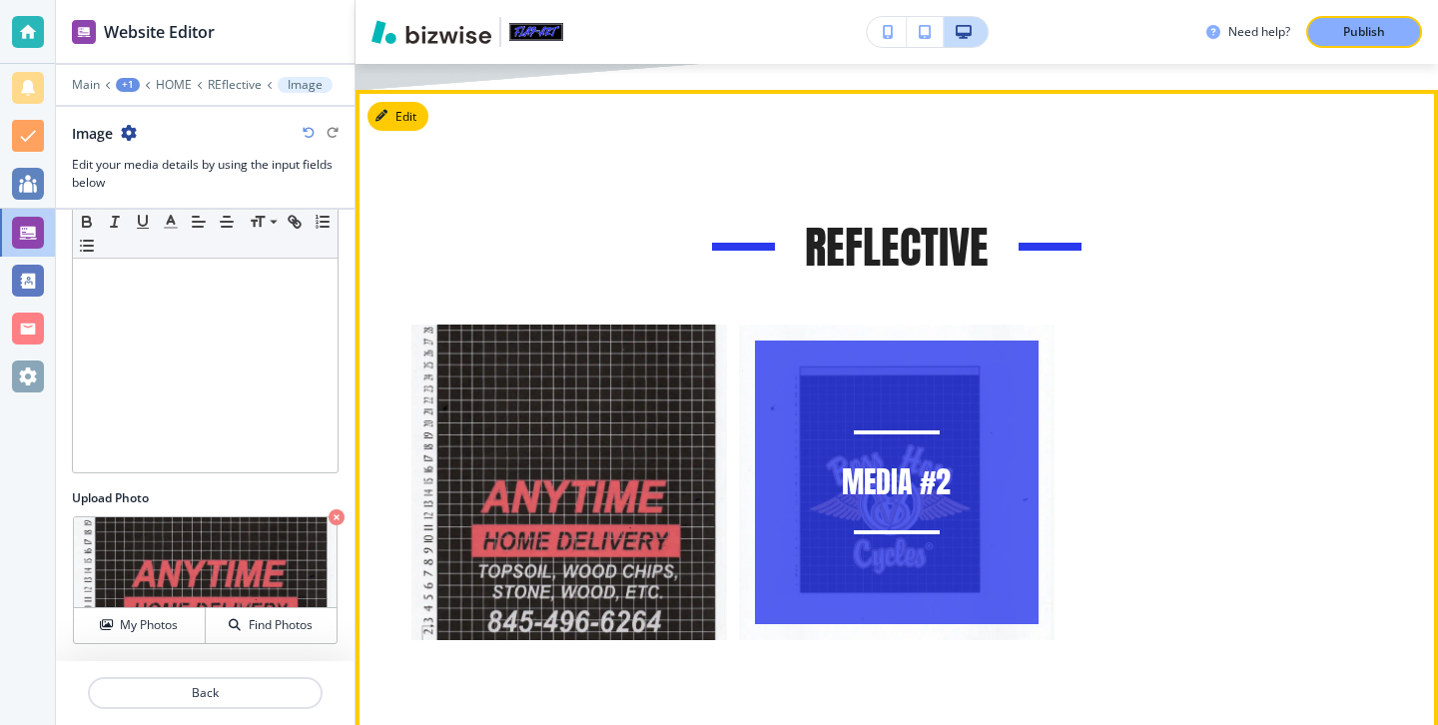
click at [892, 513] on div "Media #2" at bounding box center [897, 482] width 284 height 284
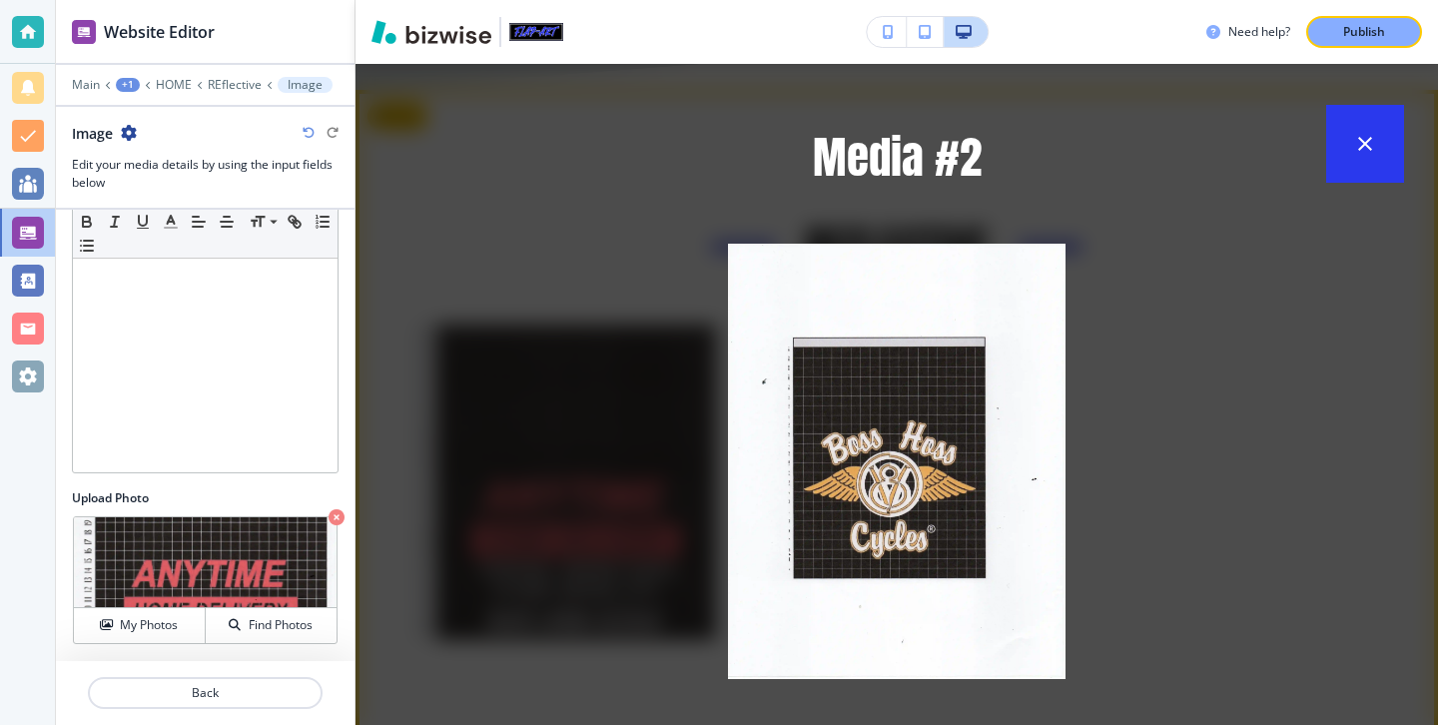
click at [609, 331] on div "Media #2" at bounding box center [896, 394] width 1082 height 661
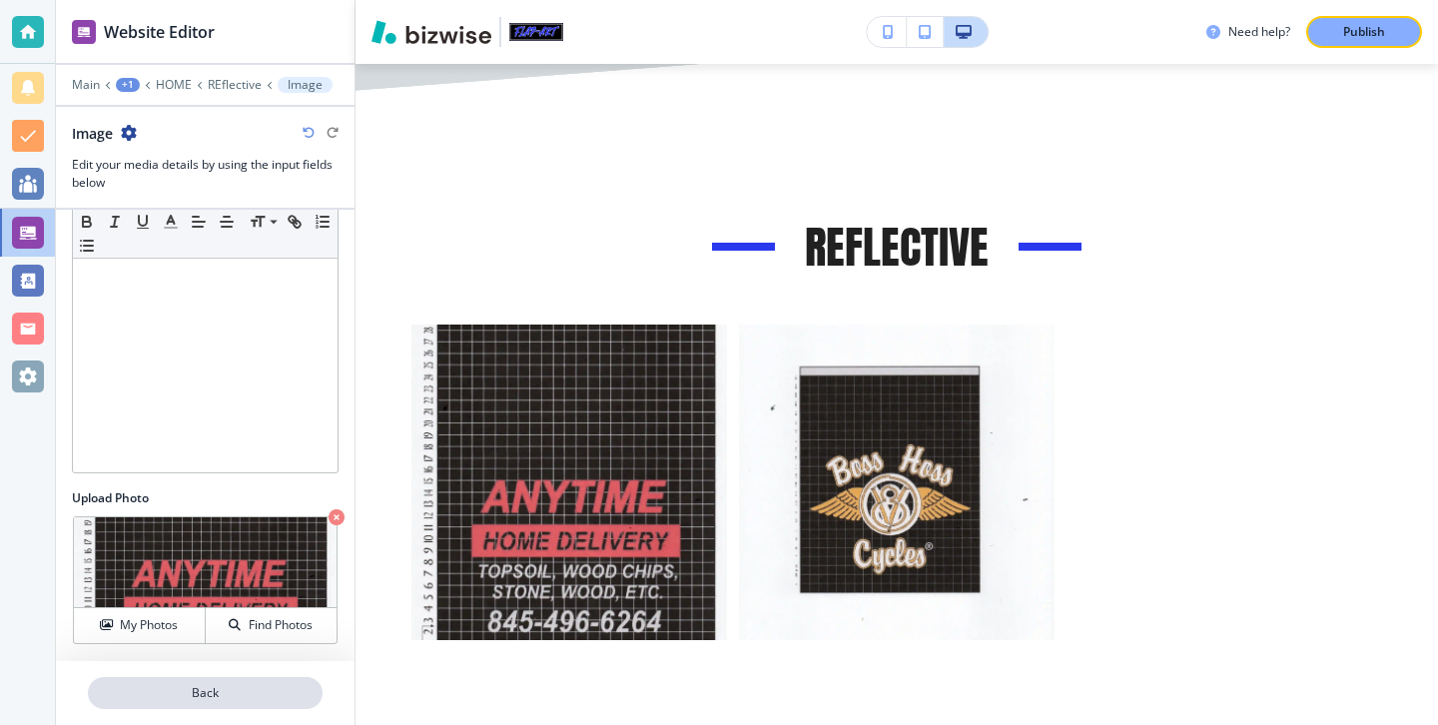
click at [216, 685] on p "Back" at bounding box center [205, 693] width 231 height 18
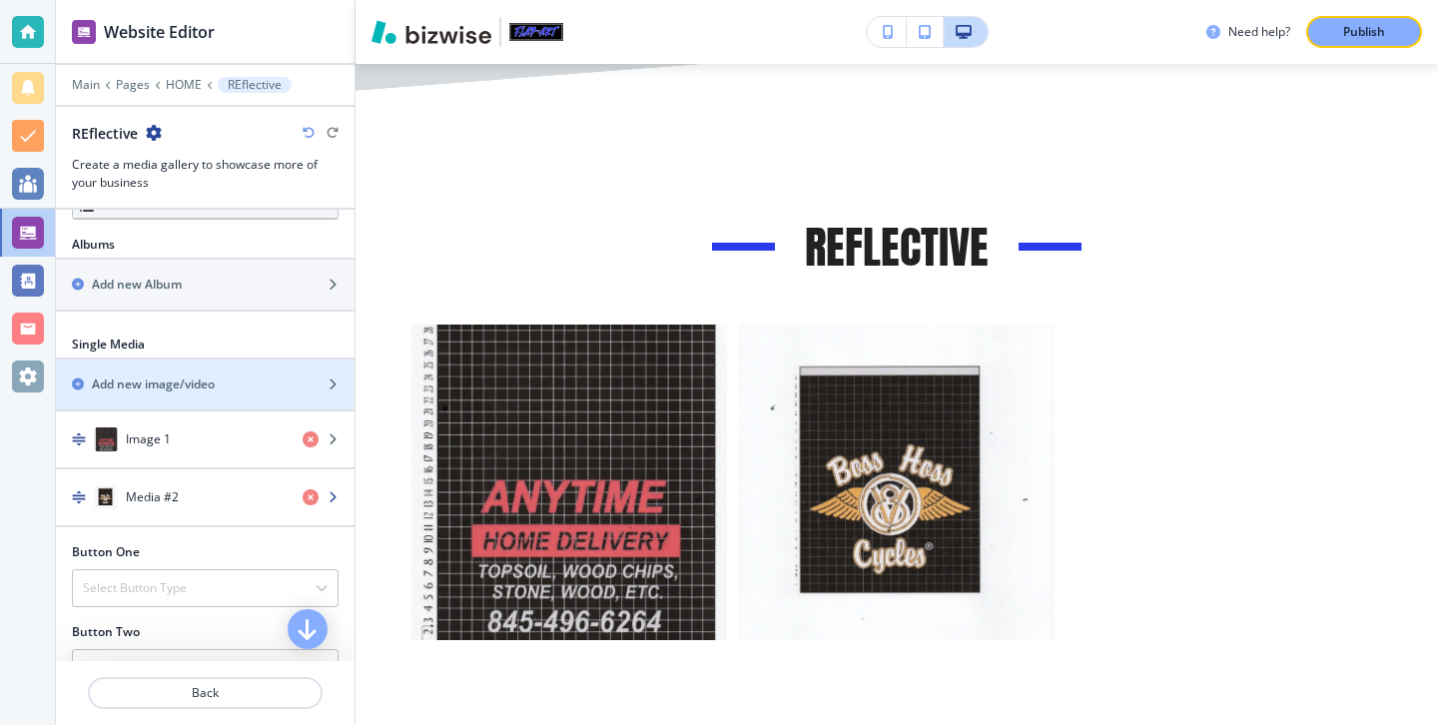
scroll to position [637, 0]
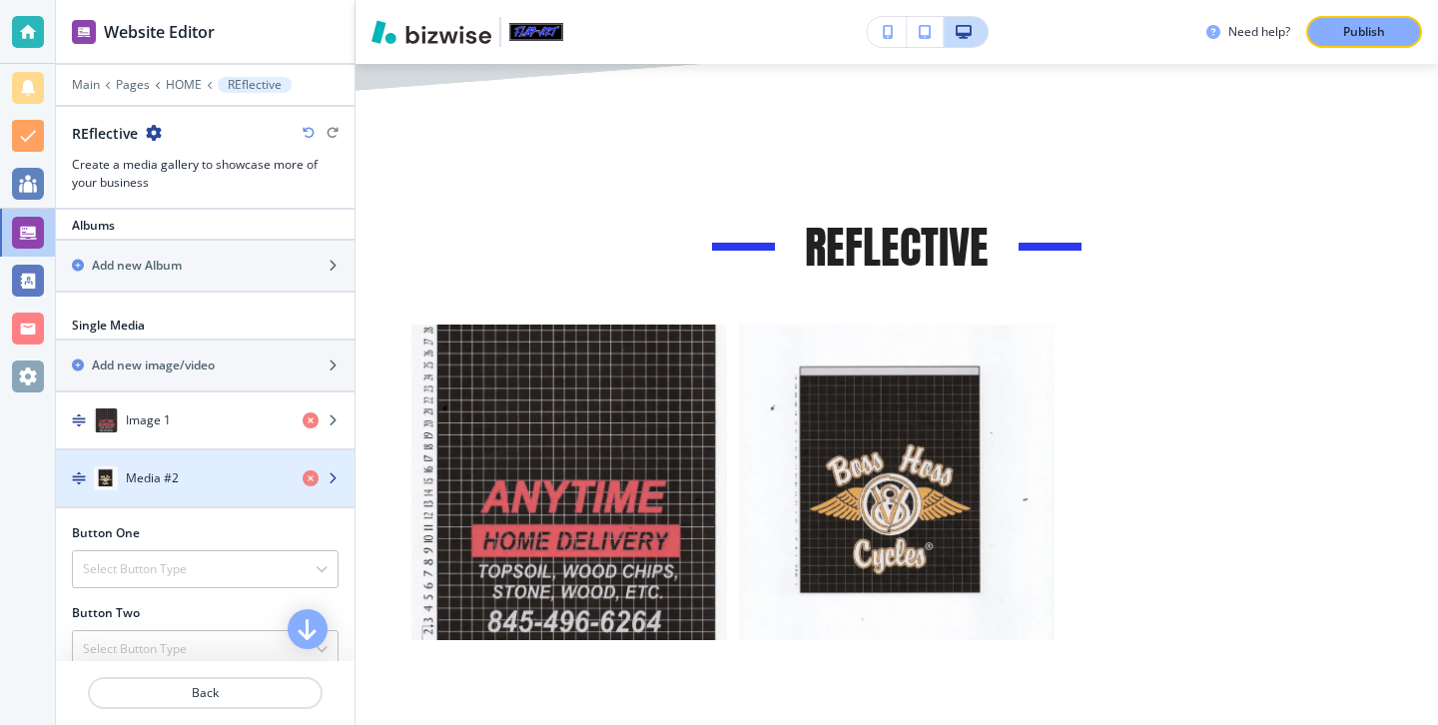
click at [213, 460] on div "button" at bounding box center [205, 458] width 299 height 16
click at [221, 468] on div "Media #2" at bounding box center [171, 478] width 231 height 24
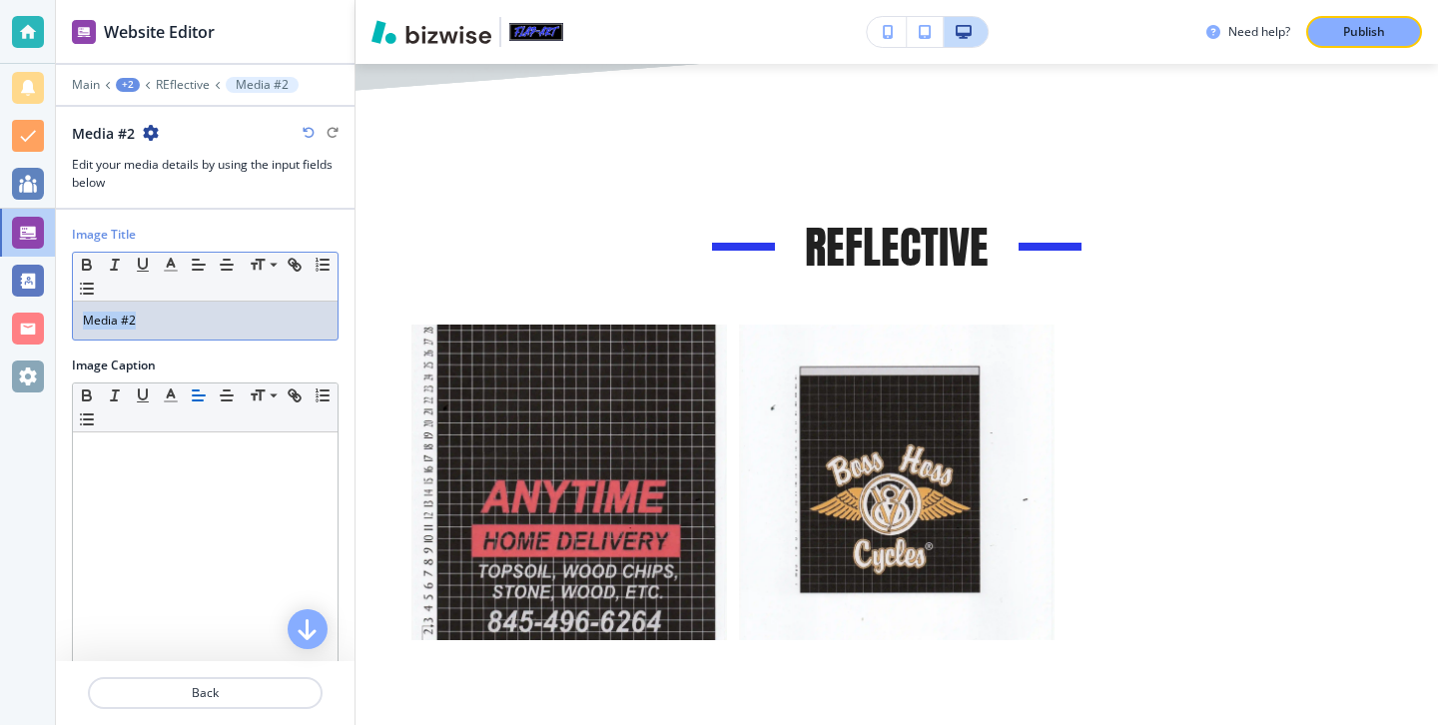
drag, startPoint x: 225, startPoint y: 317, endPoint x: 36, endPoint y: 303, distance: 189.2
click at [40, 303] on div "Website Editor Main +2 REflective Media #2 Media #2 Edit your media details by …" at bounding box center [719, 362] width 1438 height 725
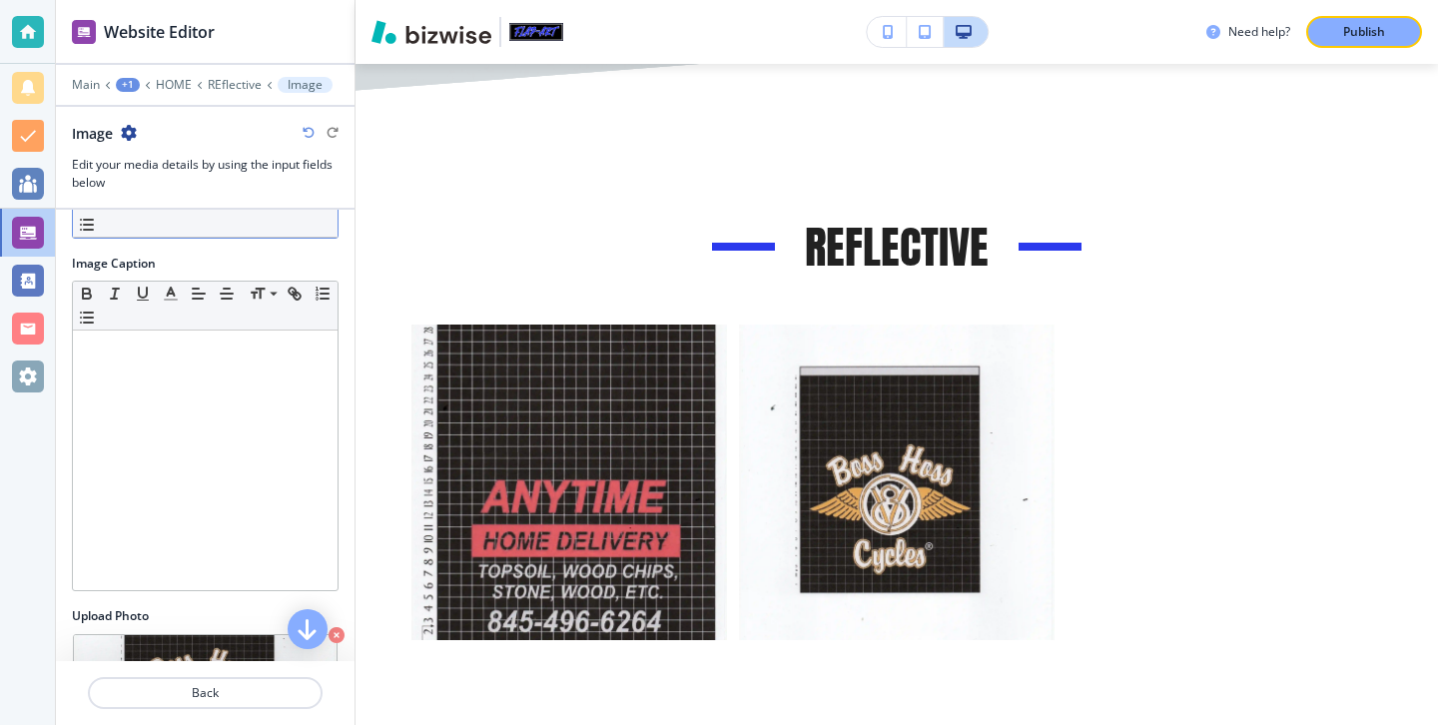
scroll to position [220, 0]
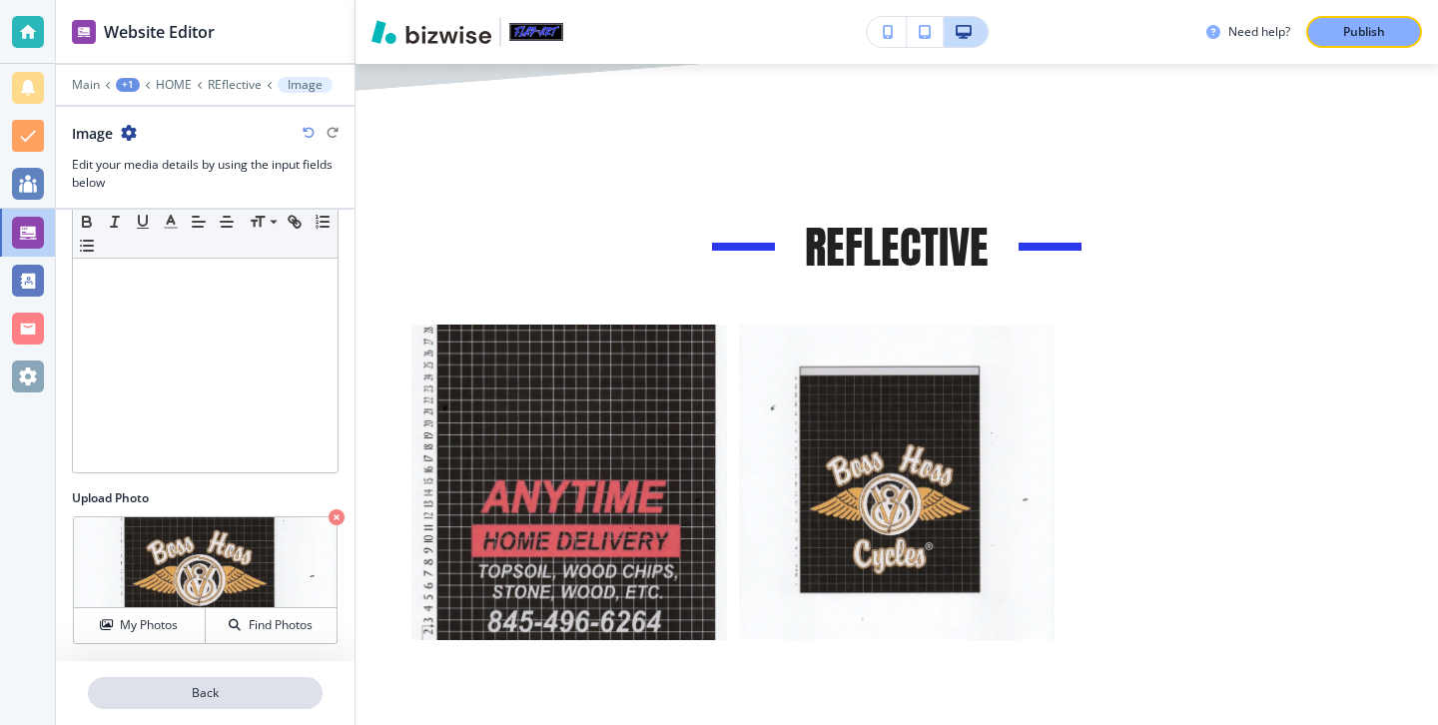
click at [146, 699] on p "Back" at bounding box center [205, 693] width 231 height 18
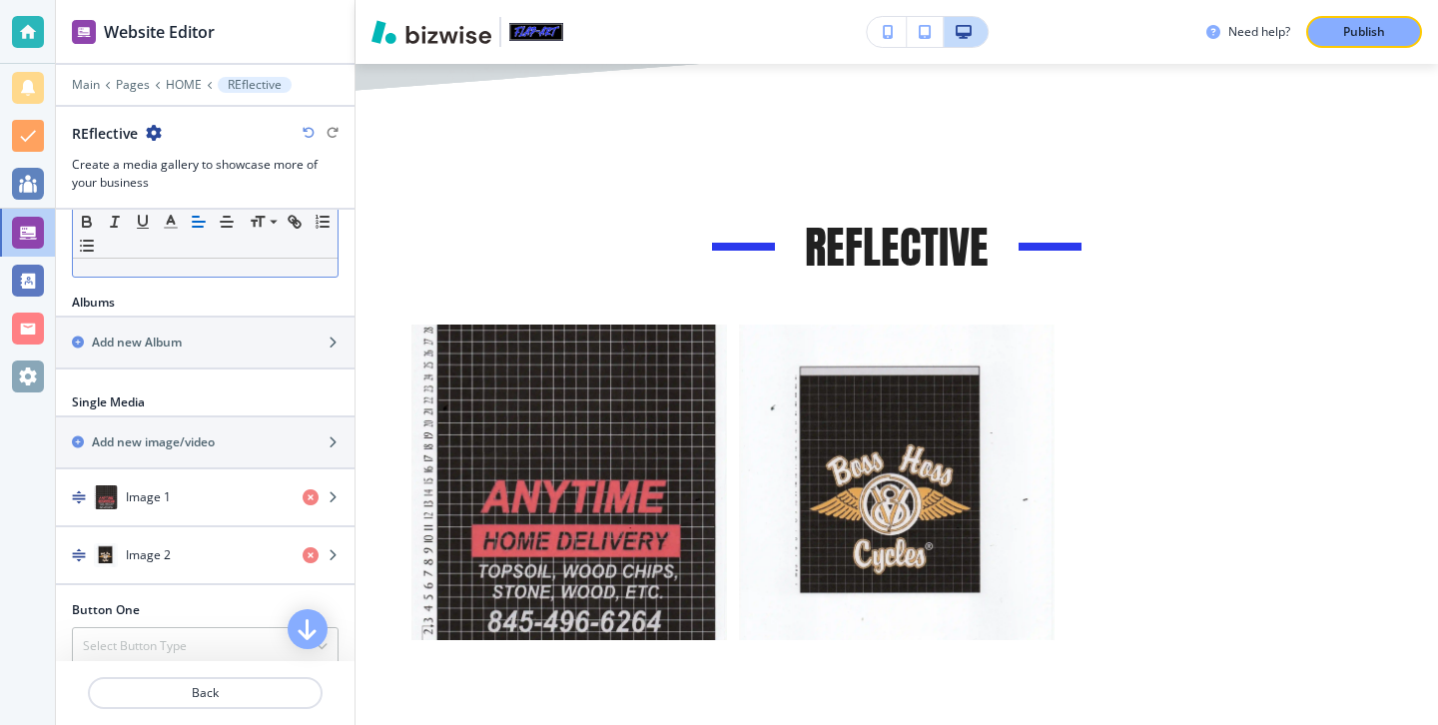
scroll to position [583, 0]
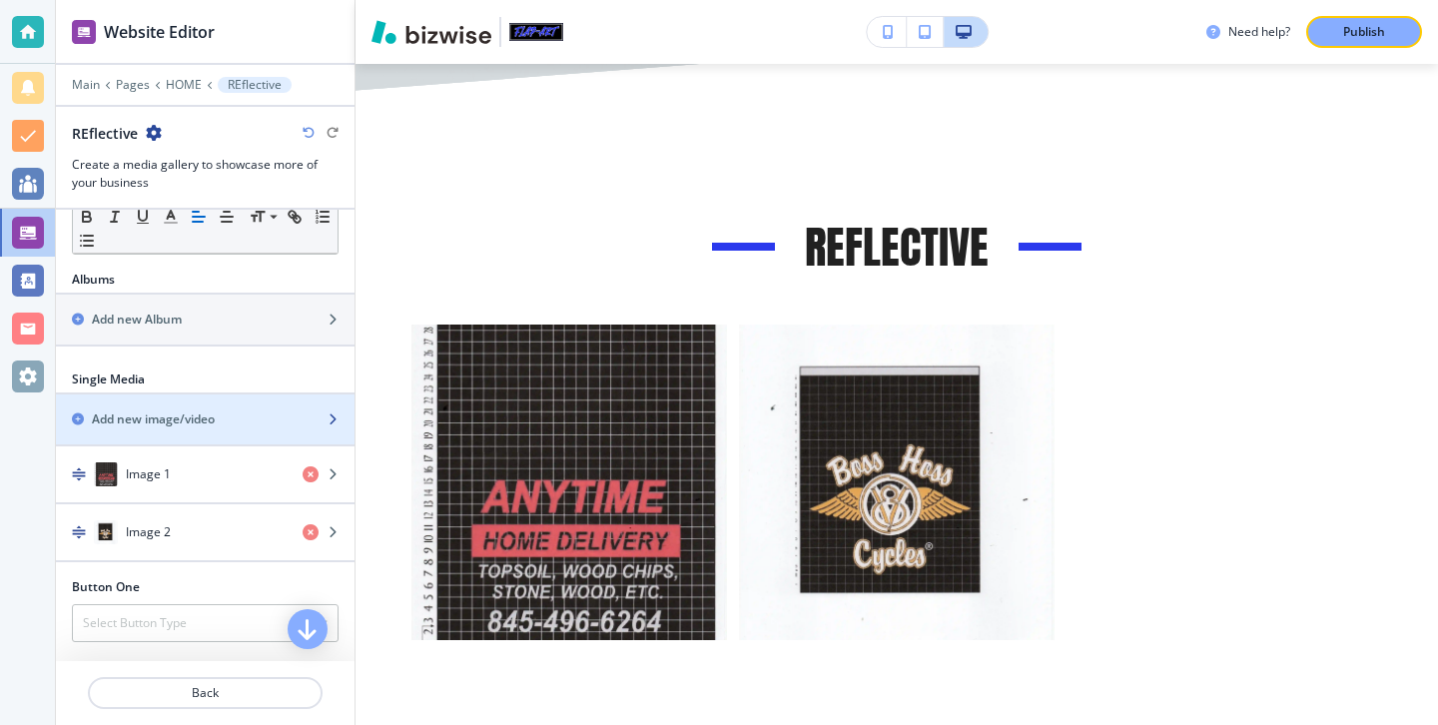
click at [215, 427] on h2 "Add new image/video" at bounding box center [153, 419] width 123 height 18
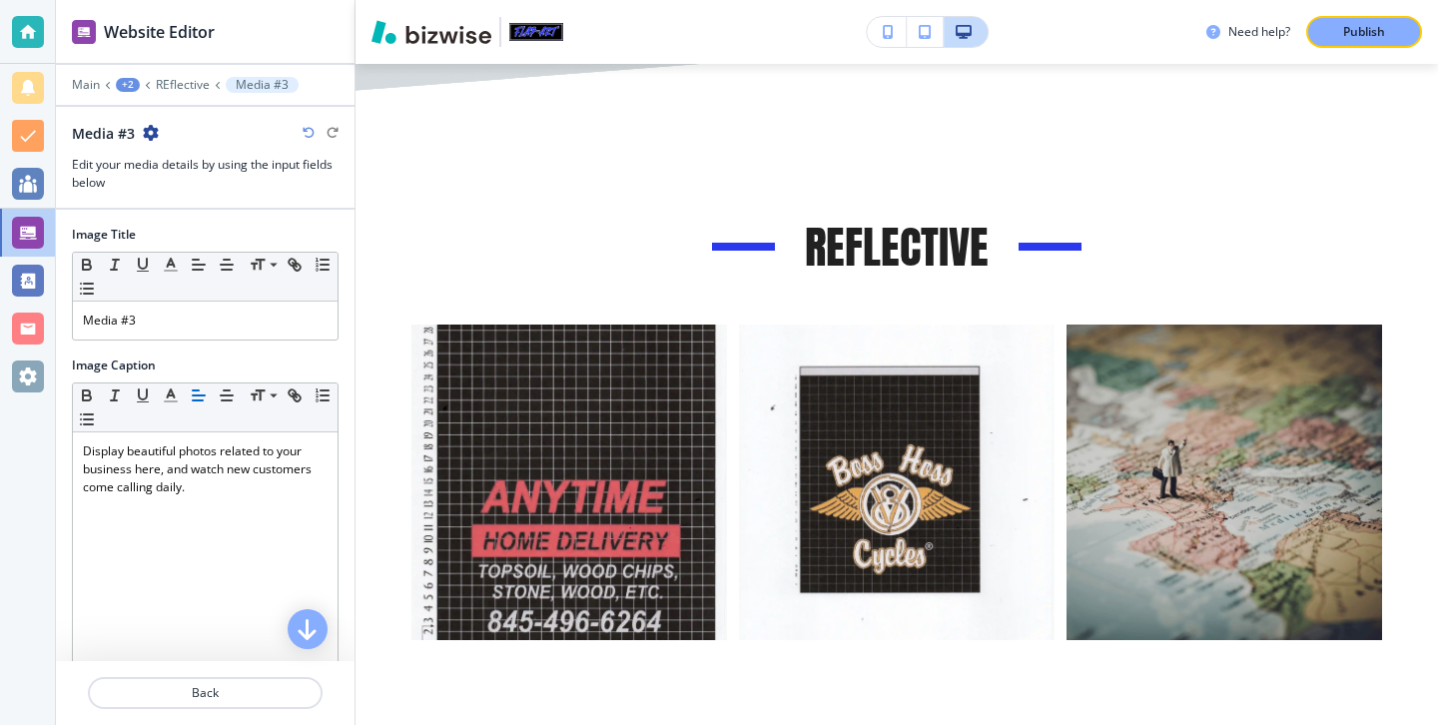
click at [262, 343] on div at bounding box center [205, 348] width 267 height 16
click at [265, 336] on div "Media #3" at bounding box center [205, 321] width 265 height 38
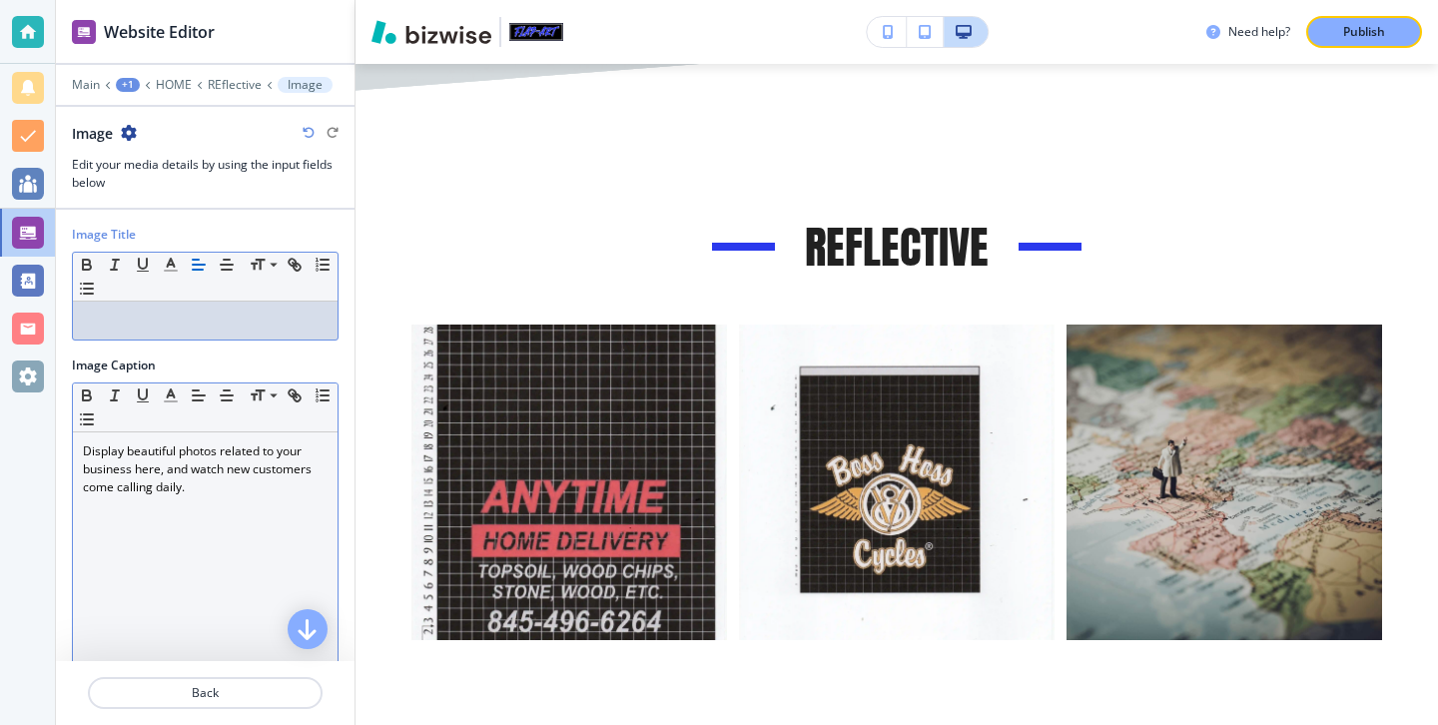
click at [245, 493] on p "Display beautiful photos related to your business here, and watch new customers…" at bounding box center [205, 469] width 245 height 54
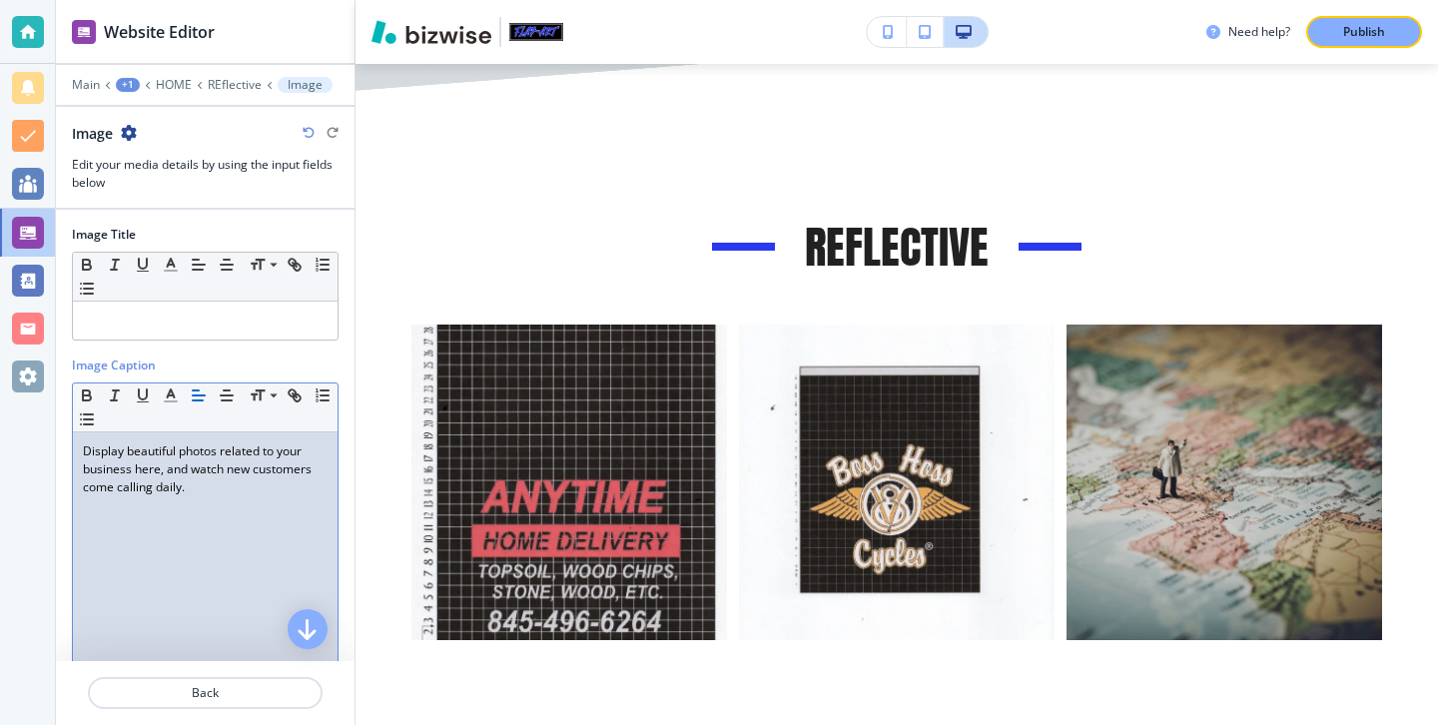
click at [245, 493] on p "Display beautiful photos related to your business here, and watch new customers…" at bounding box center [205, 469] width 245 height 54
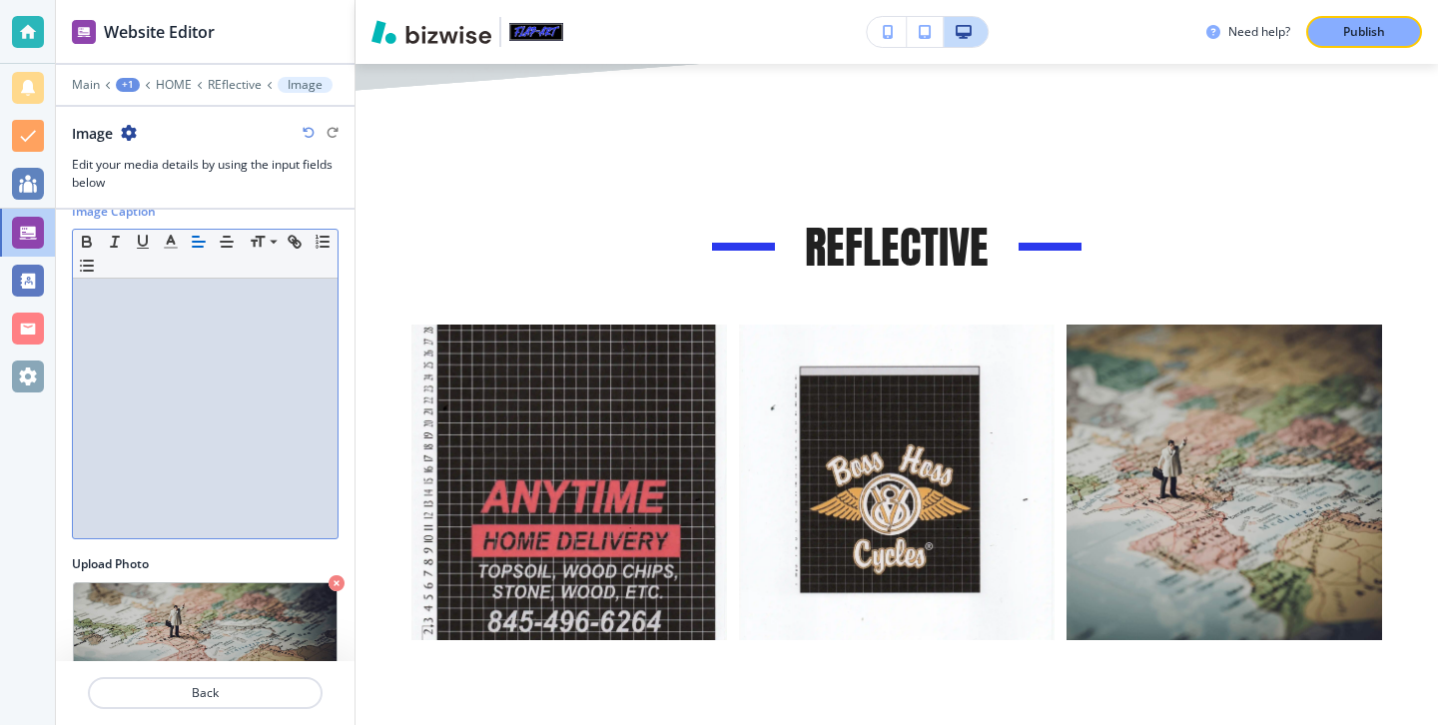
scroll to position [220, 0]
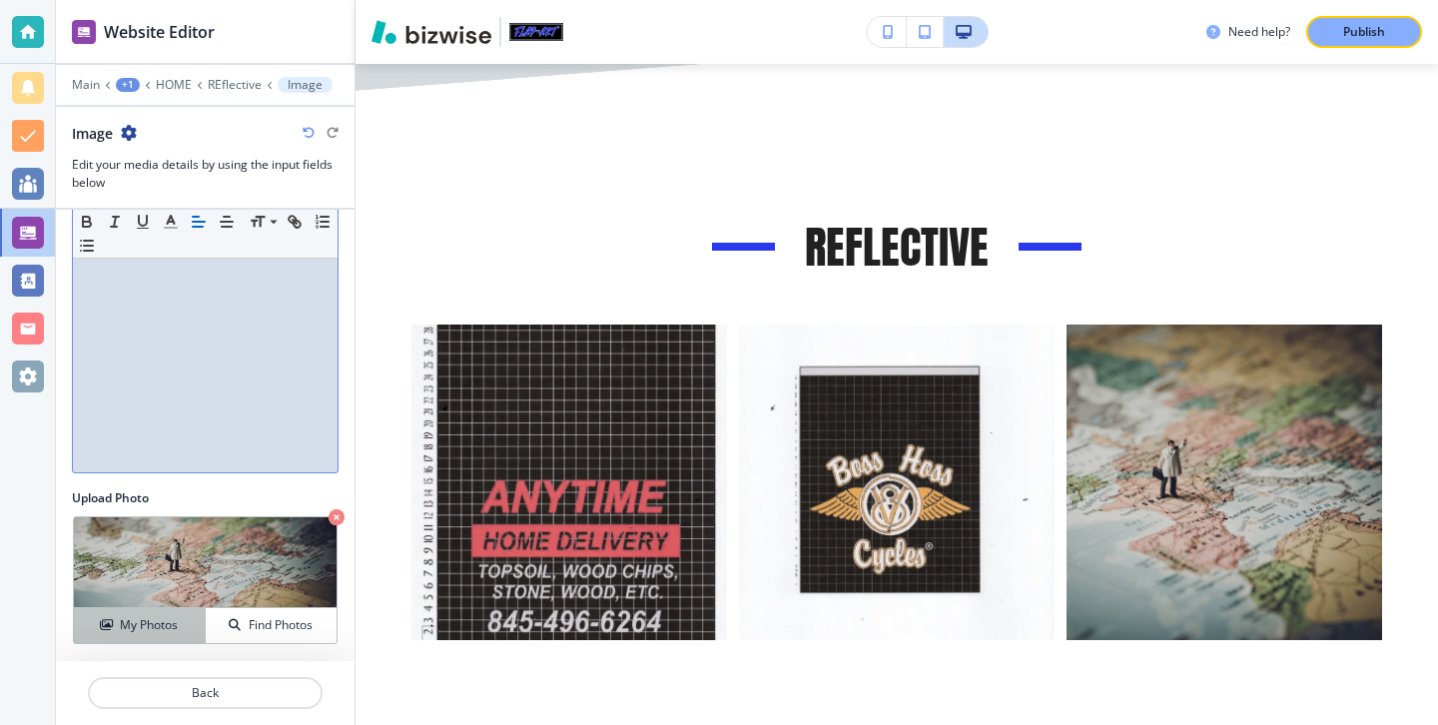
click at [157, 613] on button "My Photos" at bounding box center [140, 625] width 132 height 35
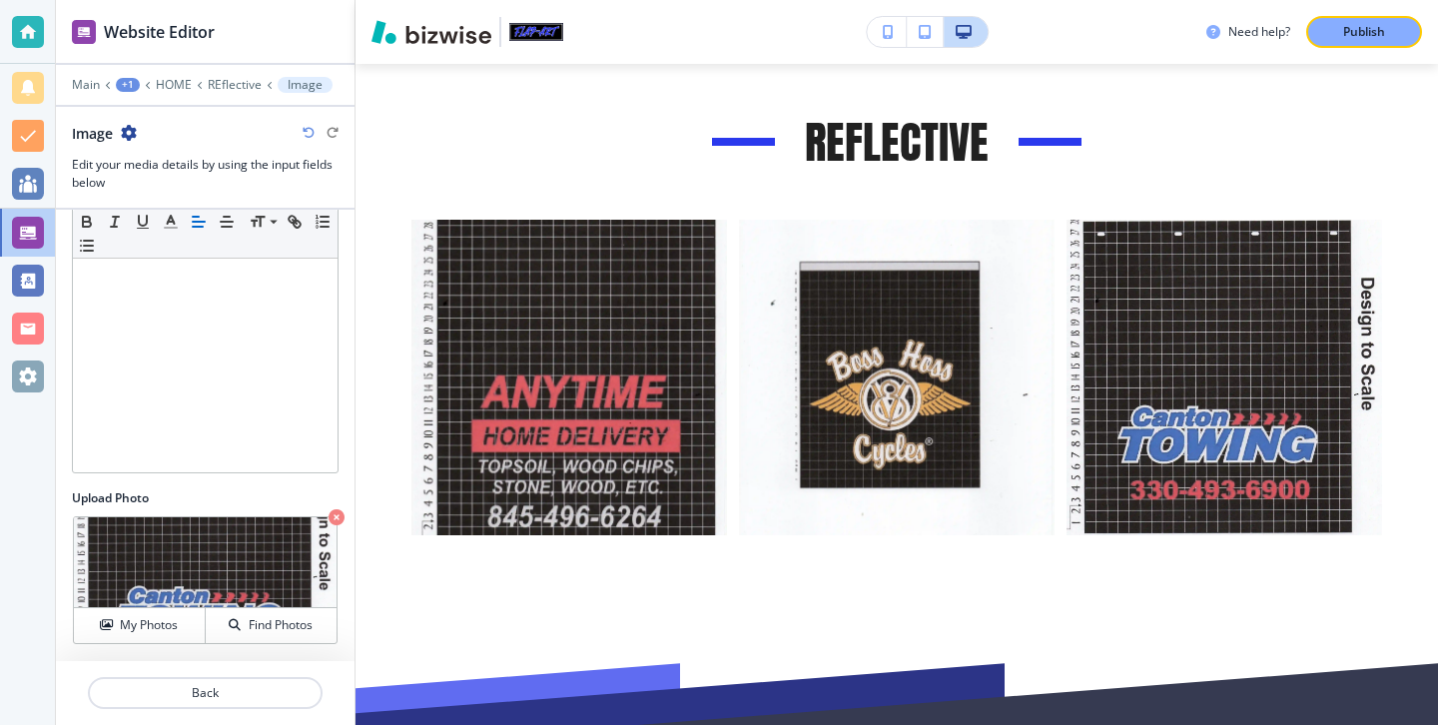
scroll to position [4425, 0]
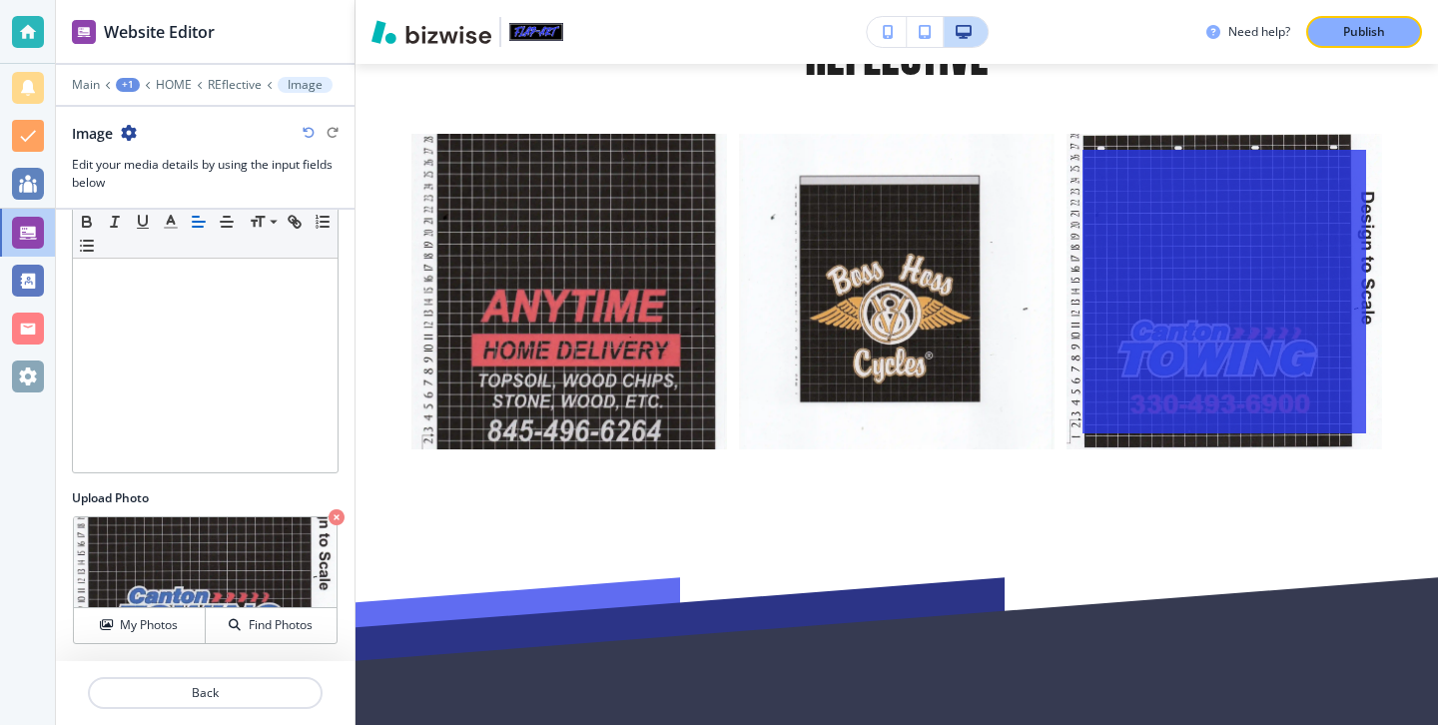
click at [1175, 308] on div "button" at bounding box center [1224, 292] width 284 height 284
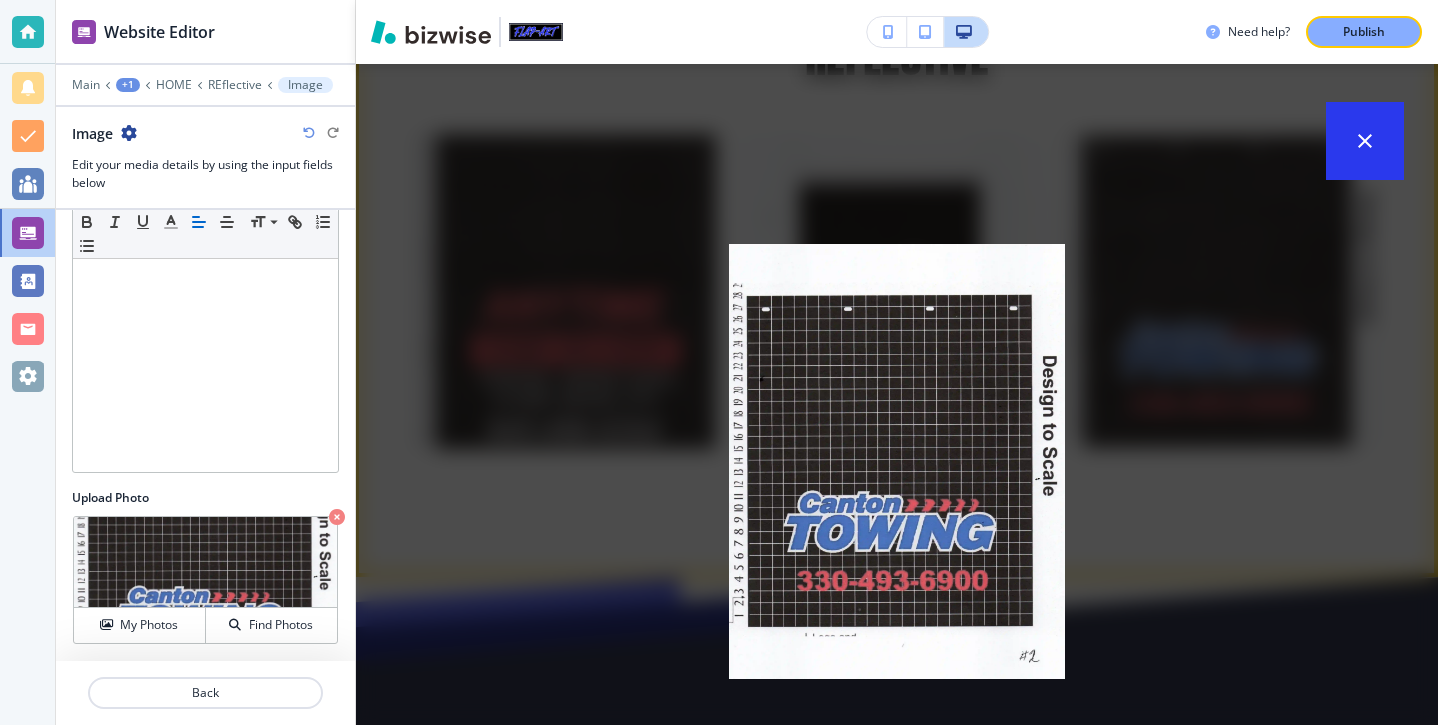
click at [1360, 121] on button "button" at bounding box center [1365, 141] width 78 height 78
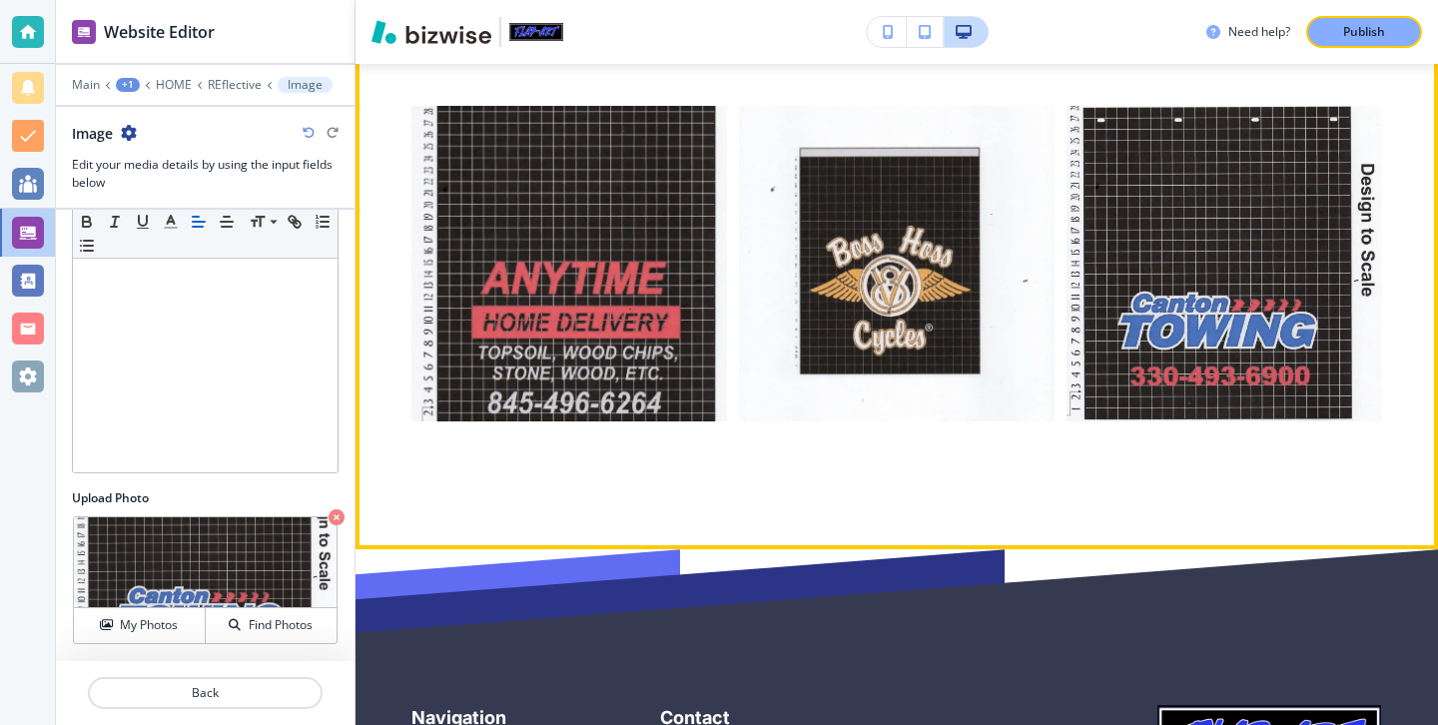
scroll to position [4379, 0]
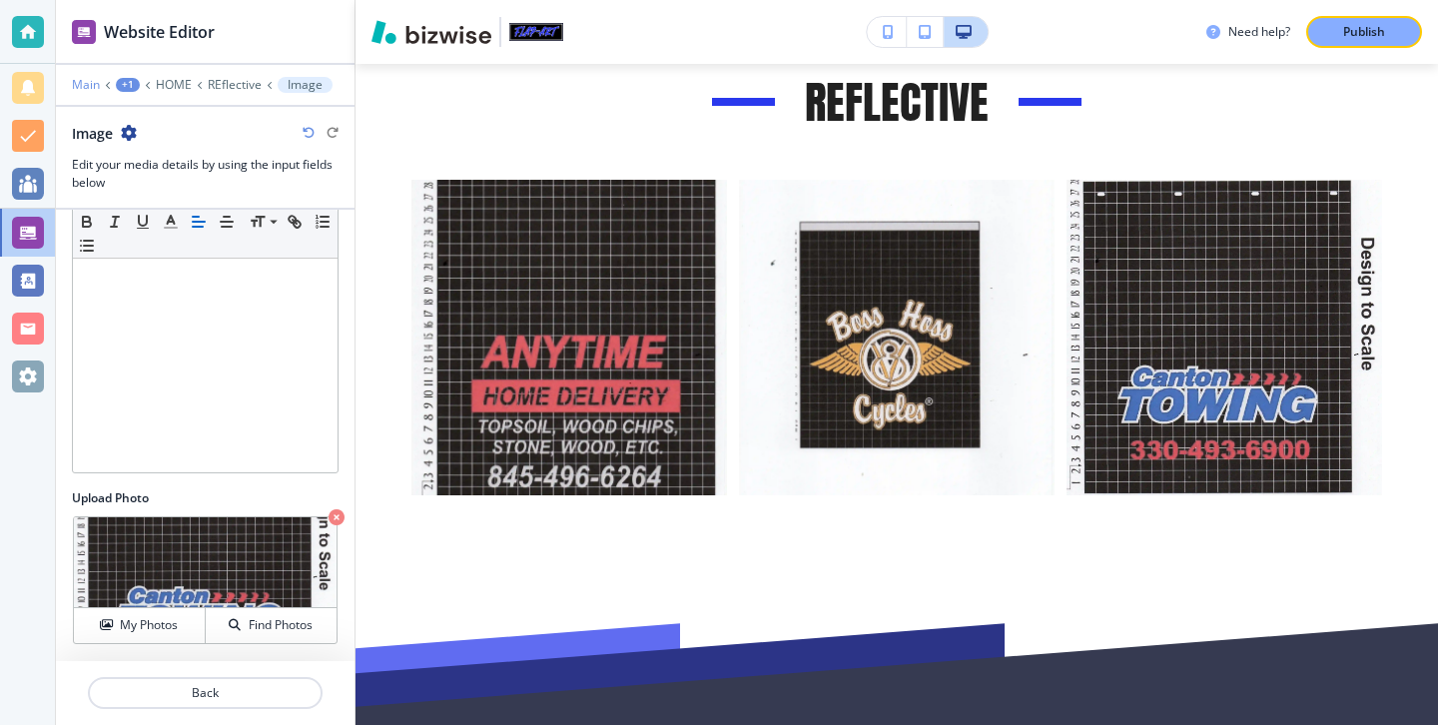
click at [86, 86] on p "Main" at bounding box center [86, 85] width 28 height 14
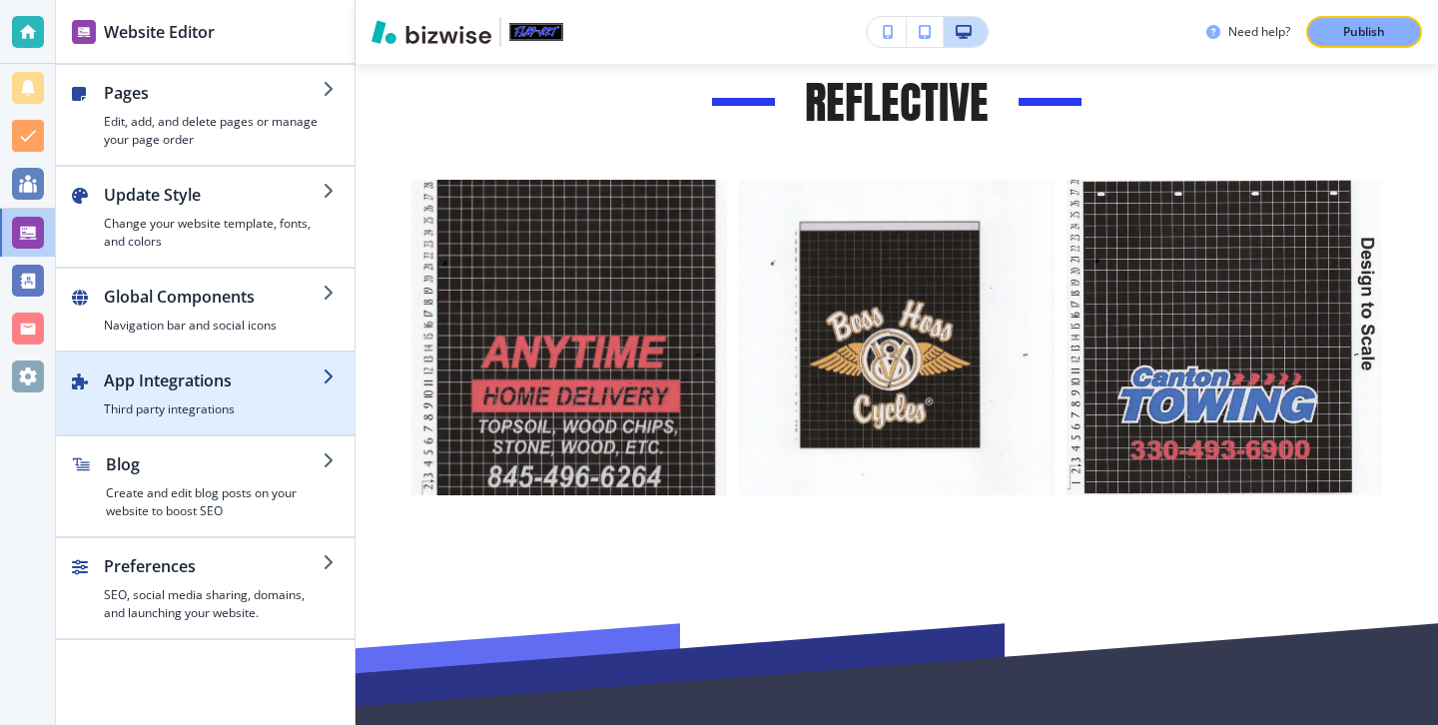
click at [264, 405] on h4 "Third party integrations" at bounding box center [213, 409] width 219 height 18
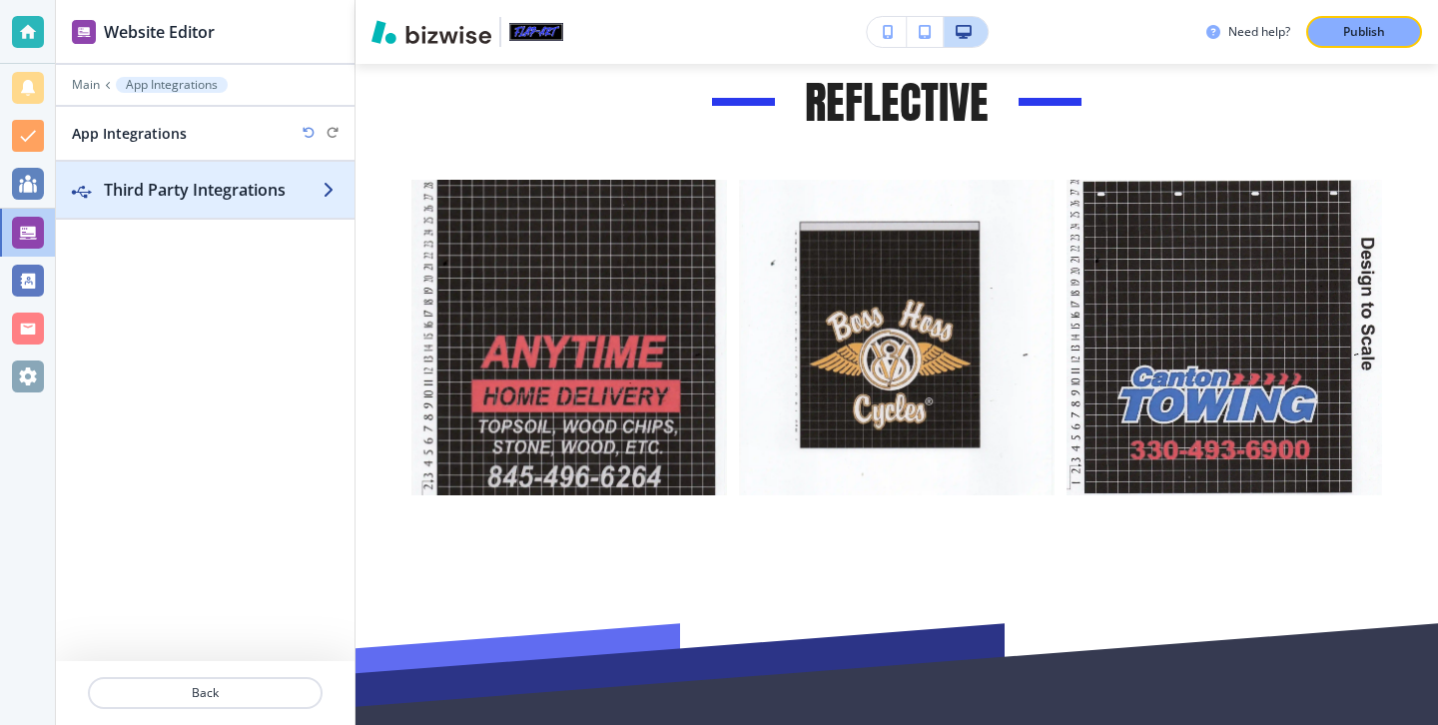
click at [220, 207] on div "button" at bounding box center [205, 210] width 299 height 16
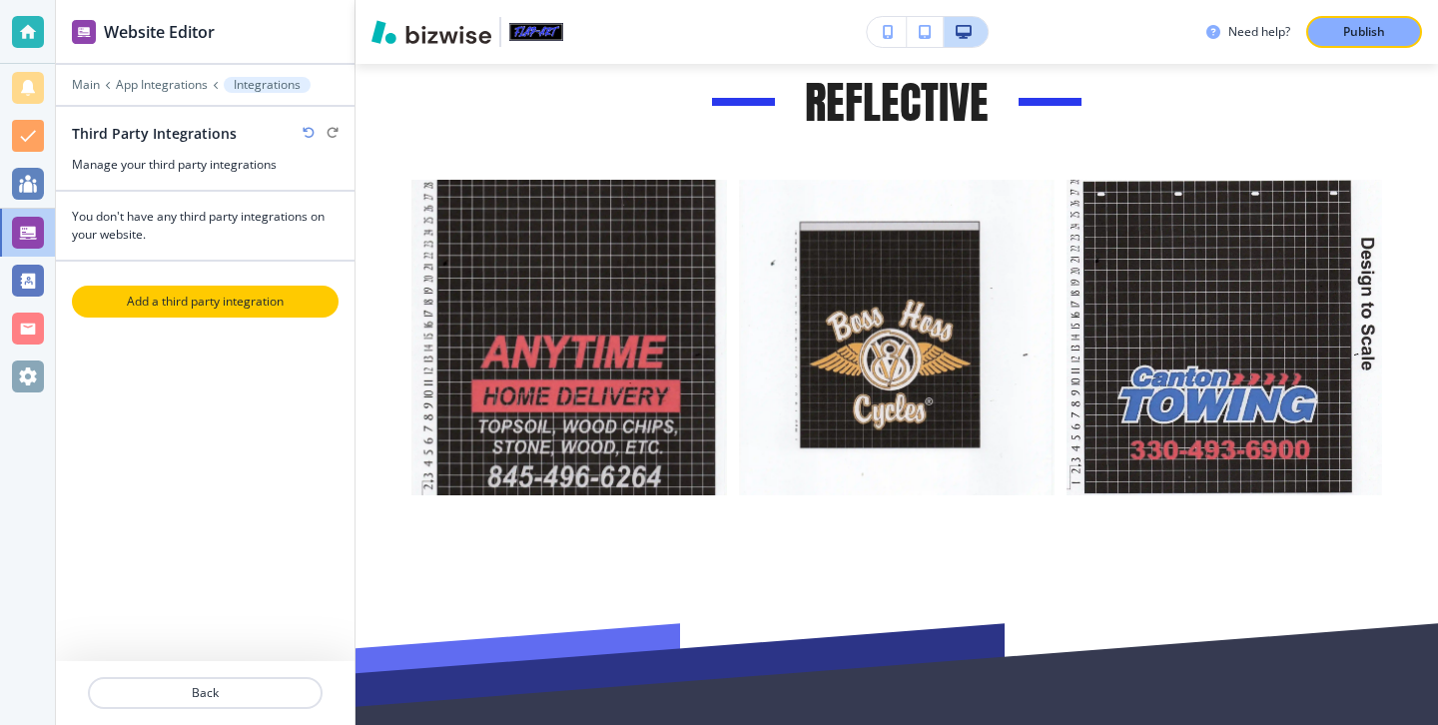
click at [203, 293] on p "Add a third party integration" at bounding box center [205, 302] width 263 height 18
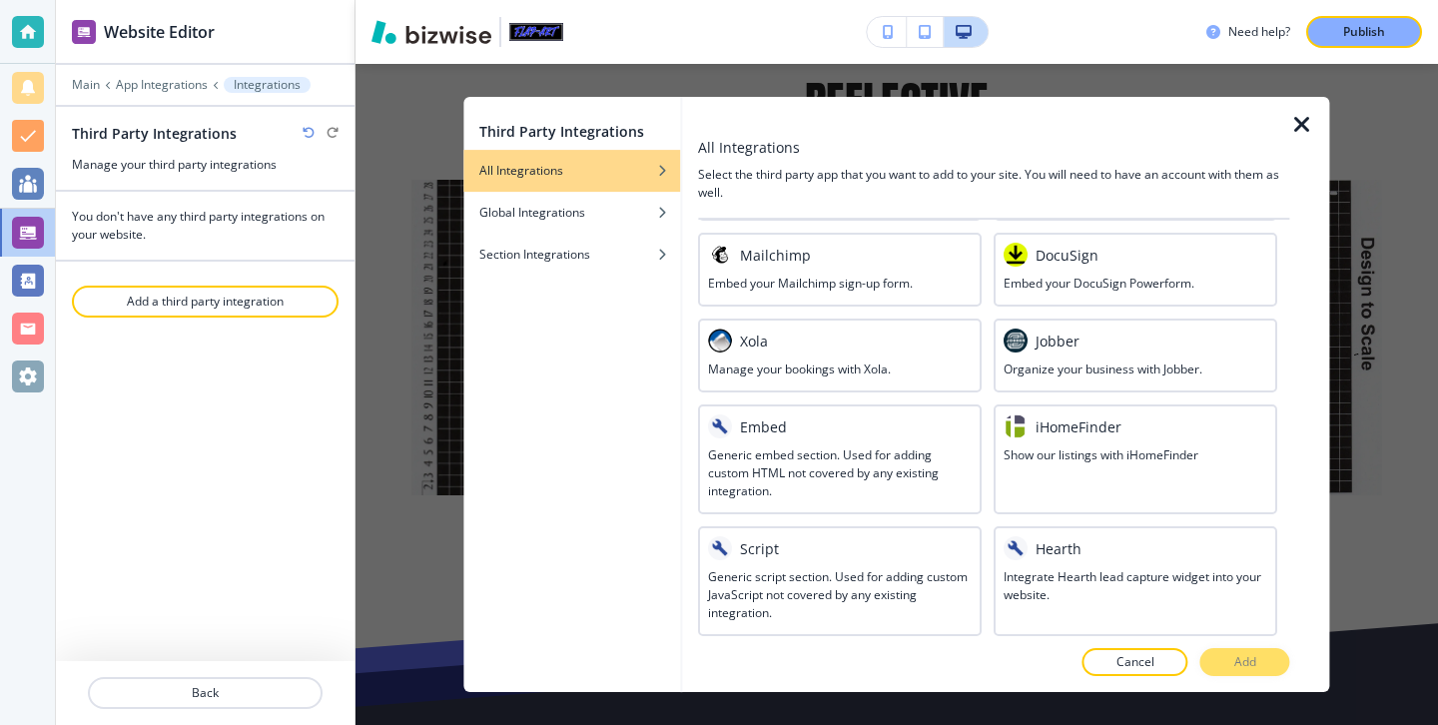
scroll to position [1083, 0]
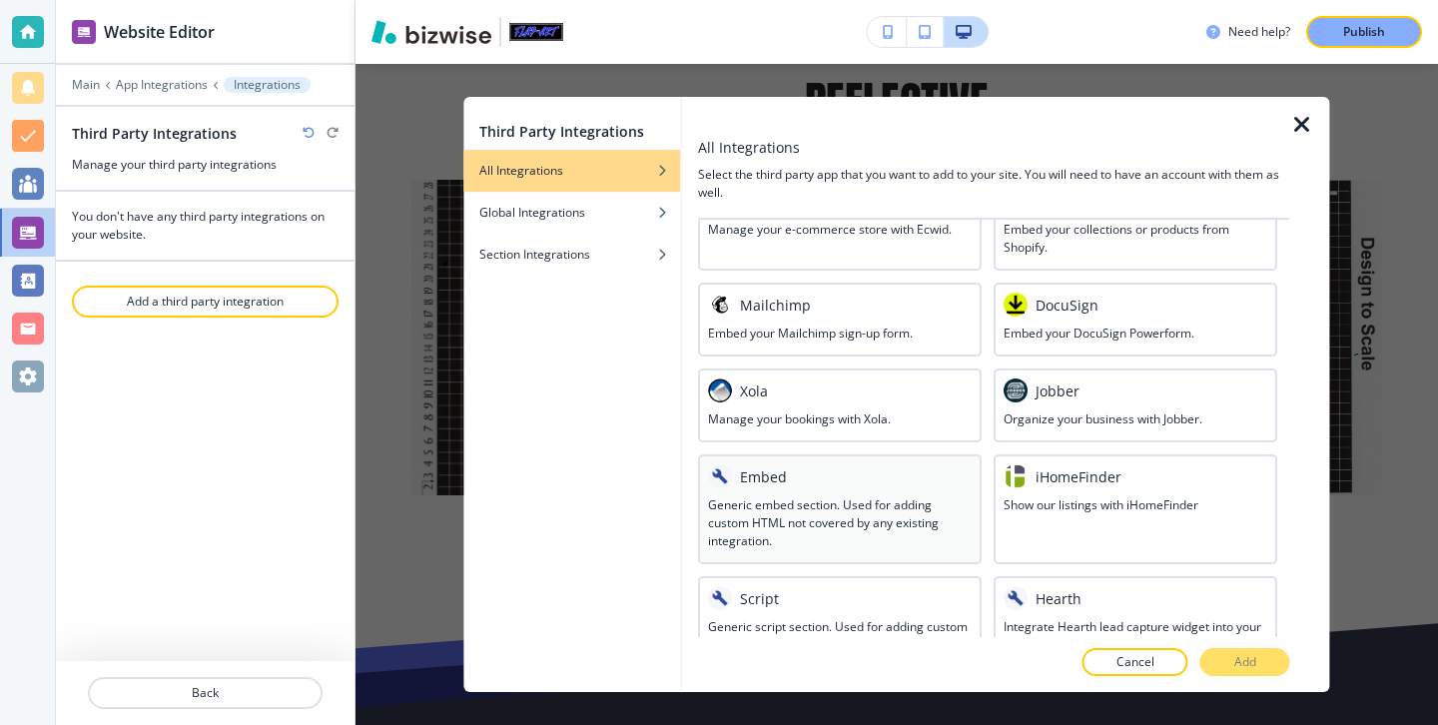
click at [810, 468] on div "Embed" at bounding box center [840, 476] width 264 height 24
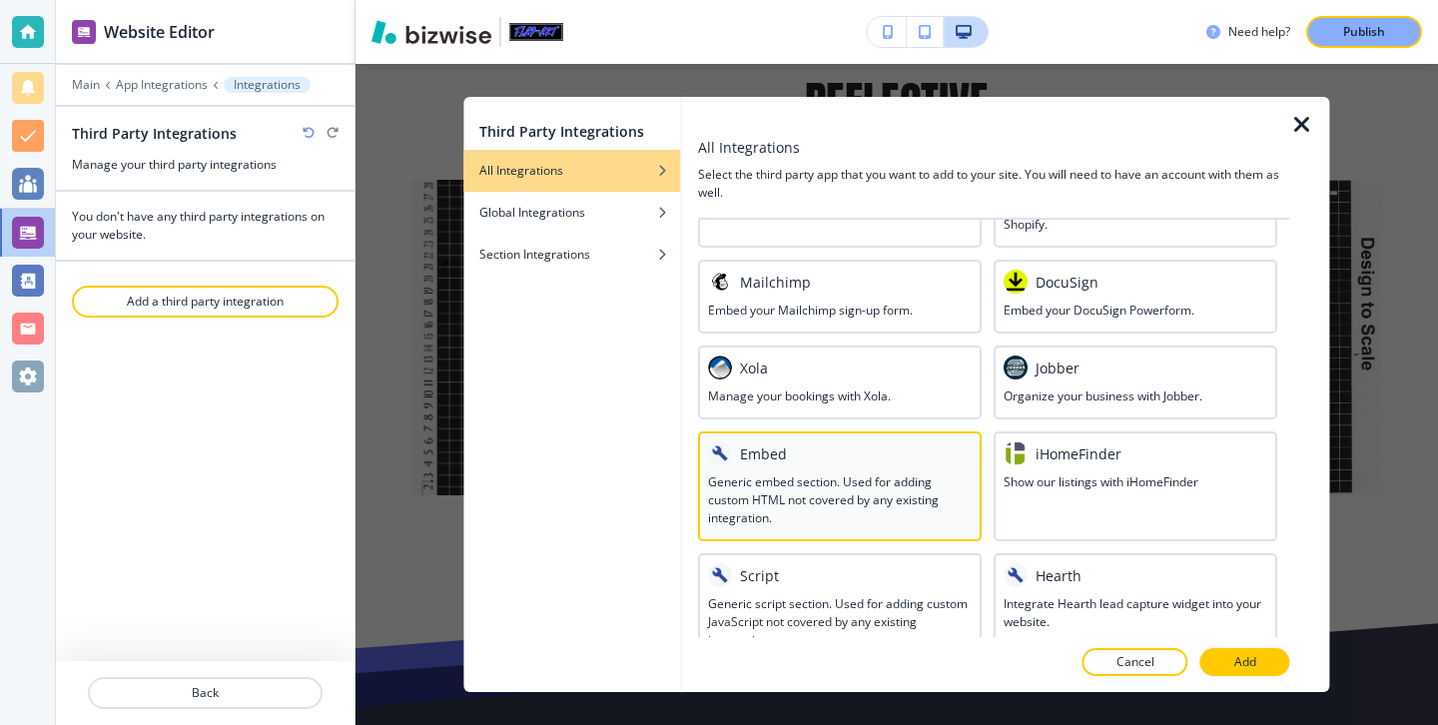
scroll to position [1133, 0]
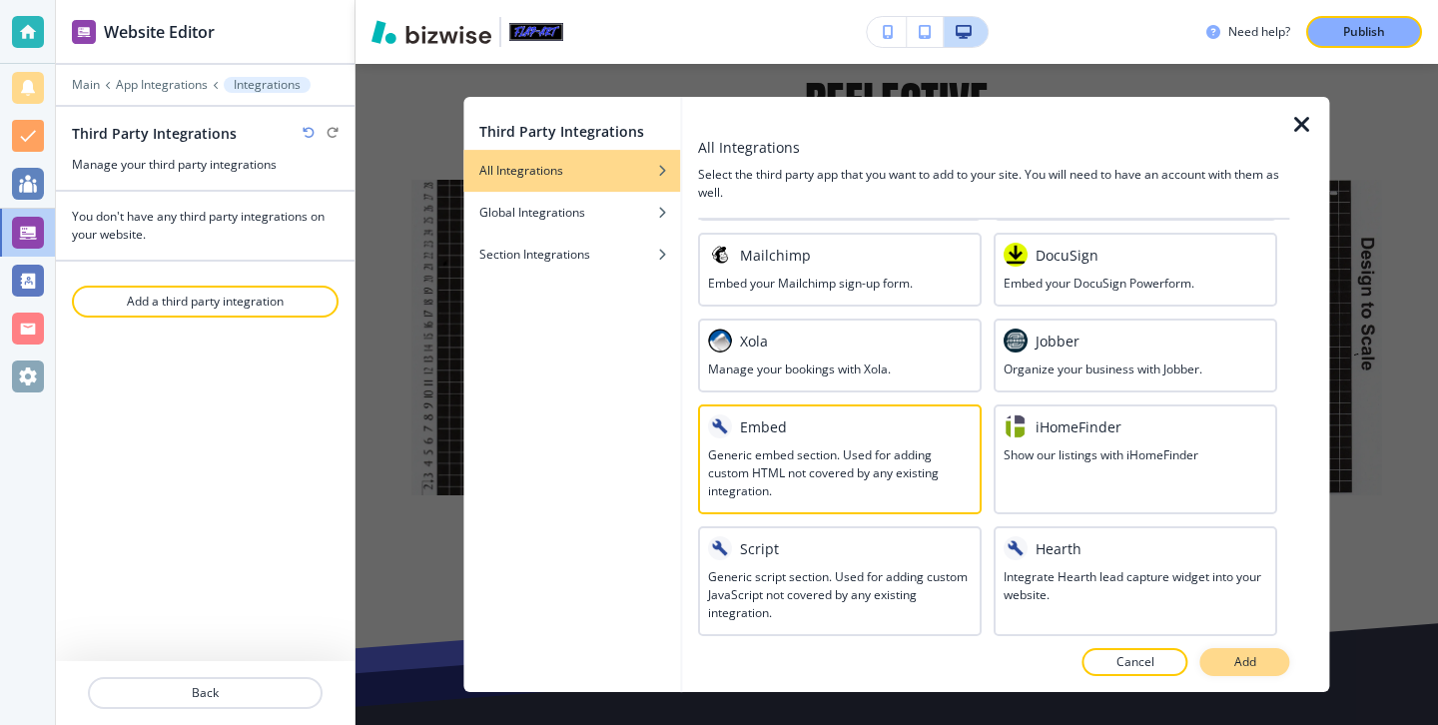
click at [1214, 653] on button "Add" at bounding box center [1245, 662] width 90 height 28
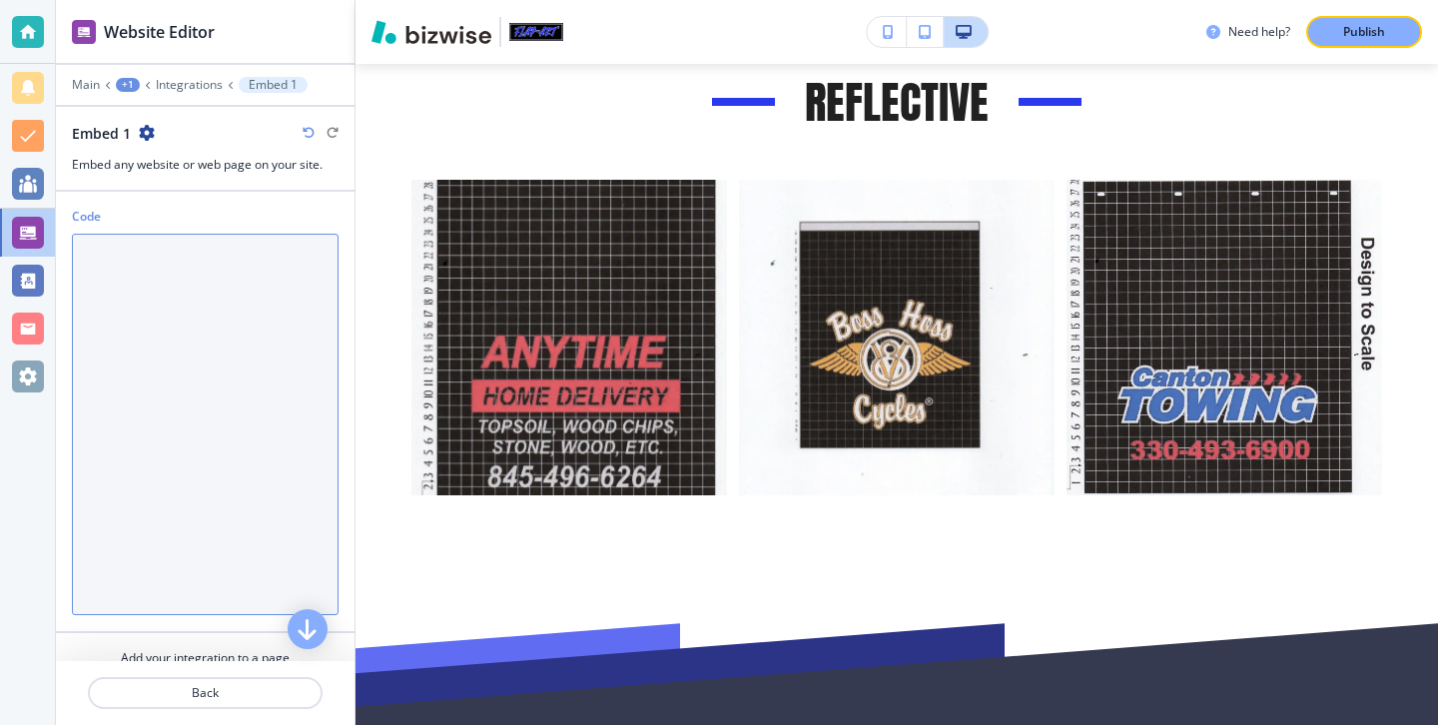
click at [272, 358] on textarea "Code" at bounding box center [205, 424] width 267 height 381
paste textarea "<div style="position: relative; width: 100%; height: 0; padding-top: 56.2500%; …"
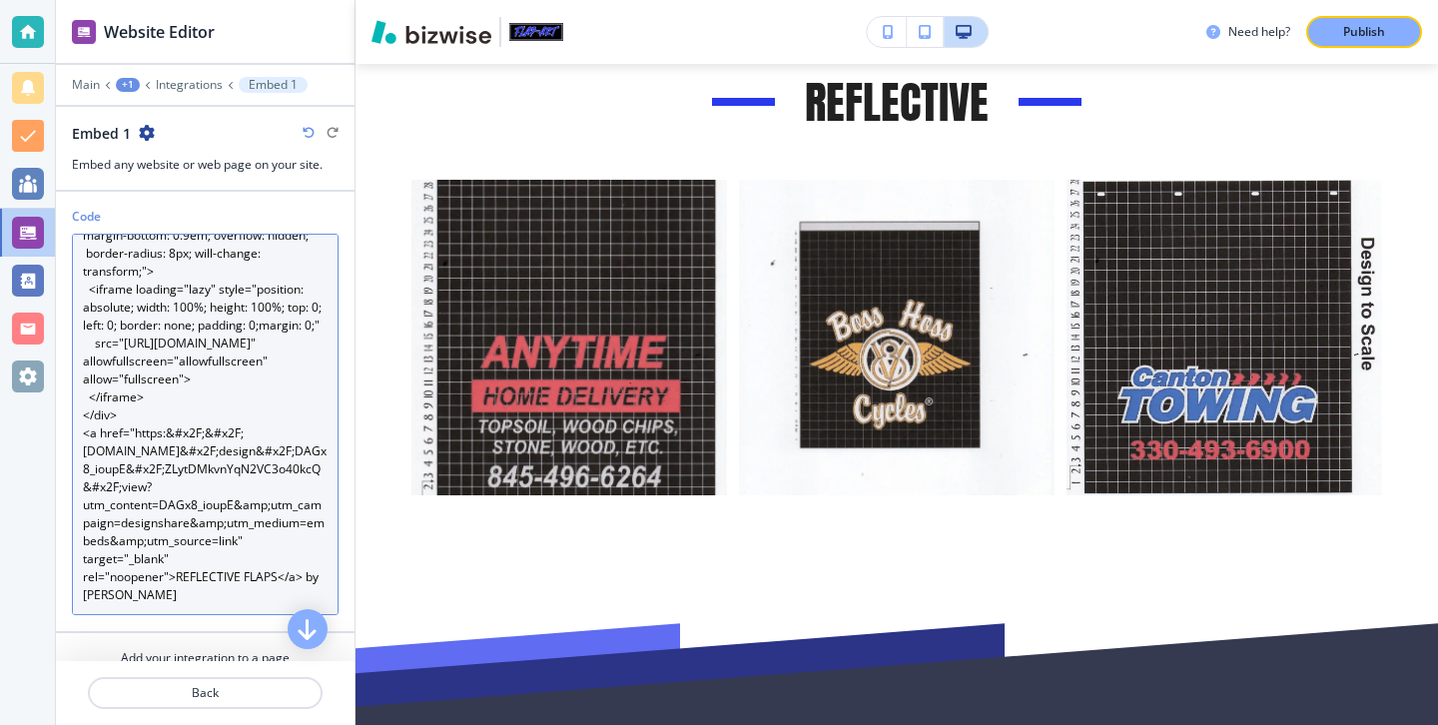
scroll to position [126, 0]
type textarea "<div style="position: relative; width: 100%; height: 0; padding-top: 56.2500%; …"
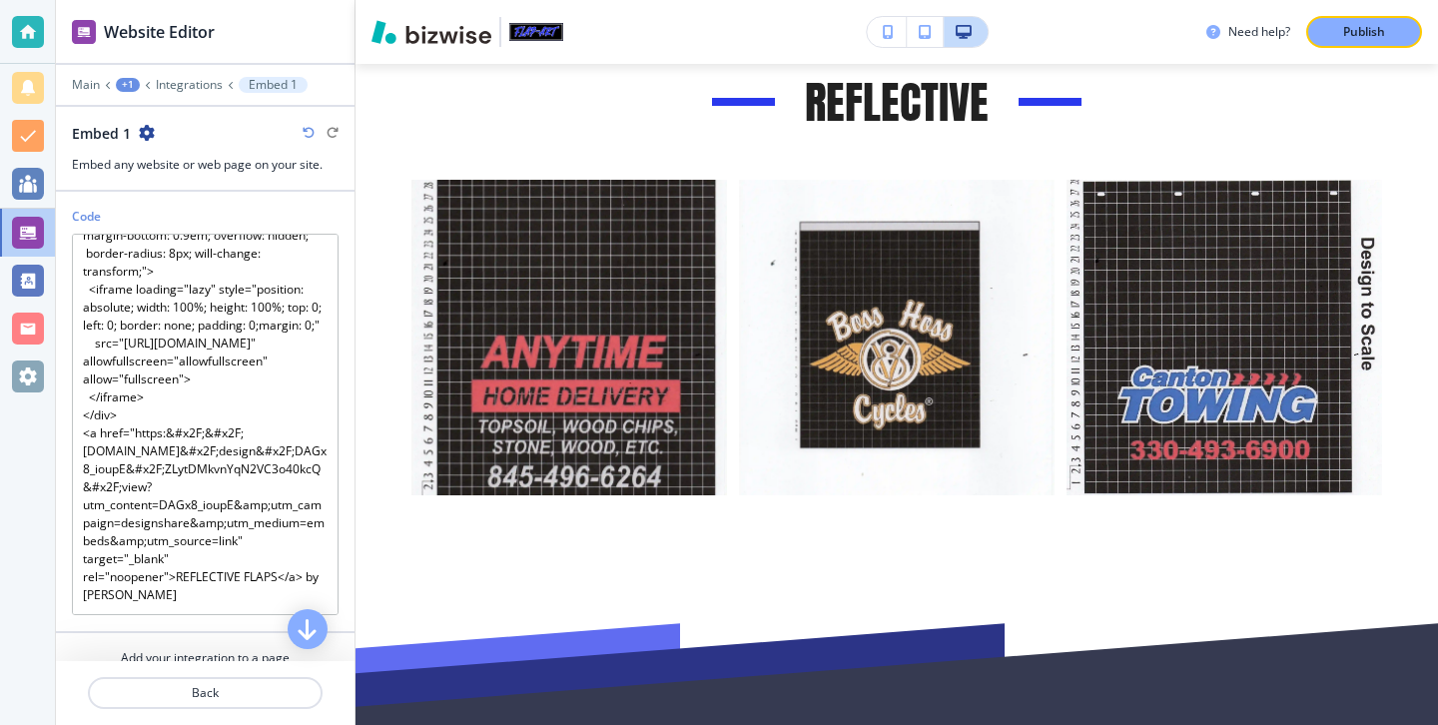
click at [239, 641] on div at bounding box center [205, 641] width 299 height 16
click at [240, 655] on h4 "Add your integration to a page" at bounding box center [205, 658] width 169 height 18
click at [316, 640] on button "button" at bounding box center [308, 627] width 40 height 40
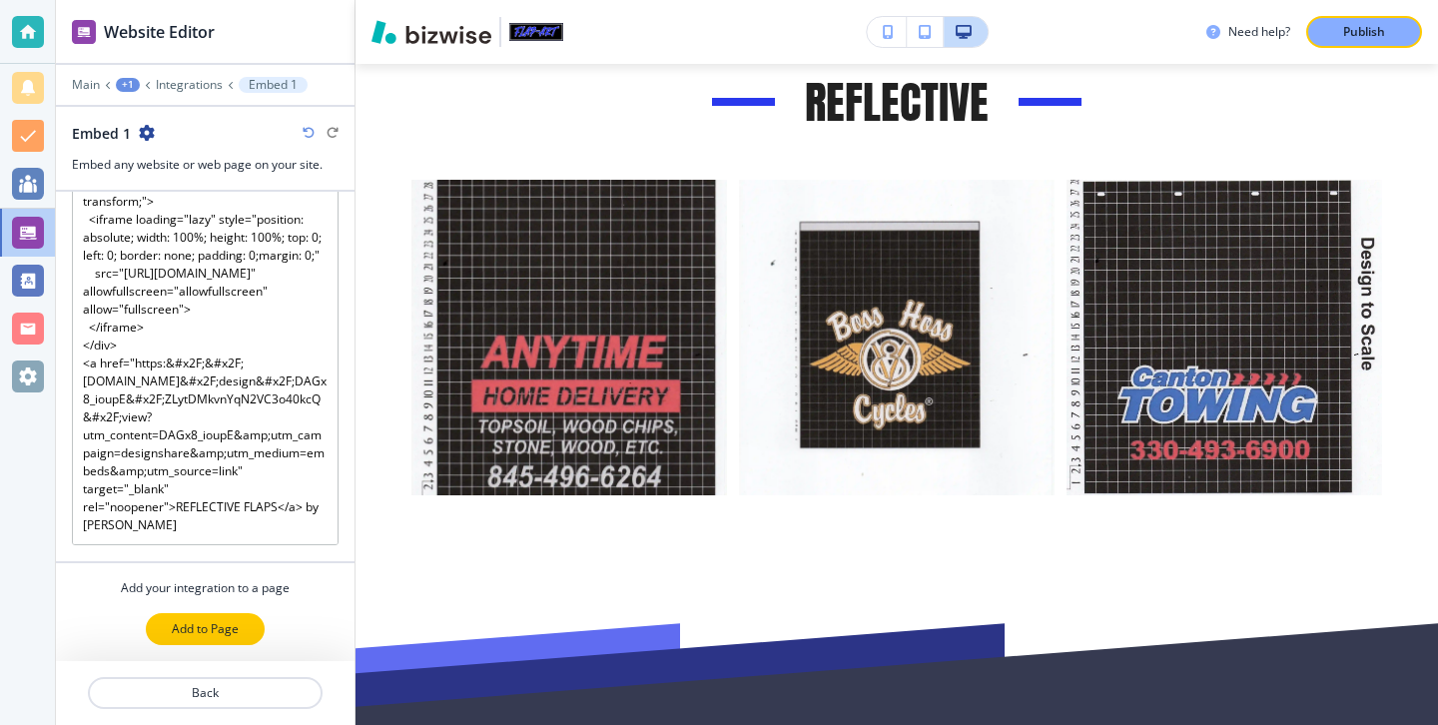
click at [234, 622] on p "Add to Page" at bounding box center [205, 629] width 67 height 18
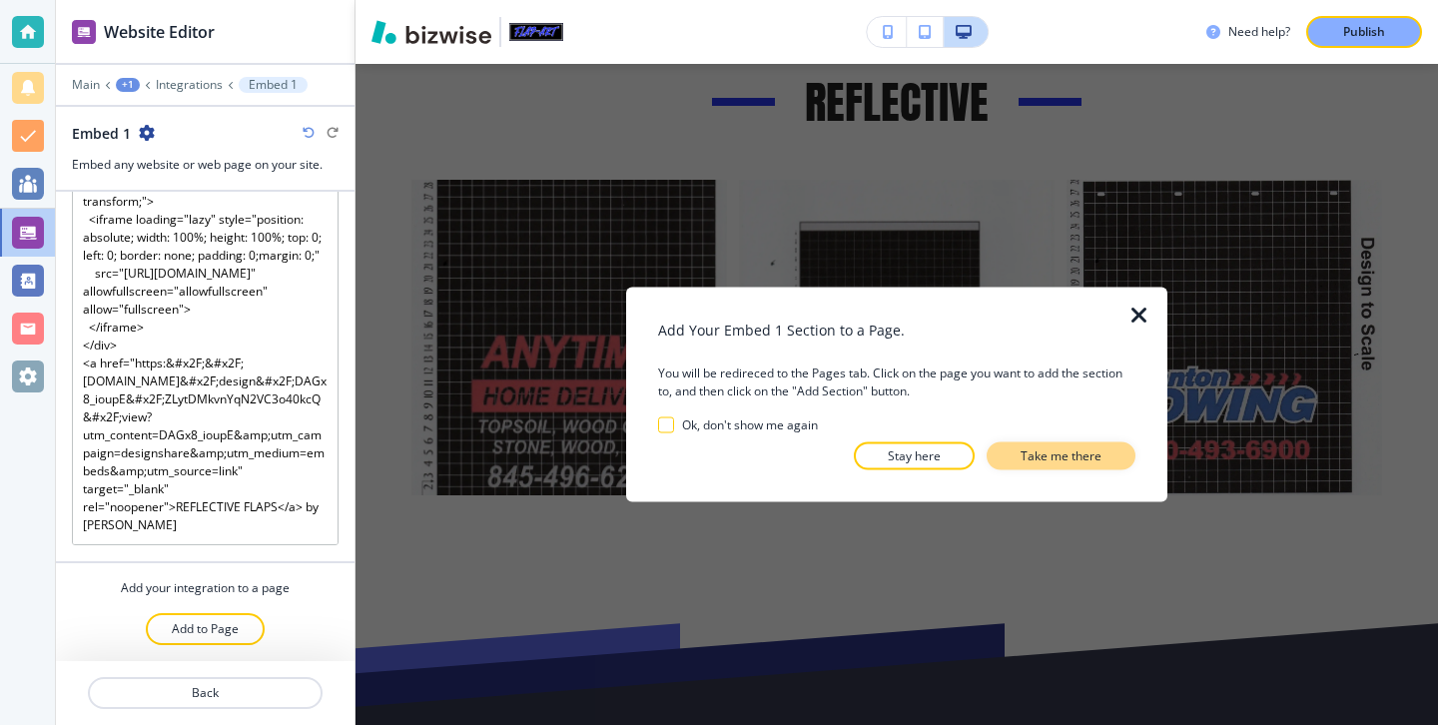
click at [1030, 454] on p "Take me there" at bounding box center [1060, 456] width 81 height 18
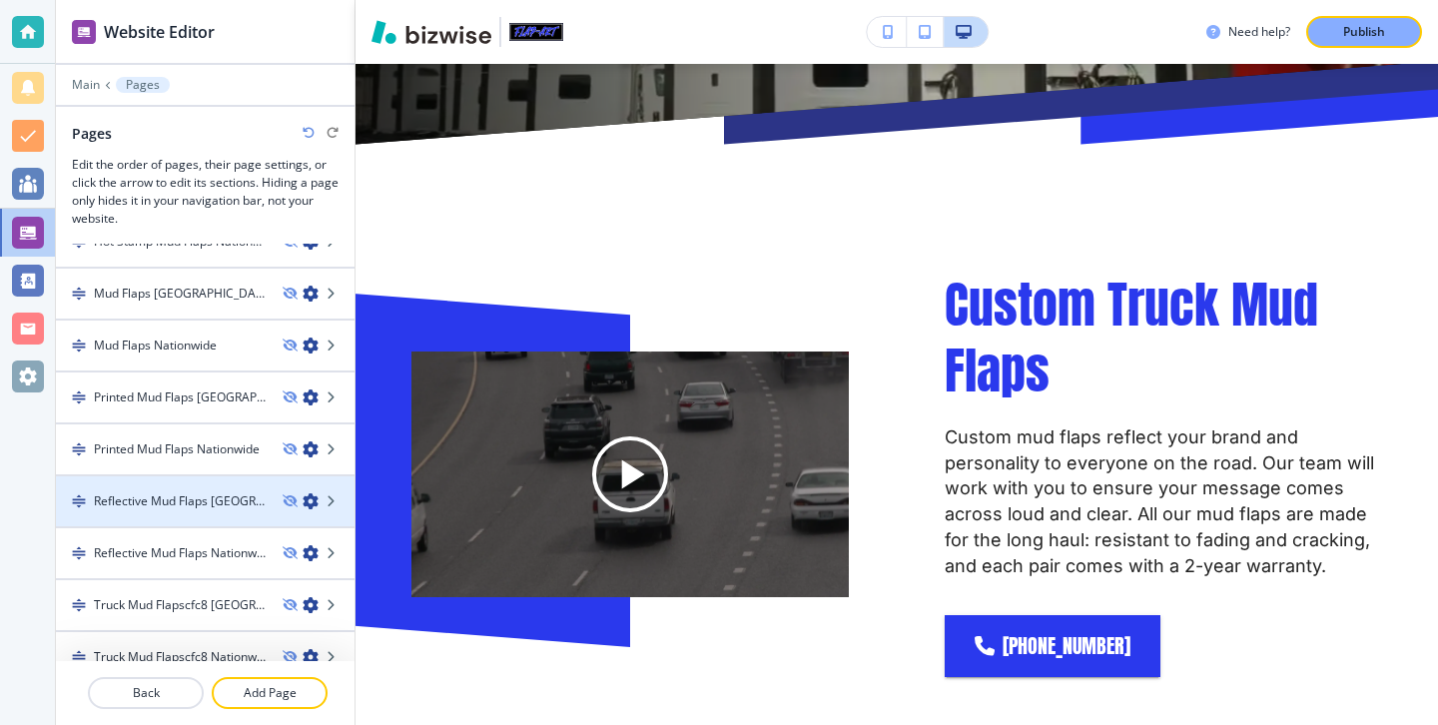
scroll to position [779, 0]
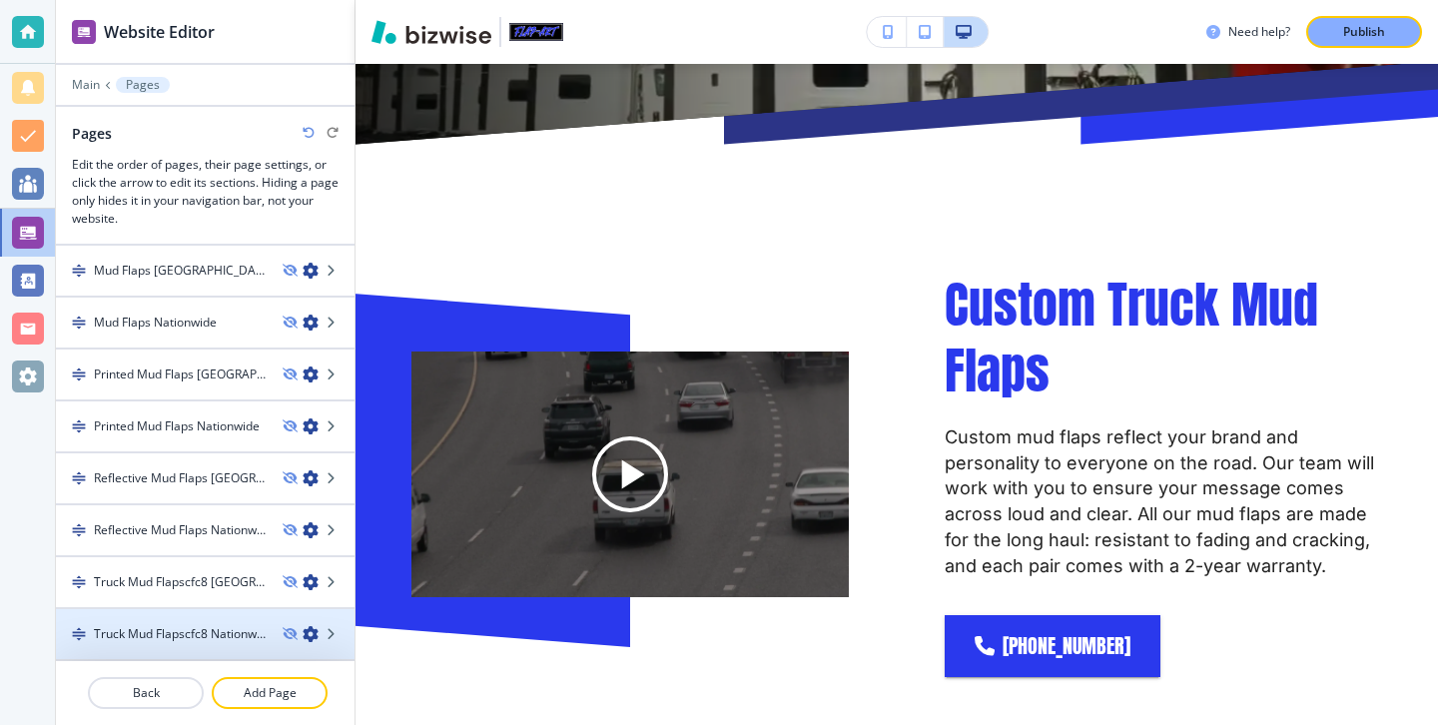
click at [218, 636] on h4 "Truck Mud Flapscfc8 Nationwide" at bounding box center [180, 634] width 173 height 18
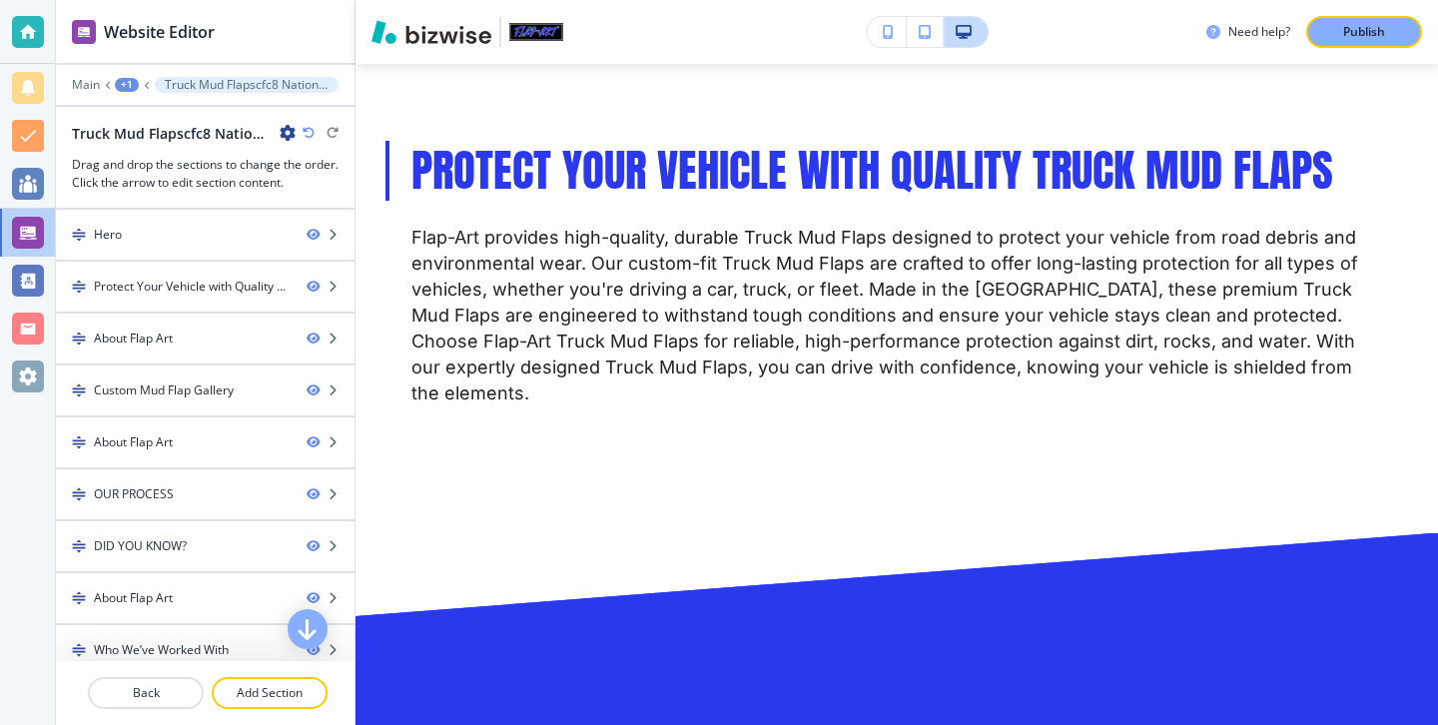
scroll to position [1357, 0]
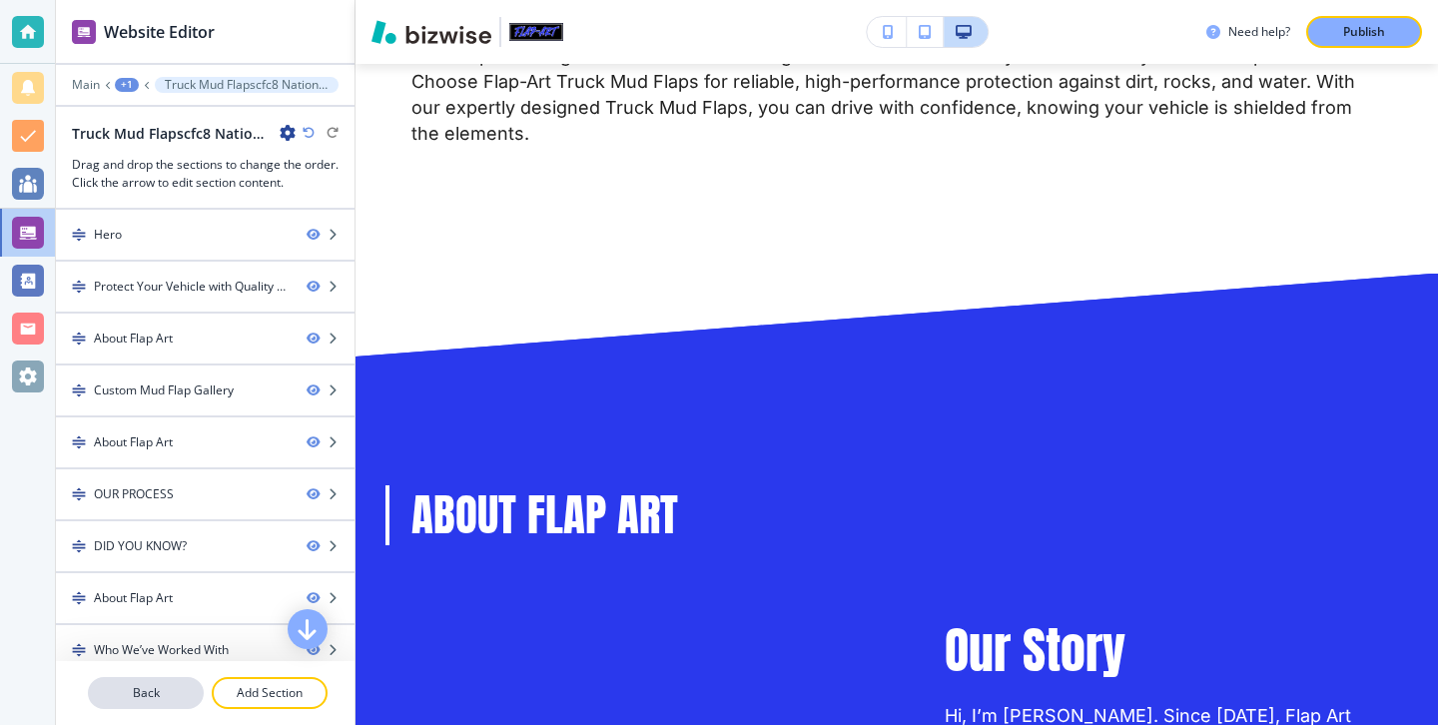
click at [158, 685] on p "Back" at bounding box center [146, 693] width 112 height 18
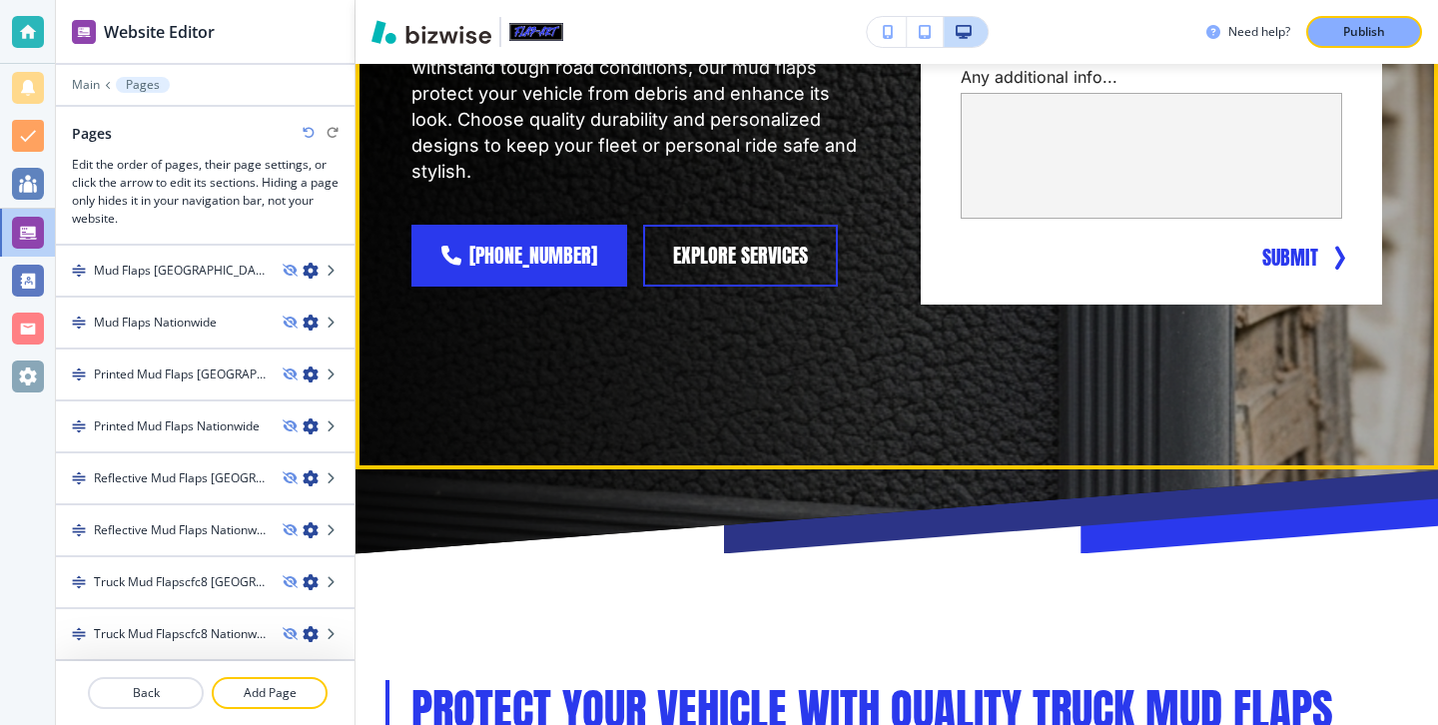
scroll to position [0, 0]
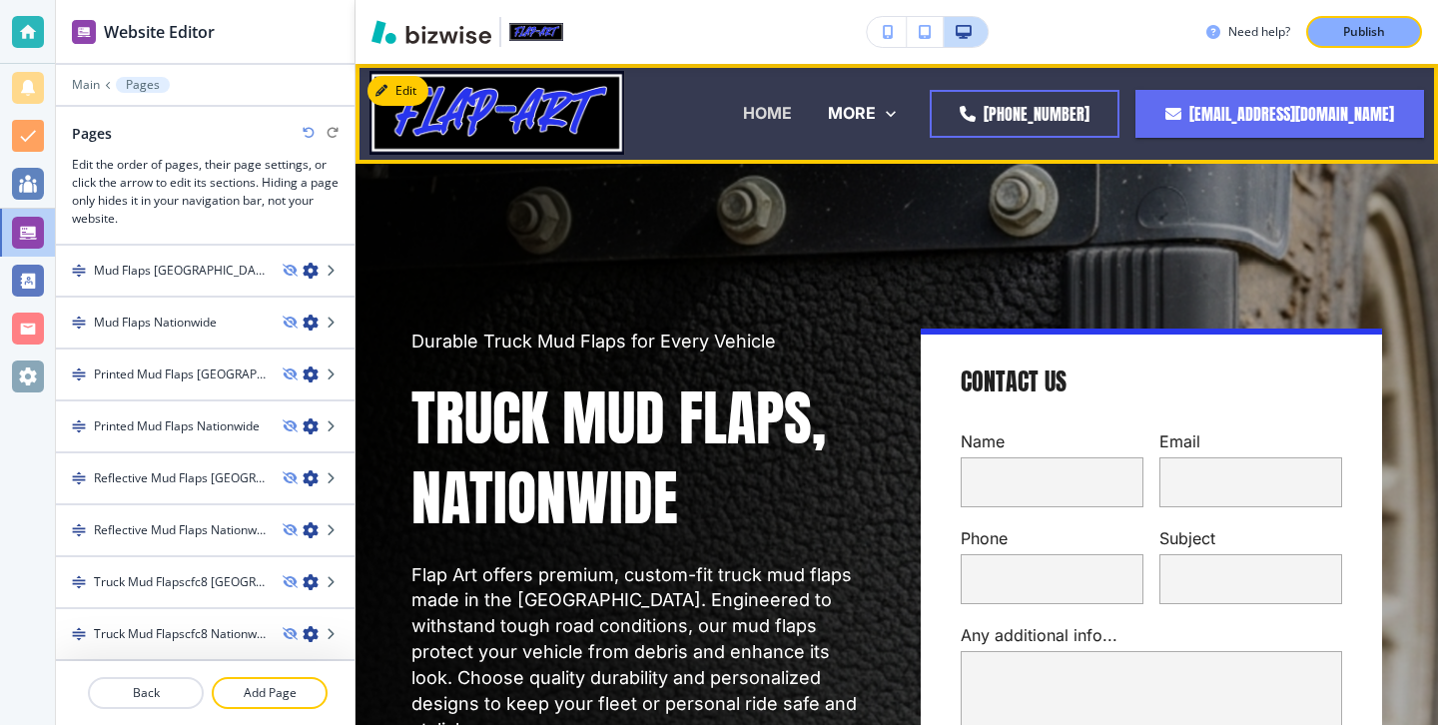
click at [743, 107] on p "HOME" at bounding box center [767, 113] width 49 height 23
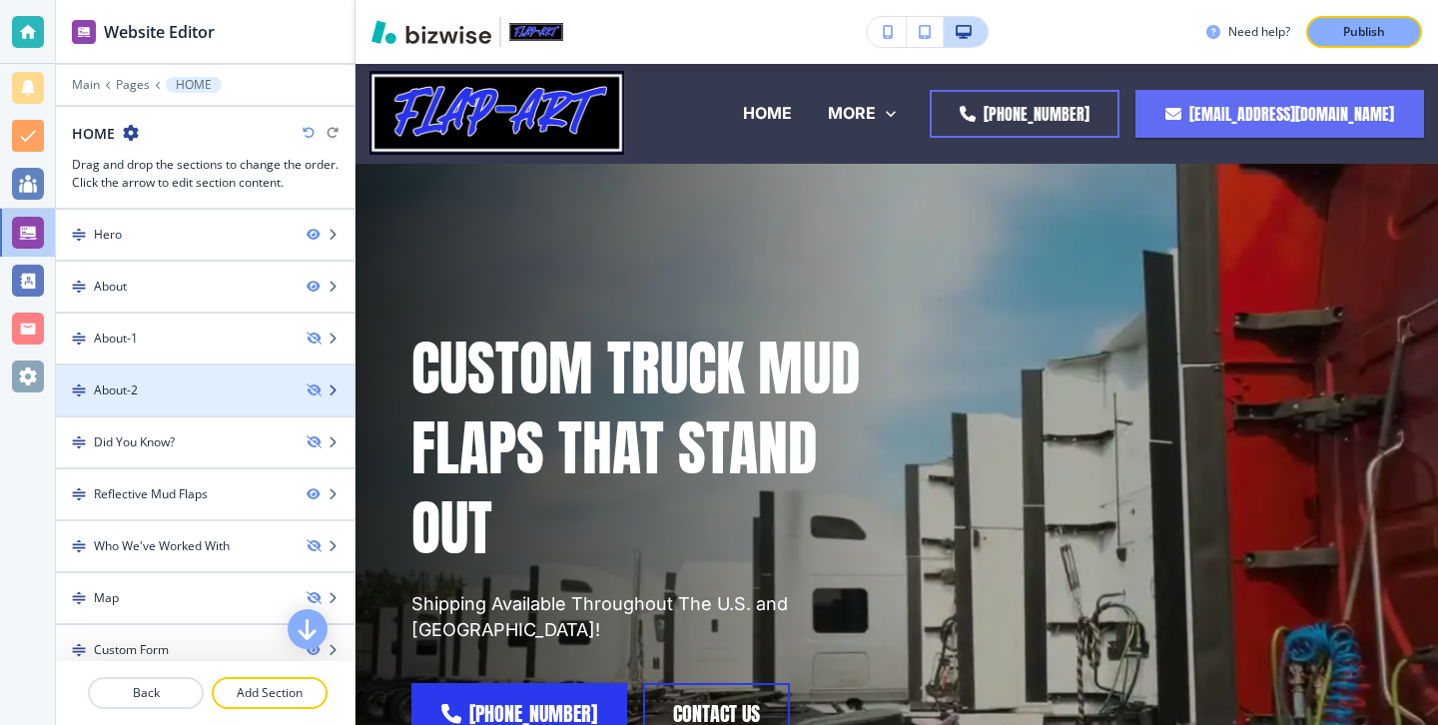
scroll to position [68, 0]
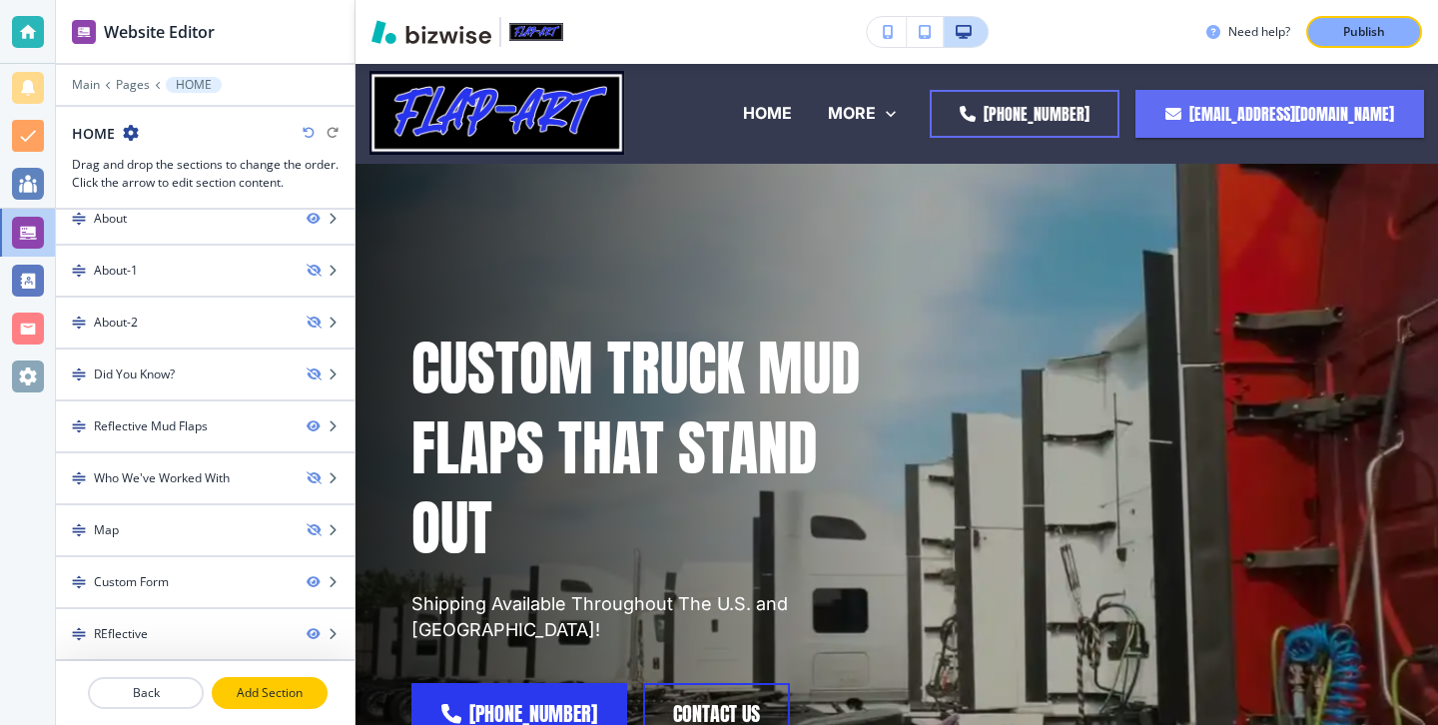
click at [262, 701] on p "Add Section" at bounding box center [270, 693] width 112 height 18
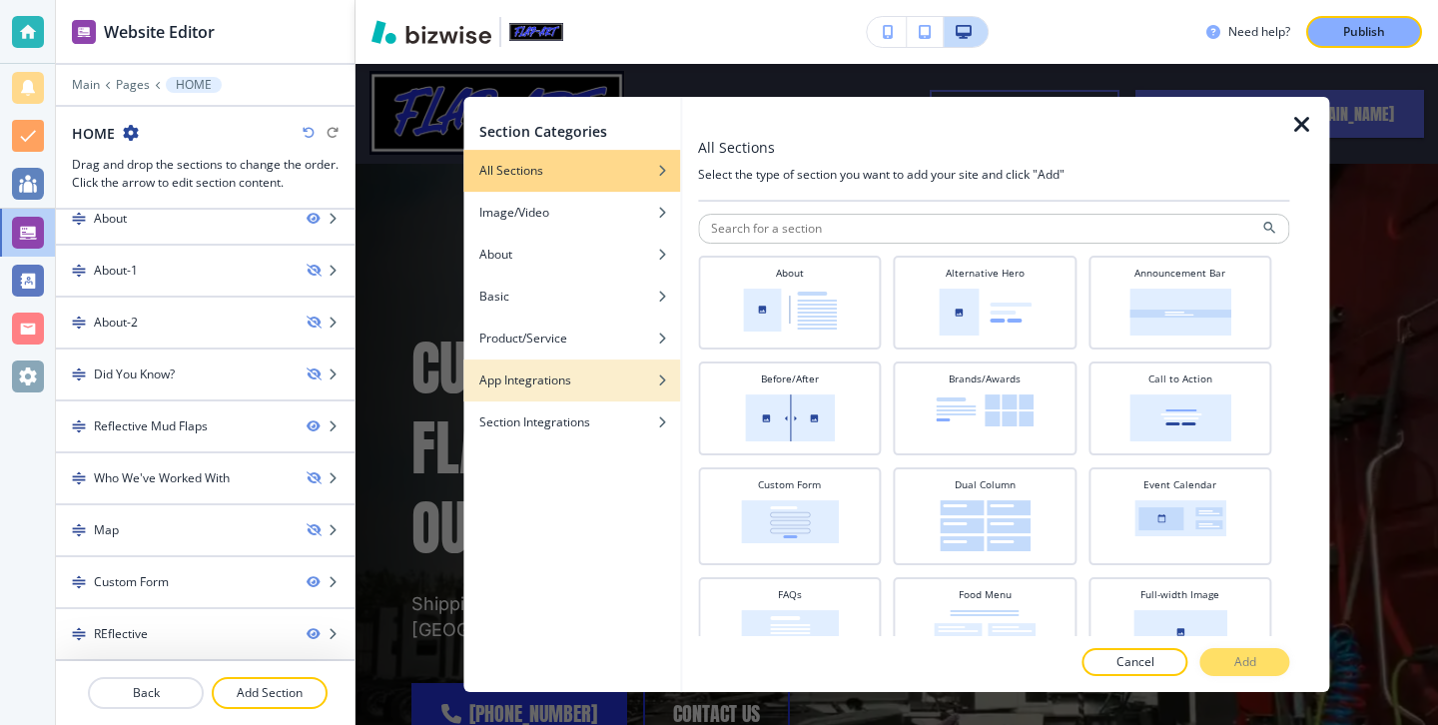
click at [549, 372] on h4 "App Integrations" at bounding box center [525, 380] width 92 height 18
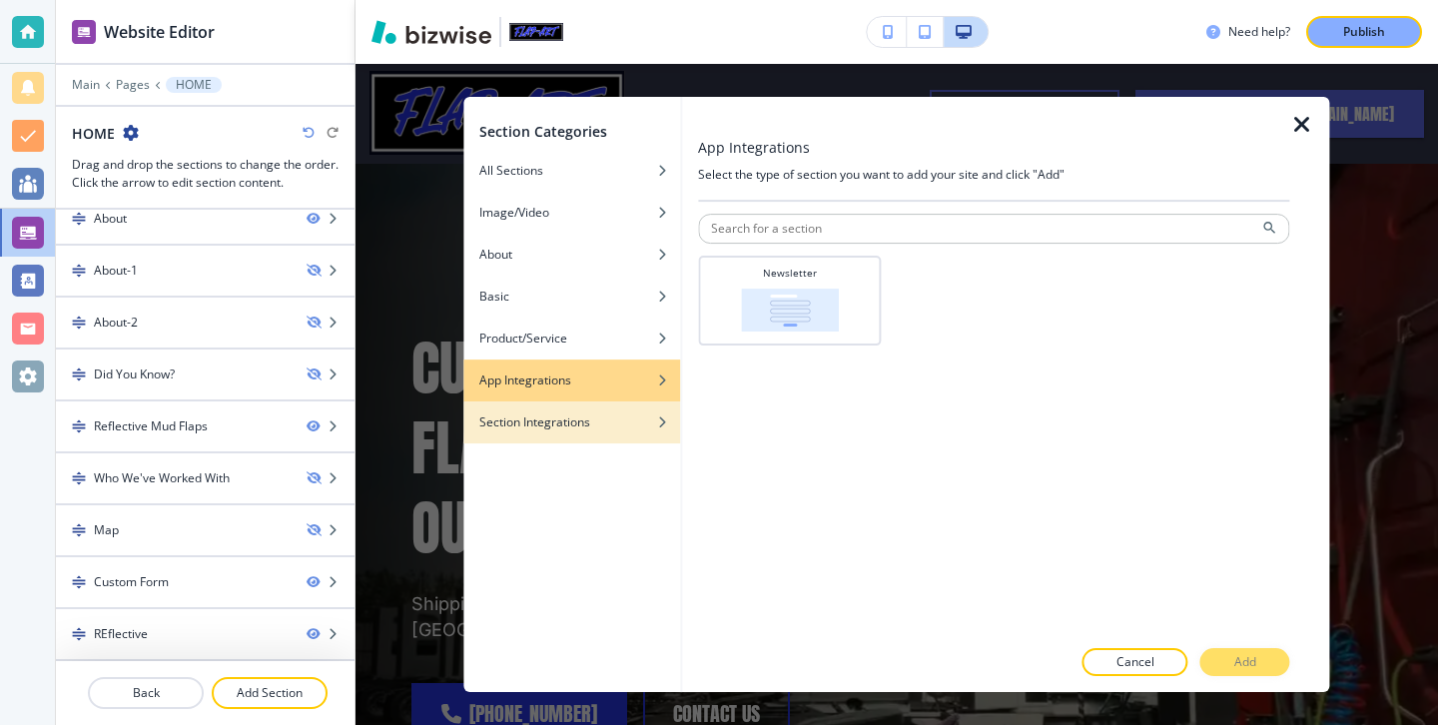
click at [635, 423] on div "Section Integrations" at bounding box center [571, 422] width 217 height 18
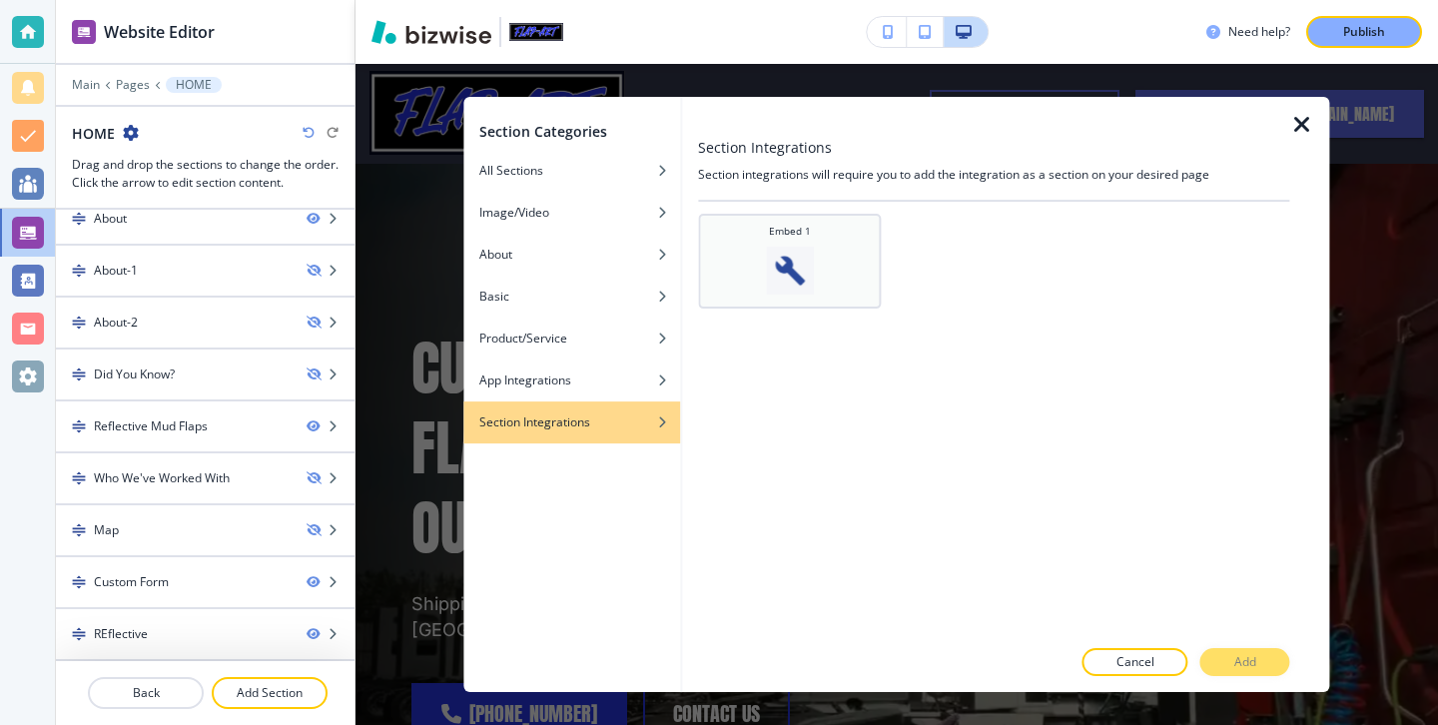
click at [810, 251] on img at bounding box center [790, 271] width 48 height 48
click at [1238, 651] on button "Add" at bounding box center [1245, 662] width 90 height 28
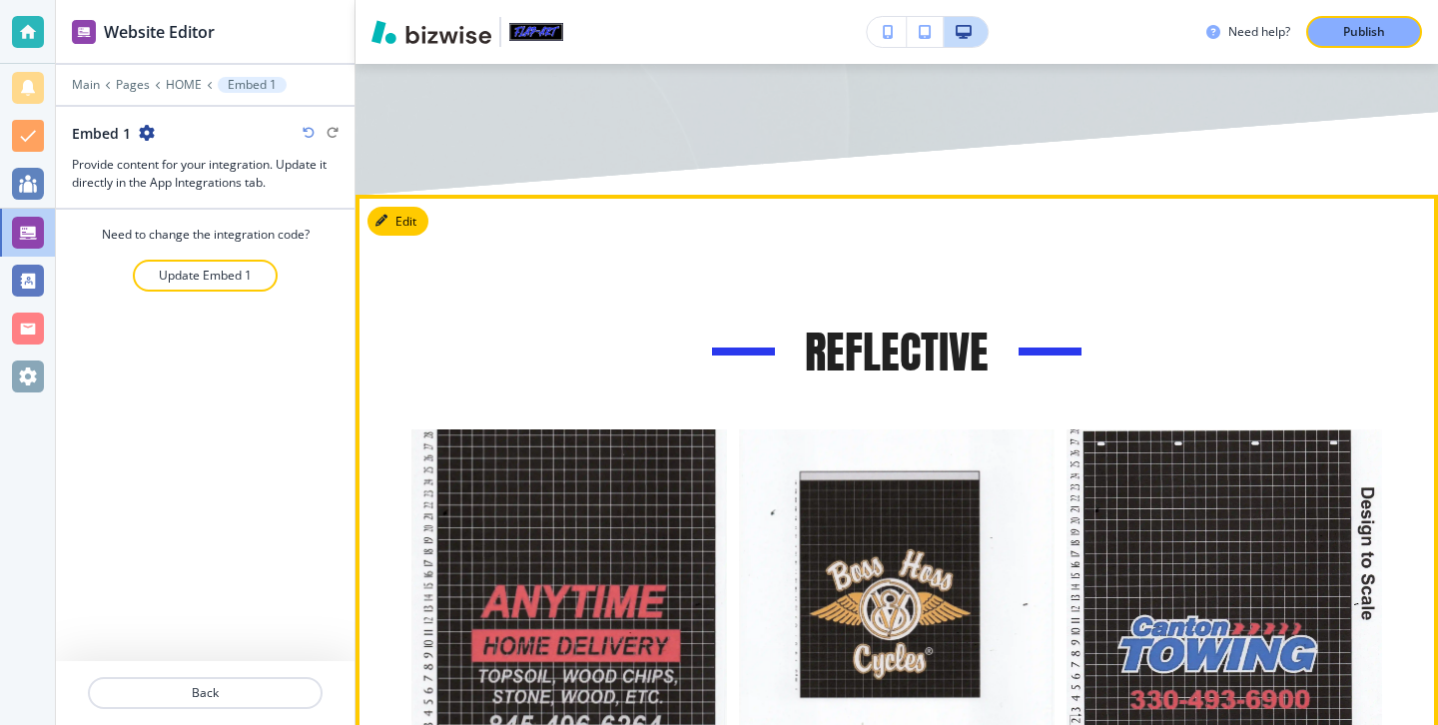
scroll to position [4137, 0]
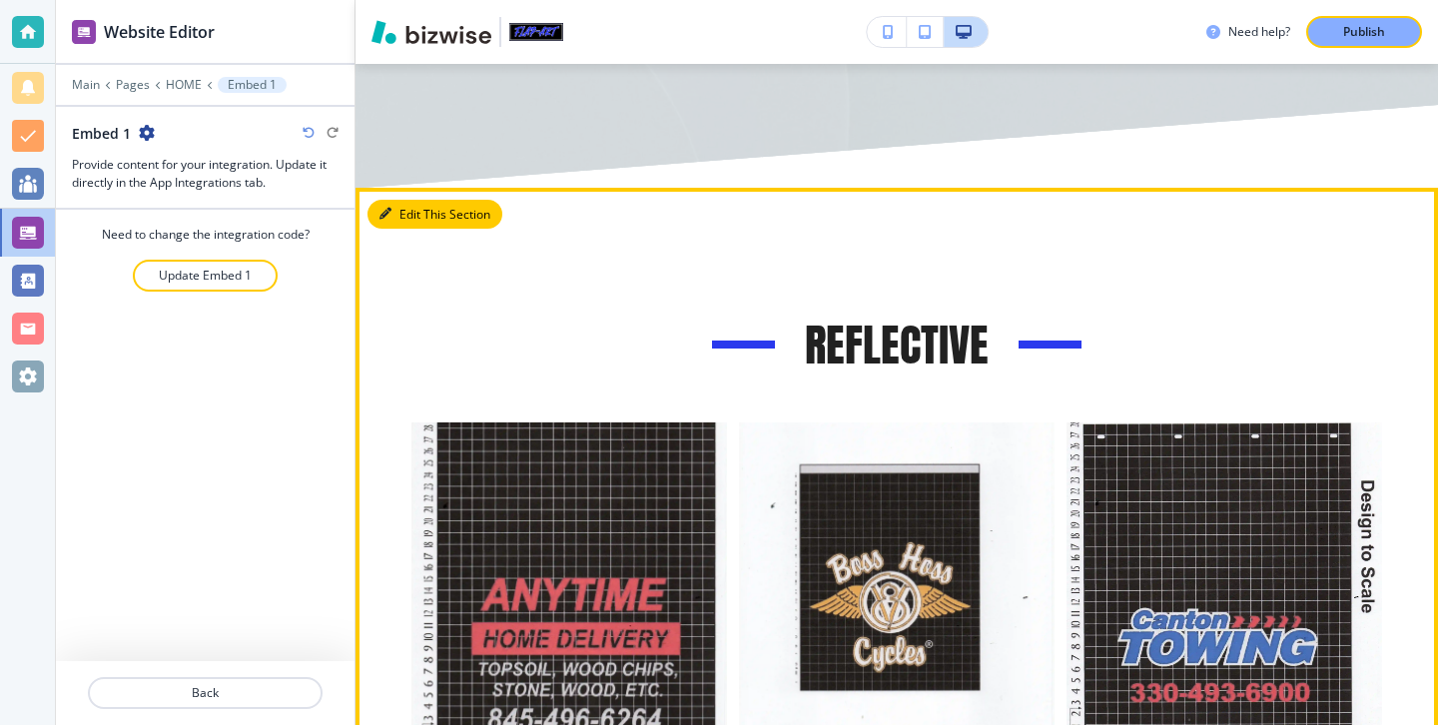
click at [426, 200] on button "Edit This Section" at bounding box center [434, 215] width 135 height 30
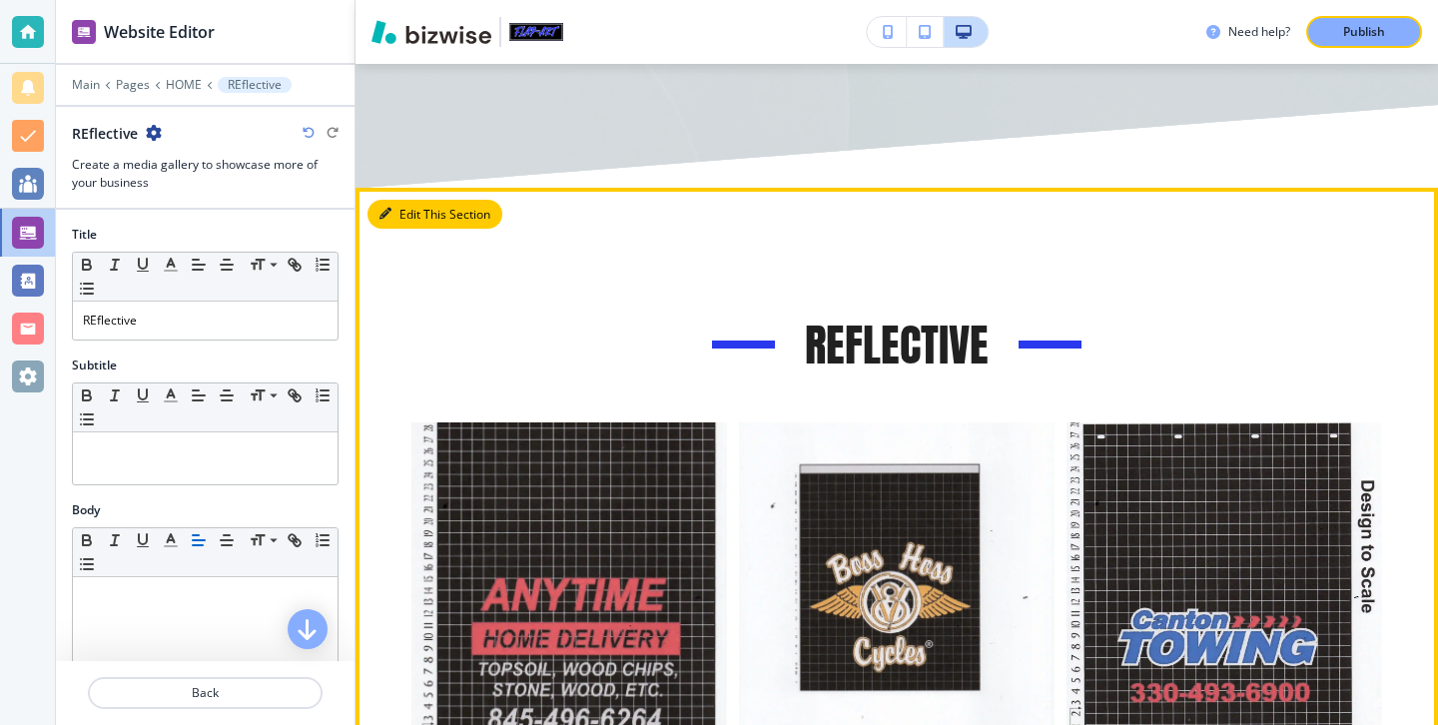
scroll to position [4235, 0]
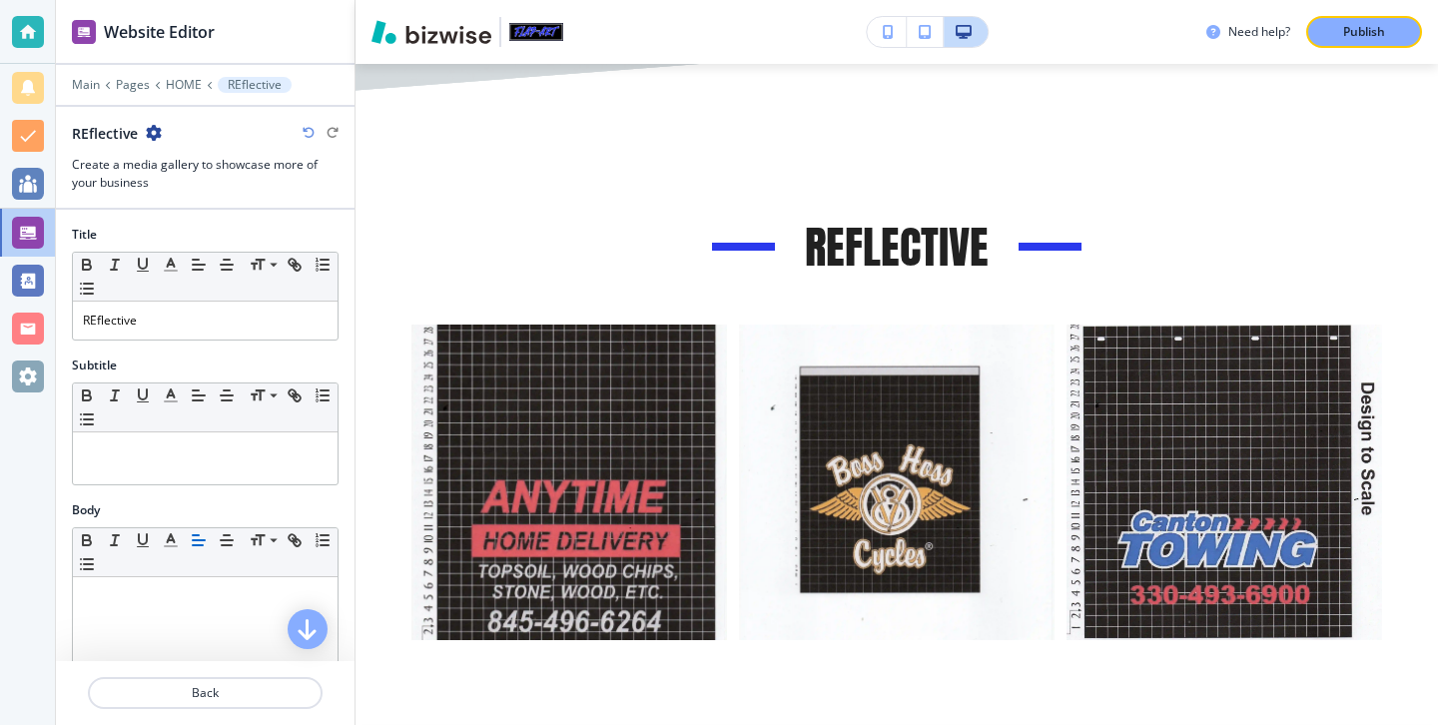
click at [158, 137] on icon "button" at bounding box center [154, 133] width 16 height 16
click at [228, 246] on p "Delete Section" at bounding box center [210, 238] width 102 height 18
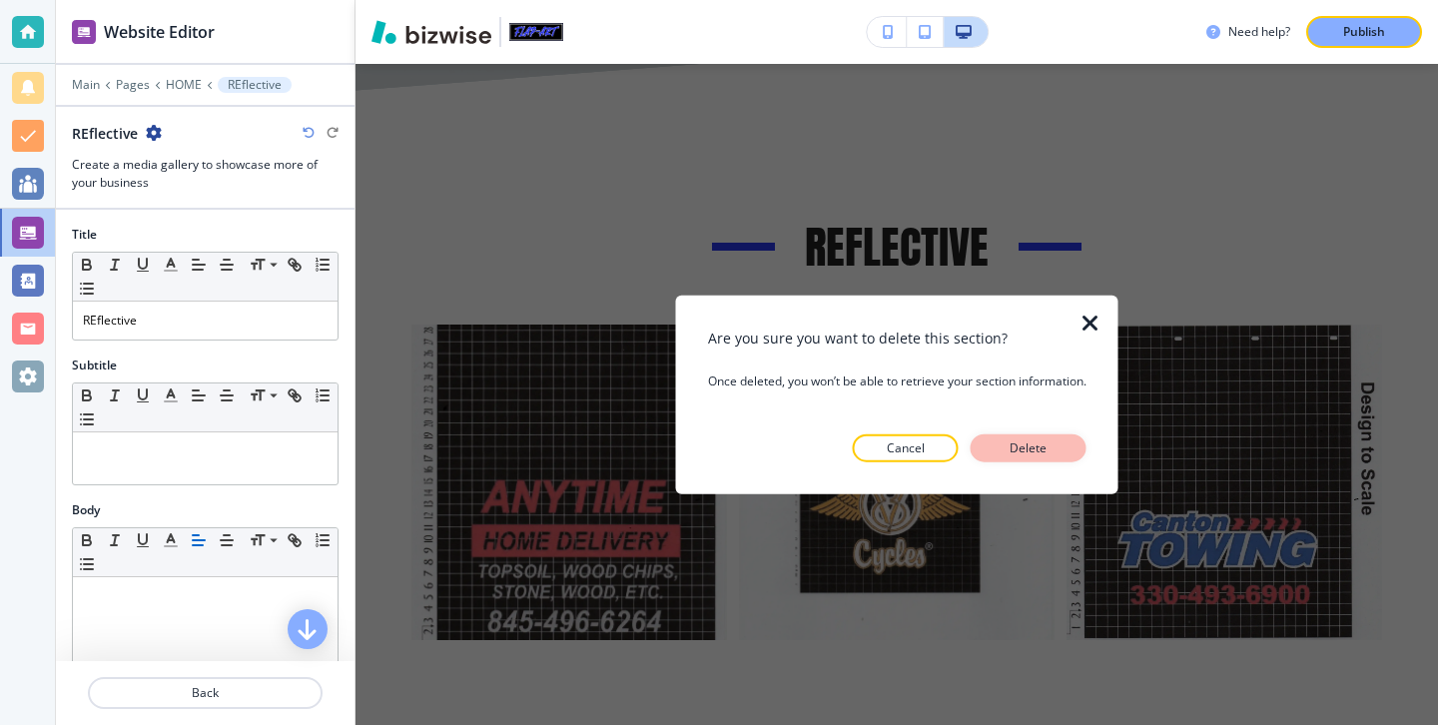
click at [1047, 459] on button "Delete" at bounding box center [1029, 447] width 116 height 28
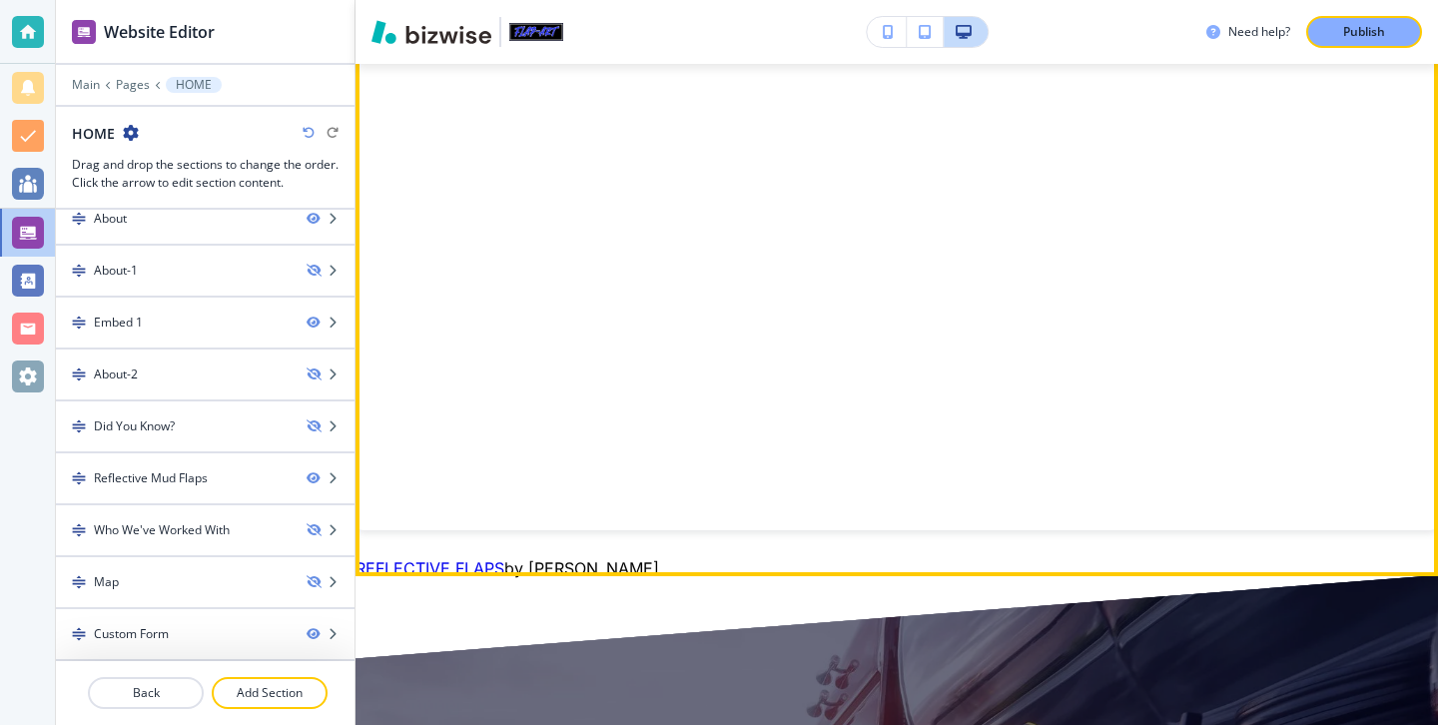
scroll to position [2494, 0]
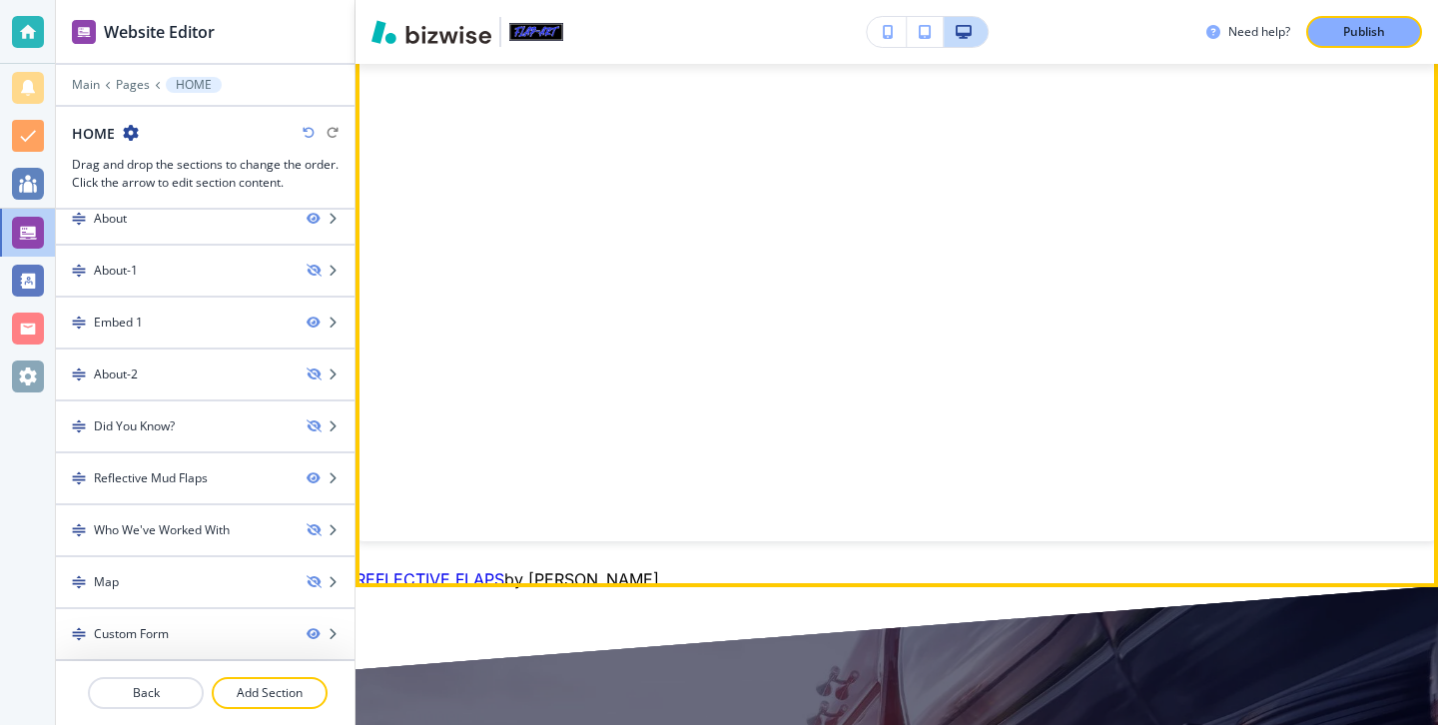
click at [491, 569] on link "REFLECTIVE FLAPS" at bounding box center [429, 579] width 149 height 20
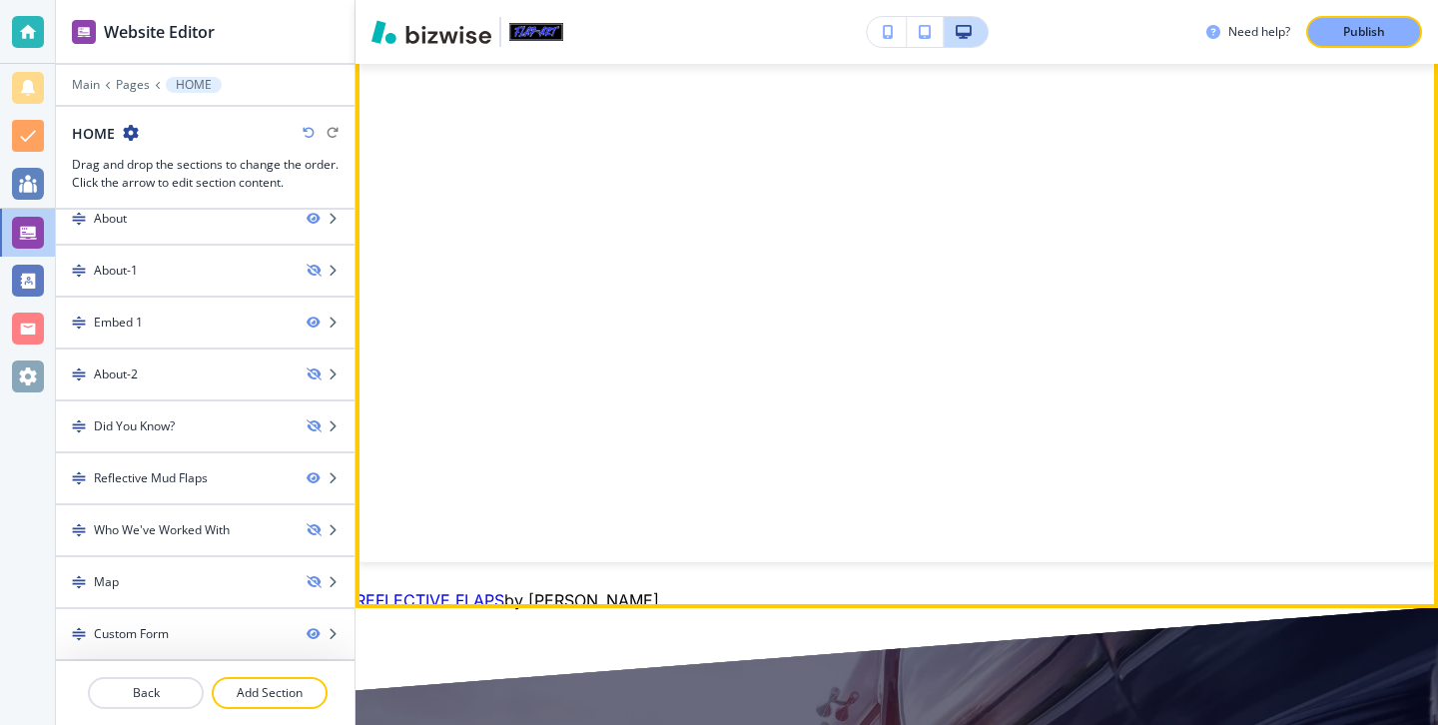
scroll to position [2471, 0]
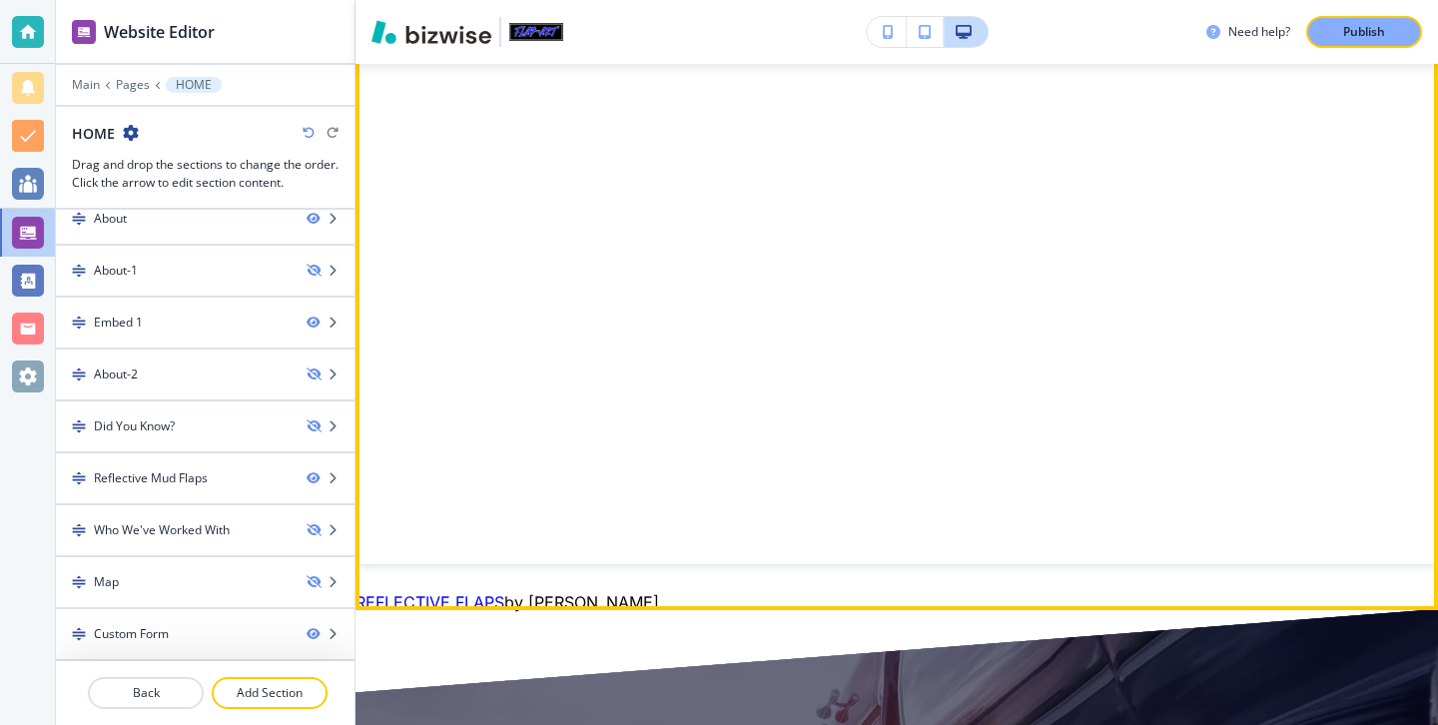
click at [622, 581] on div "REFLECTIVE FLAPS by [PERSON_NAME]" at bounding box center [896, 282] width 1082 height 655
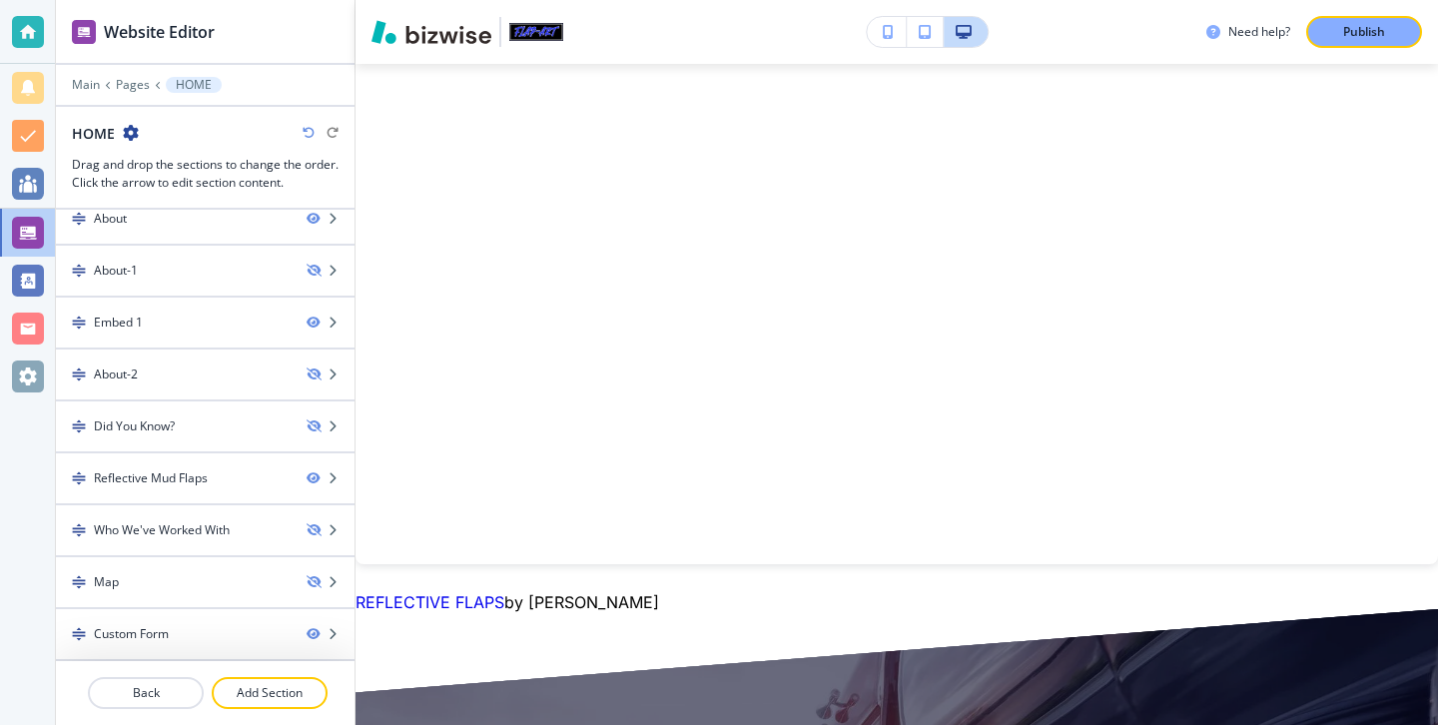
click at [648, 570] on div "REFLECTIVE FLAPS by [PERSON_NAME]" at bounding box center [896, 282] width 1082 height 655
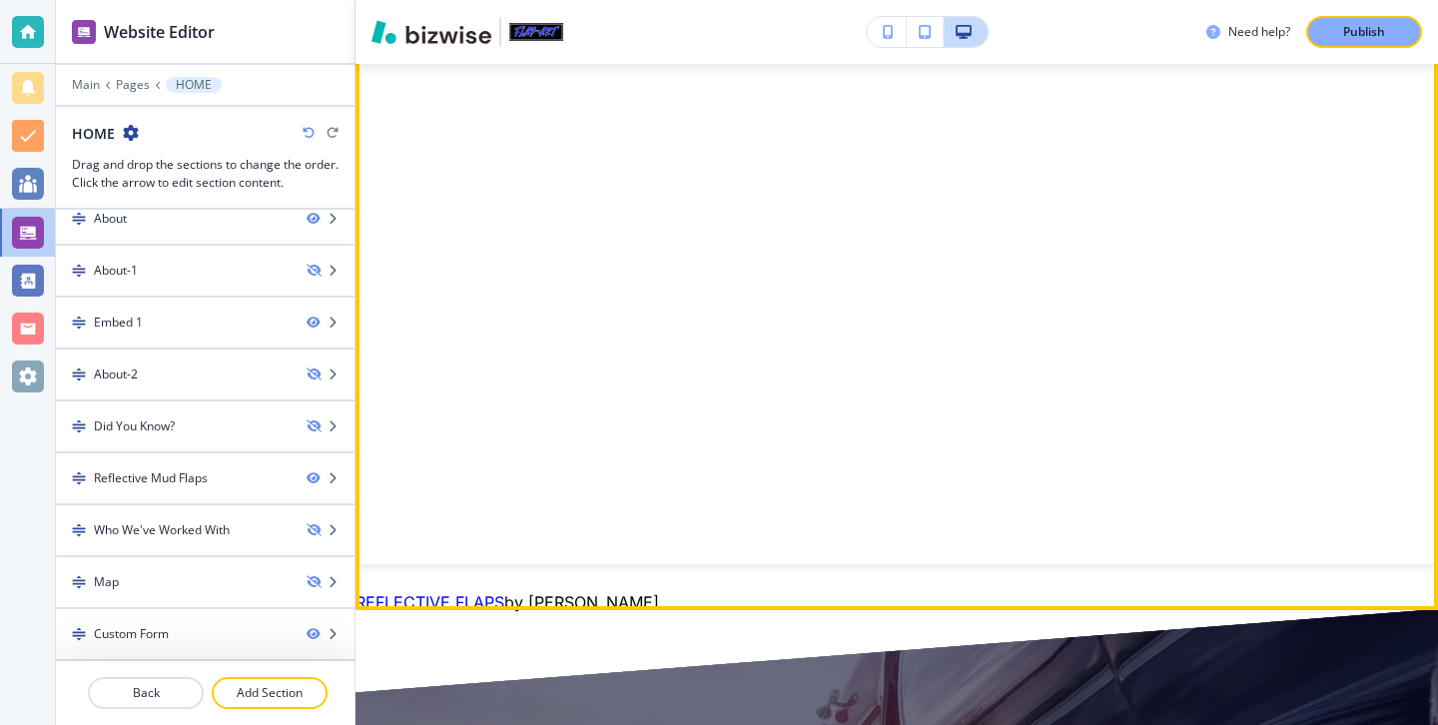
drag, startPoint x: 649, startPoint y: 573, endPoint x: 735, endPoint y: 581, distance: 86.2
click at [735, 581] on div "REFLECTIVE FLAPS by [PERSON_NAME]" at bounding box center [896, 282] width 1082 height 655
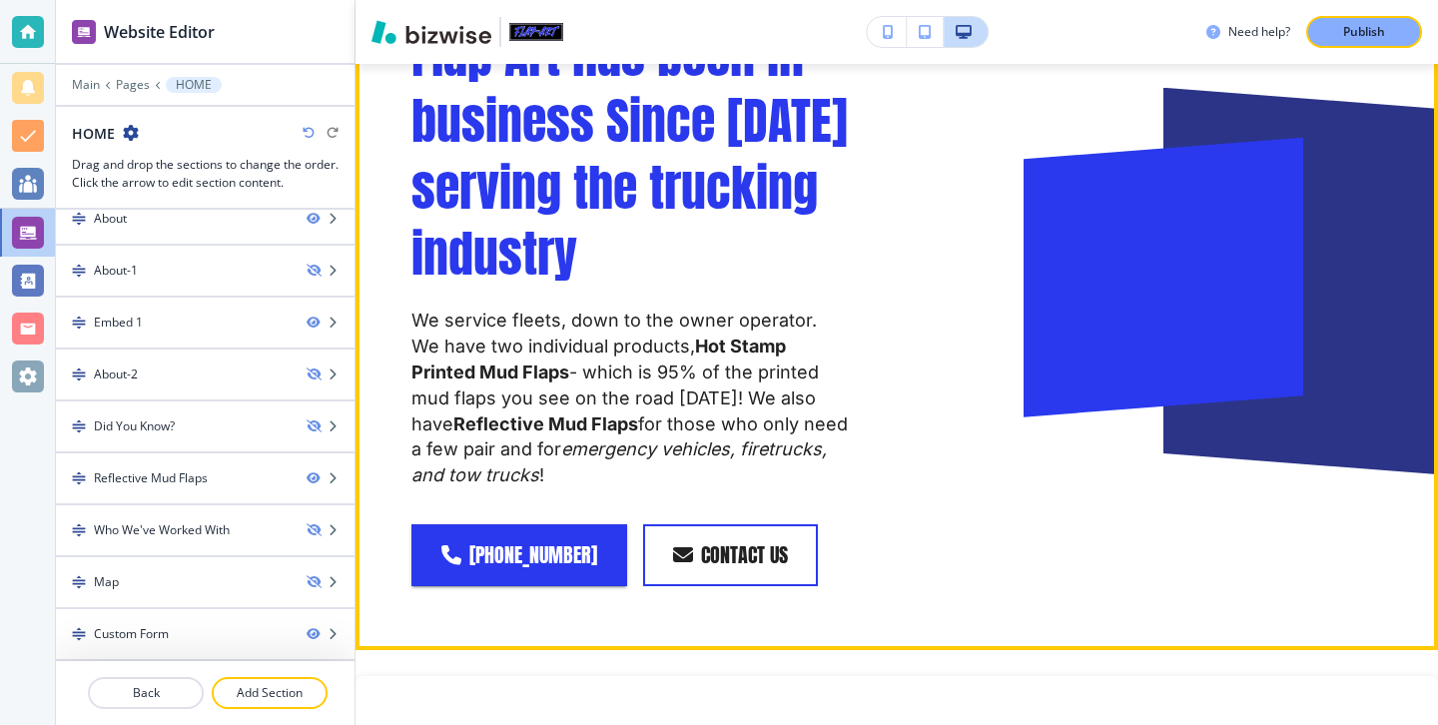
scroll to position [1934, 0]
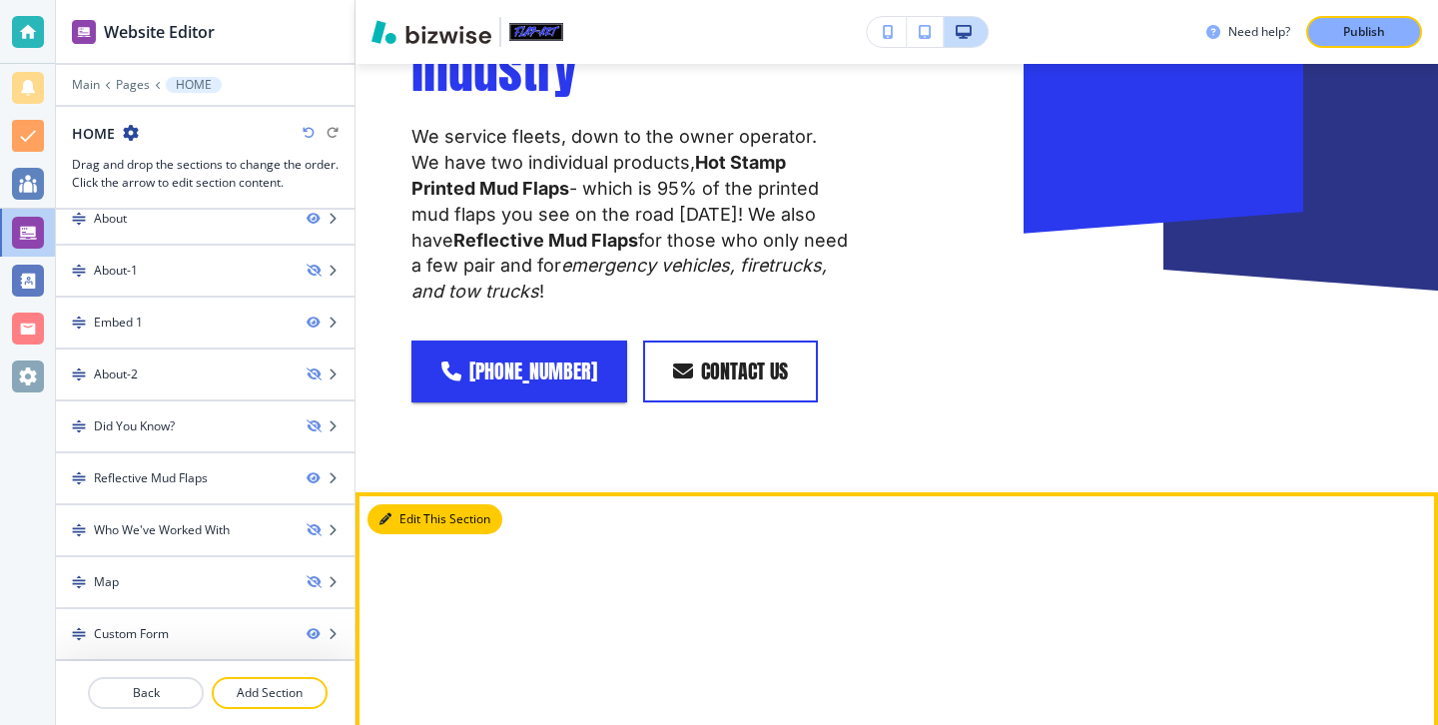
click at [407, 504] on button "Edit This Section" at bounding box center [434, 519] width 135 height 30
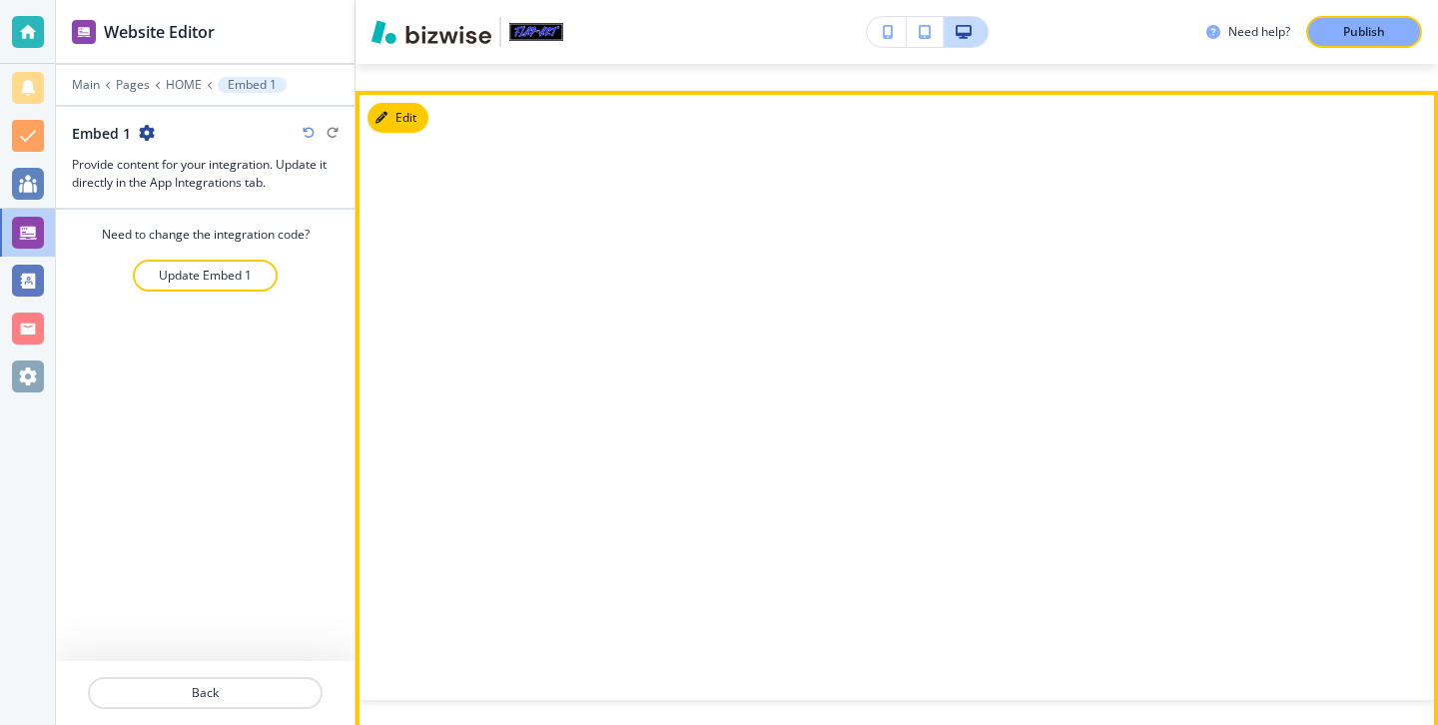
scroll to position [2336, 0]
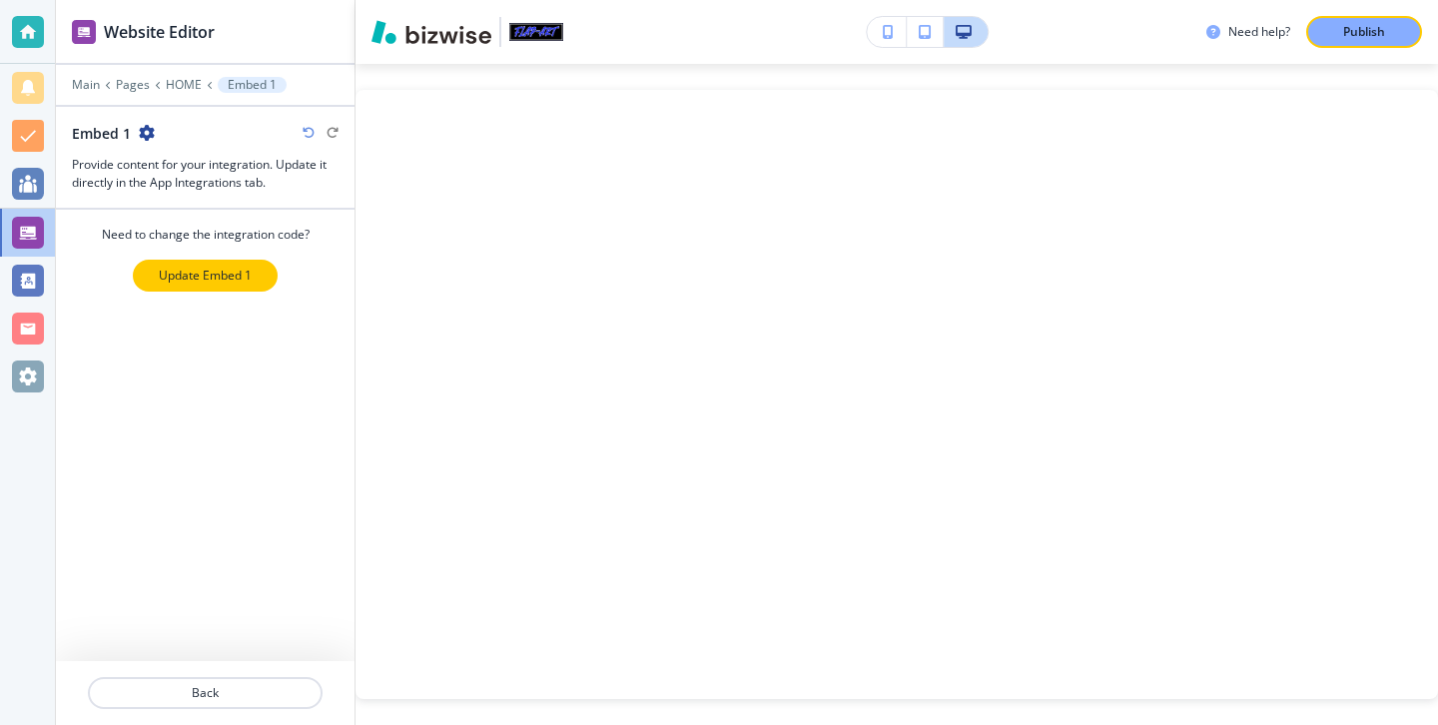
click at [246, 280] on p "Update Embed 1" at bounding box center [205, 276] width 93 height 18
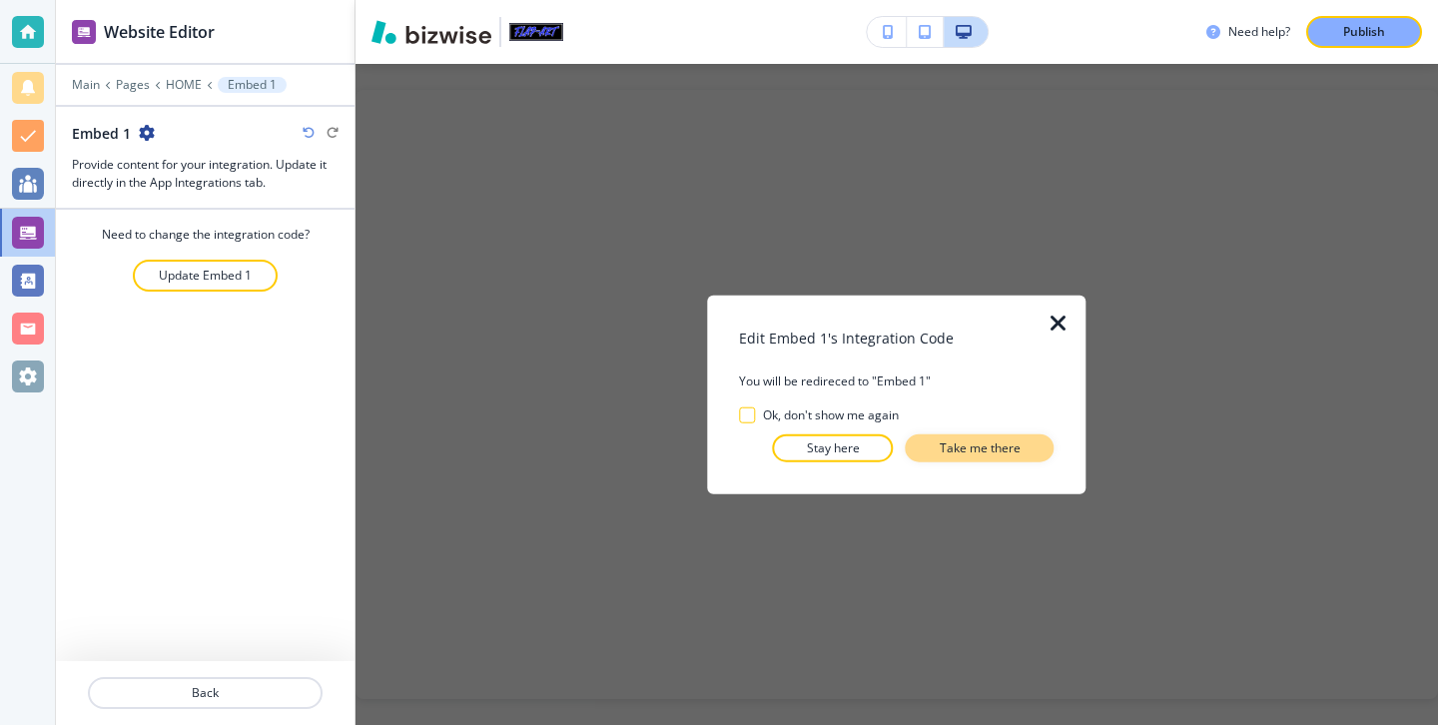
click at [933, 453] on button "Take me there" at bounding box center [980, 447] width 149 height 28
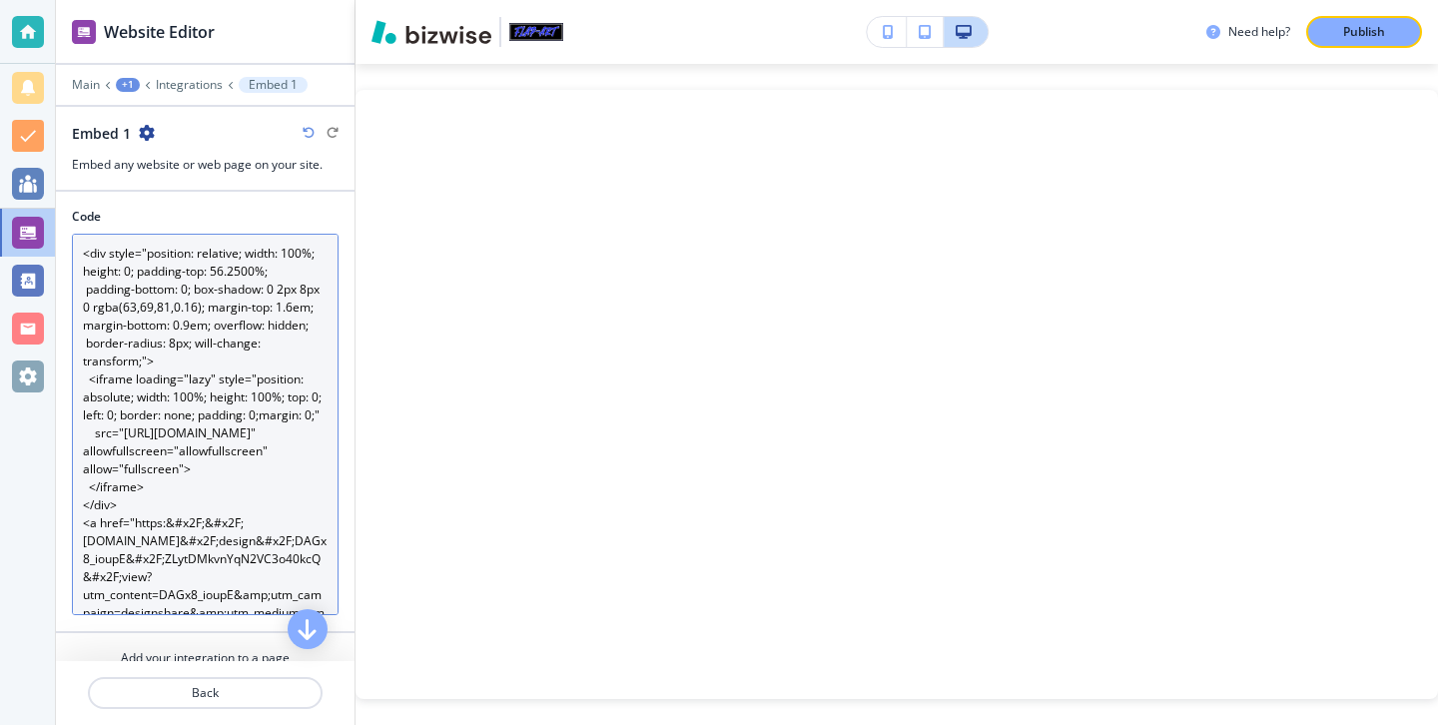
scroll to position [126, 0]
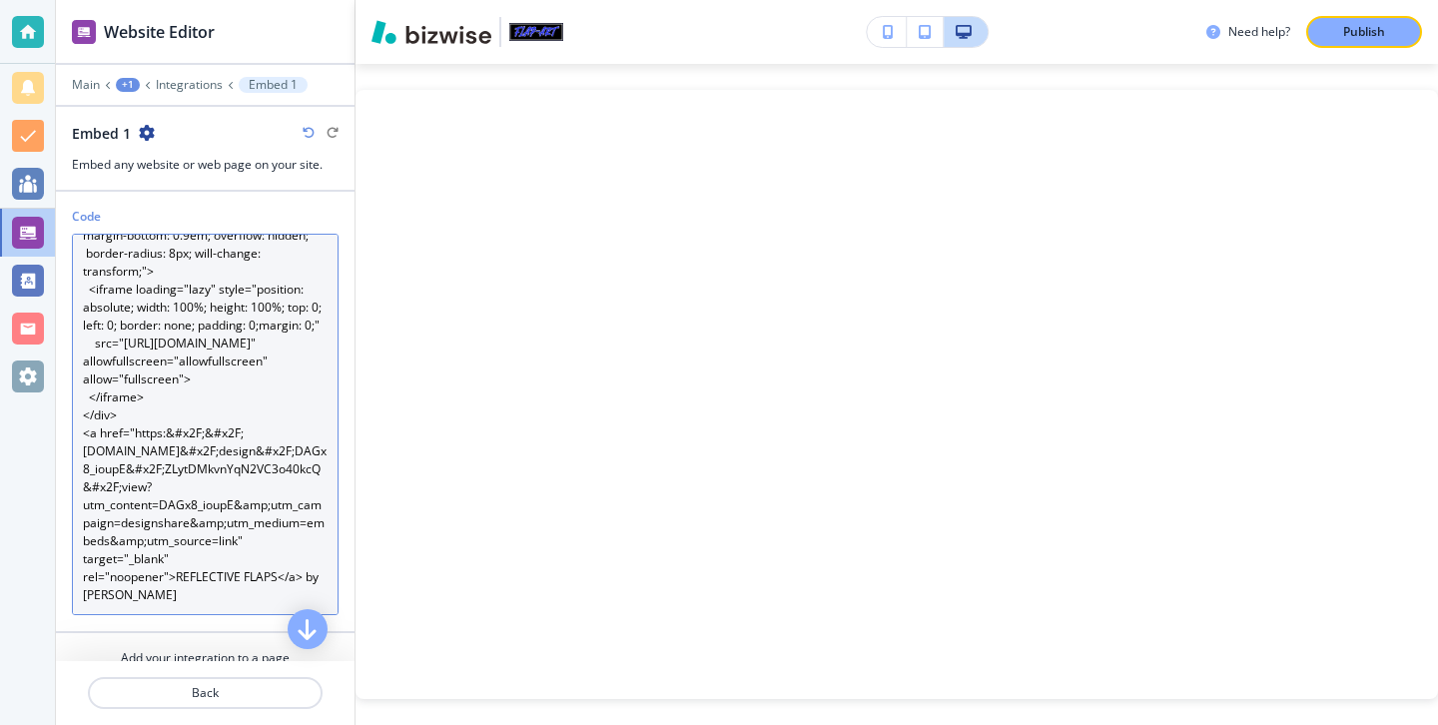
drag, startPoint x: 233, startPoint y: 595, endPoint x: 78, endPoint y: 599, distance: 154.8
click at [78, 599] on textarea "<div style="position: relative; width: 100%; height: 0; padding-top: 56.2500%; …" at bounding box center [205, 424] width 267 height 381
click at [306, 572] on textarea "<div style="position: relative; width: 100%; height: 0; padding-top: 56.2500%; …" at bounding box center [205, 424] width 267 height 381
drag, startPoint x: 306, startPoint y: 572, endPoint x: 327, endPoint y: 588, distance: 26.4
click at [327, 588] on textarea "<div style="position: relative; width: 100%; height: 0; padding-top: 56.2500%; …" at bounding box center [205, 424] width 267 height 381
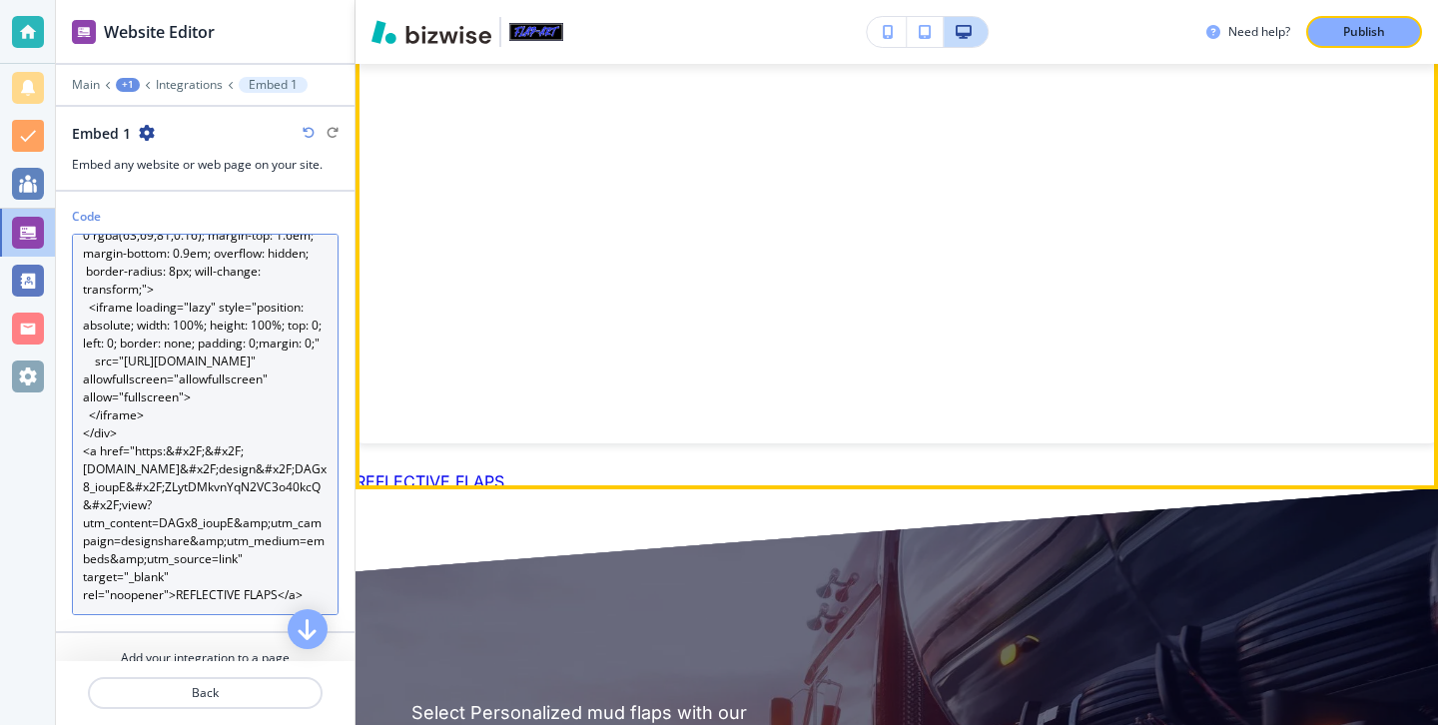
scroll to position [2670, 0]
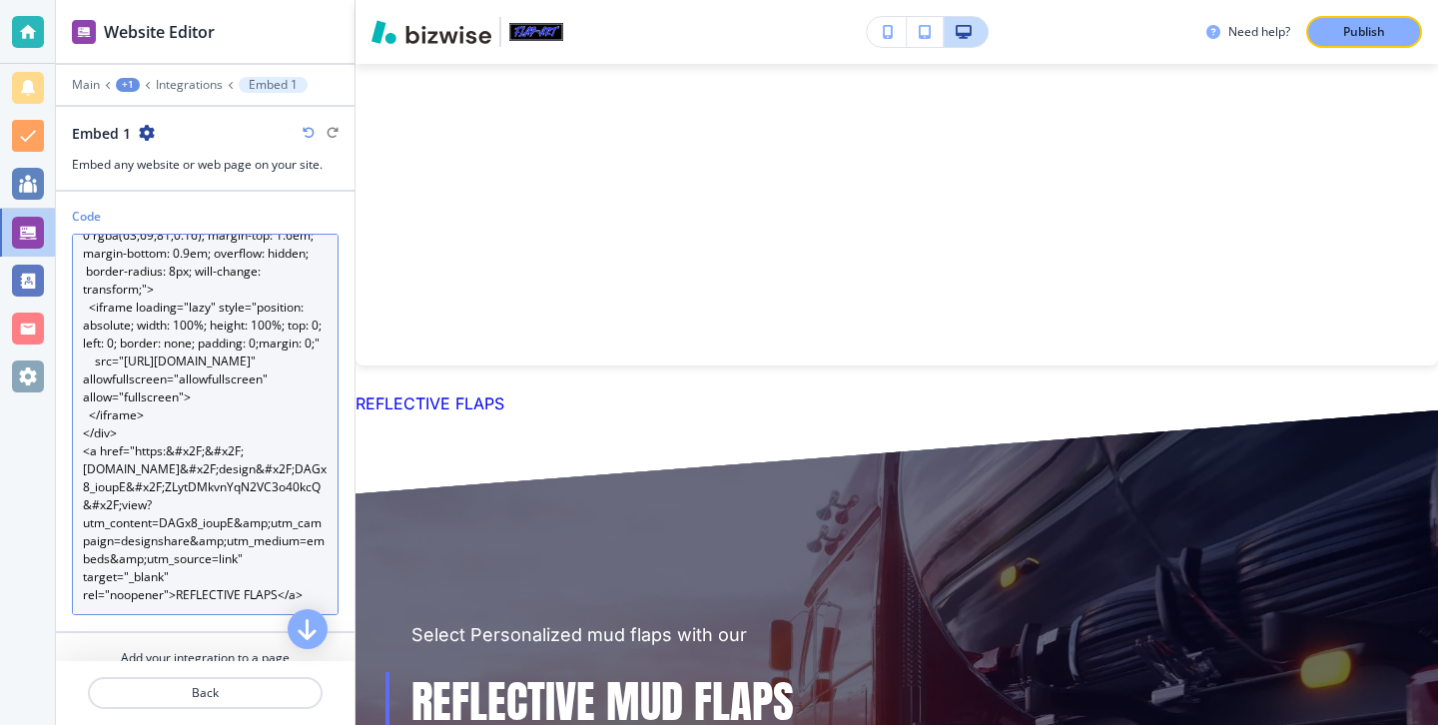
drag, startPoint x: 177, startPoint y: 591, endPoint x: 306, endPoint y: 591, distance: 128.8
click at [306, 591] on textarea "<div style="position: relative; width: 100%; height: 0; padding-top: 56.2500%; …" at bounding box center [205, 424] width 267 height 381
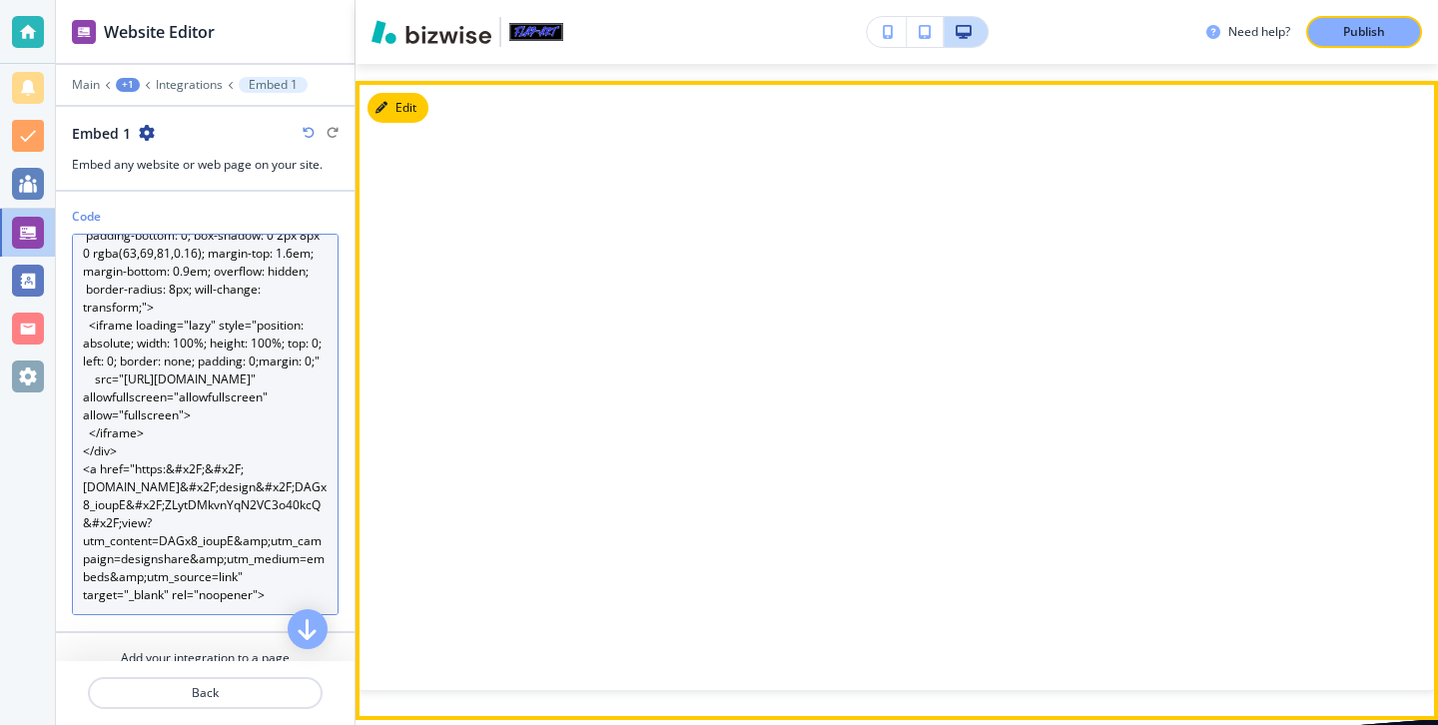
scroll to position [2533, 0]
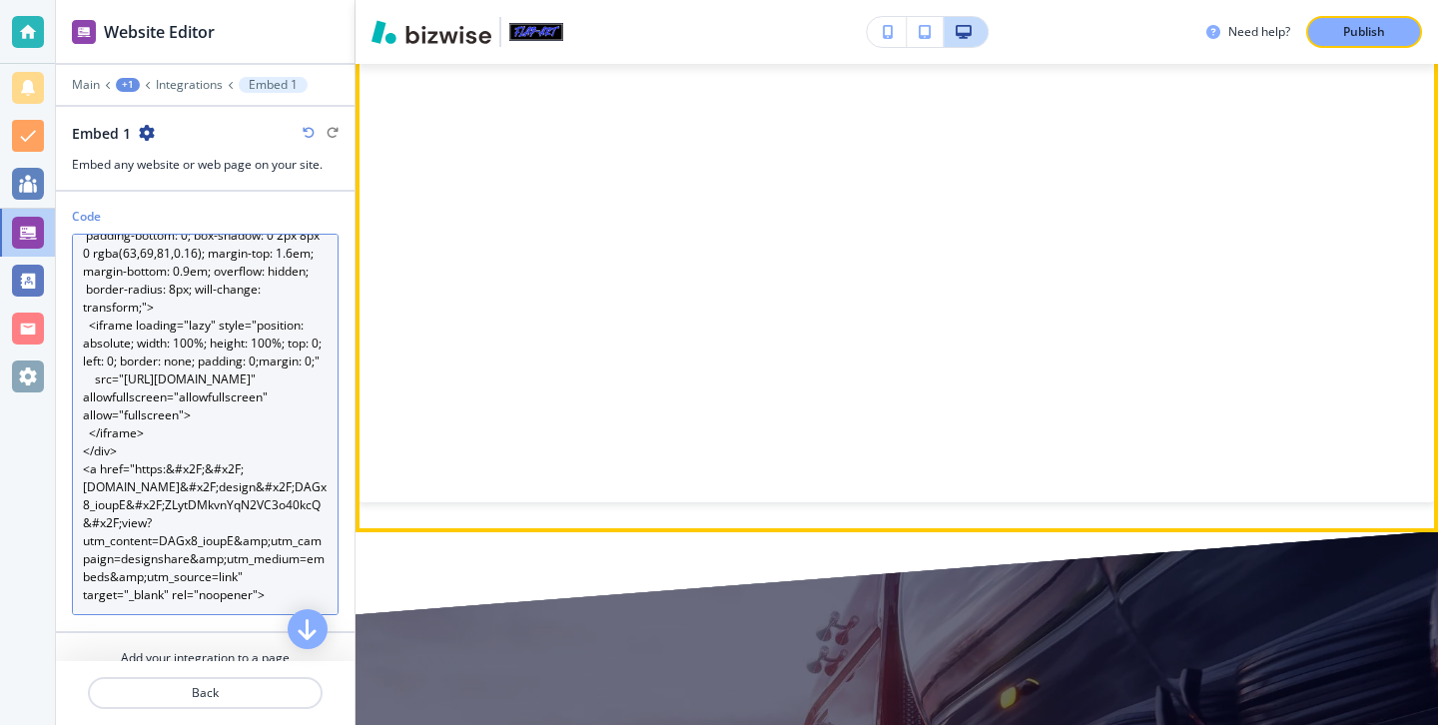
type textarea "<div style="position: relative; width: 100%; height: 0; padding-top: 56.2500%; …"
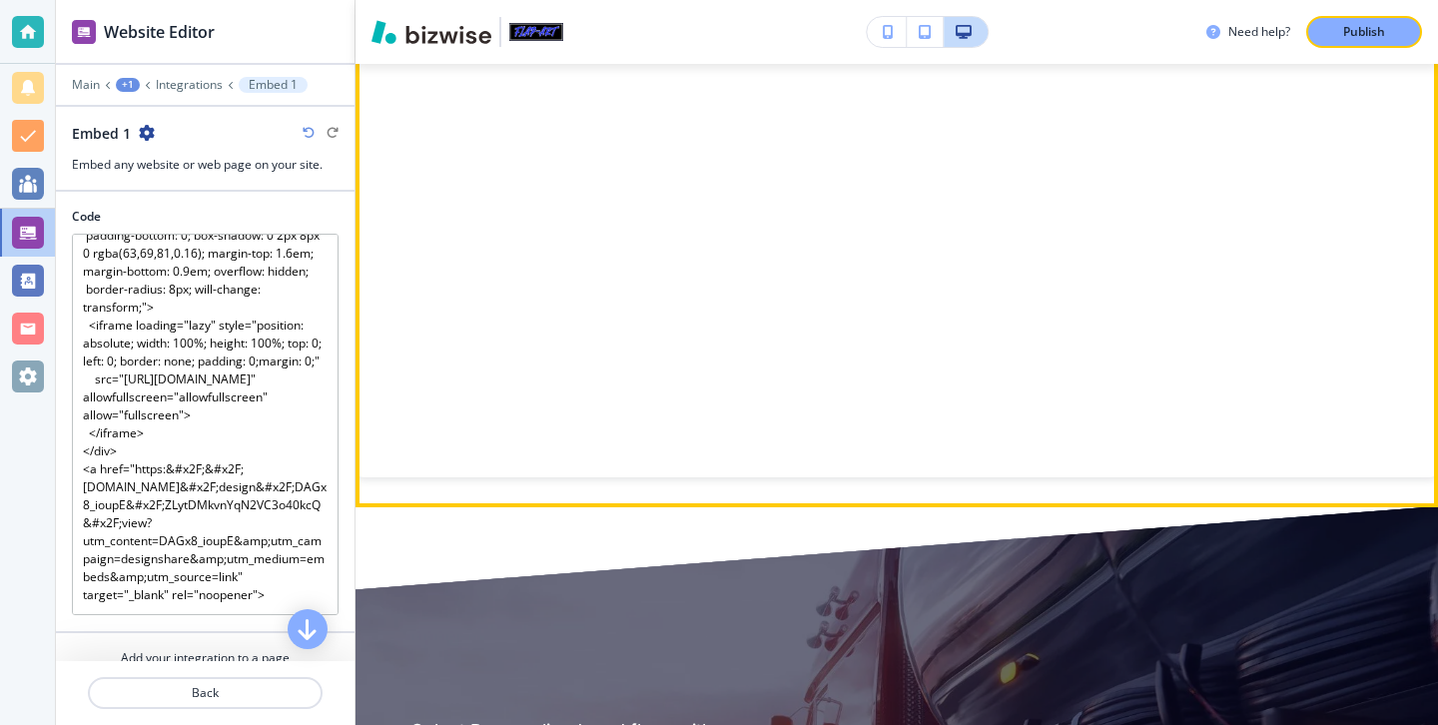
scroll to position [2571, 0]
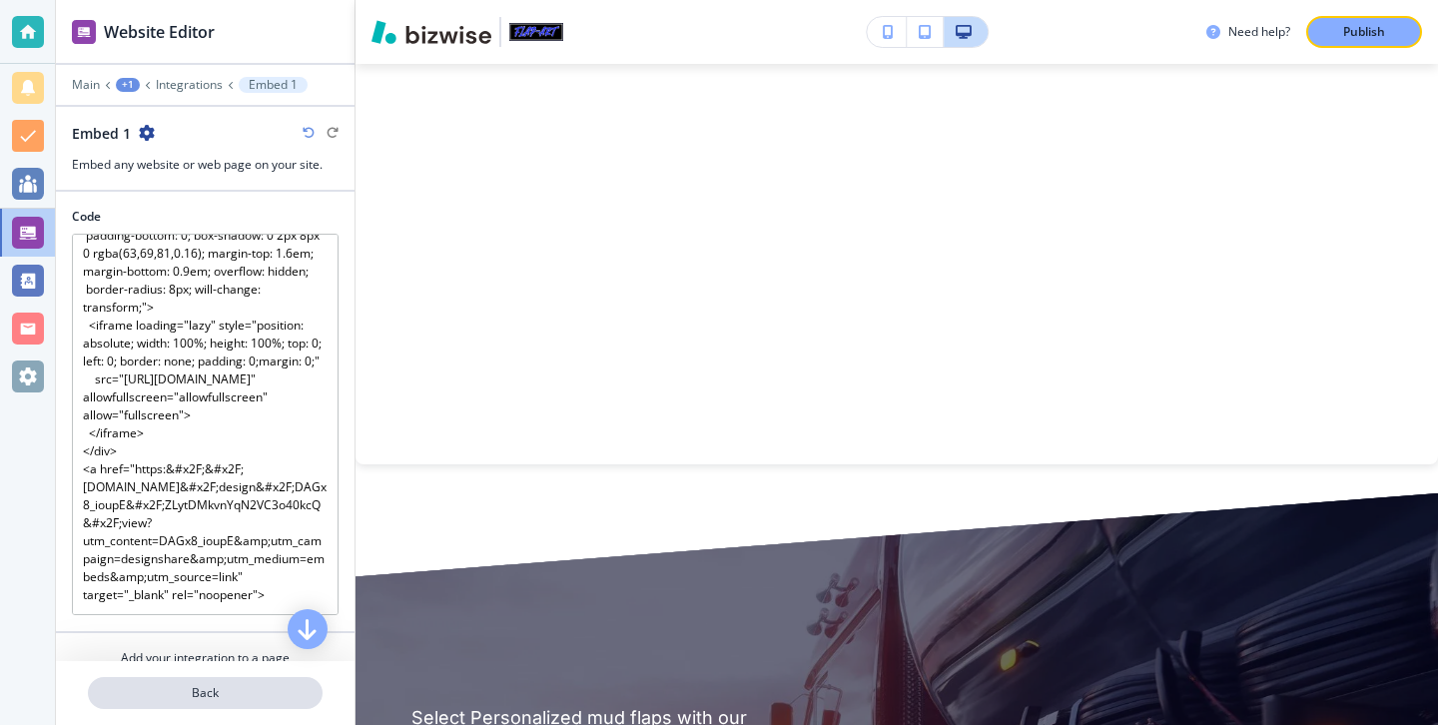
click at [248, 698] on p "Back" at bounding box center [205, 693] width 231 height 18
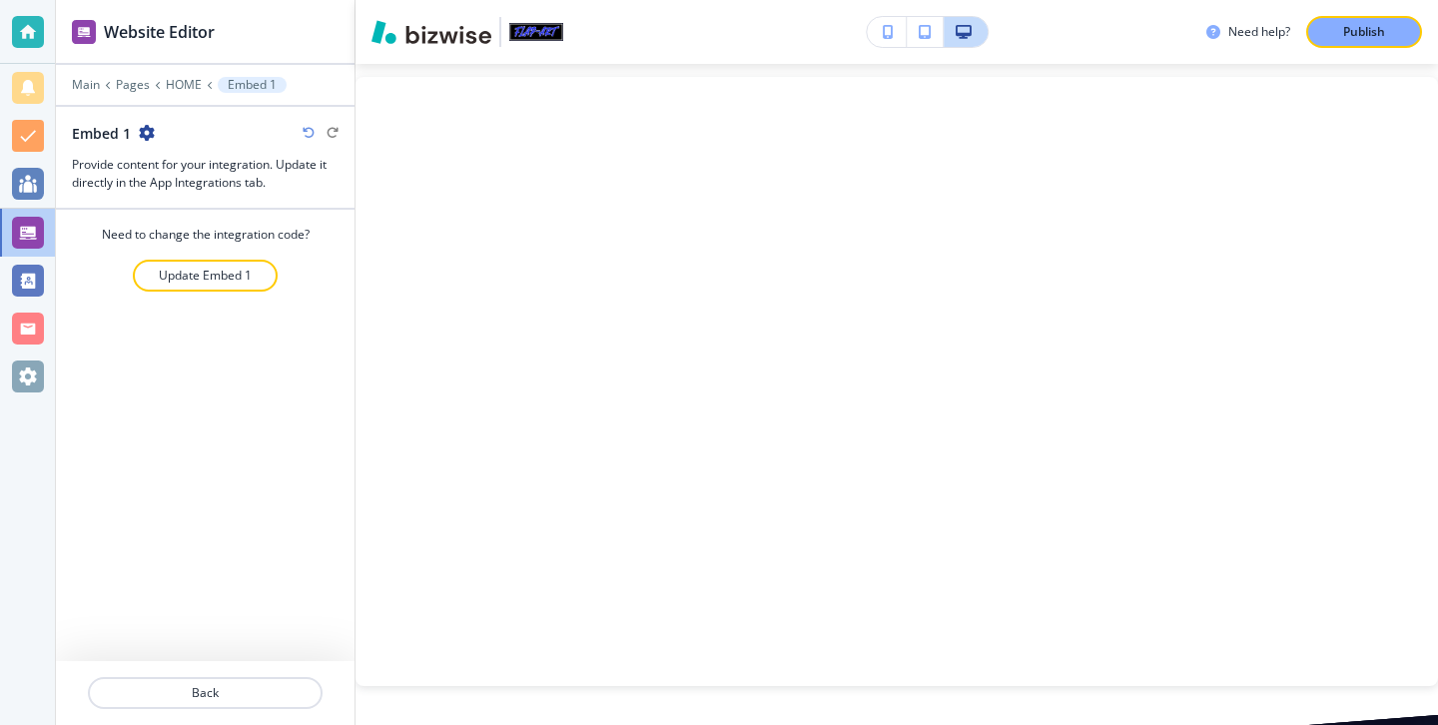
scroll to position [2336, 0]
click at [273, 680] on button "Back" at bounding box center [205, 693] width 235 height 32
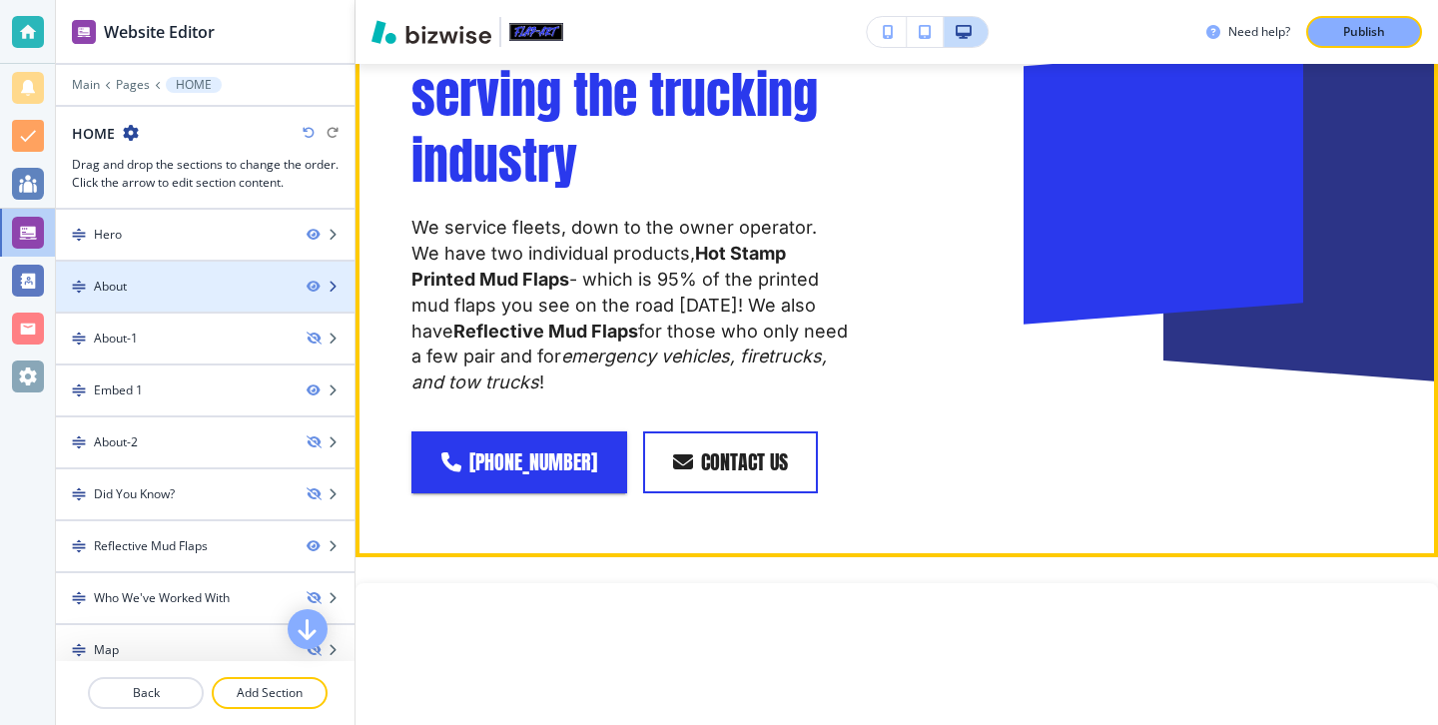
scroll to position [68, 0]
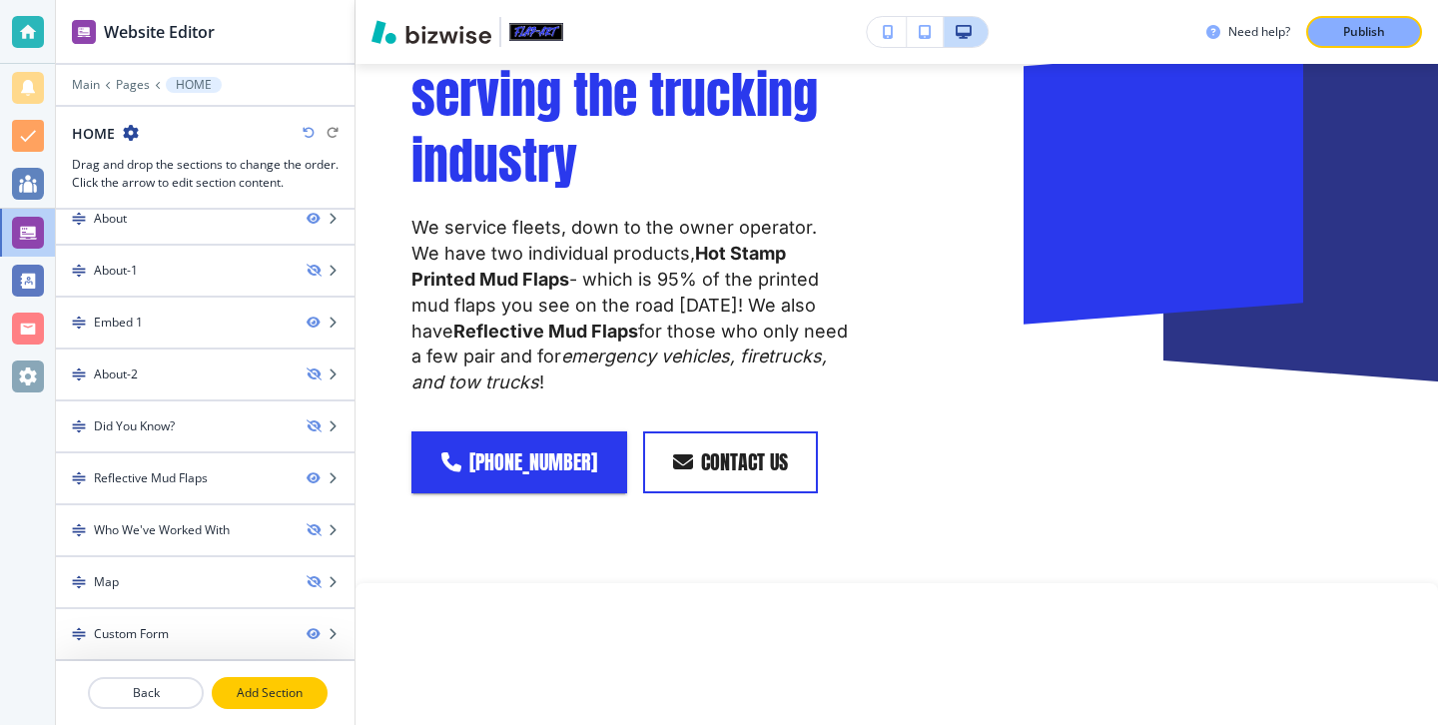
click at [321, 703] on button "Add Section" at bounding box center [270, 693] width 116 height 32
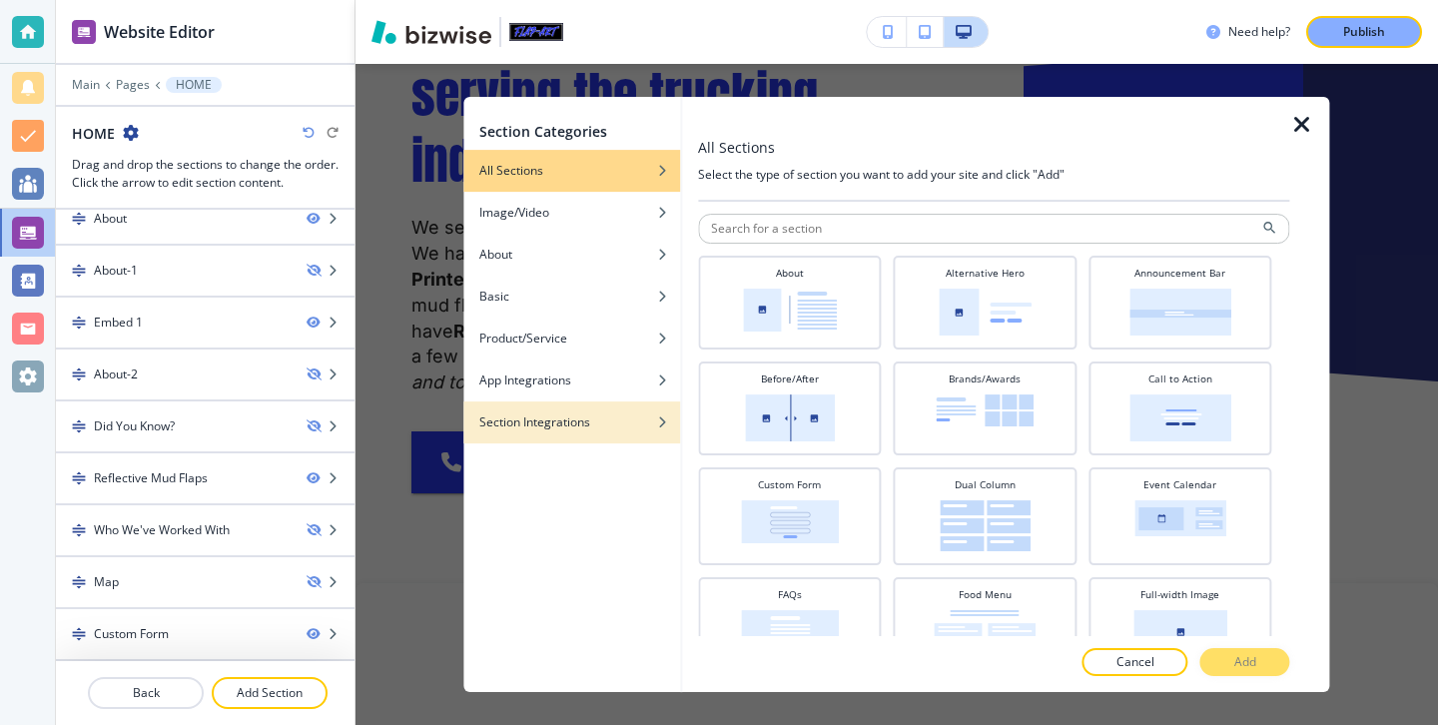
click at [607, 420] on div "Section Integrations" at bounding box center [571, 422] width 217 height 18
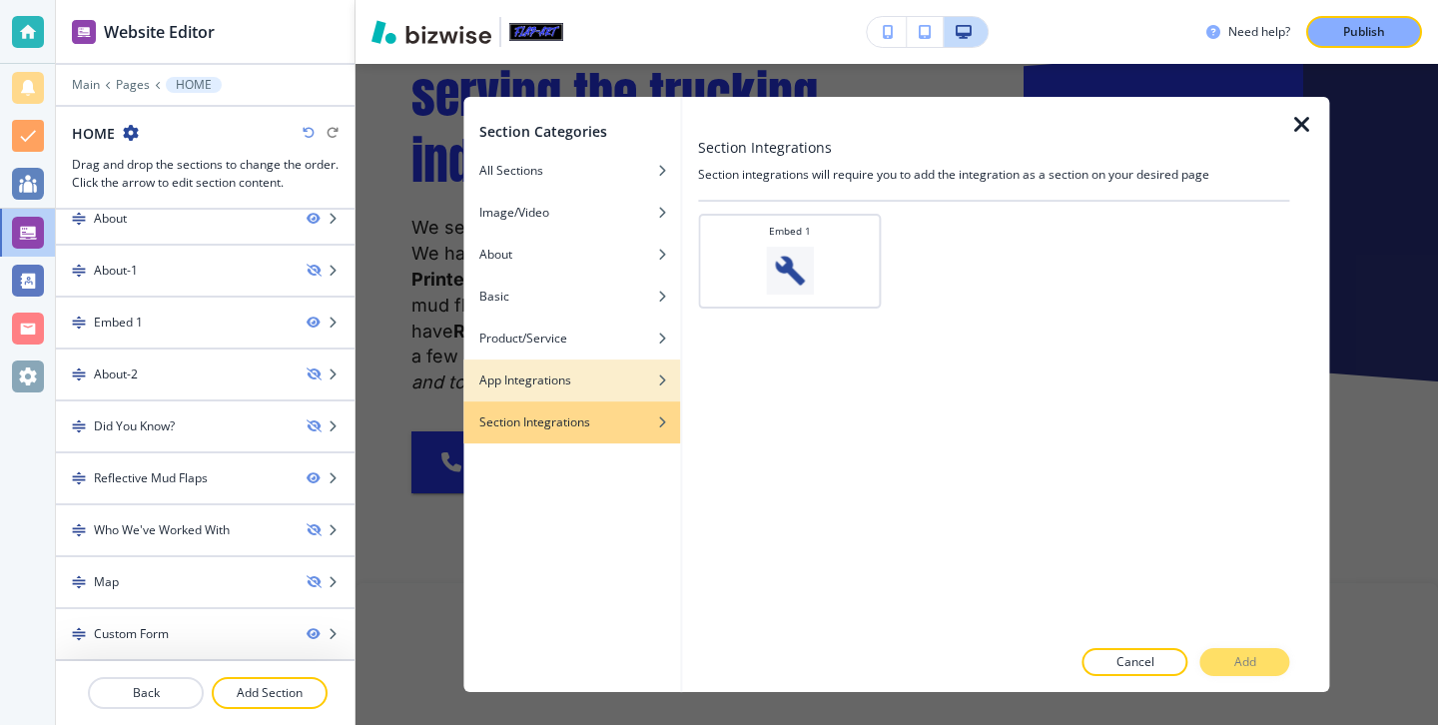
click at [616, 398] on div "button" at bounding box center [571, 395] width 217 height 12
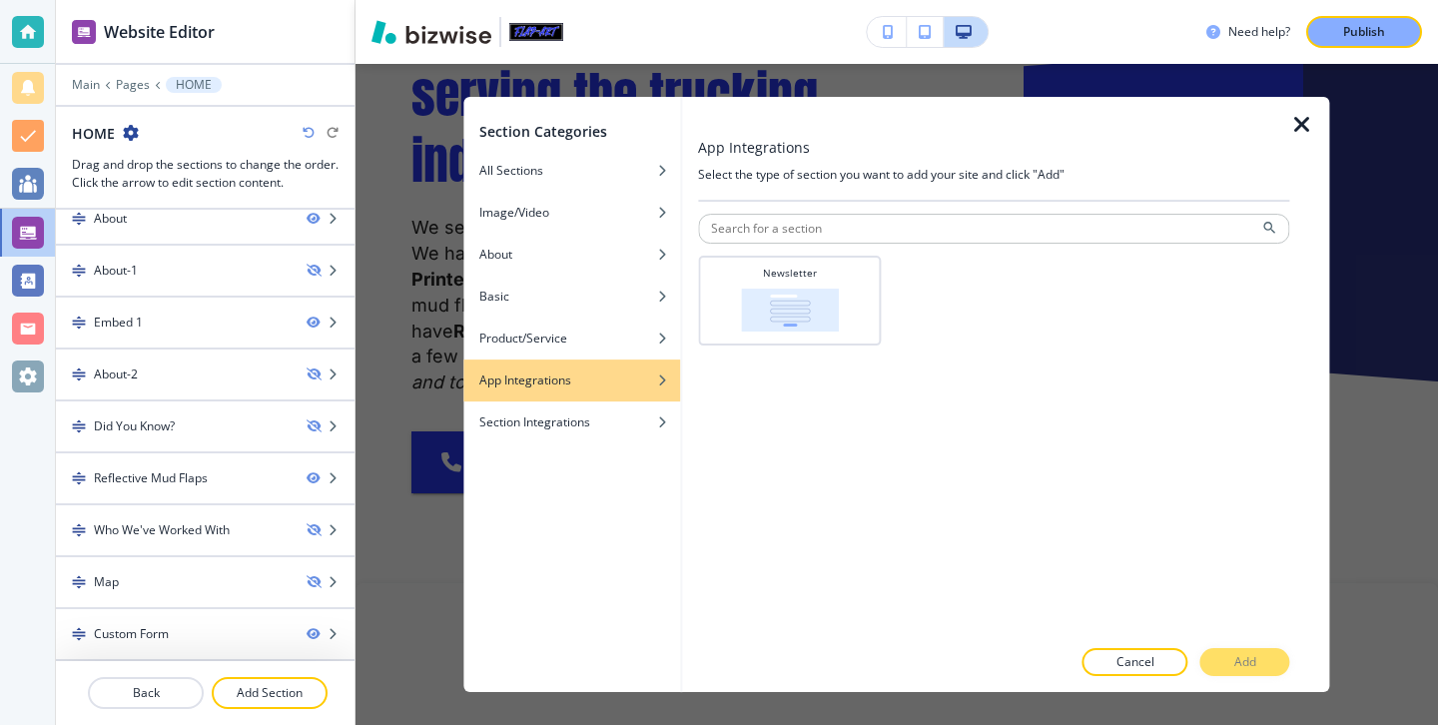
click at [1292, 106] on div at bounding box center [1310, 394] width 40 height 595
click at [1292, 109] on div at bounding box center [1310, 394] width 40 height 595
click at [1293, 116] on icon "button" at bounding box center [1302, 125] width 24 height 24
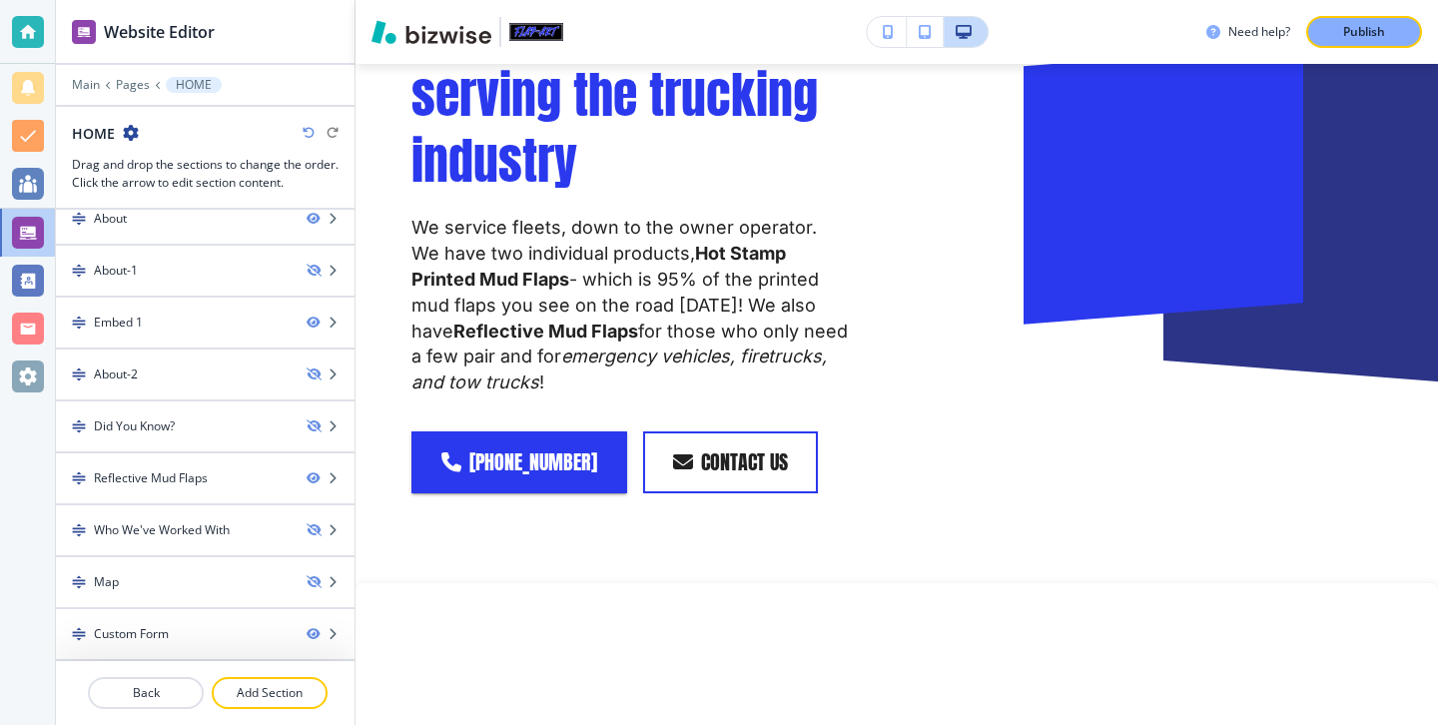
click at [90, 92] on div "Main Pages HOME" at bounding box center [205, 85] width 267 height 16
click at [88, 89] on p "Main" at bounding box center [86, 85] width 28 height 14
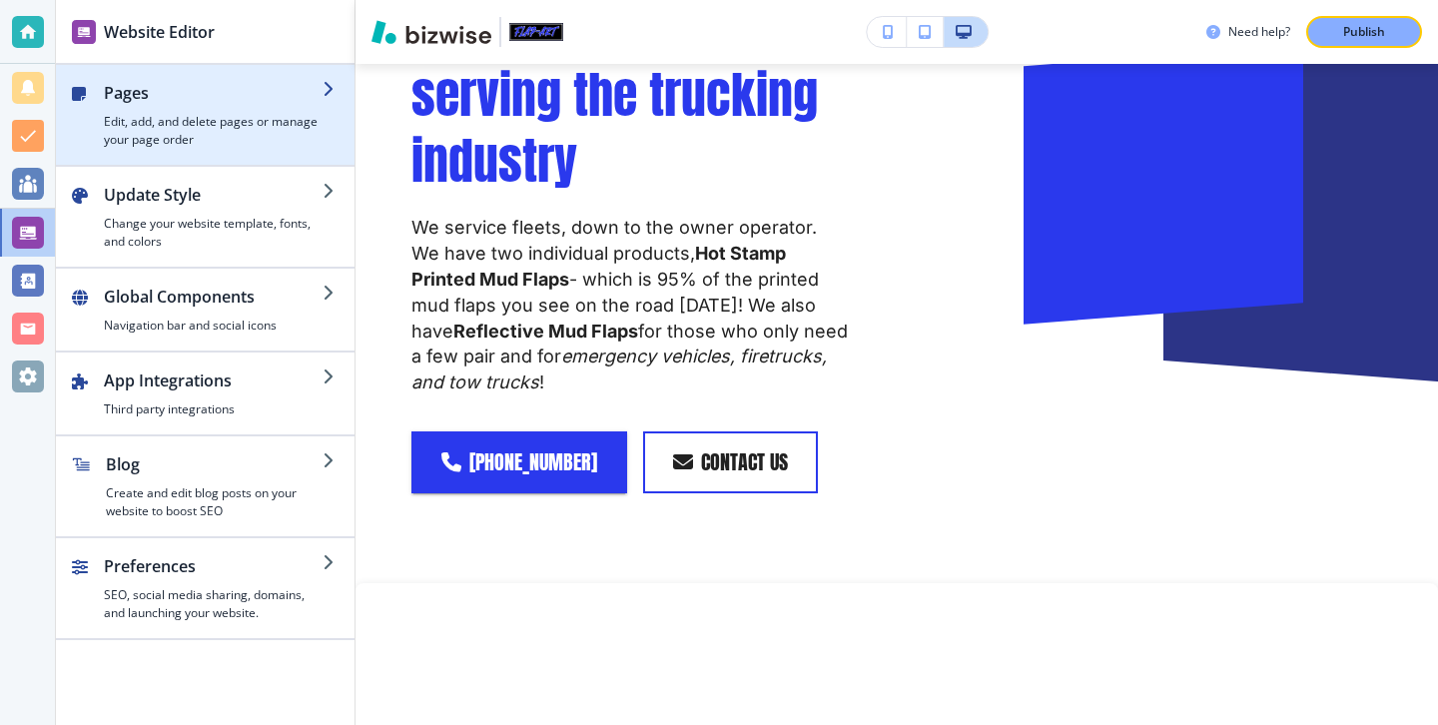
click at [112, 116] on h4 "Edit, add, and delete pages or manage your page order" at bounding box center [213, 131] width 219 height 36
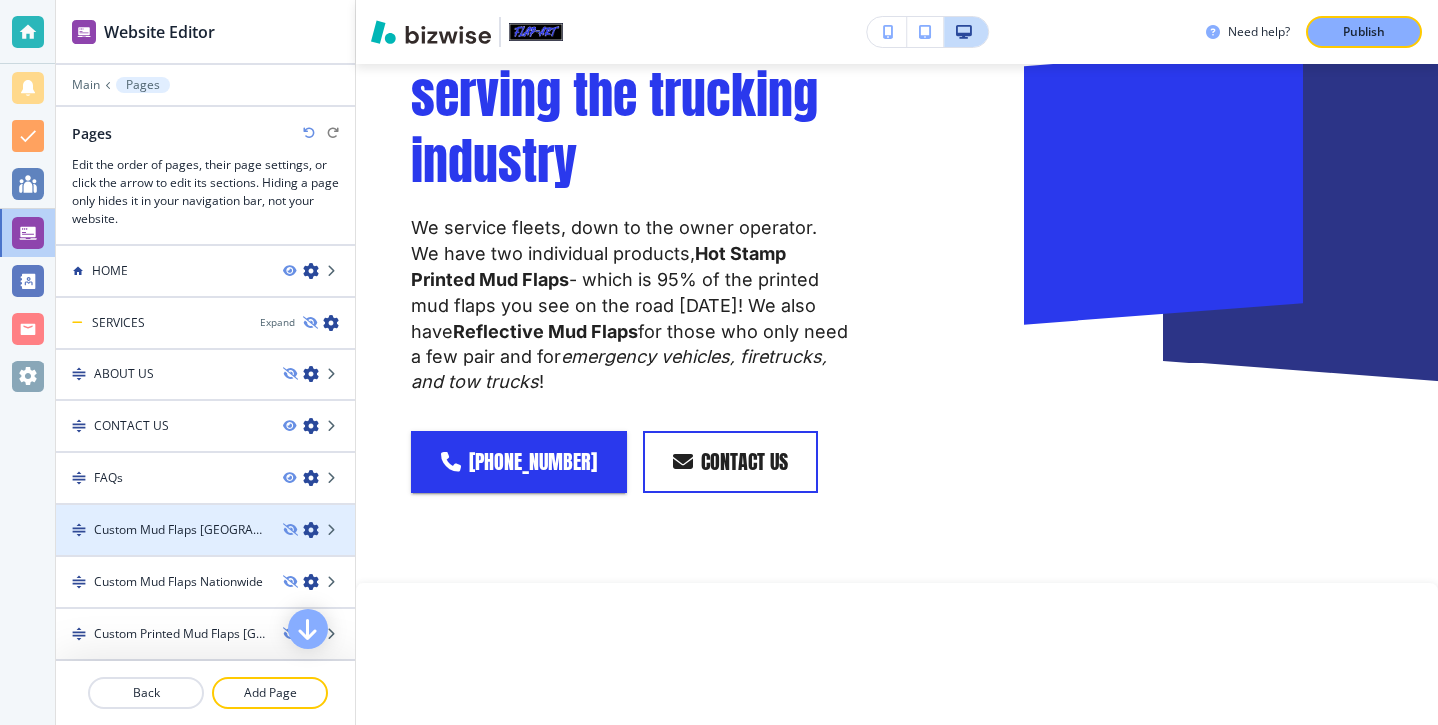
scroll to position [779, 0]
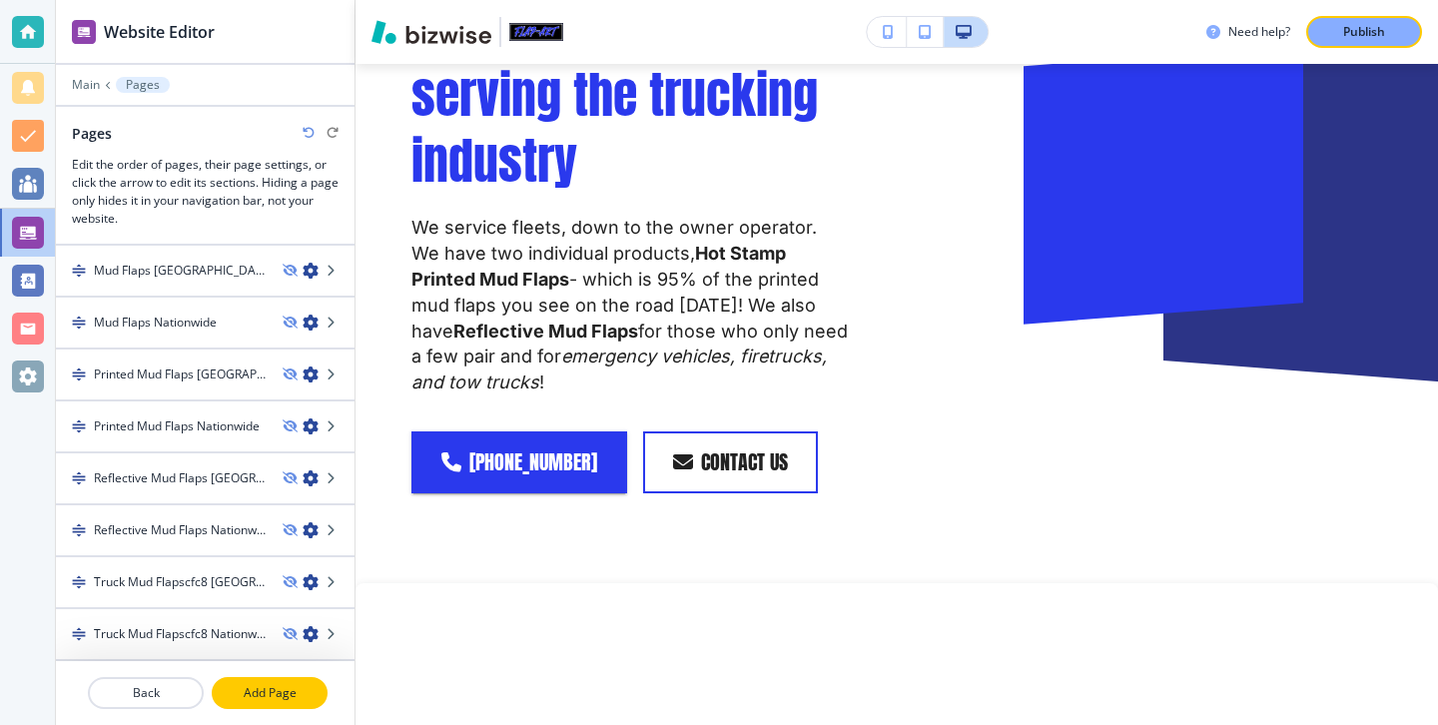
click at [293, 689] on p "Add Page" at bounding box center [270, 693] width 112 height 18
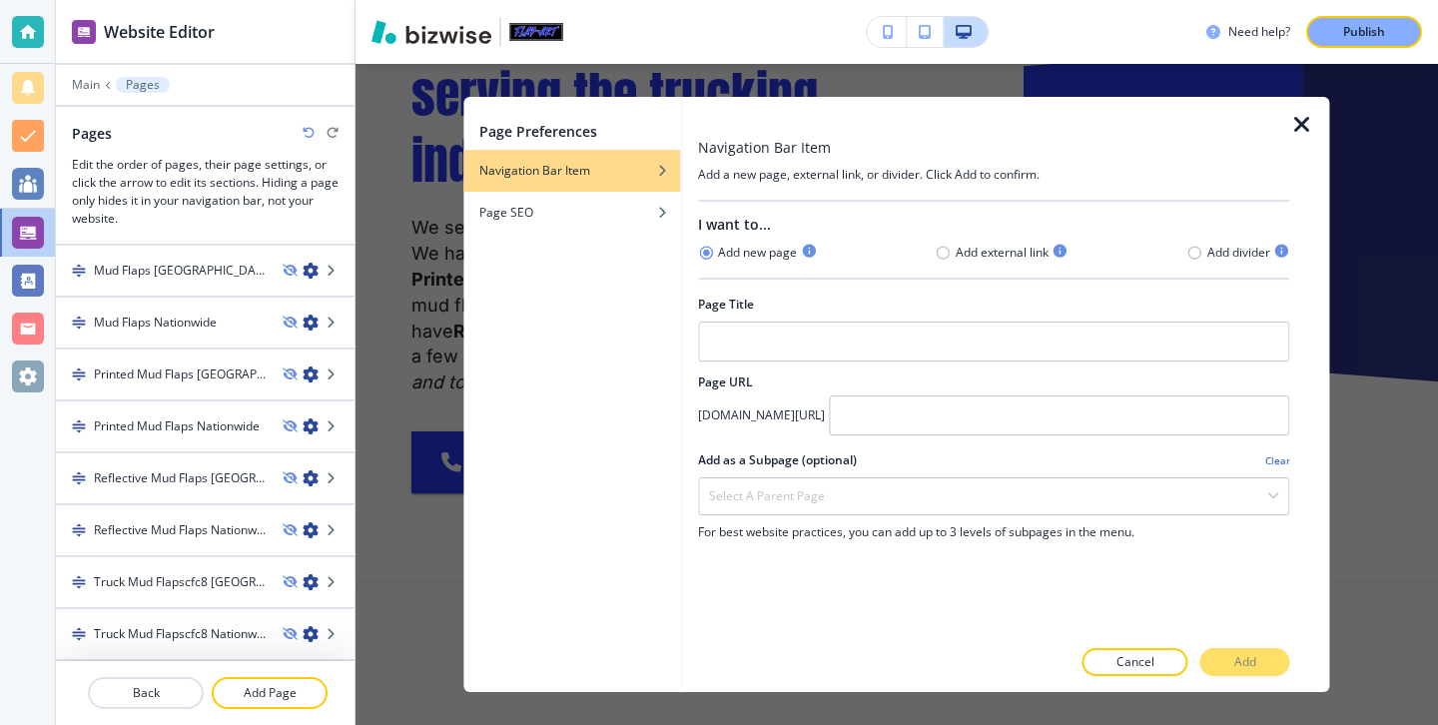
click at [1311, 127] on icon "button" at bounding box center [1302, 125] width 24 height 24
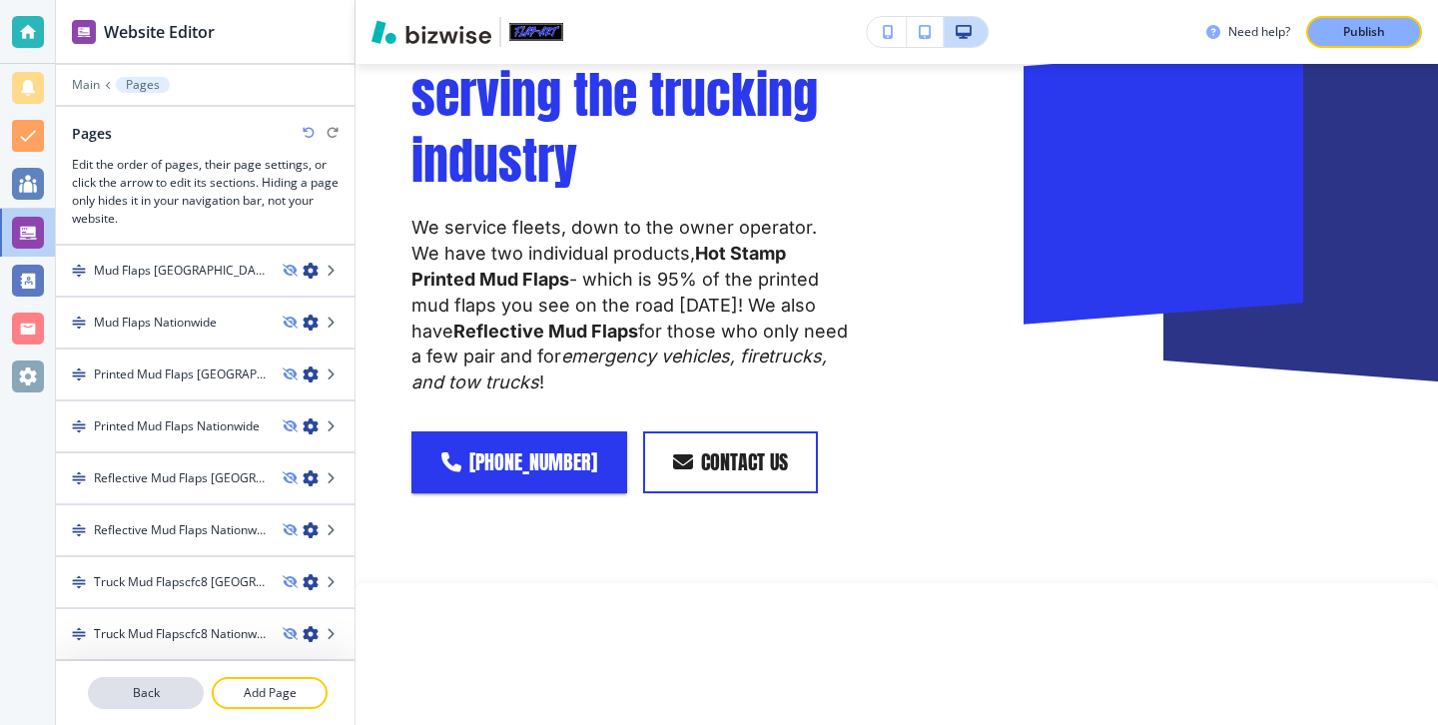
click at [148, 695] on p "Back" at bounding box center [146, 693] width 112 height 18
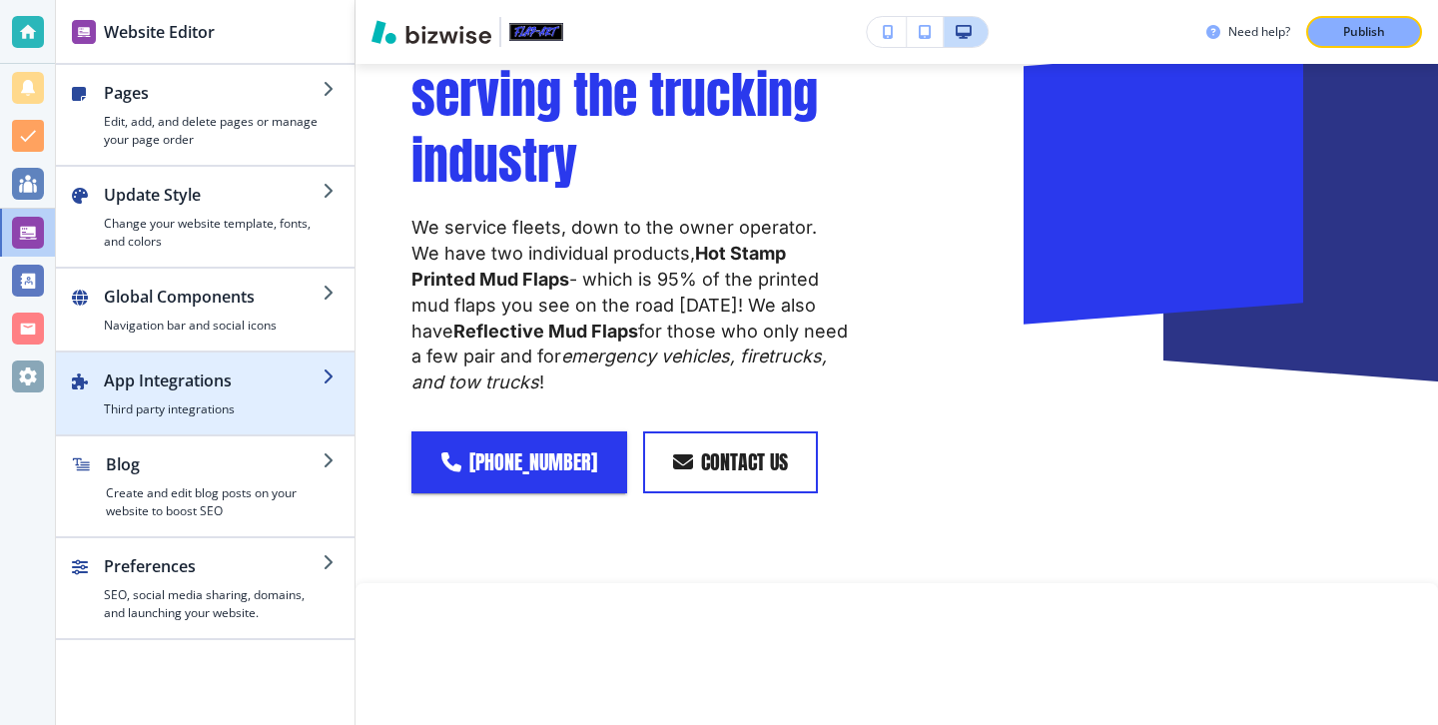
click at [150, 394] on div "button" at bounding box center [213, 396] width 219 height 8
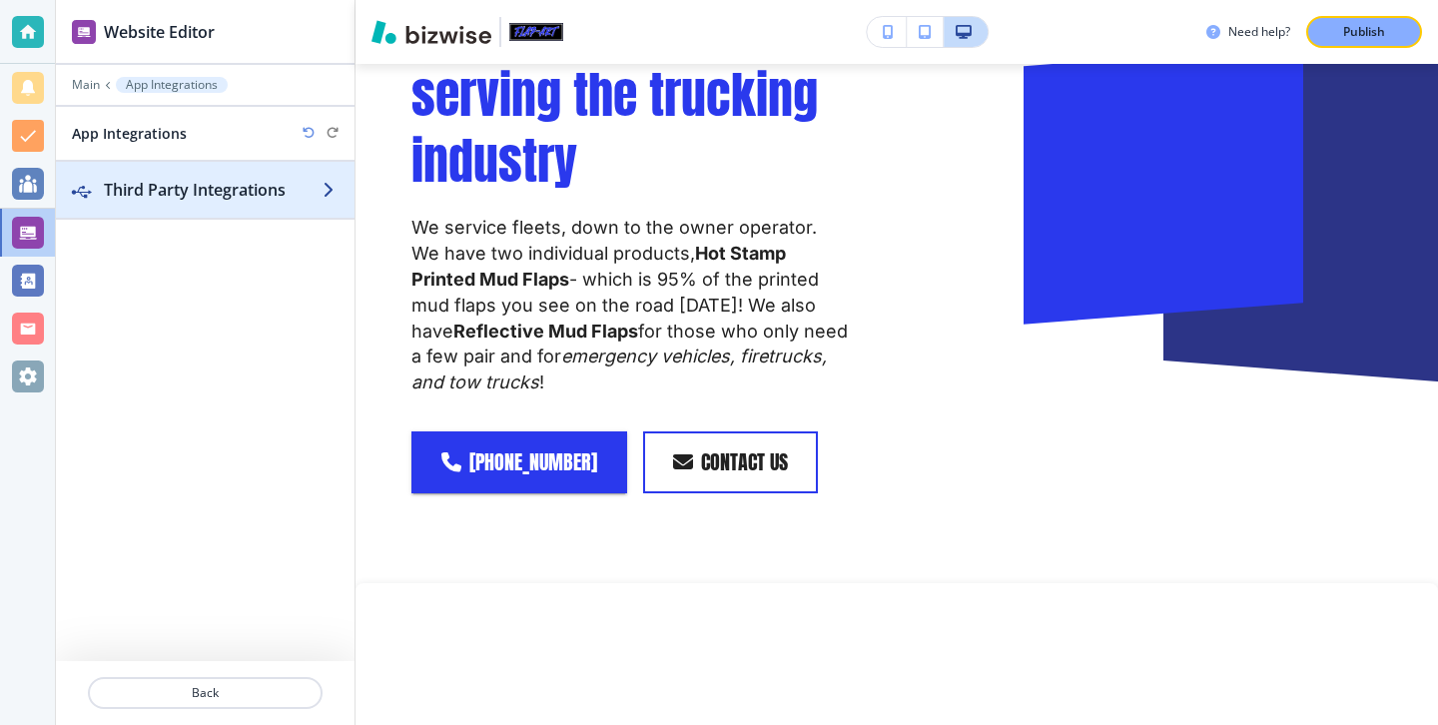
click at [255, 206] on div "button" at bounding box center [205, 210] width 299 height 16
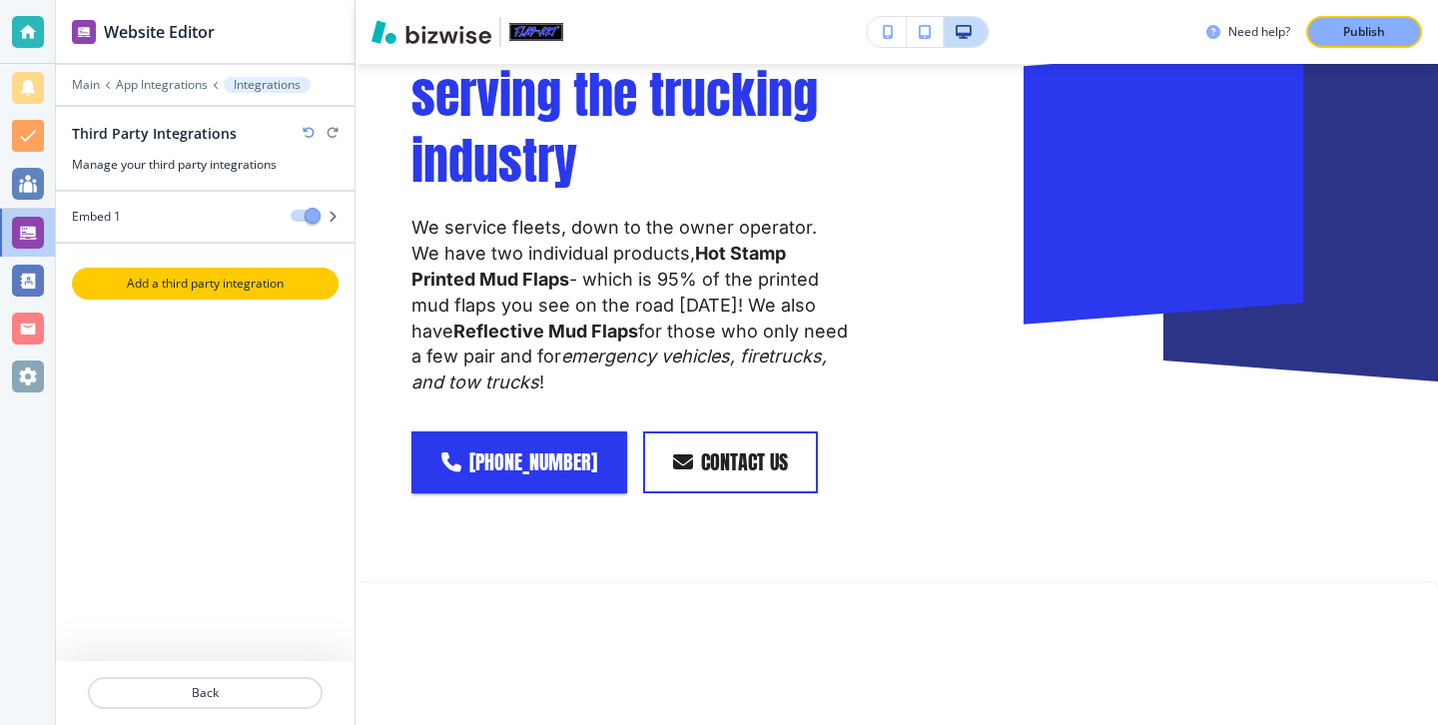
click at [245, 298] on button "Add a third party integration" at bounding box center [205, 284] width 267 height 32
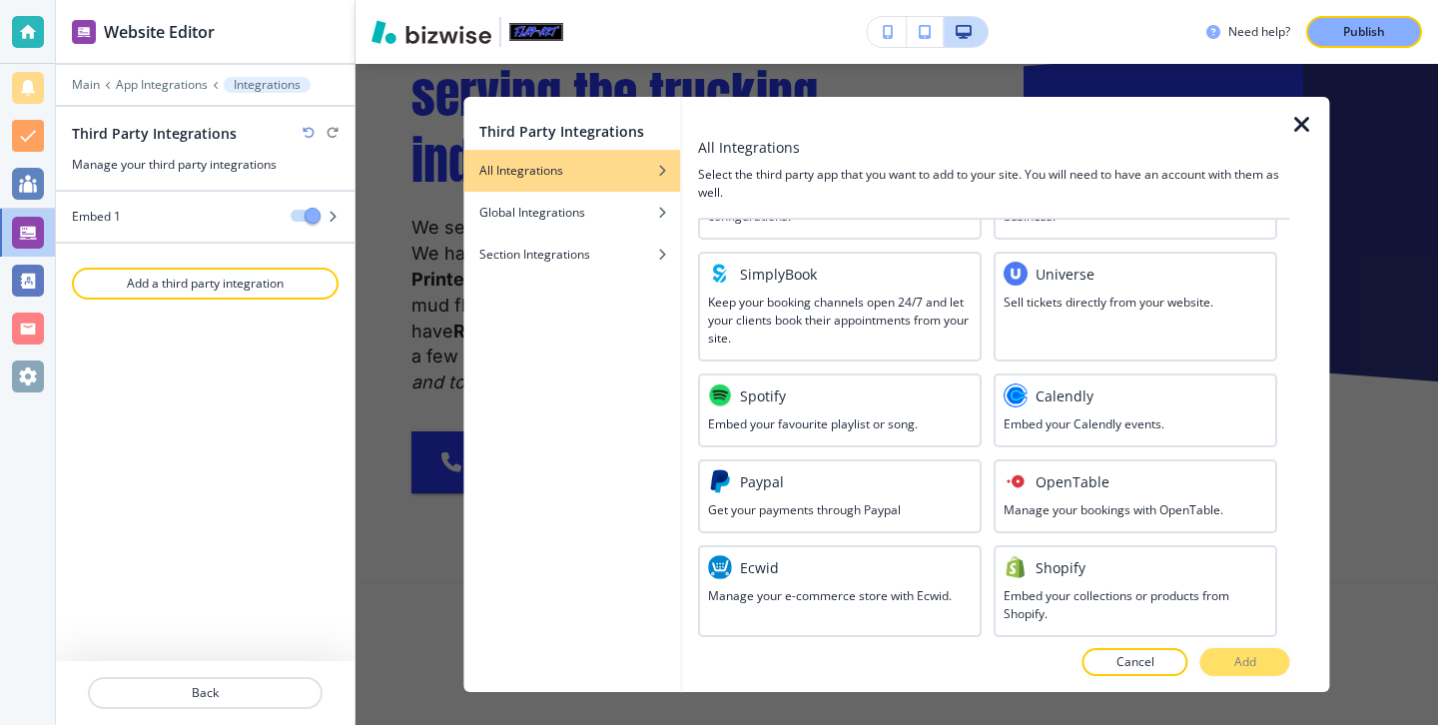
scroll to position [1133, 0]
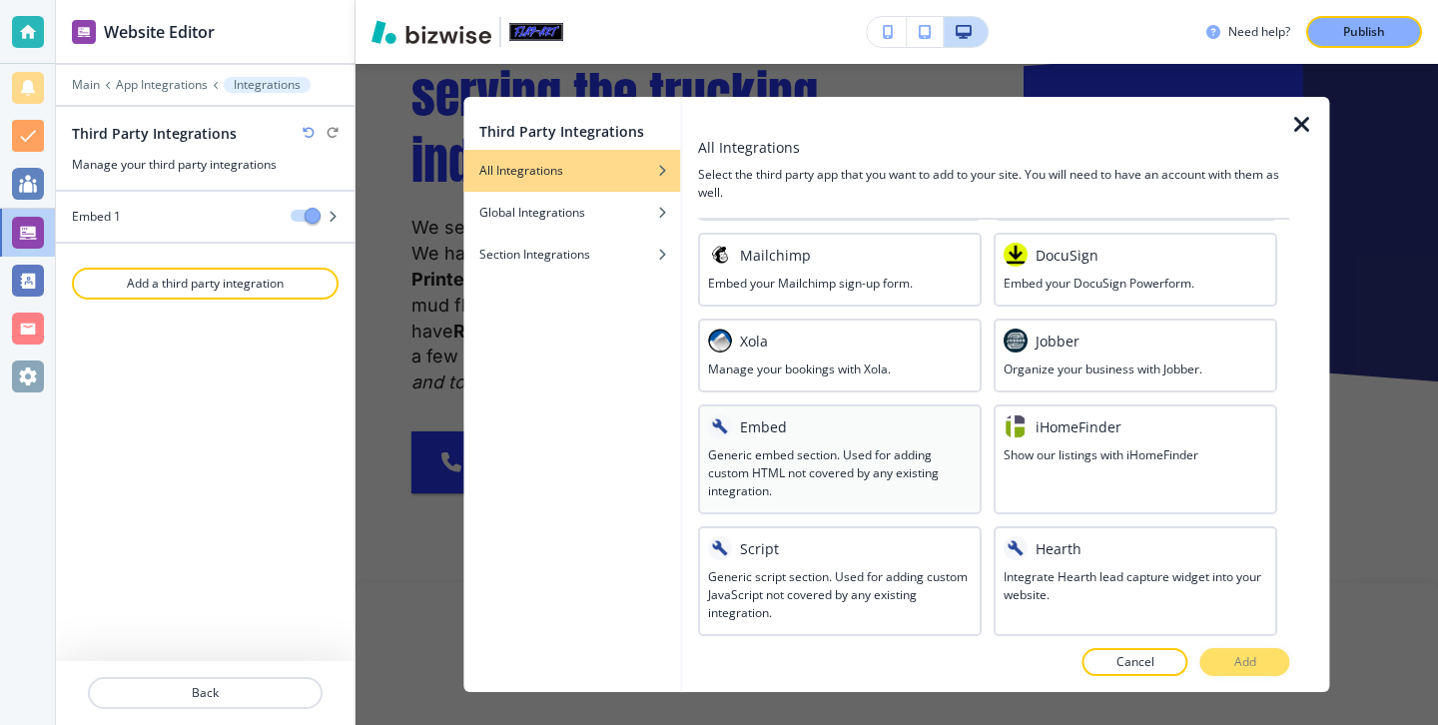
click at [782, 440] on div at bounding box center [840, 442] width 264 height 8
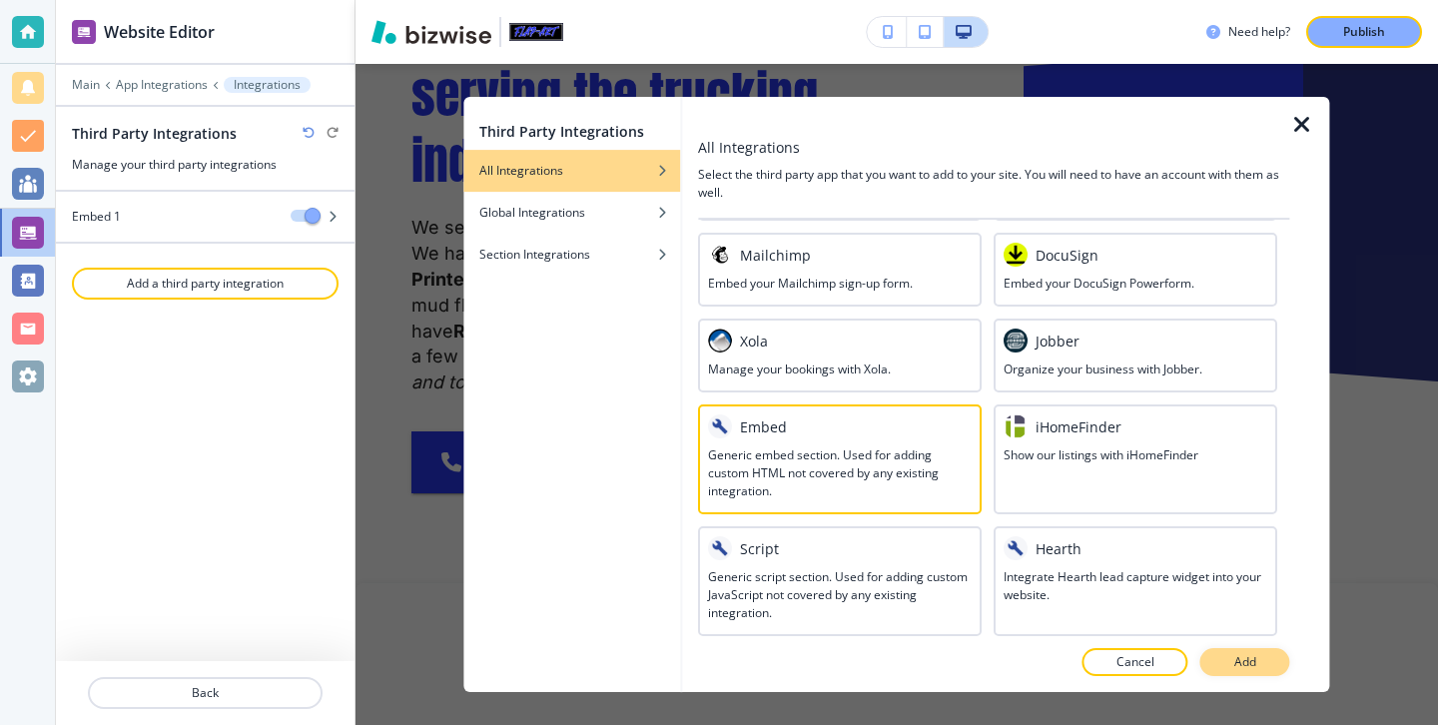
click at [1221, 663] on button "Add" at bounding box center [1245, 662] width 90 height 28
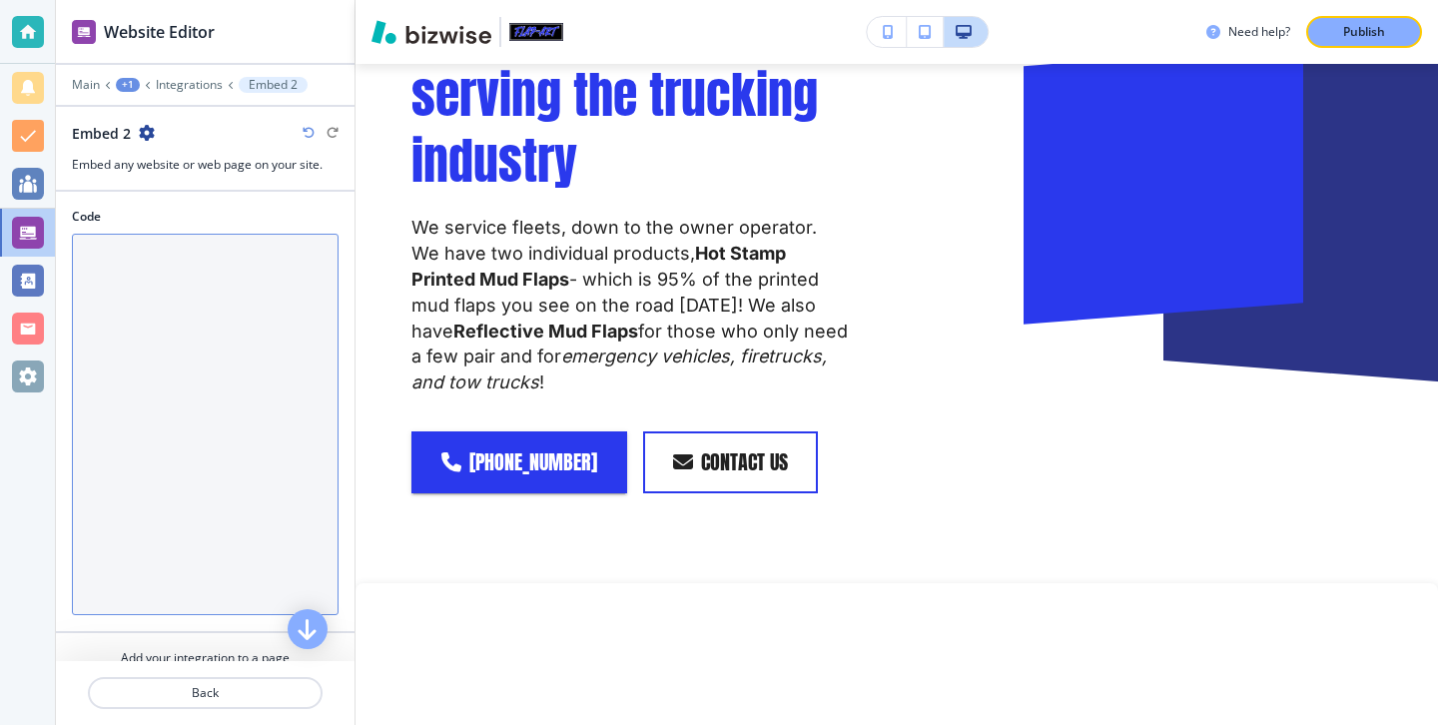
click at [310, 358] on textarea "Code" at bounding box center [205, 424] width 267 height 381
paste textarea "<div style="position: relative; width: 100%; height: 0; padding-top: 56.2500%; …"
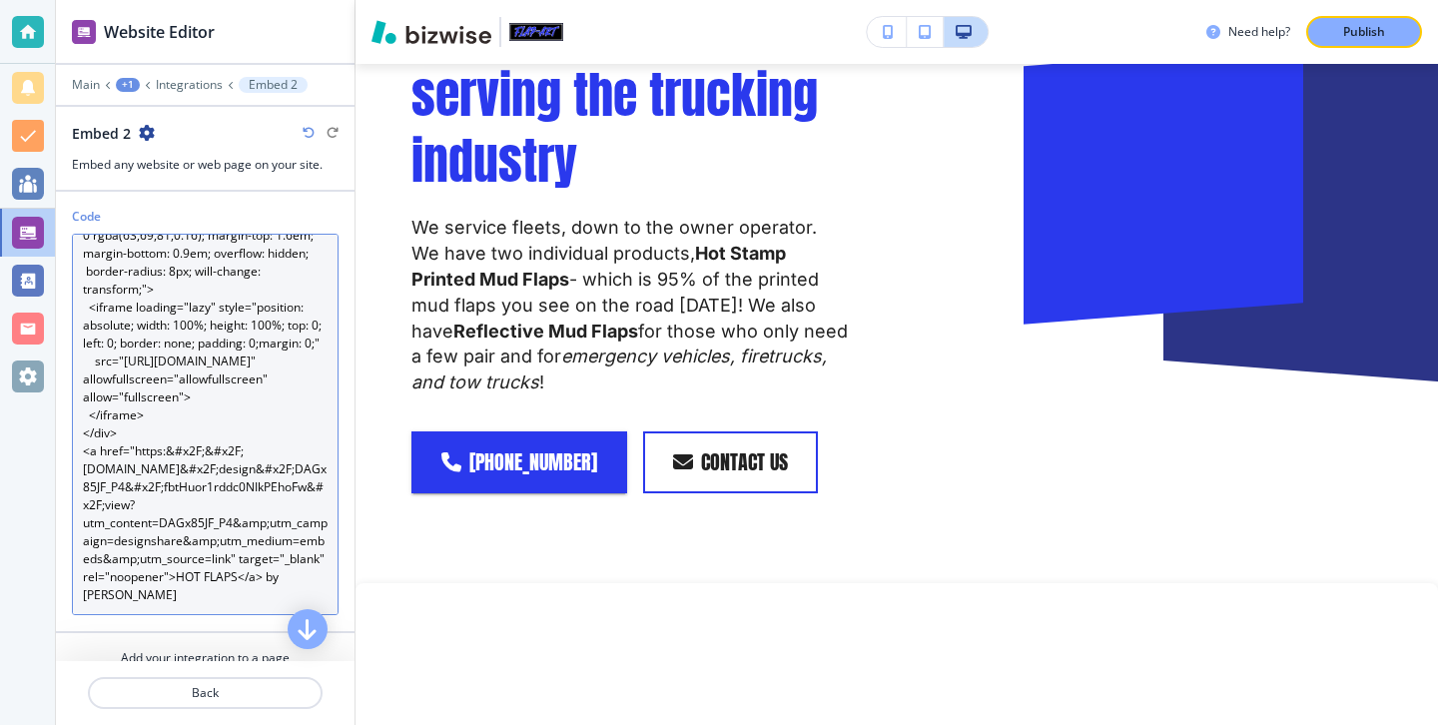
scroll to position [108, 0]
drag, startPoint x: 248, startPoint y: 604, endPoint x: 265, endPoint y: 580, distance: 29.4
click at [265, 580] on textarea "<div style="position: relative; width: 100%; height: 0; padding-top: 56.2500%; …" at bounding box center [205, 424] width 267 height 381
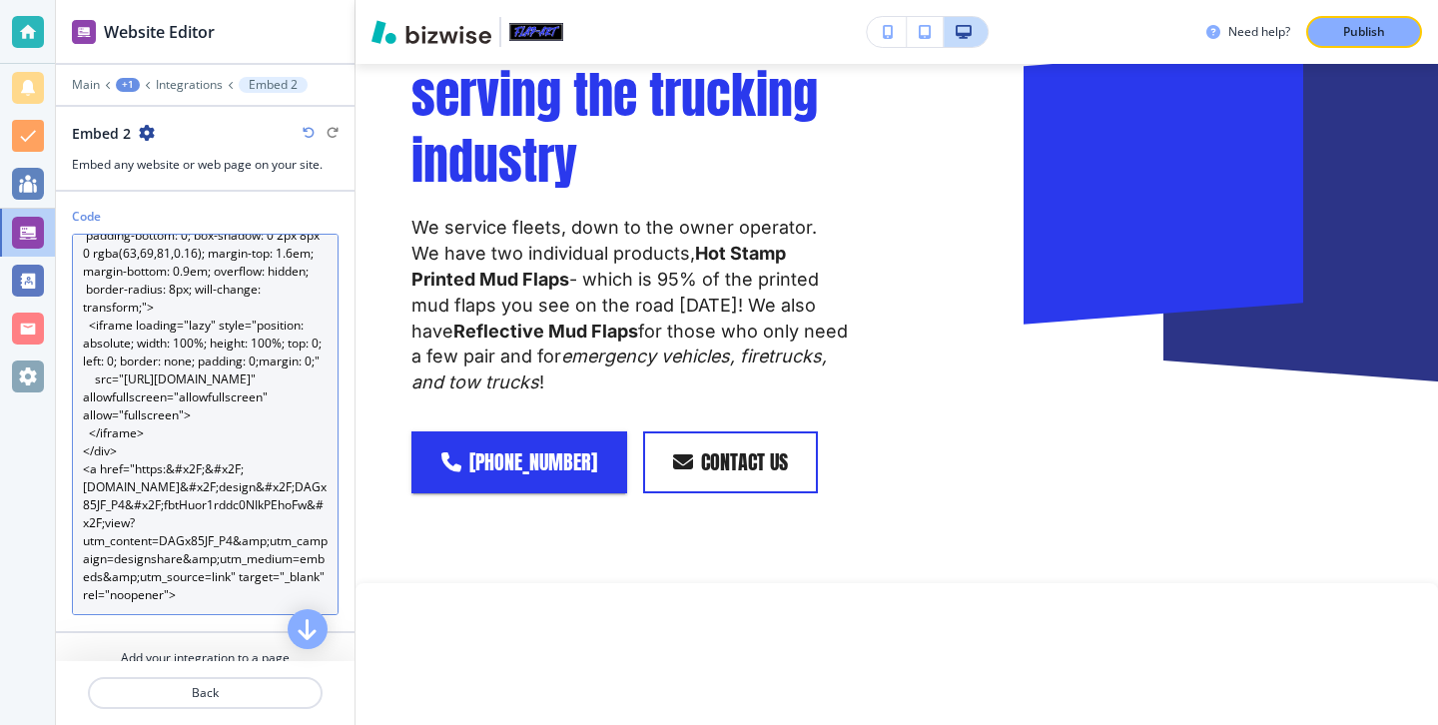
scroll to position [70, 0]
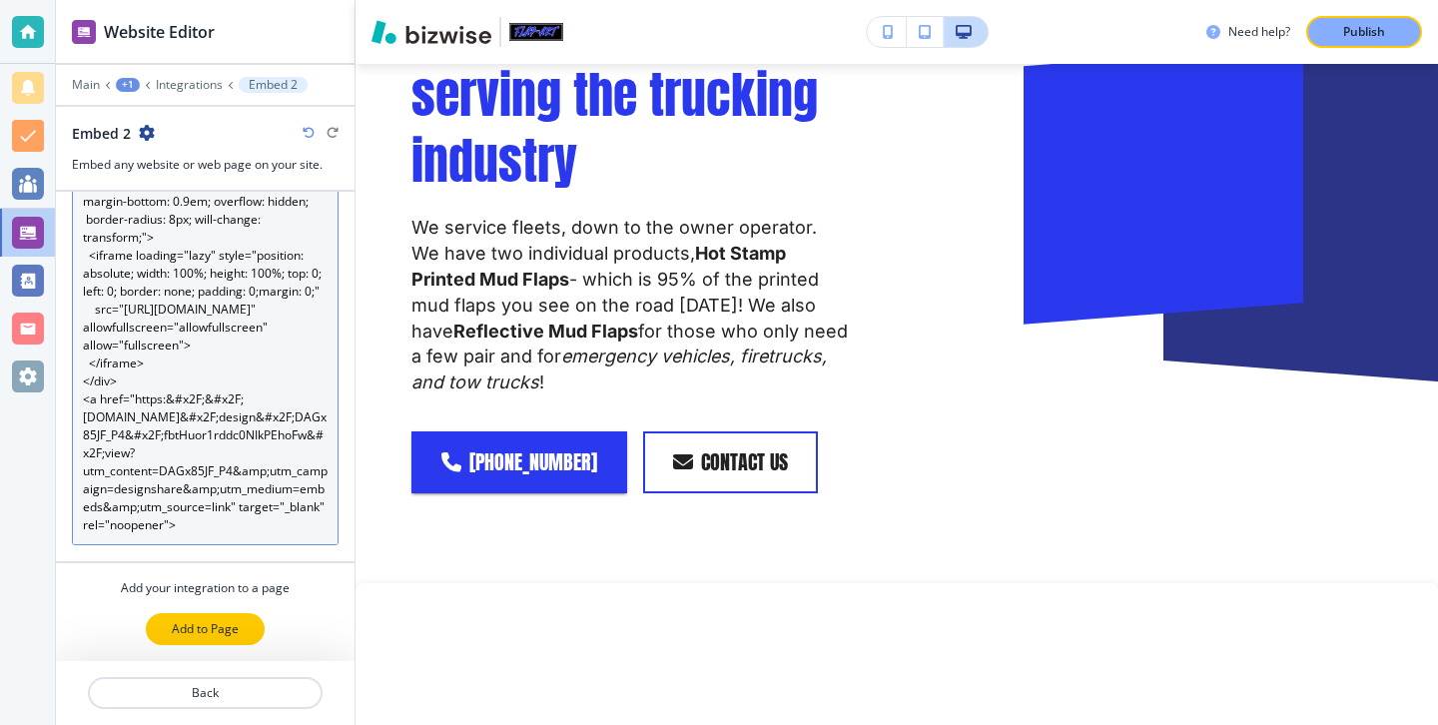
type textarea "<div style="position: relative; width: 100%; height: 0; padding-top: 56.2500%; …"
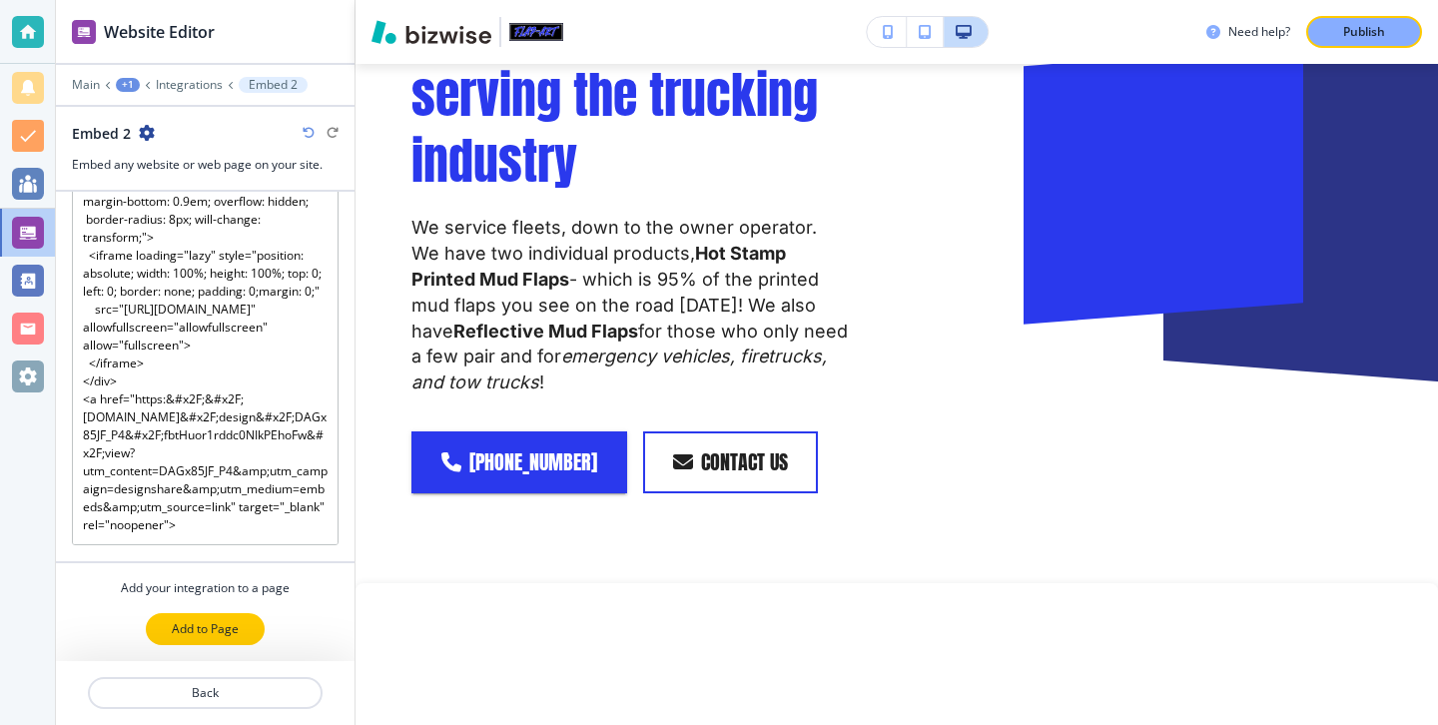
click at [235, 630] on p "Add to Page" at bounding box center [205, 629] width 67 height 18
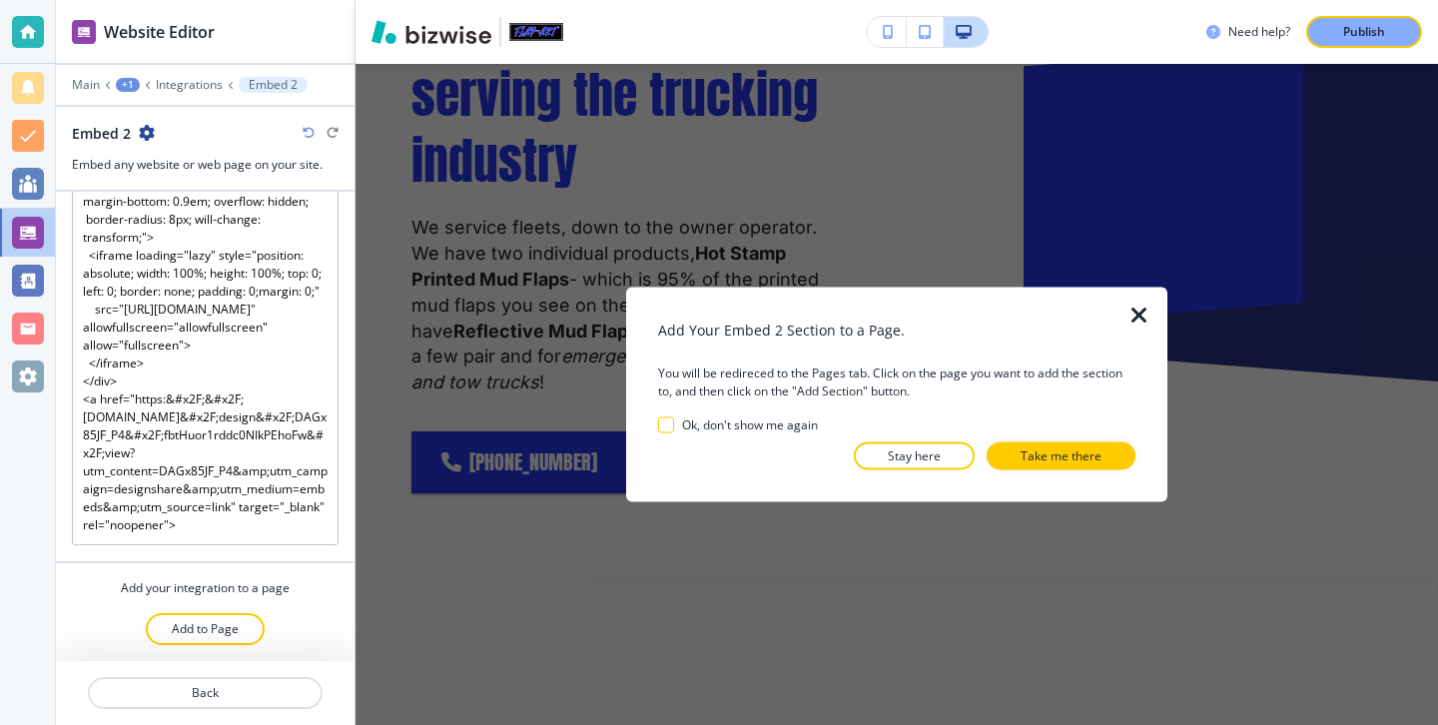
click at [1034, 470] on div at bounding box center [896, 486] width 477 height 32
click at [1042, 459] on p "Take me there" at bounding box center [1060, 456] width 81 height 18
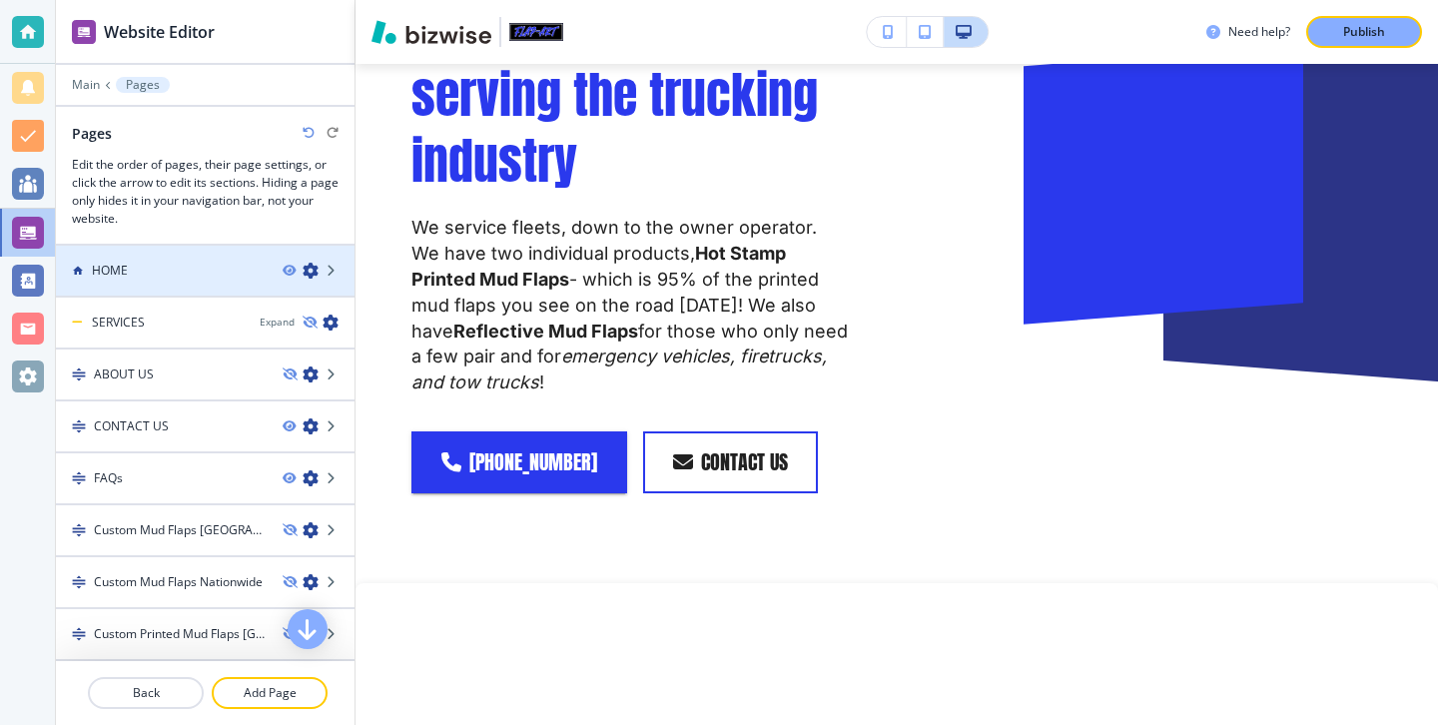
click at [198, 266] on div "HOME" at bounding box center [161, 271] width 211 height 18
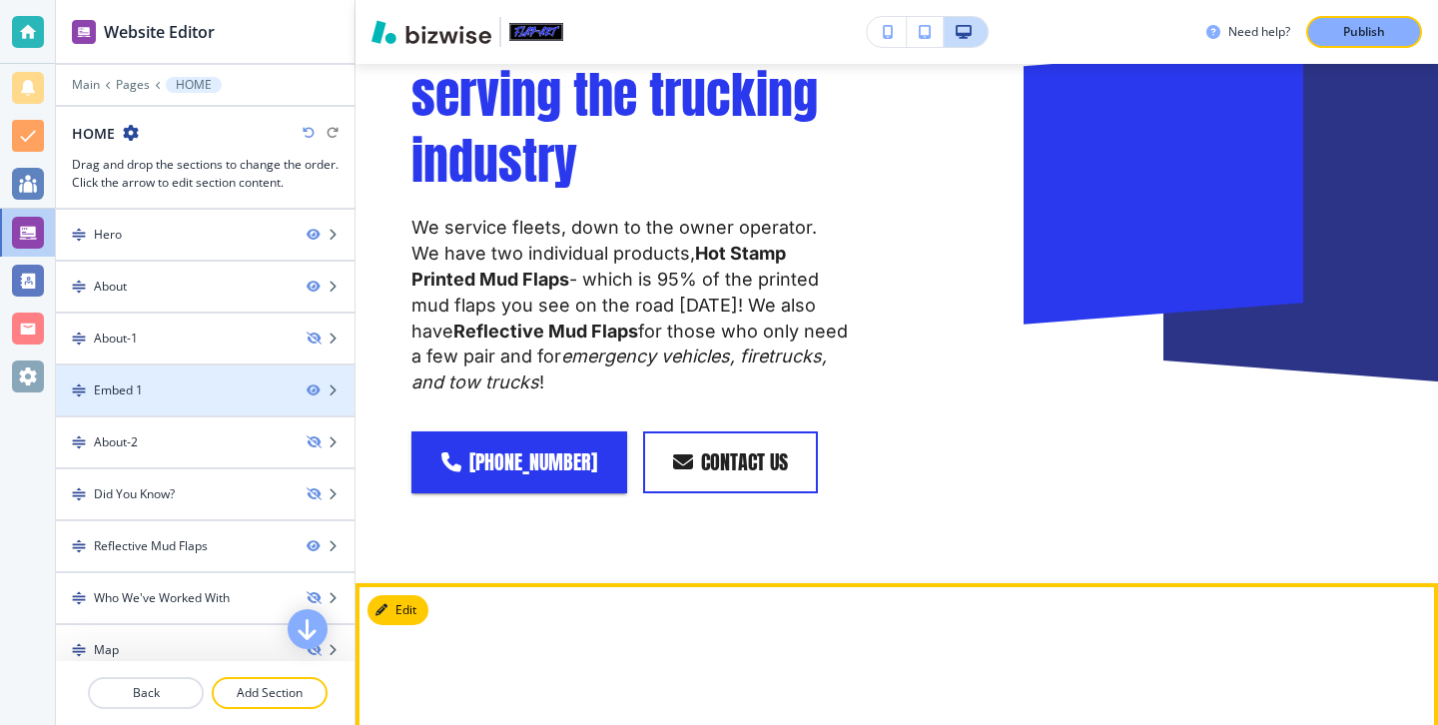
scroll to position [68, 0]
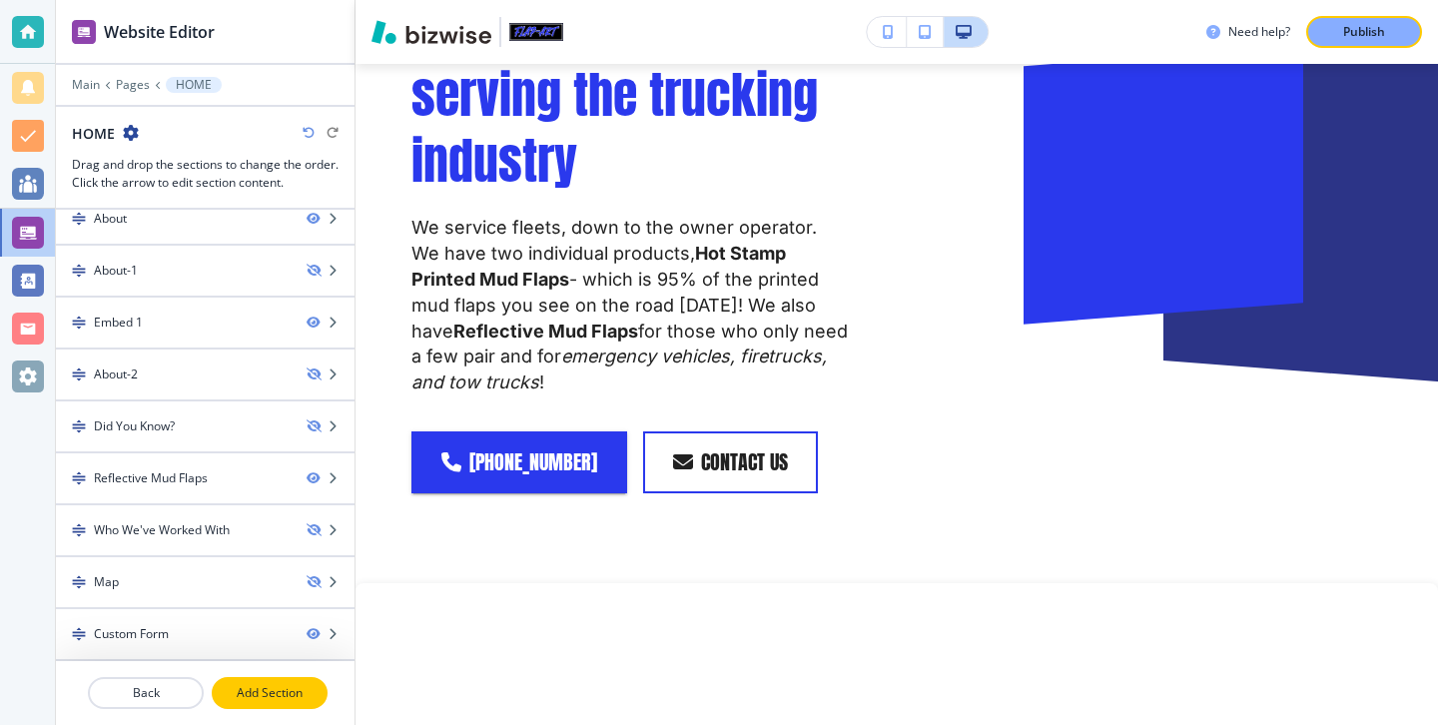
click at [282, 680] on button "Add Section" at bounding box center [270, 693] width 116 height 32
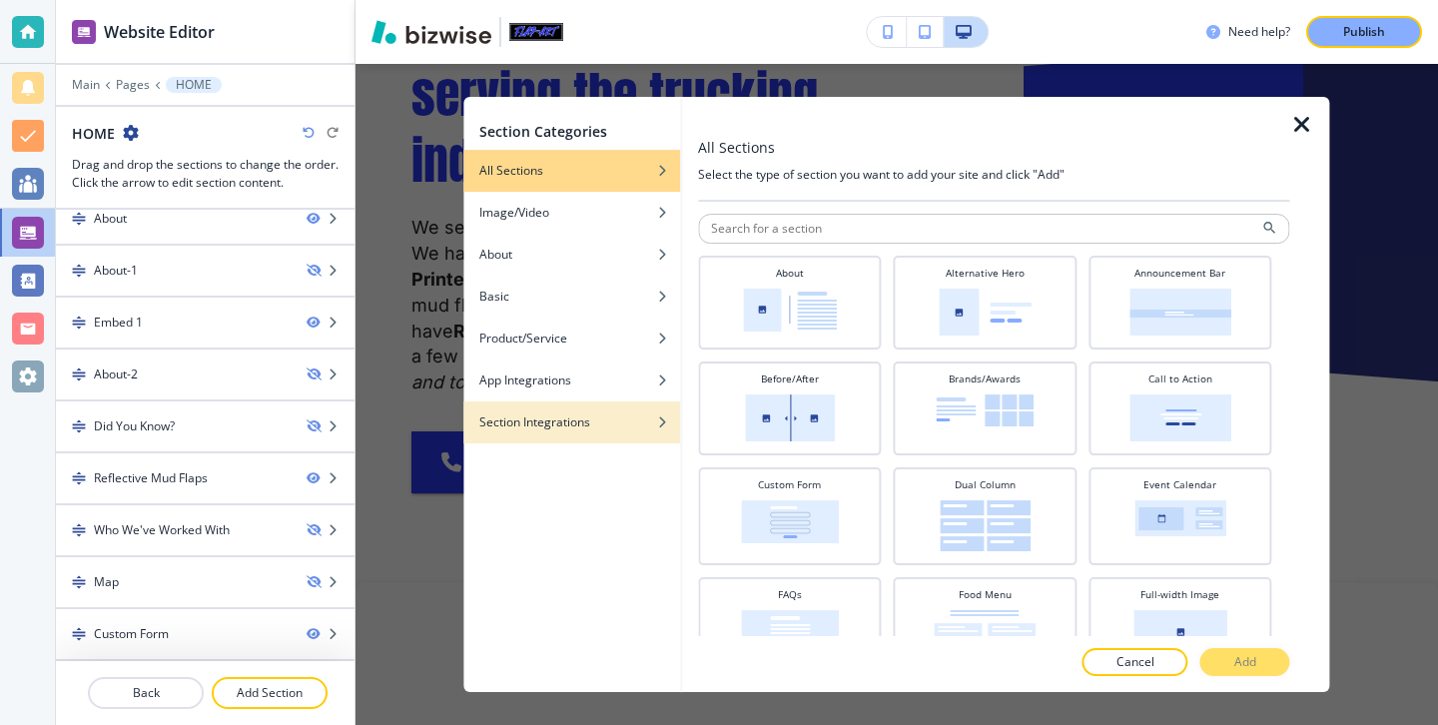
click at [611, 438] on div "button" at bounding box center [571, 437] width 217 height 12
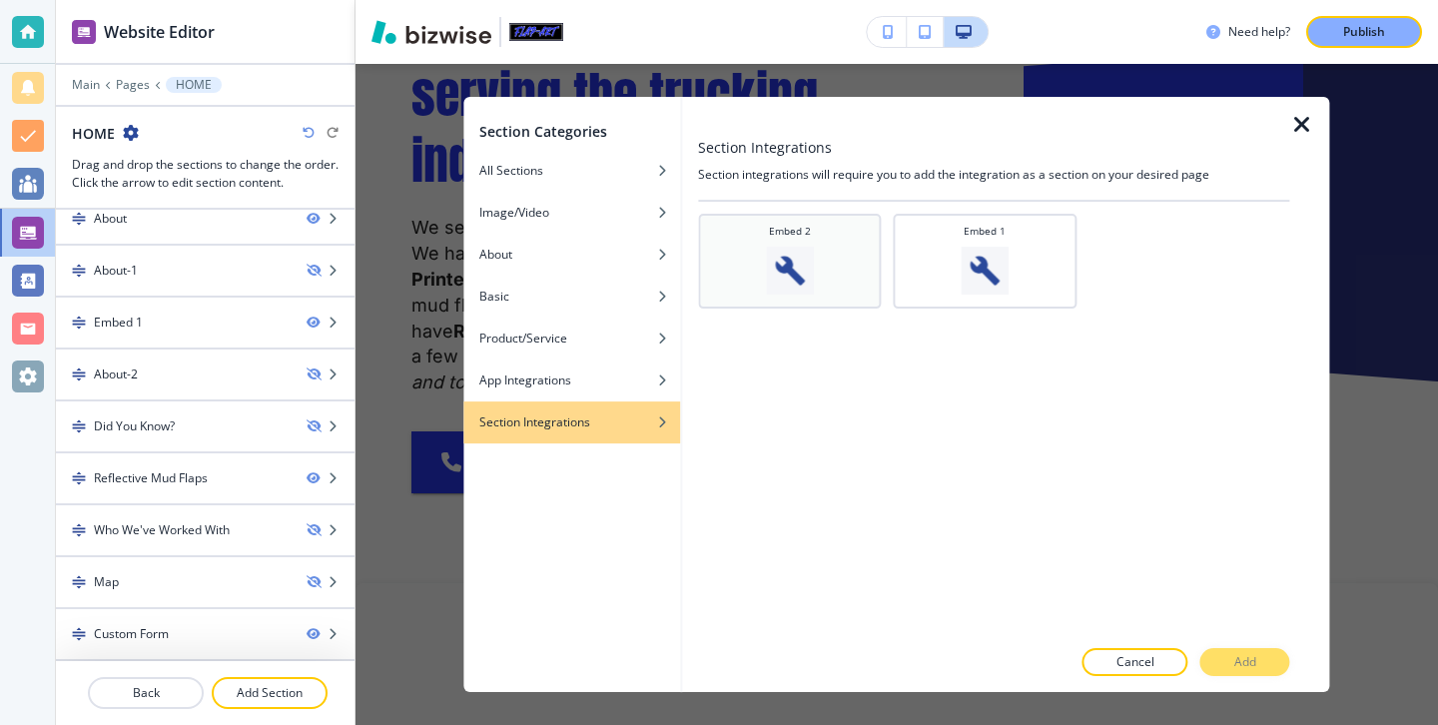
click at [849, 300] on div "Embed 2" at bounding box center [789, 261] width 183 height 95
click at [1226, 656] on button "Add" at bounding box center [1245, 662] width 90 height 28
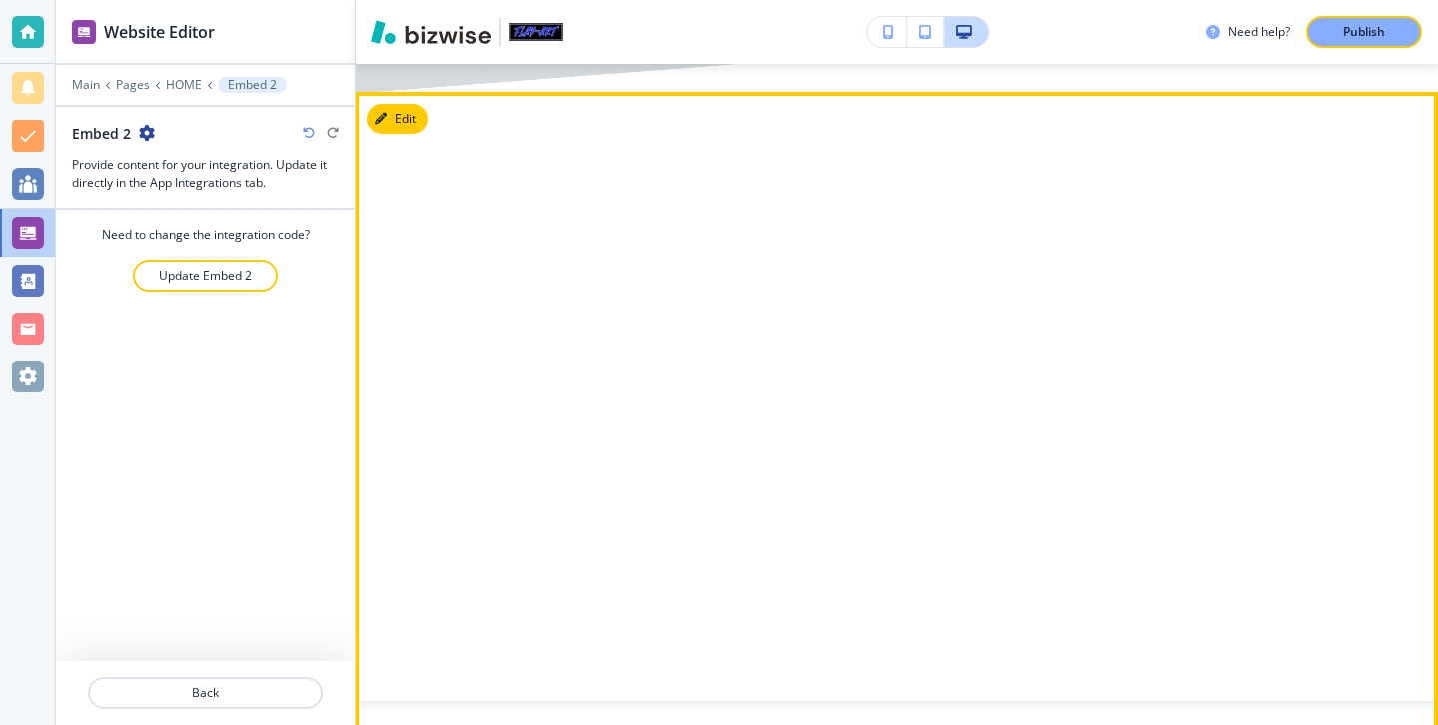
scroll to position [4835, 0]
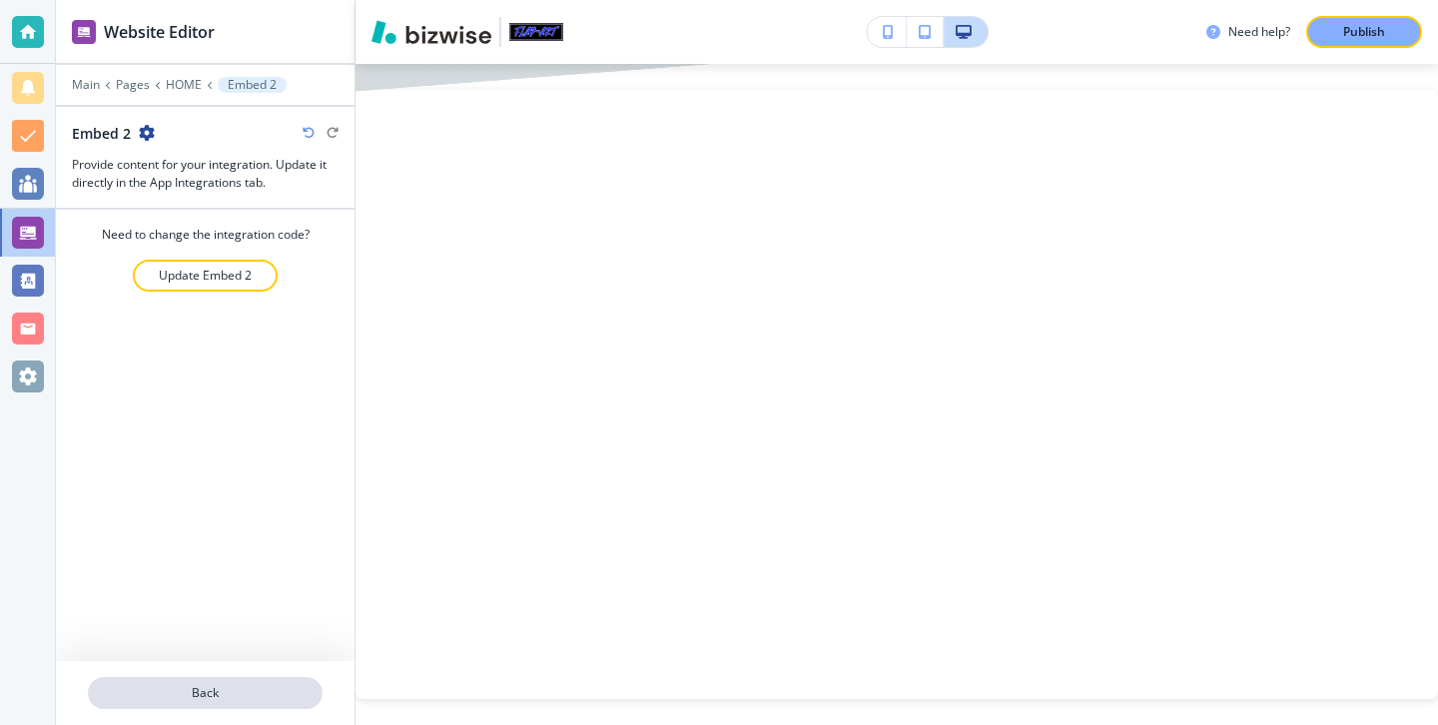
click at [282, 677] on button "Back" at bounding box center [205, 693] width 235 height 32
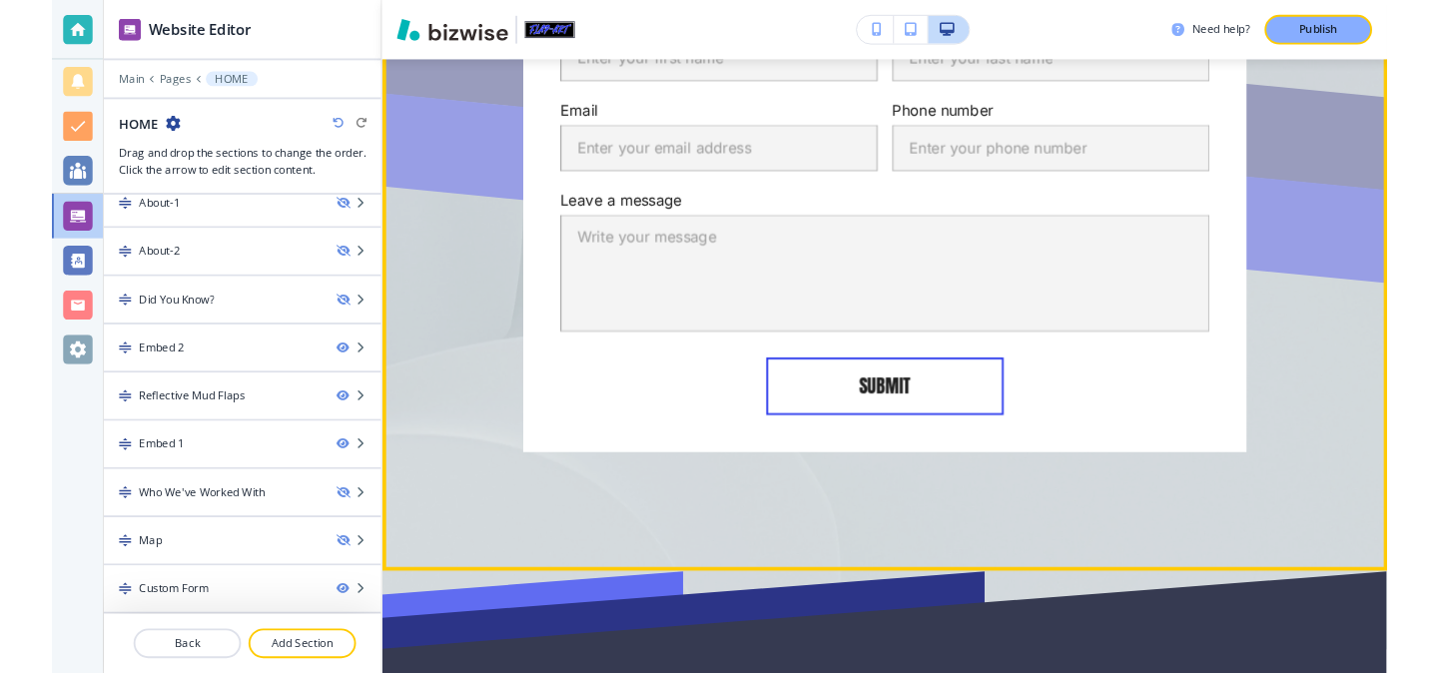
scroll to position [5216, 0]
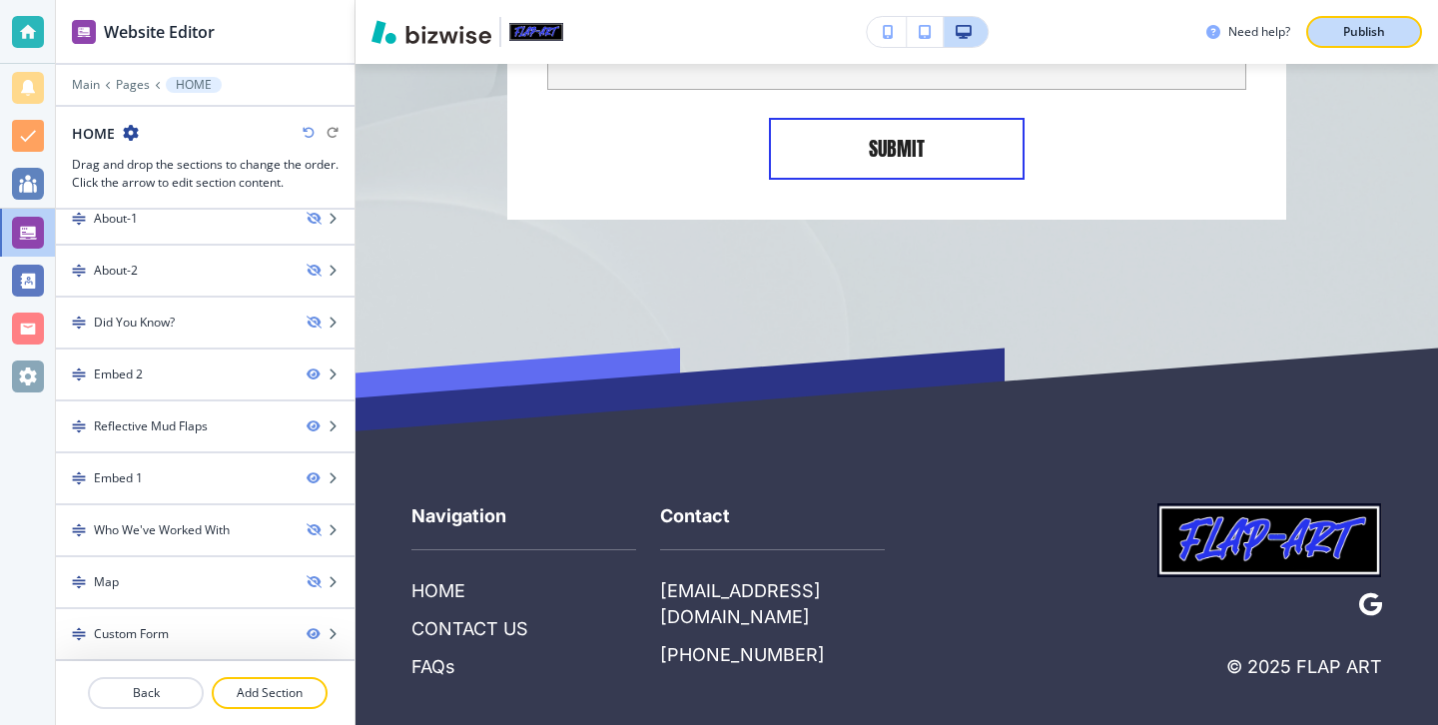
click at [1312, 32] on button "Publish" at bounding box center [1364, 32] width 116 height 32
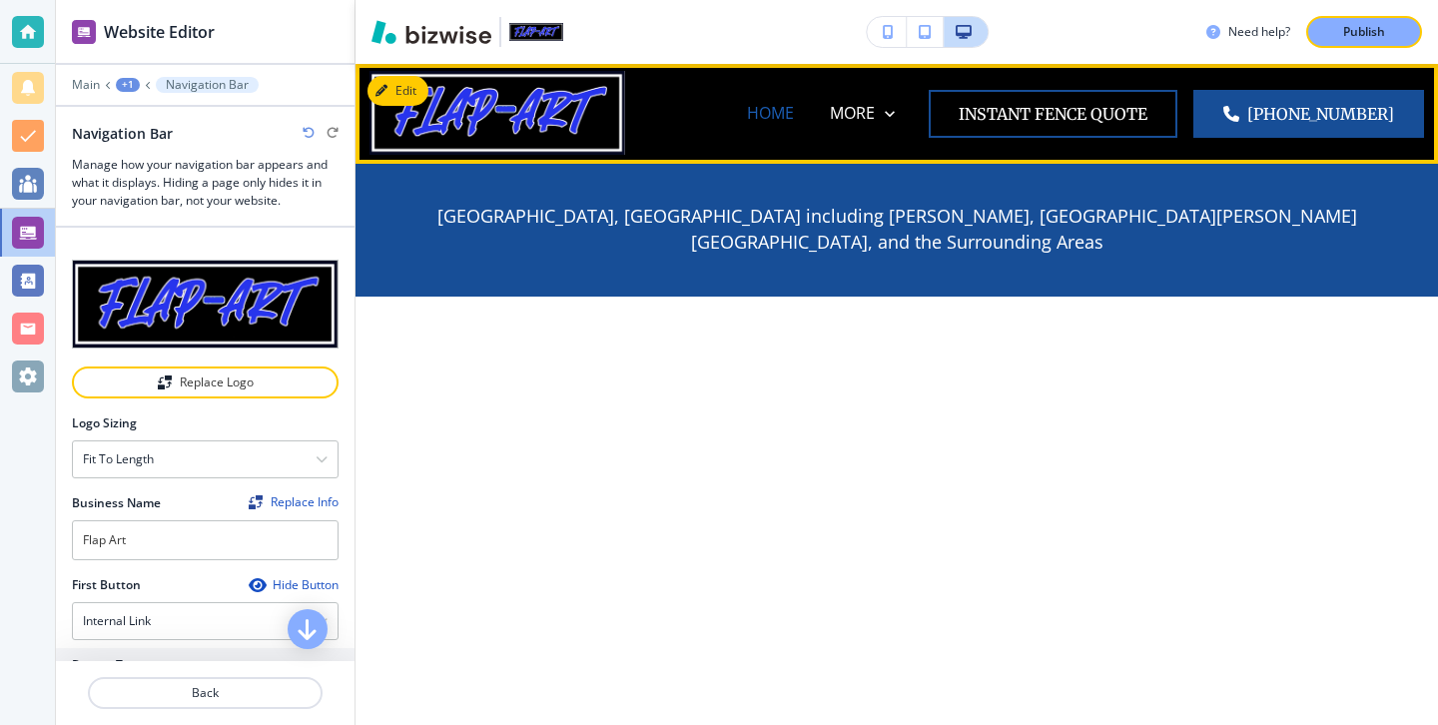
click at [794, 120] on p "HOME" at bounding box center [770, 113] width 47 height 23
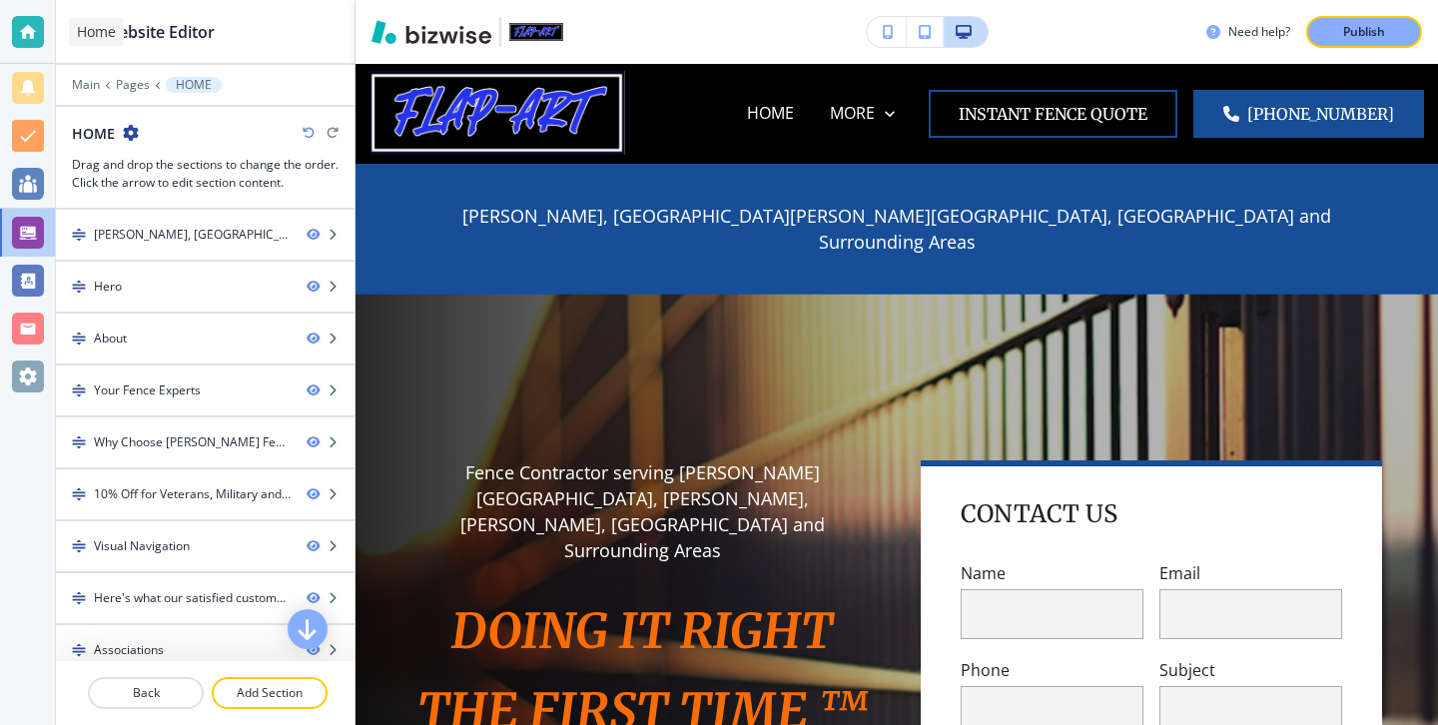
click at [29, 35] on div at bounding box center [28, 32] width 32 height 32
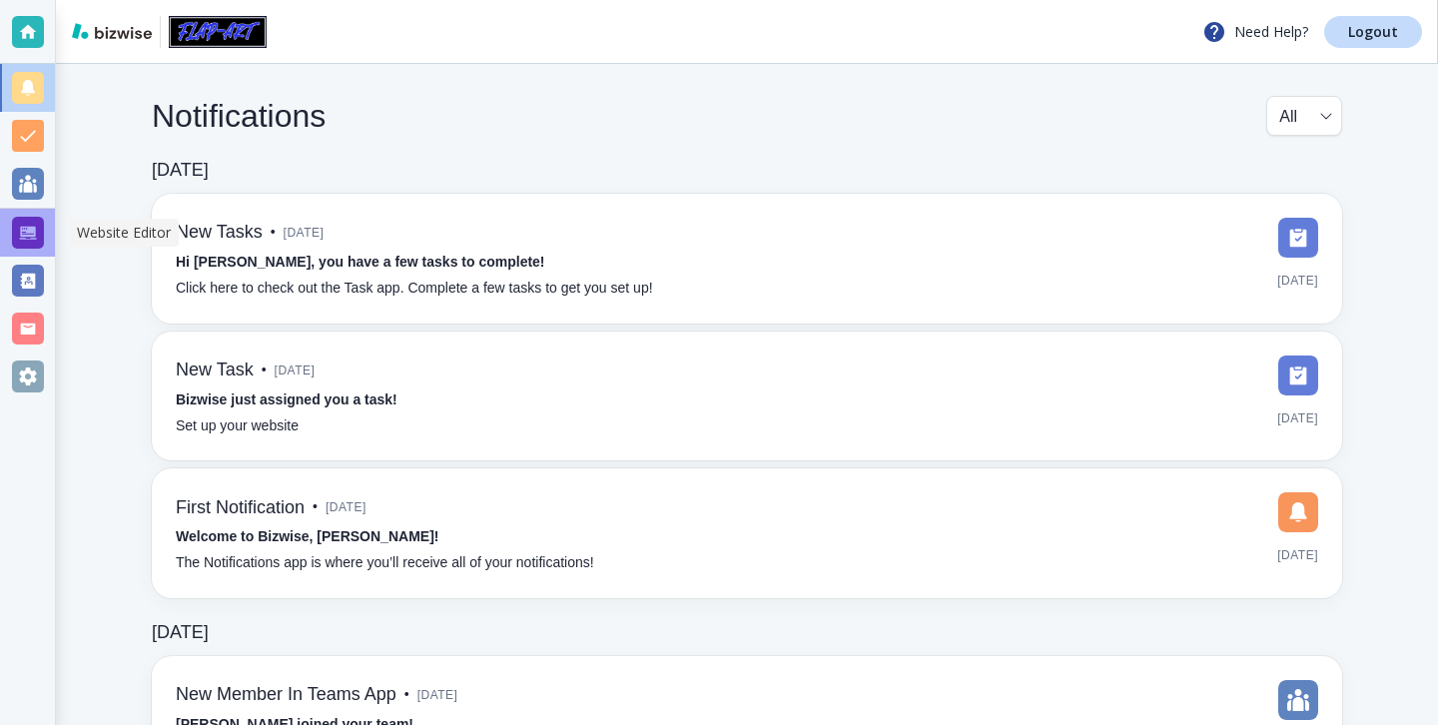
click at [50, 235] on div at bounding box center [27, 233] width 55 height 48
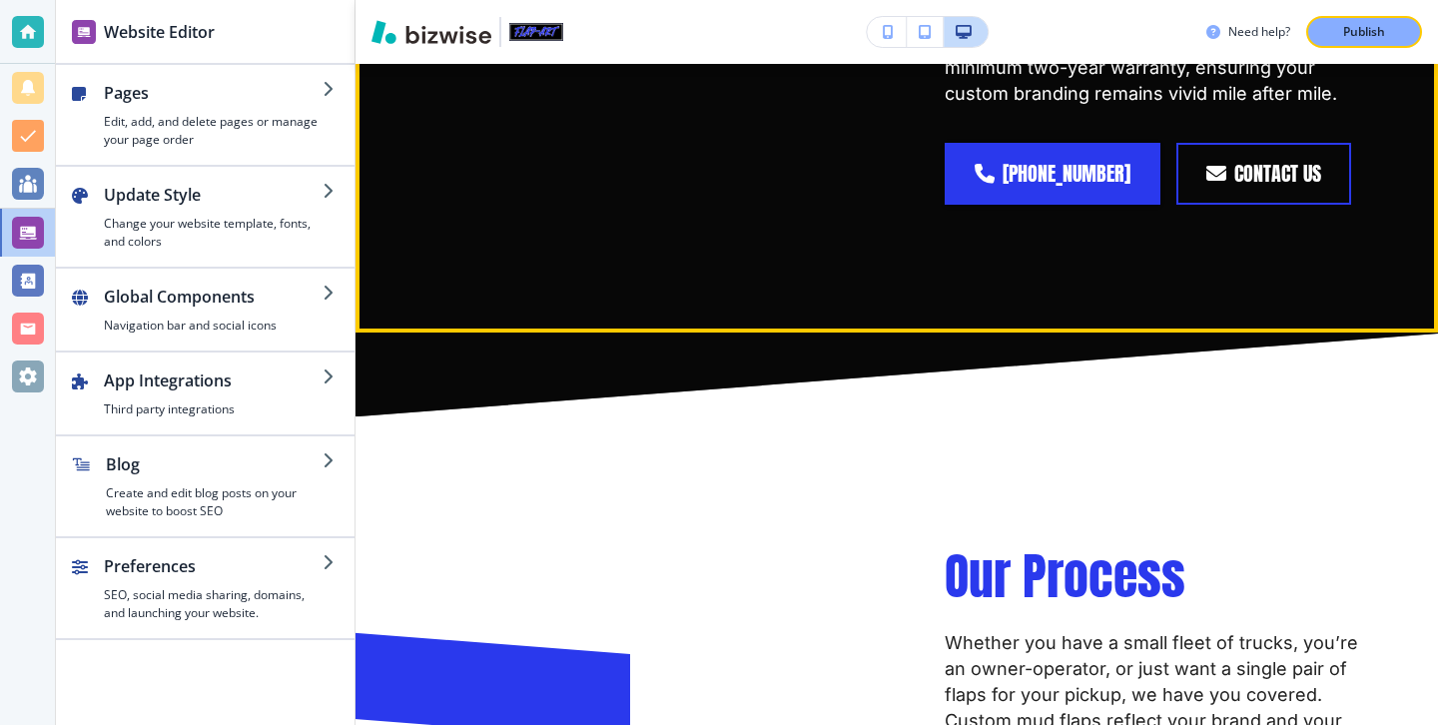
scroll to position [3046, 0]
